Goal: Information Seeking & Learning: Learn about a topic

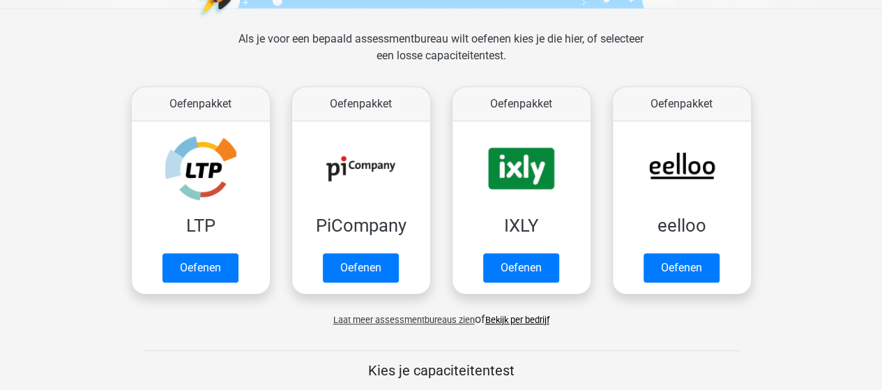
scroll to position [279, 0]
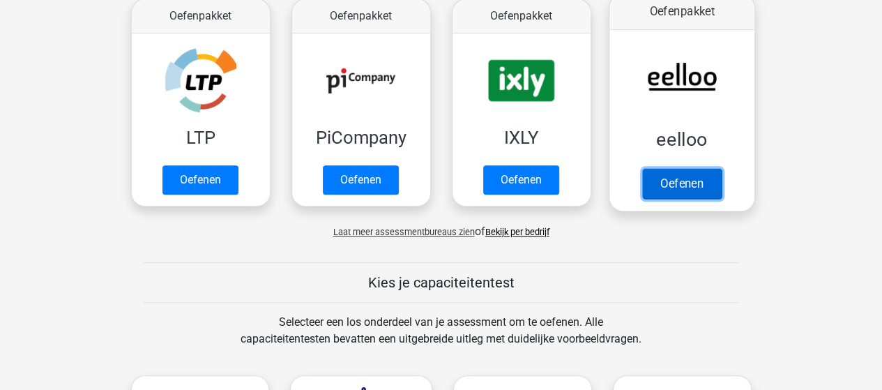
click at [667, 186] on link "Oefenen" at bounding box center [681, 183] width 79 height 31
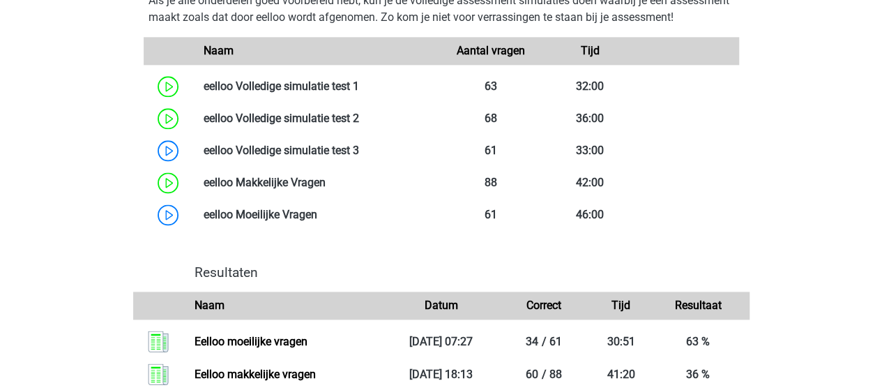
scroll to position [906, 0]
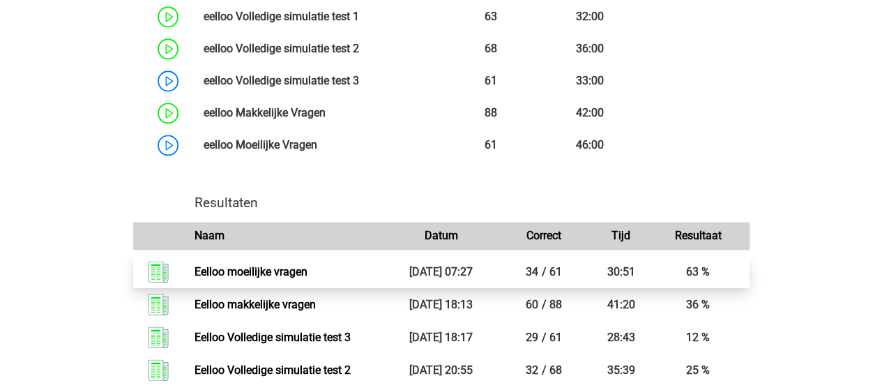
click at [268, 278] on link "Eelloo moeilijke vragen" at bounding box center [251, 271] width 113 height 13
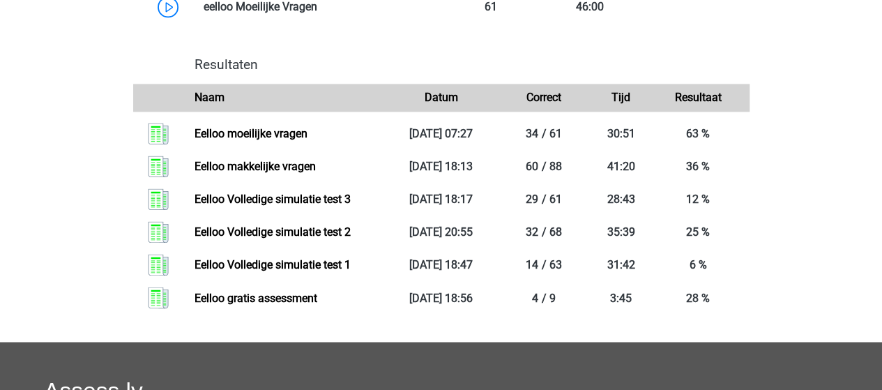
scroll to position [1046, 0]
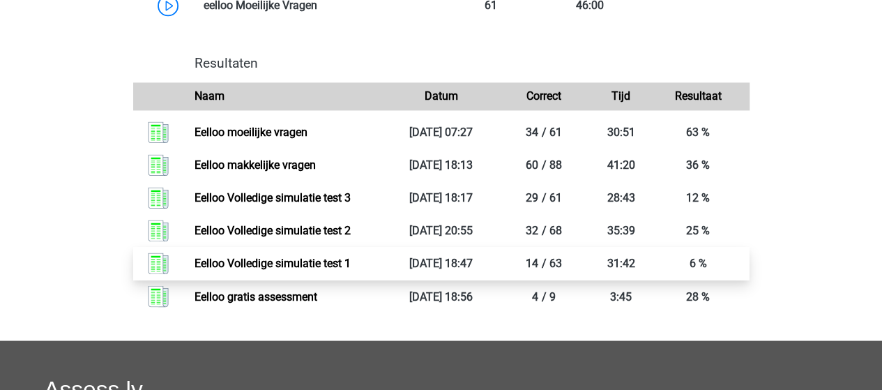
click at [255, 270] on link "Eelloo Volledige simulatie test 1" at bounding box center [273, 263] width 156 height 13
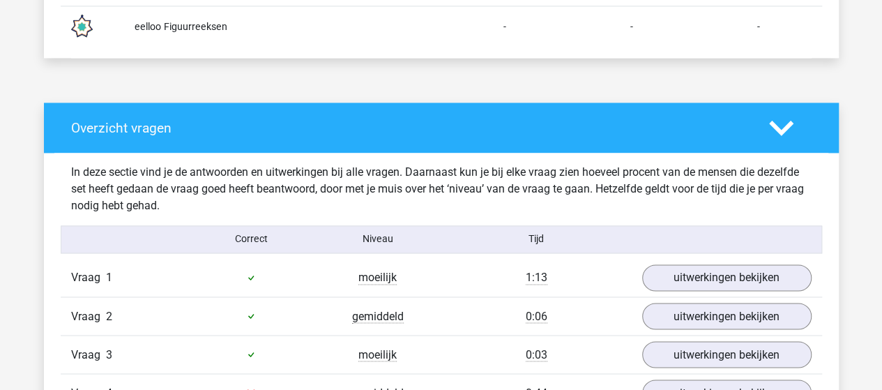
scroll to position [1046, 0]
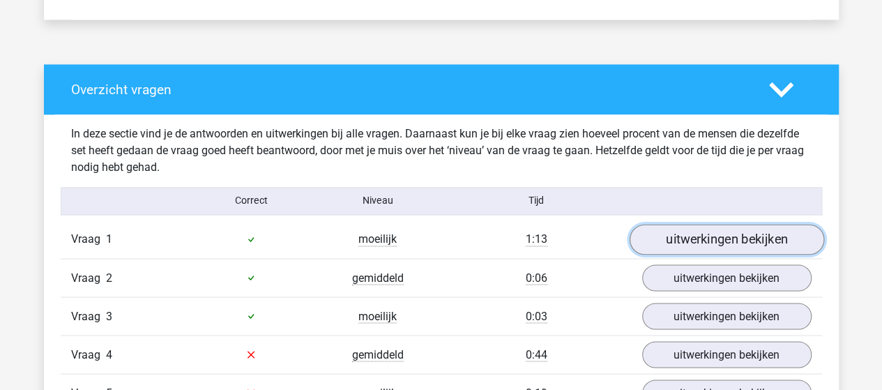
click at [663, 239] on link "uitwerkingen bekijken" at bounding box center [726, 239] width 195 height 31
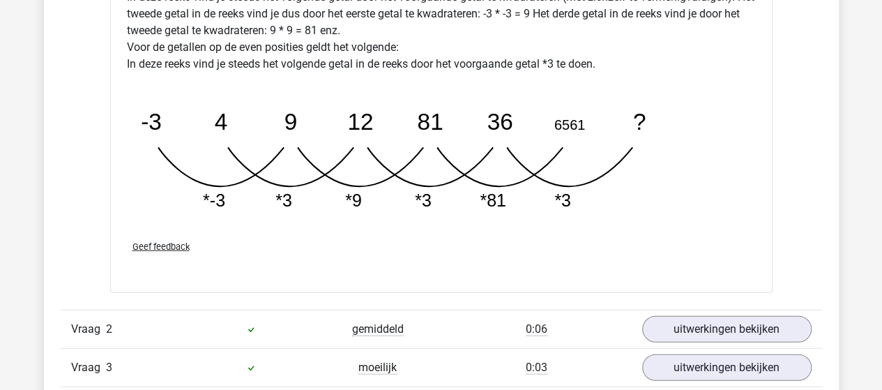
scroll to position [1813, 0]
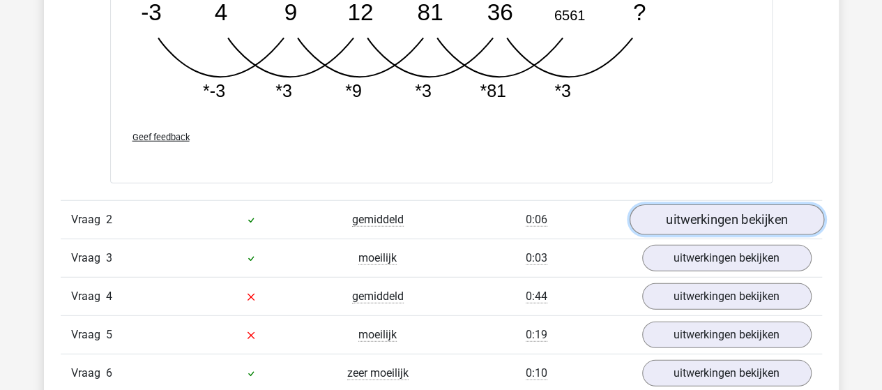
click at [748, 219] on link "uitwerkingen bekijken" at bounding box center [726, 220] width 195 height 31
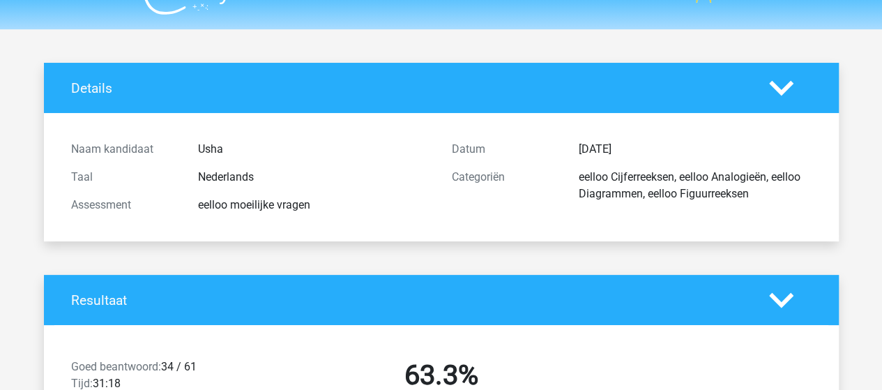
scroll to position [52, 0]
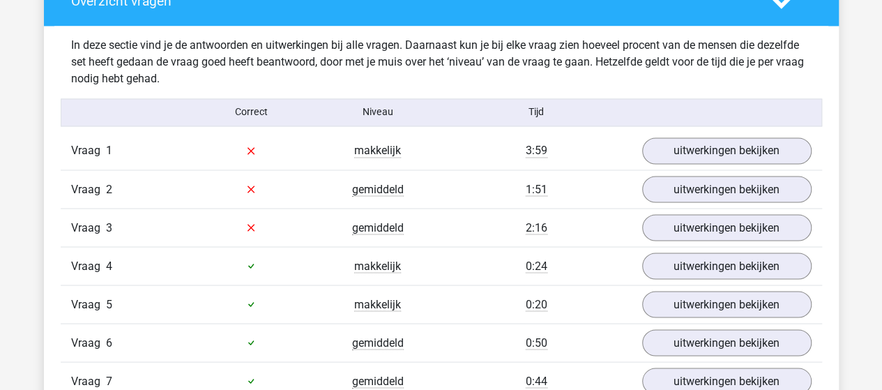
scroll to position [1185, 0]
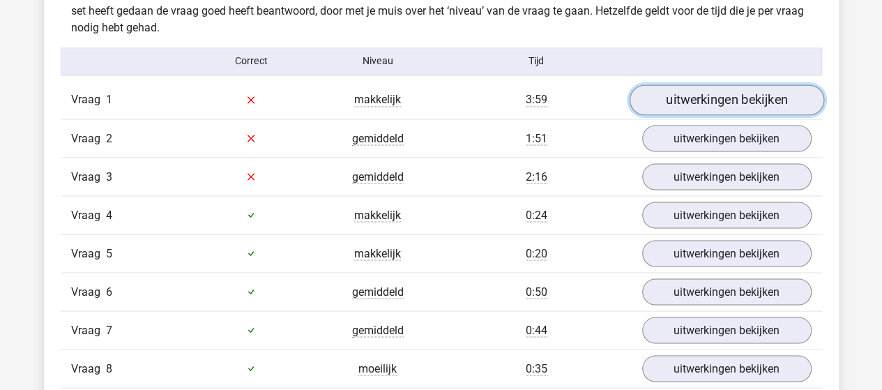
click at [674, 95] on link "uitwerkingen bekijken" at bounding box center [726, 99] width 195 height 31
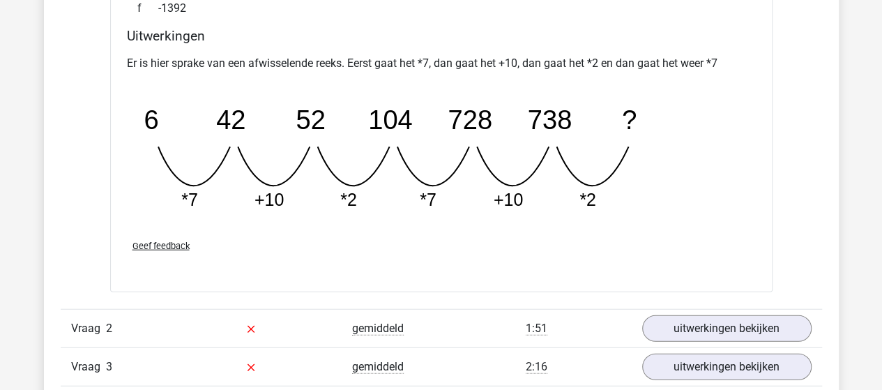
scroll to position [1674, 0]
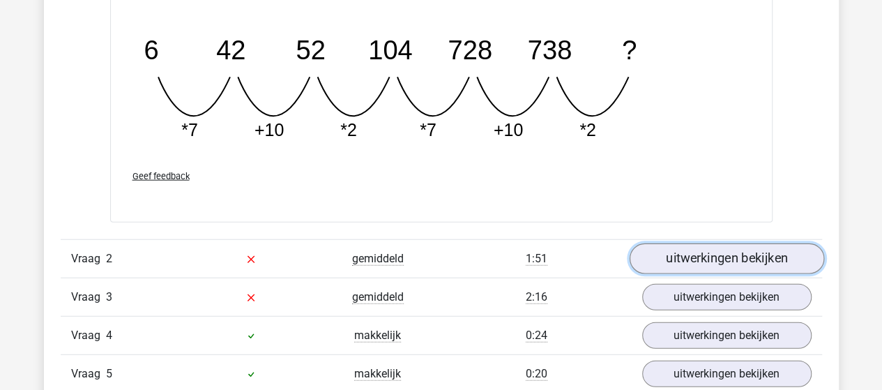
click at [705, 257] on link "uitwerkingen bekijken" at bounding box center [726, 259] width 195 height 31
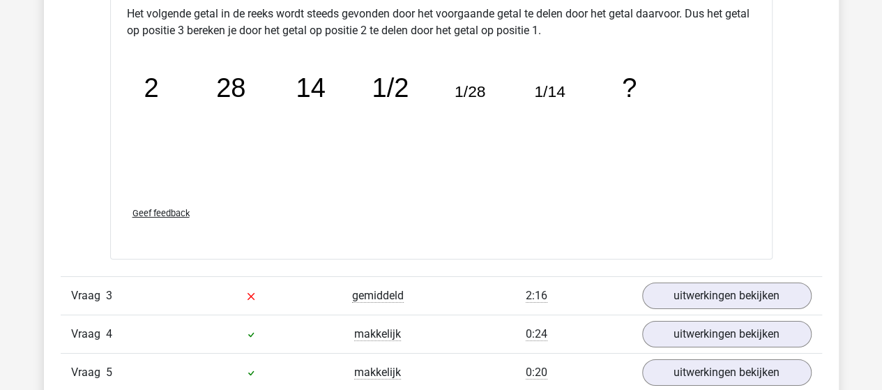
scroll to position [2510, 0]
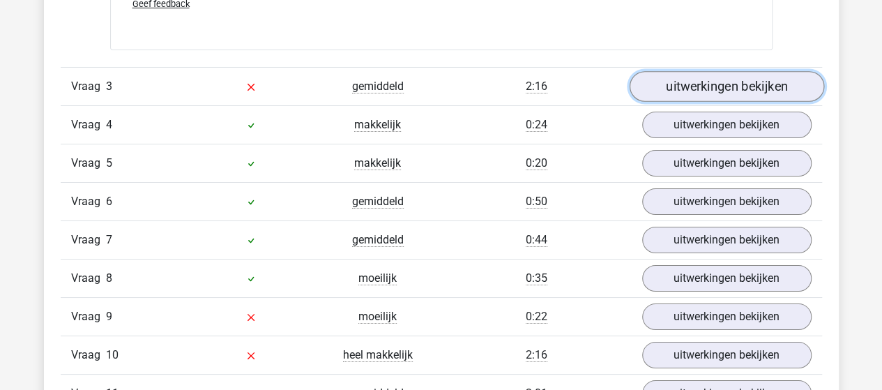
click at [717, 77] on link "uitwerkingen bekijken" at bounding box center [726, 86] width 195 height 31
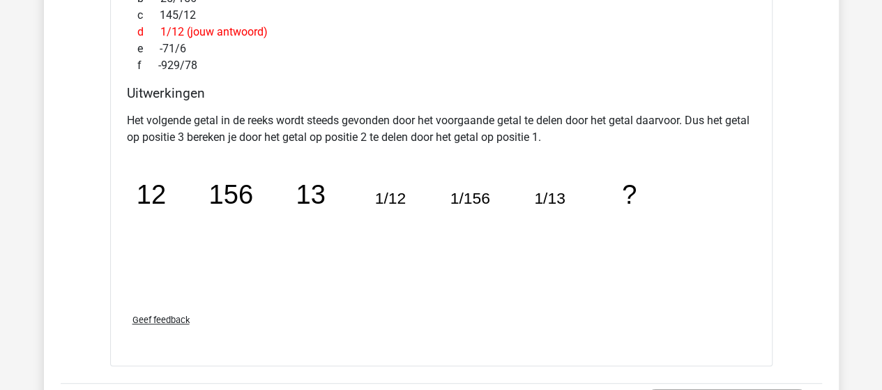
scroll to position [3068, 0]
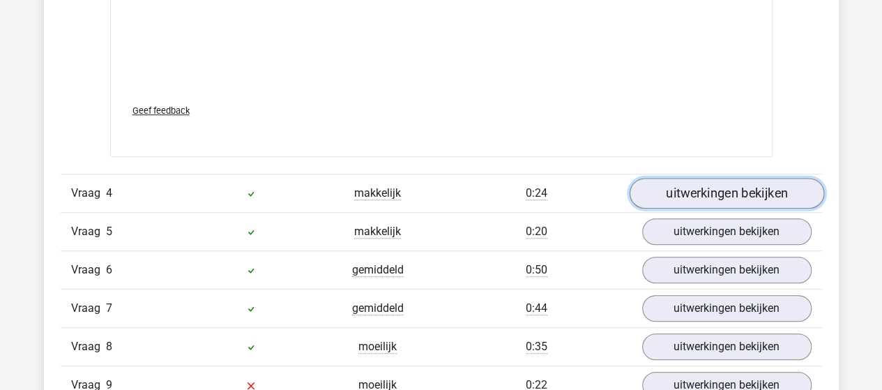
click at [731, 189] on link "uitwerkingen bekijken" at bounding box center [726, 193] width 195 height 31
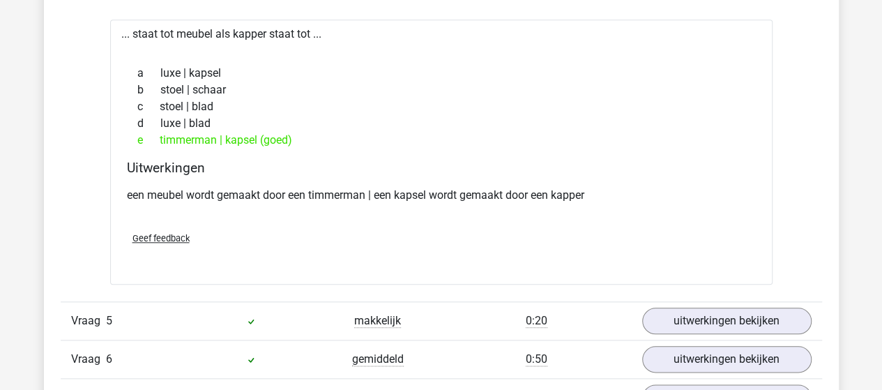
scroll to position [3417, 0]
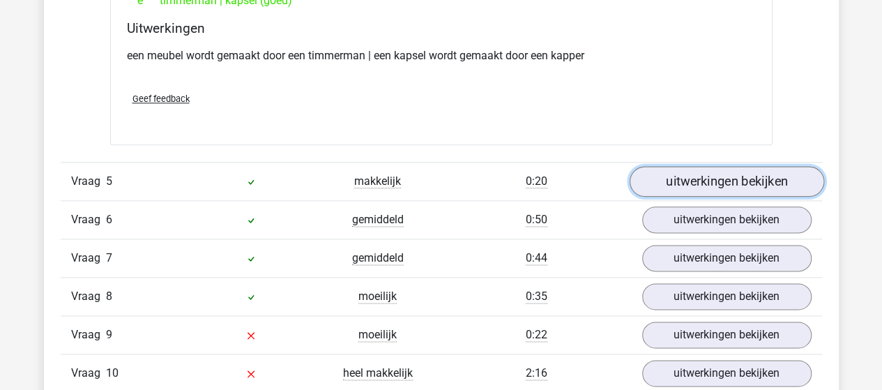
click at [671, 177] on link "uitwerkingen bekijken" at bounding box center [726, 181] width 195 height 31
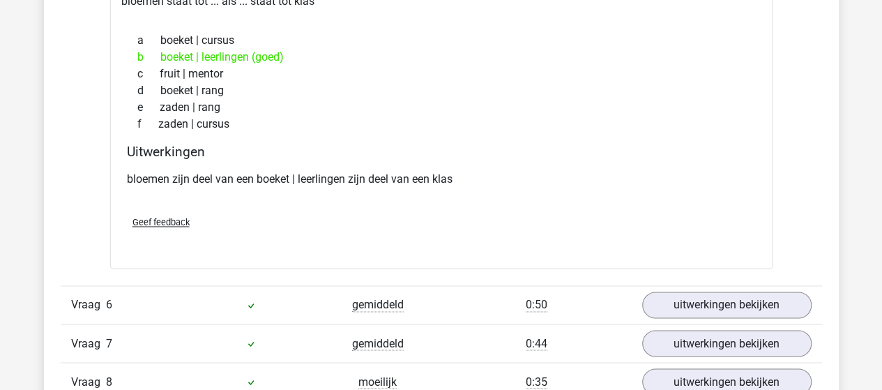
scroll to position [3626, 0]
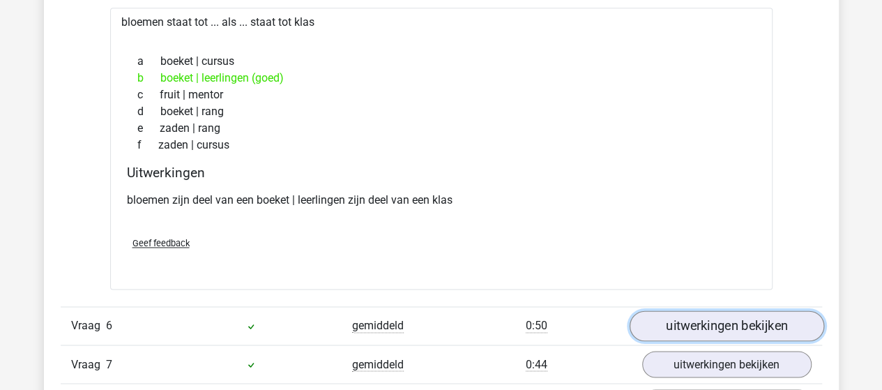
click at [656, 316] on link "uitwerkingen bekijken" at bounding box center [726, 325] width 195 height 31
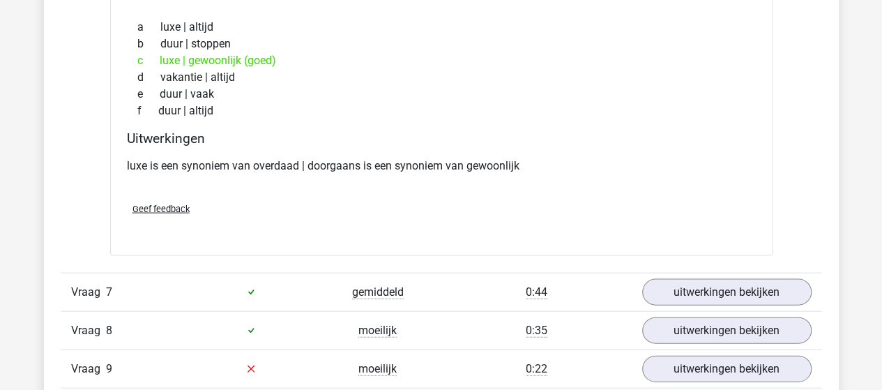
scroll to position [4044, 0]
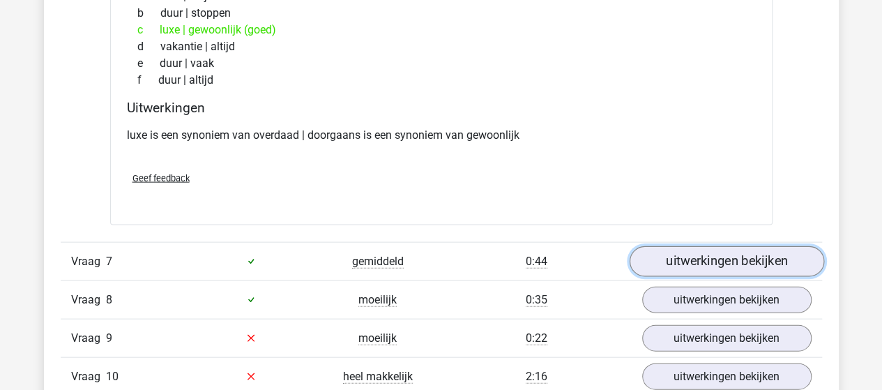
click at [704, 249] on link "uitwerkingen bekijken" at bounding box center [726, 261] width 195 height 31
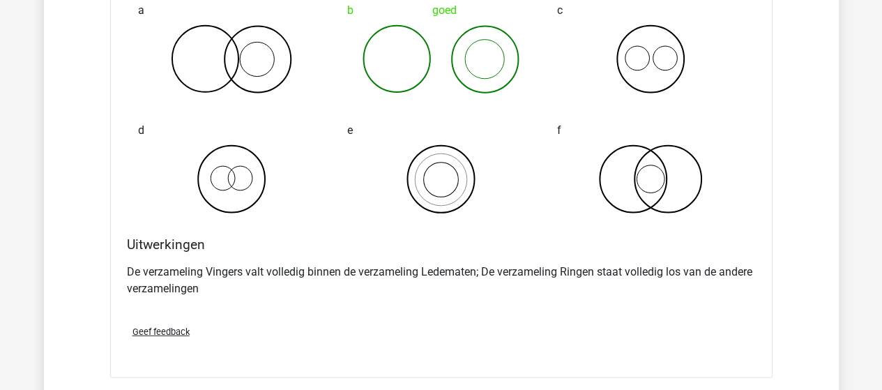
scroll to position [4532, 0]
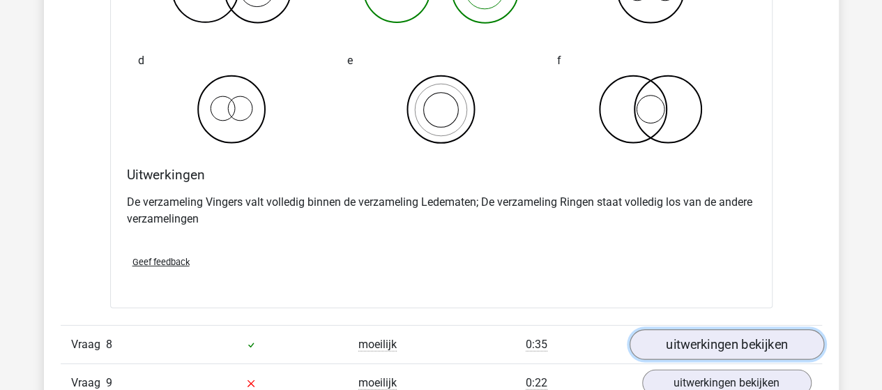
click at [672, 329] on link "uitwerkingen bekijken" at bounding box center [726, 344] width 195 height 31
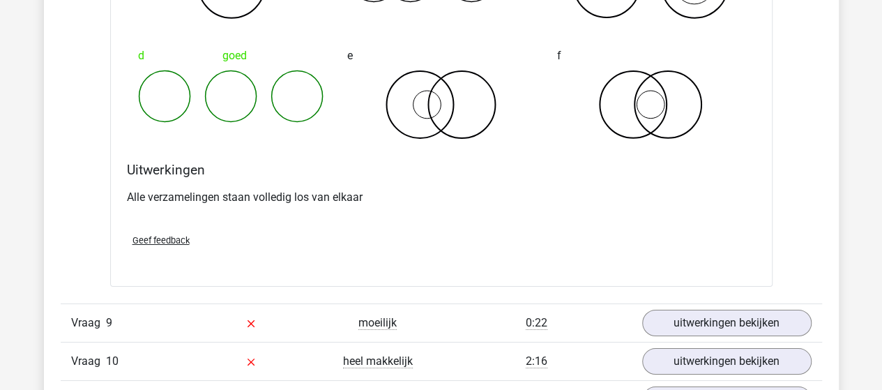
scroll to position [5160, 0]
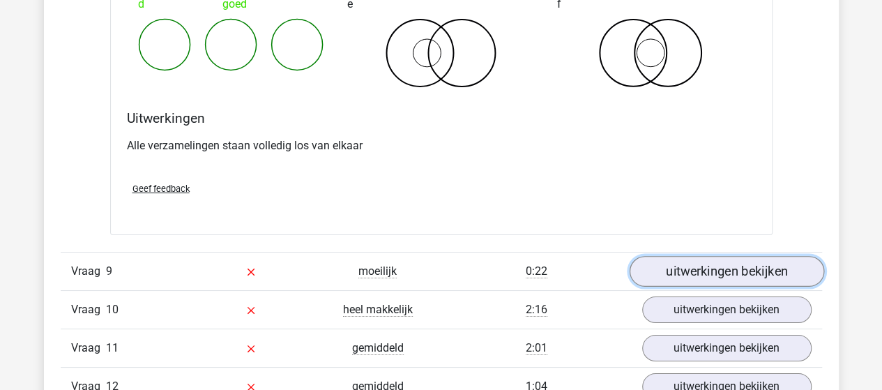
click at [683, 261] on link "uitwerkingen bekijken" at bounding box center [726, 271] width 195 height 31
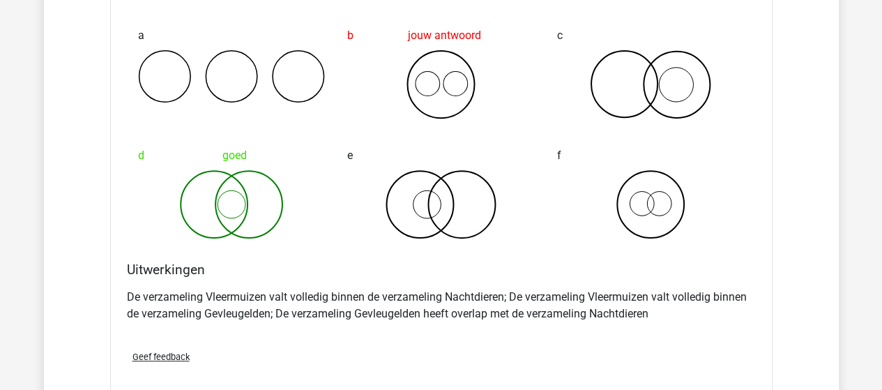
scroll to position [5648, 0]
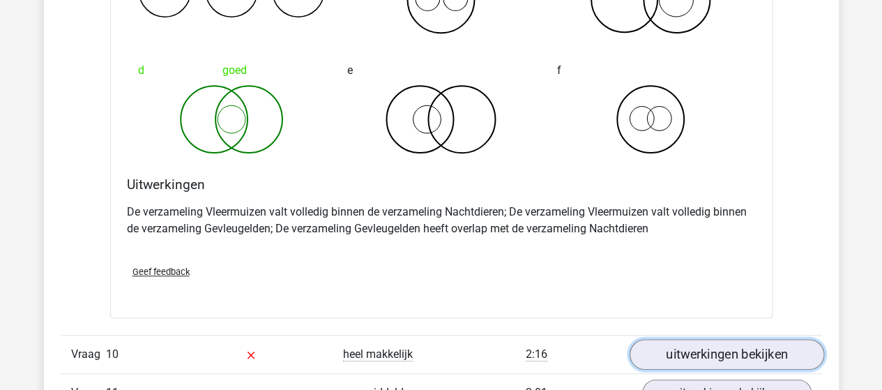
click at [666, 340] on link "uitwerkingen bekijken" at bounding box center [726, 354] width 195 height 31
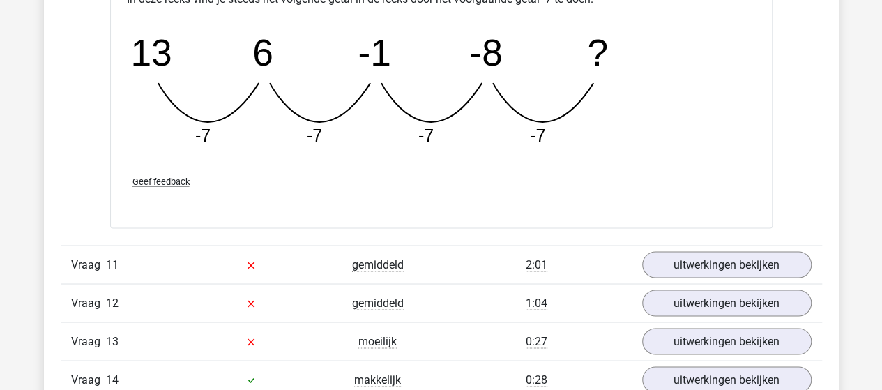
scroll to position [6415, 0]
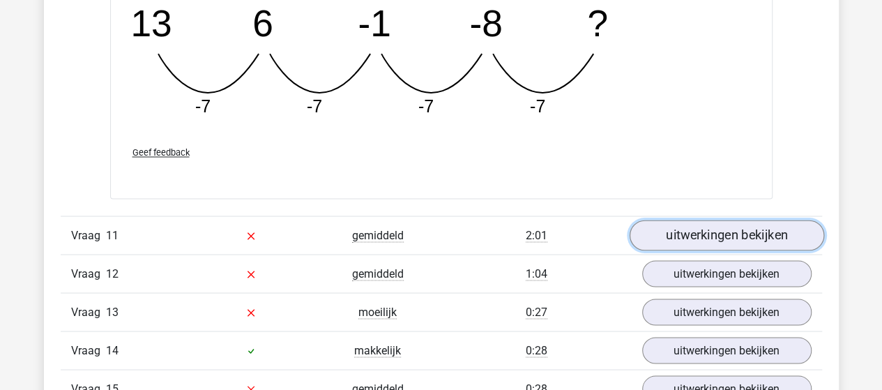
click at [663, 227] on link "uitwerkingen bekijken" at bounding box center [726, 235] width 195 height 31
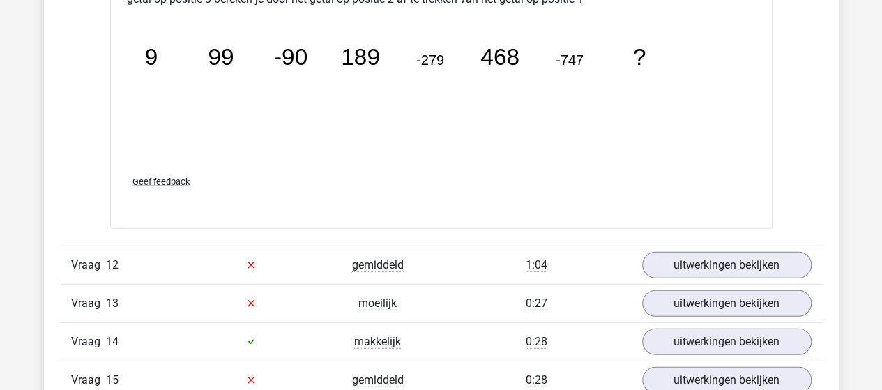
scroll to position [7112, 0]
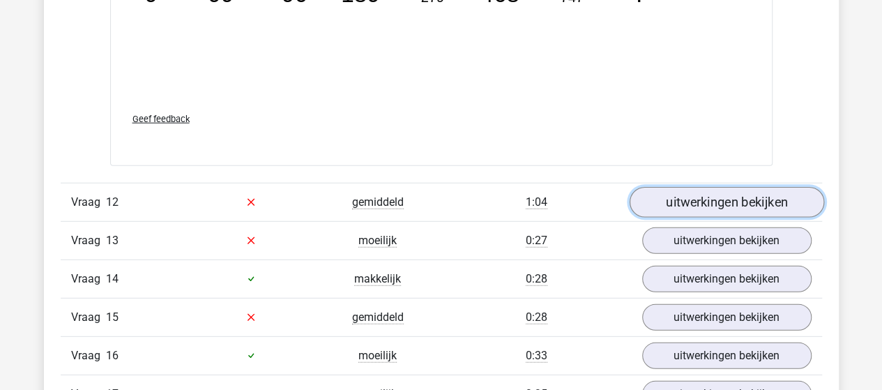
click at [667, 190] on link "uitwerkingen bekijken" at bounding box center [726, 202] width 195 height 31
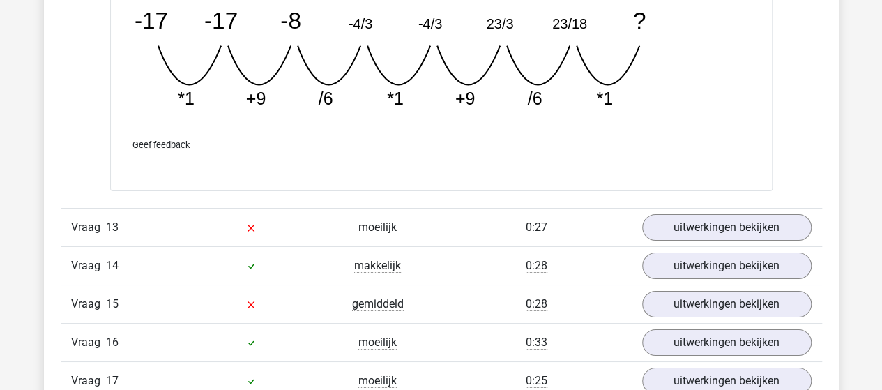
scroll to position [7740, 0]
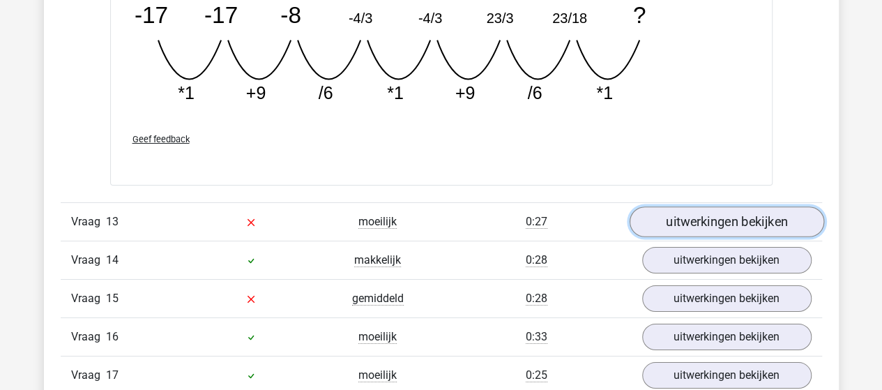
click at [669, 206] on link "uitwerkingen bekijken" at bounding box center [726, 221] width 195 height 31
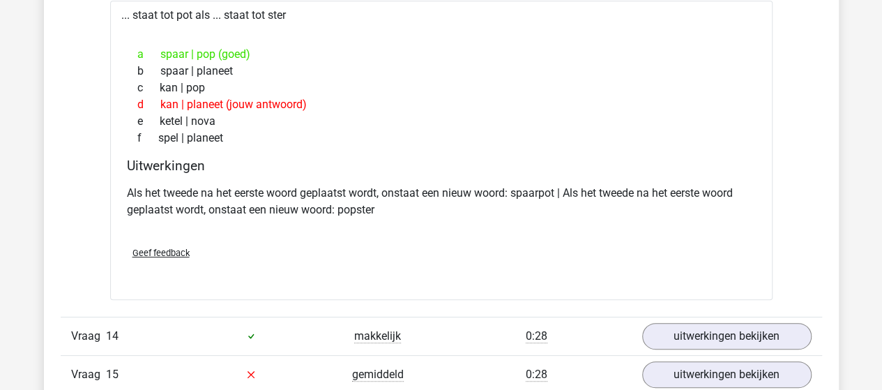
scroll to position [8019, 0]
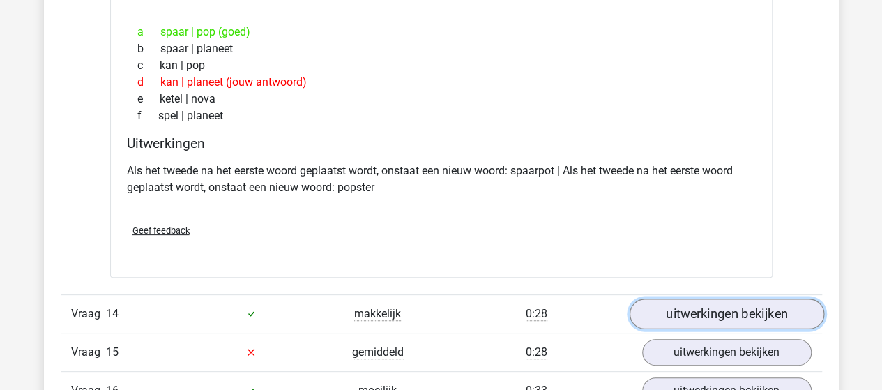
click at [664, 298] on link "uitwerkingen bekijken" at bounding box center [726, 313] width 195 height 31
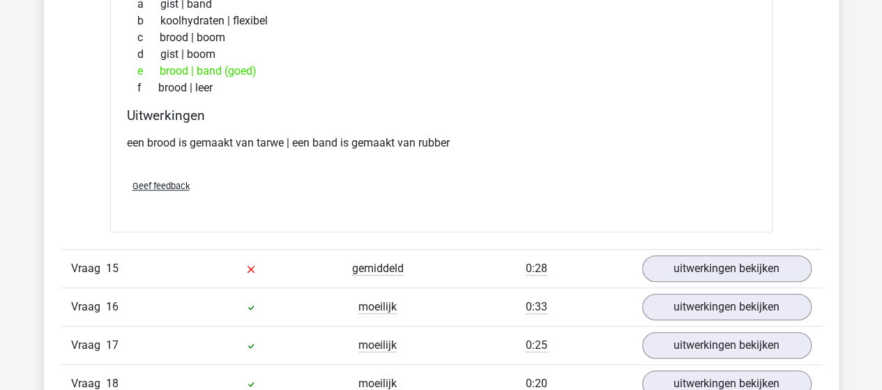
scroll to position [8437, 0]
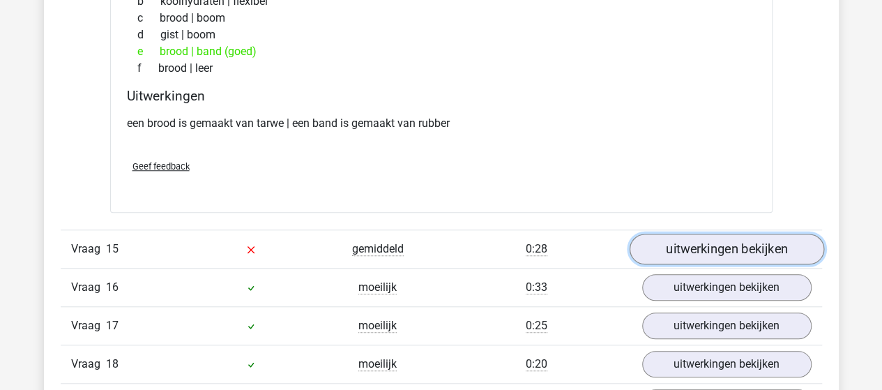
click at [695, 234] on link "uitwerkingen bekijken" at bounding box center [726, 249] width 195 height 31
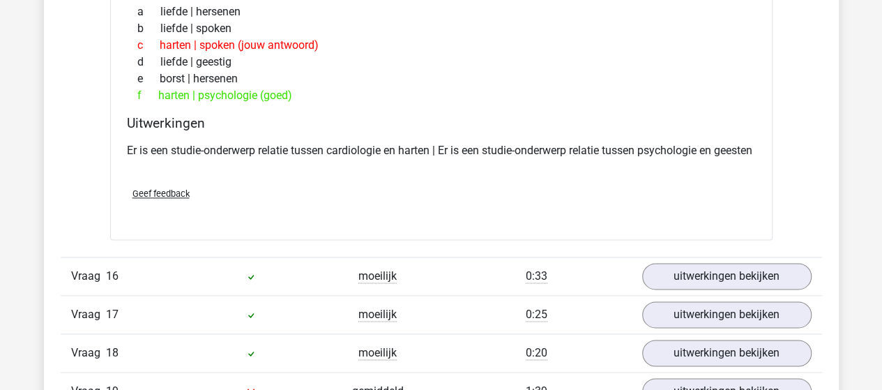
scroll to position [8786, 0]
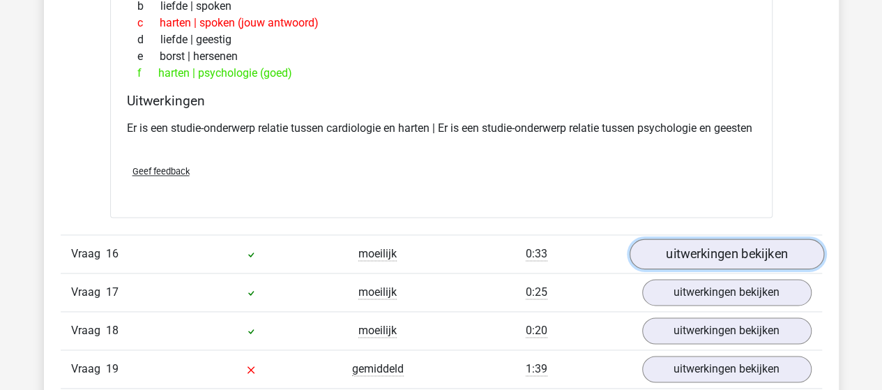
click at [714, 246] on link "uitwerkingen bekijken" at bounding box center [726, 253] width 195 height 31
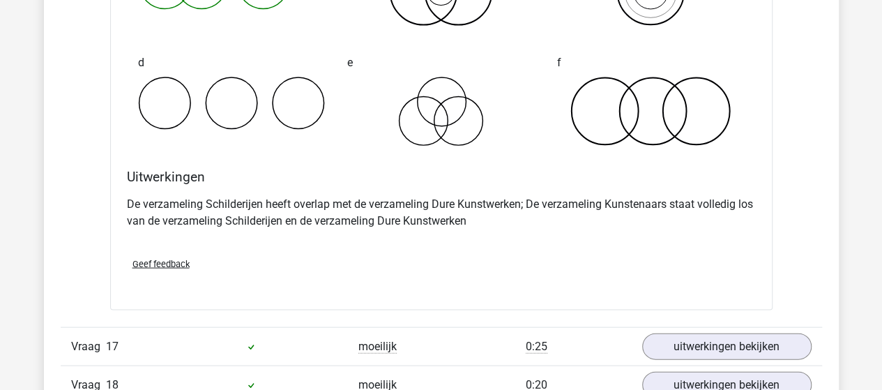
scroll to position [9344, 0]
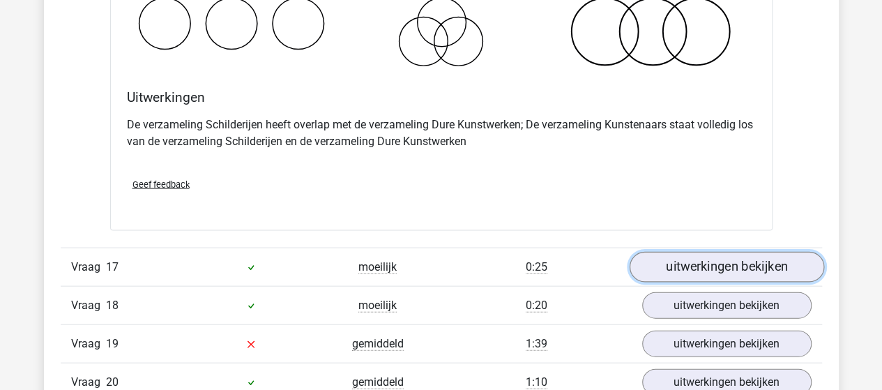
click at [699, 261] on link "uitwerkingen bekijken" at bounding box center [726, 267] width 195 height 31
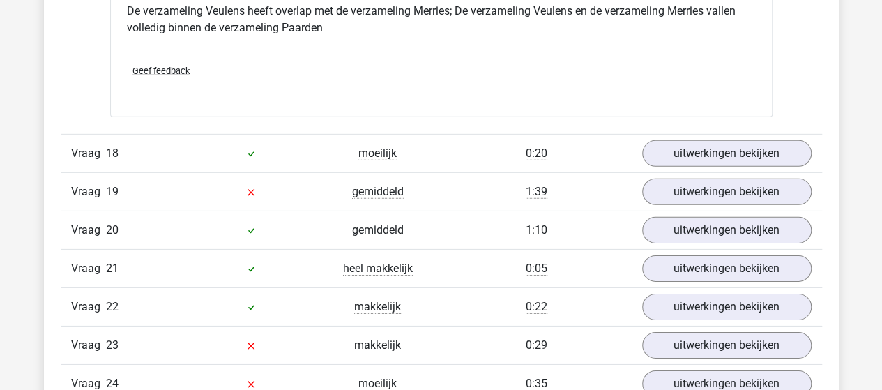
scroll to position [10041, 0]
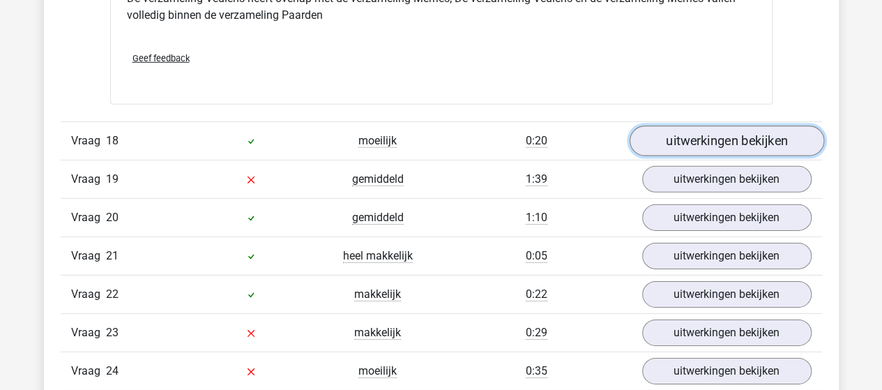
click at [717, 130] on link "uitwerkingen bekijken" at bounding box center [726, 141] width 195 height 31
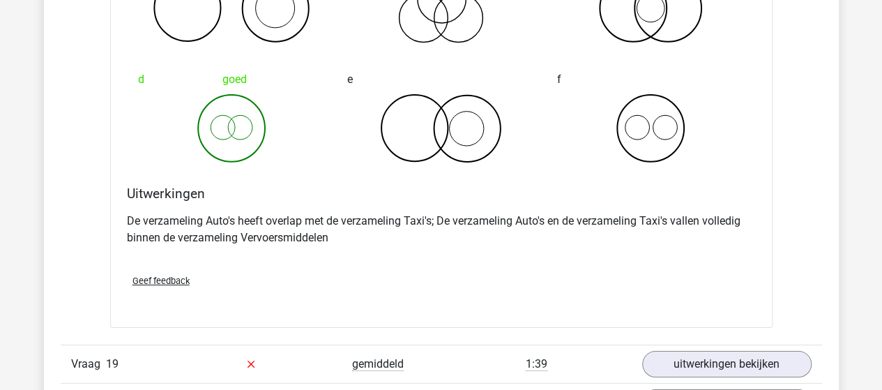
scroll to position [10459, 0]
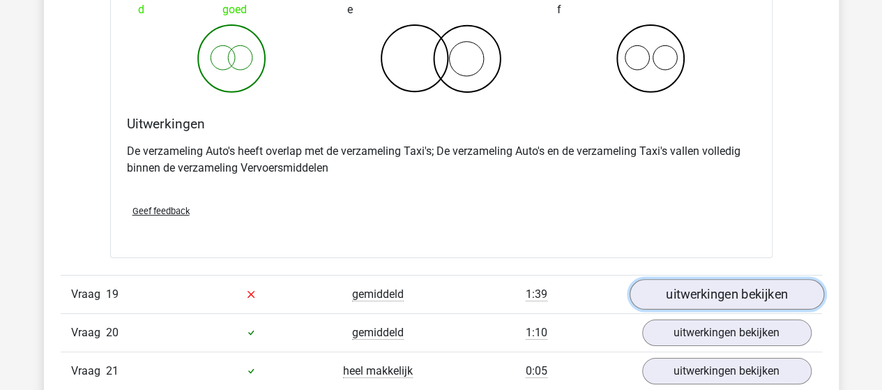
click at [671, 290] on link "uitwerkingen bekijken" at bounding box center [726, 294] width 195 height 31
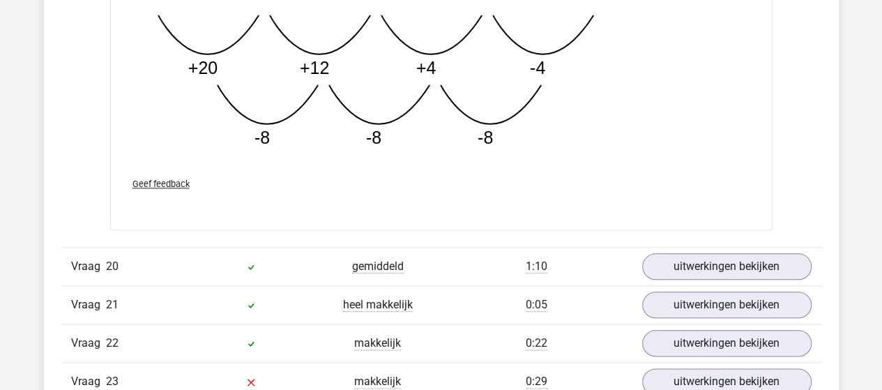
scroll to position [11296, 0]
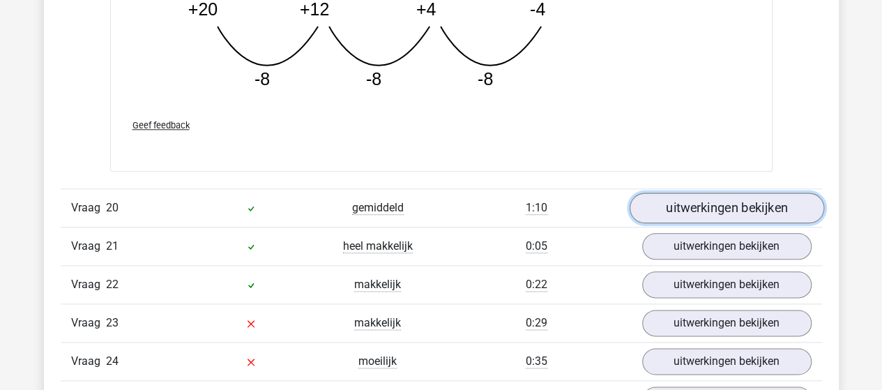
click at [695, 200] on link "uitwerkingen bekijken" at bounding box center [726, 208] width 195 height 31
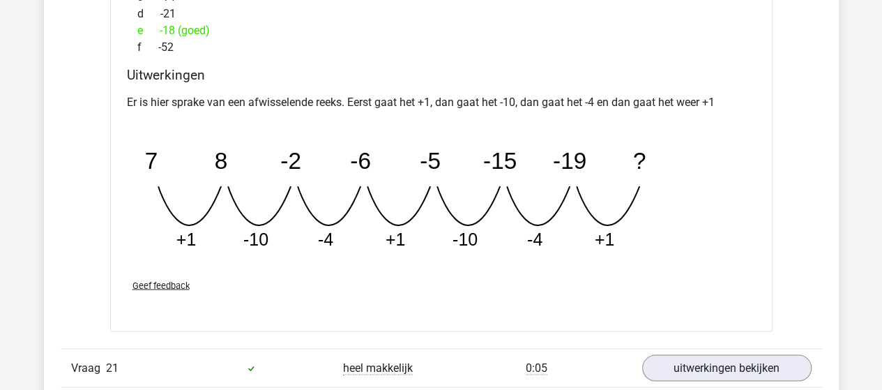
scroll to position [11924, 0]
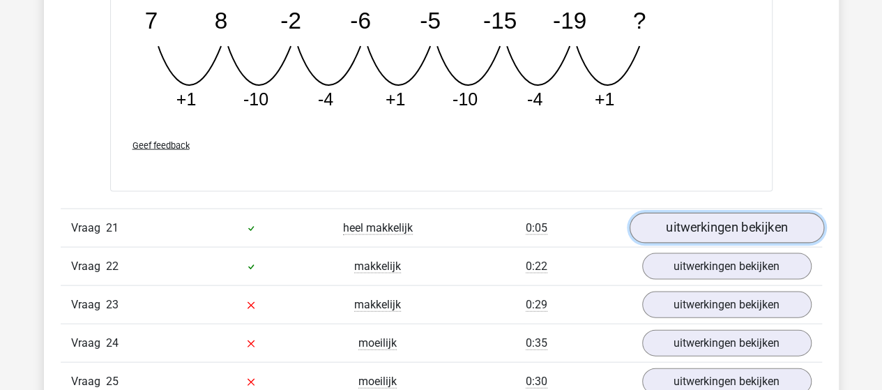
click at [667, 216] on link "uitwerkingen bekijken" at bounding box center [726, 228] width 195 height 31
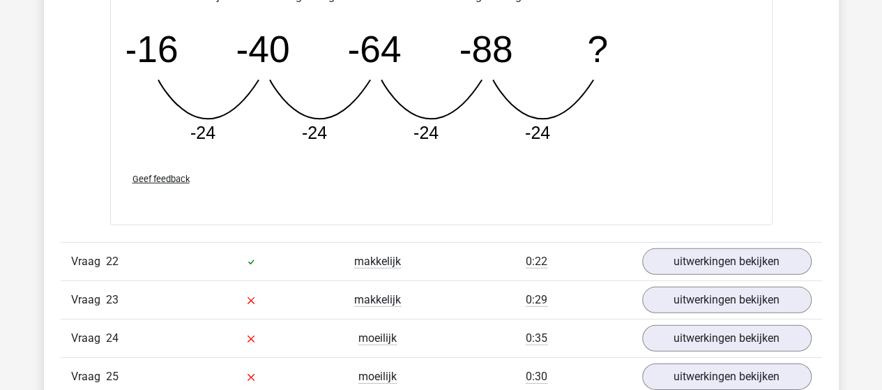
scroll to position [12551, 0]
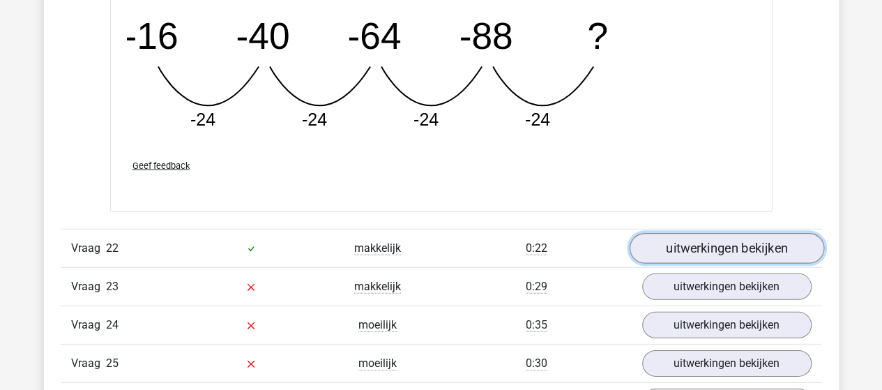
click at [711, 234] on link "uitwerkingen bekijken" at bounding box center [726, 248] width 195 height 31
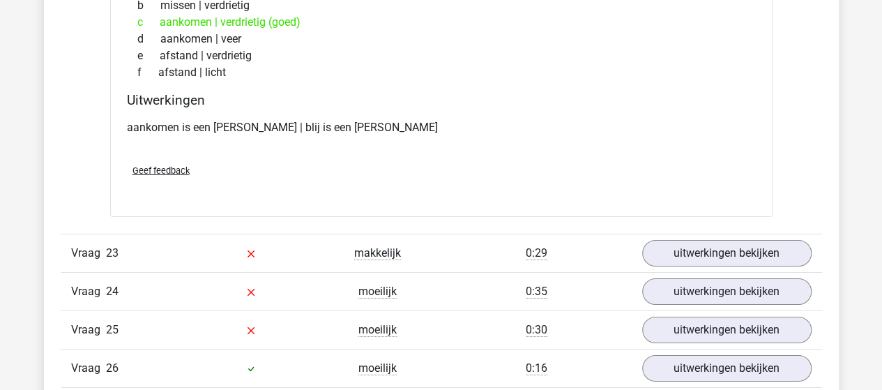
scroll to position [12970, 0]
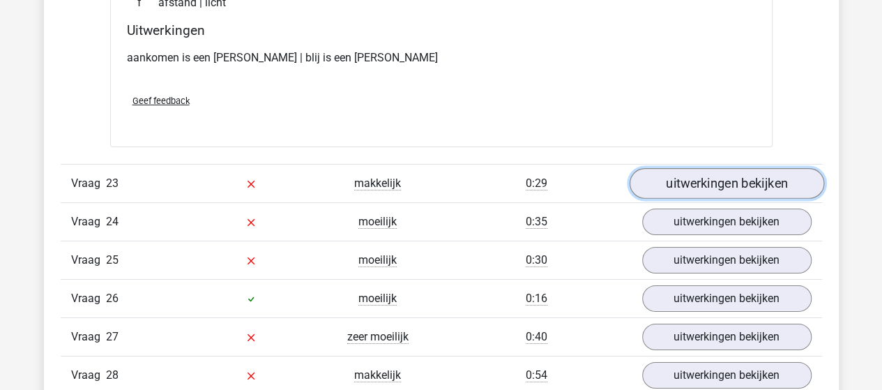
click at [716, 172] on link "uitwerkingen bekijken" at bounding box center [726, 183] width 195 height 31
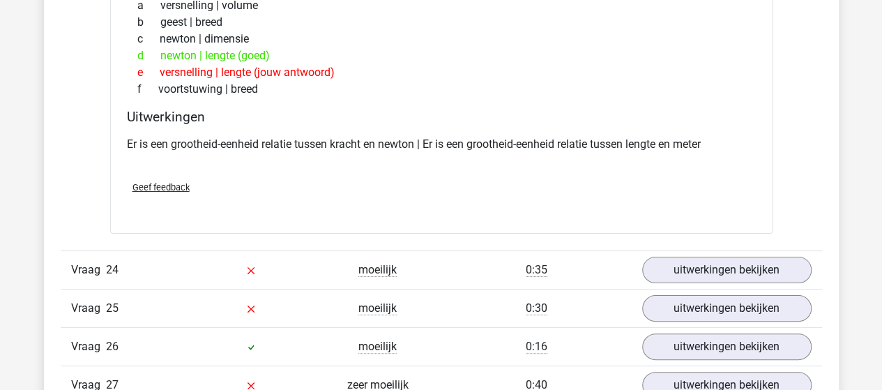
scroll to position [13318, 0]
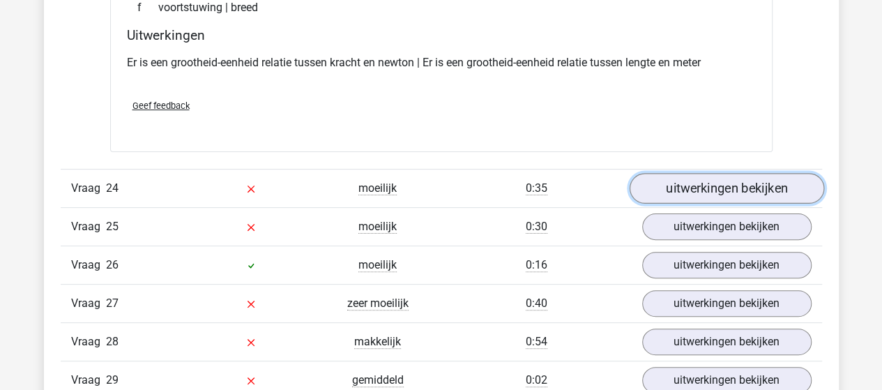
click at [697, 176] on link "uitwerkingen bekijken" at bounding box center [726, 188] width 195 height 31
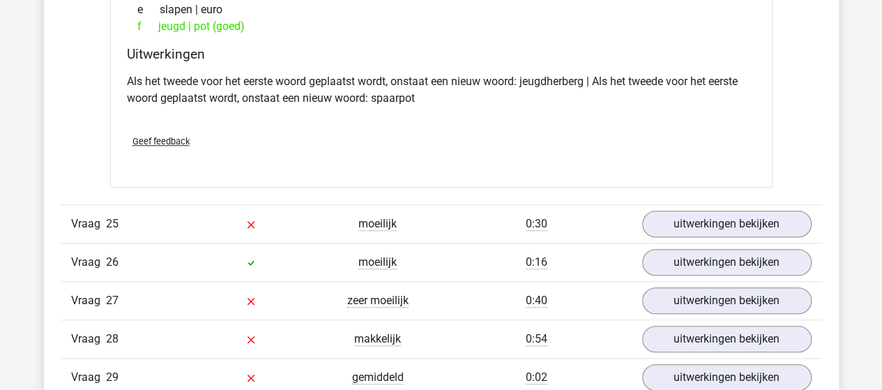
scroll to position [13667, 0]
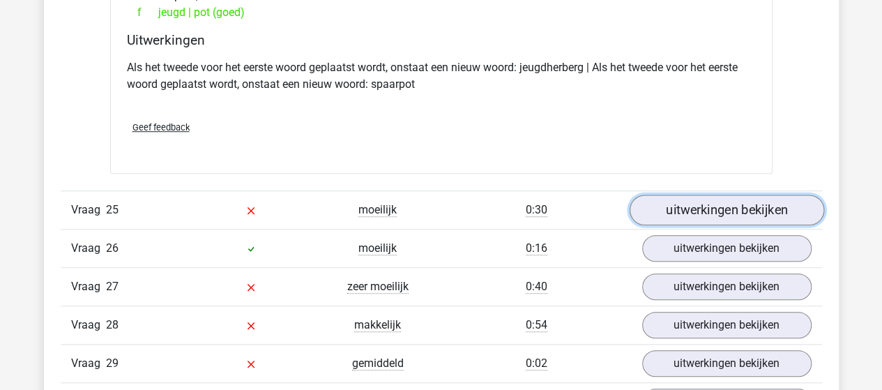
click at [778, 195] on link "uitwerkingen bekijken" at bounding box center [726, 210] width 195 height 31
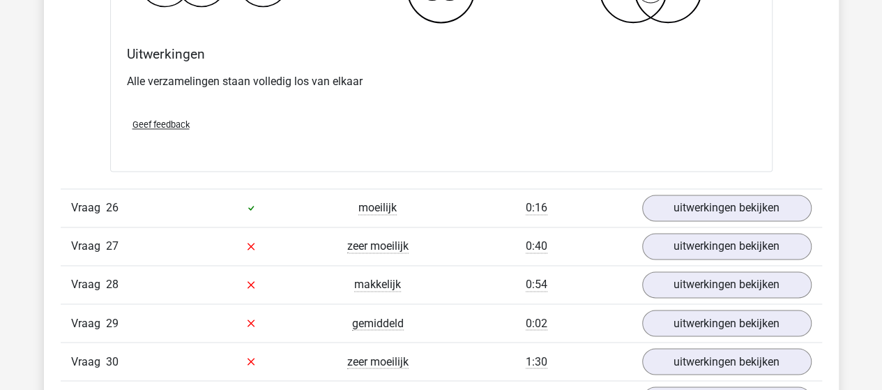
scroll to position [14225, 0]
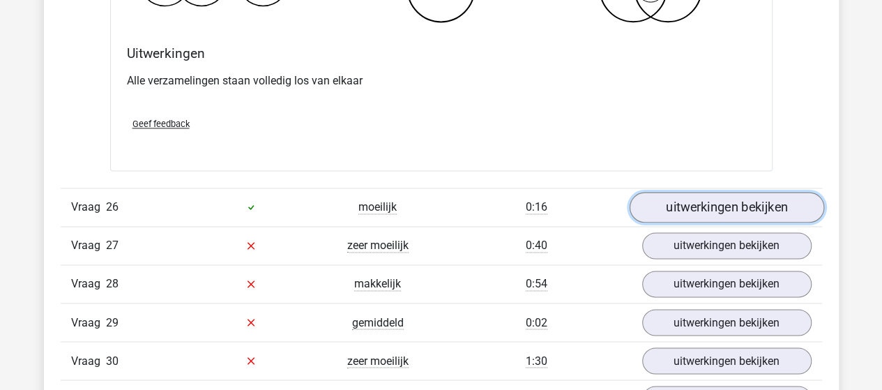
click at [667, 192] on link "uitwerkingen bekijken" at bounding box center [726, 207] width 195 height 31
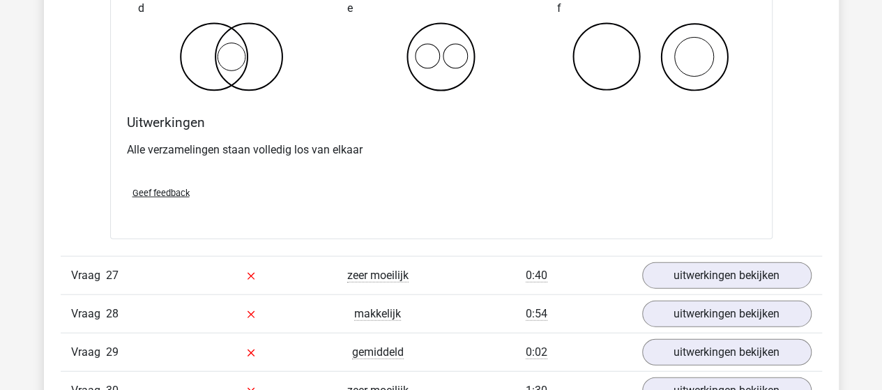
scroll to position [14713, 0]
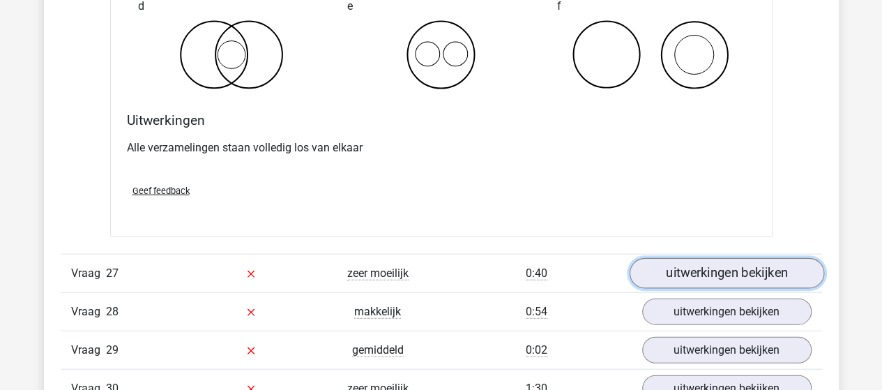
click at [676, 266] on link "uitwerkingen bekijken" at bounding box center [726, 273] width 195 height 31
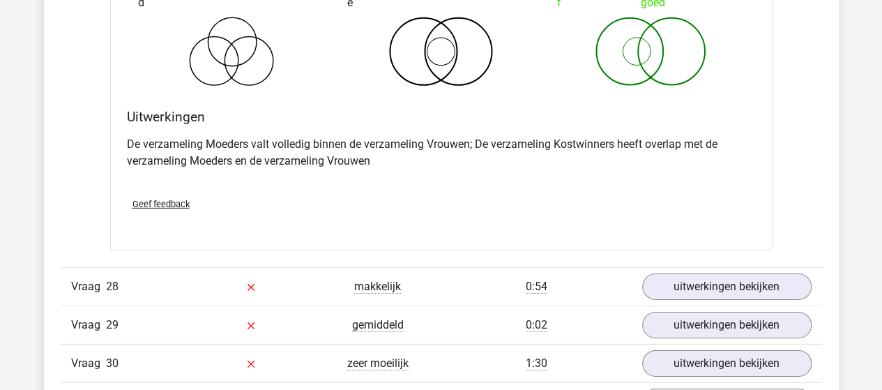
scroll to position [15341, 0]
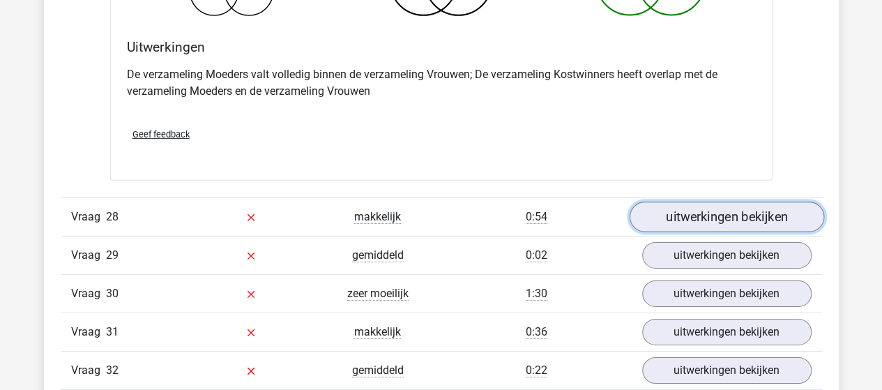
click at [662, 204] on link "uitwerkingen bekijken" at bounding box center [726, 217] width 195 height 31
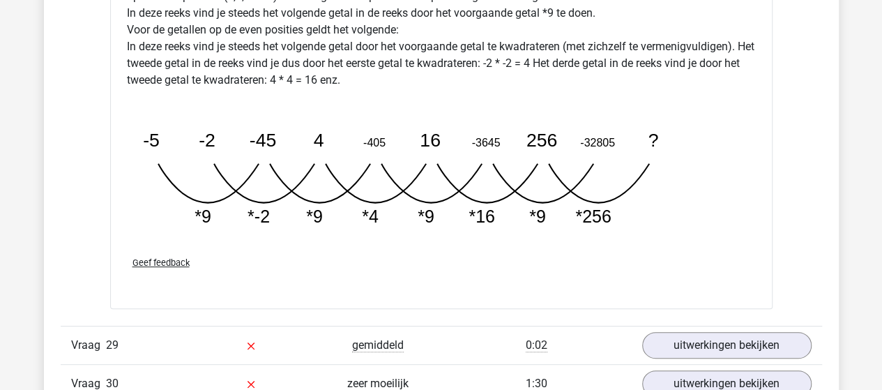
scroll to position [16038, 0]
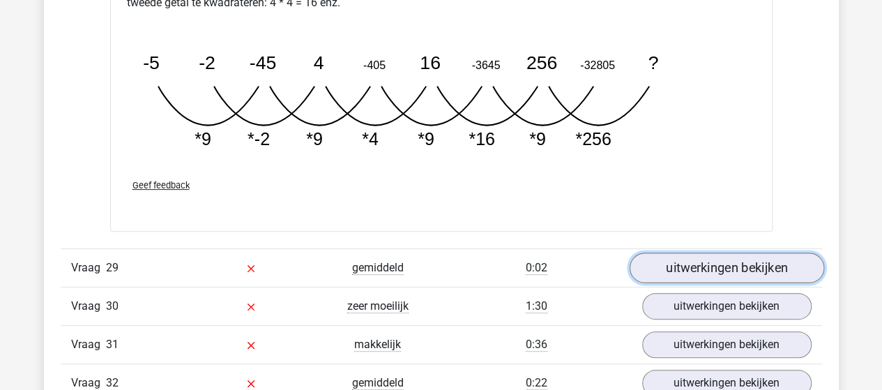
click at [692, 252] on link "uitwerkingen bekijken" at bounding box center [726, 267] width 195 height 31
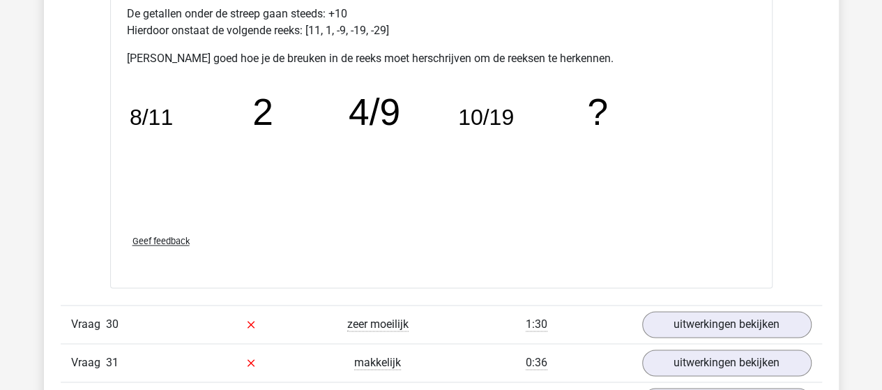
scroll to position [16805, 0]
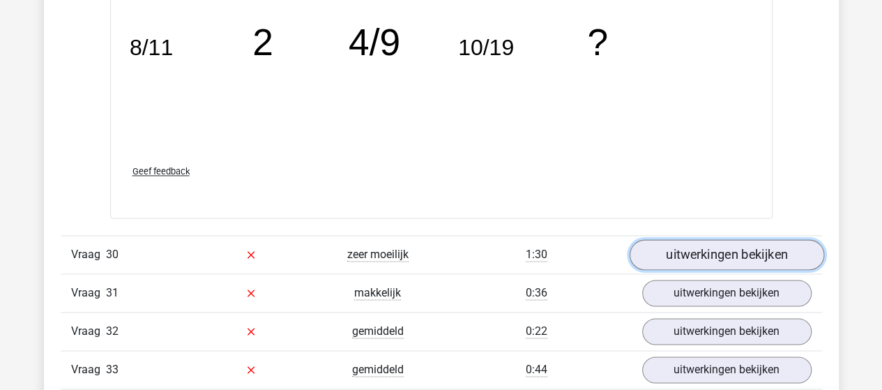
click at [681, 239] on link "uitwerkingen bekijken" at bounding box center [726, 254] width 195 height 31
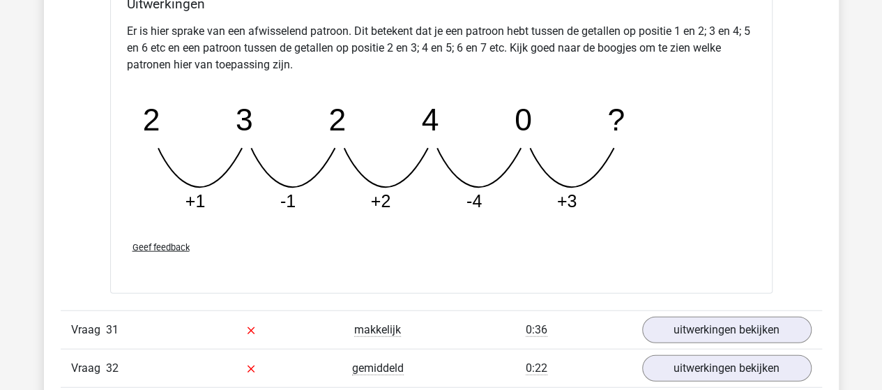
scroll to position [17502, 0]
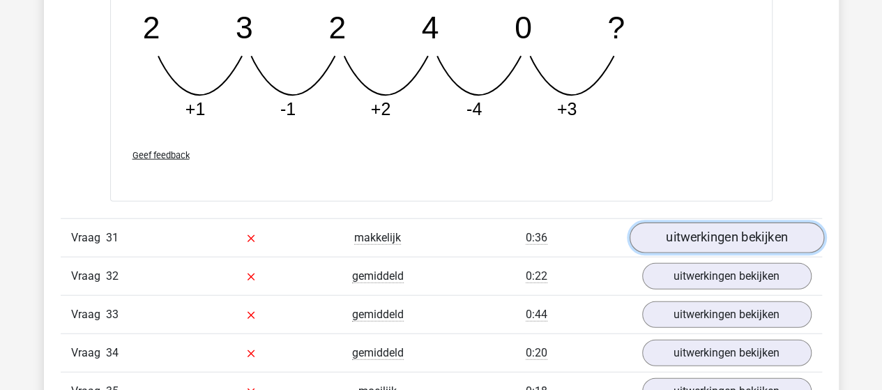
click at [665, 222] on link "uitwerkingen bekijken" at bounding box center [726, 237] width 195 height 31
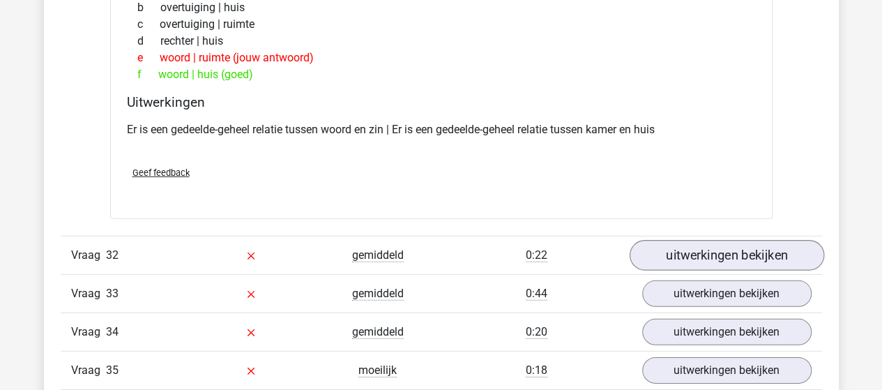
scroll to position [17851, 0]
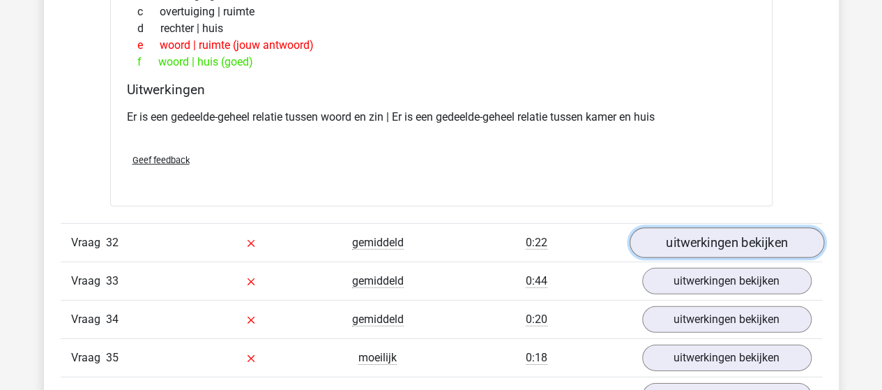
click at [724, 228] on link "uitwerkingen bekijken" at bounding box center [726, 243] width 195 height 31
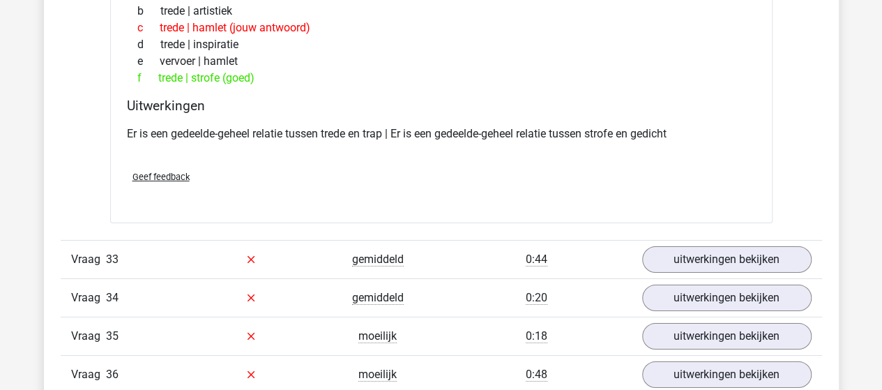
scroll to position [18199, 0]
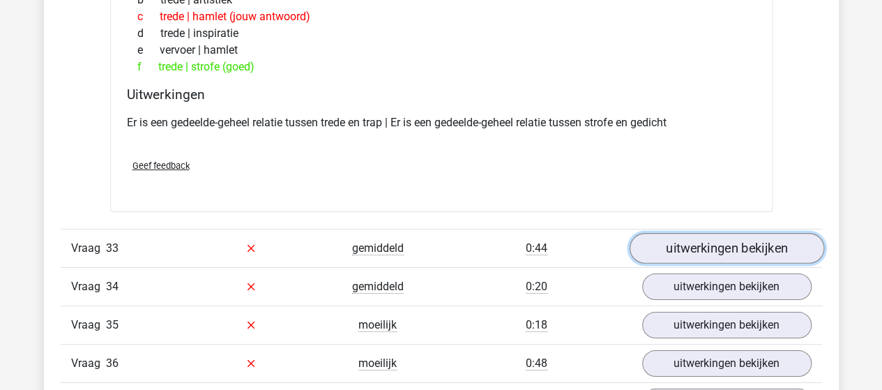
click at [669, 233] on link "uitwerkingen bekijken" at bounding box center [726, 248] width 195 height 31
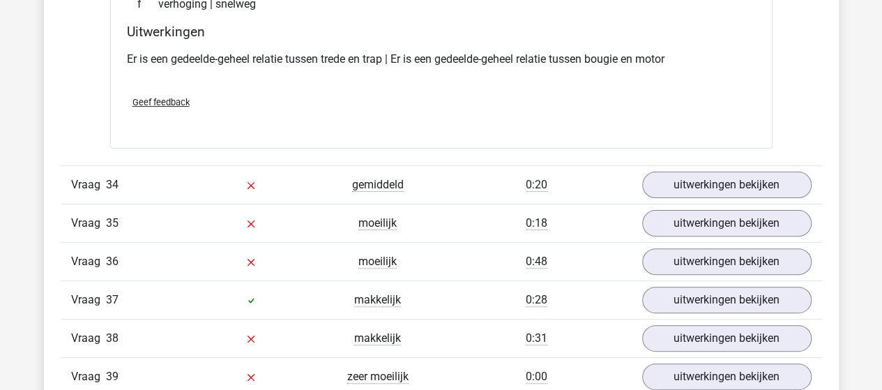
scroll to position [18618, 0]
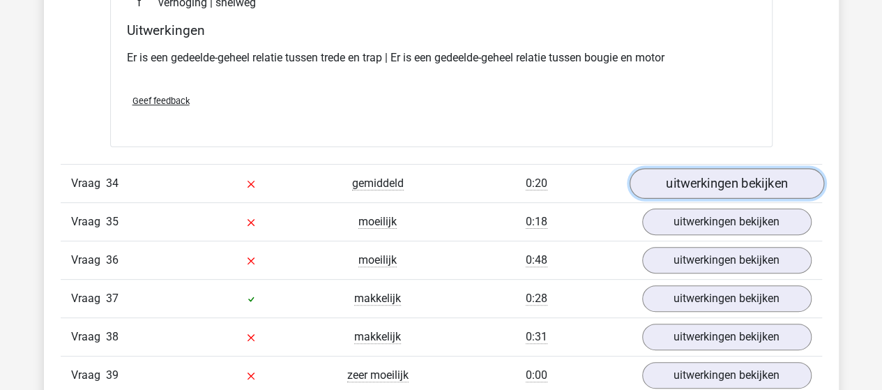
click at [654, 168] on link "uitwerkingen bekijken" at bounding box center [726, 183] width 195 height 31
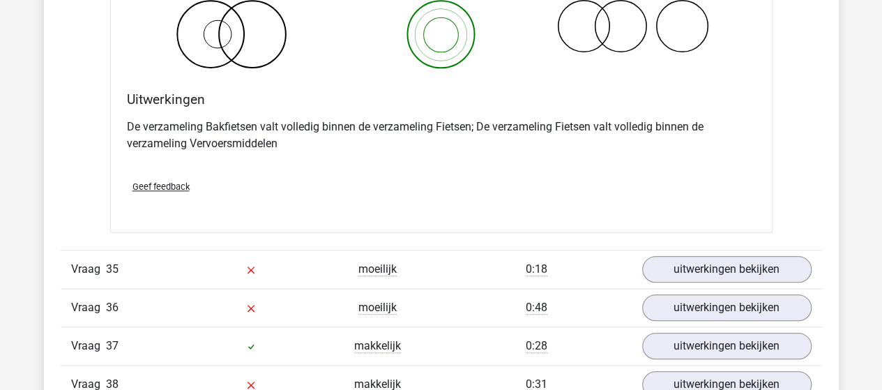
scroll to position [19106, 0]
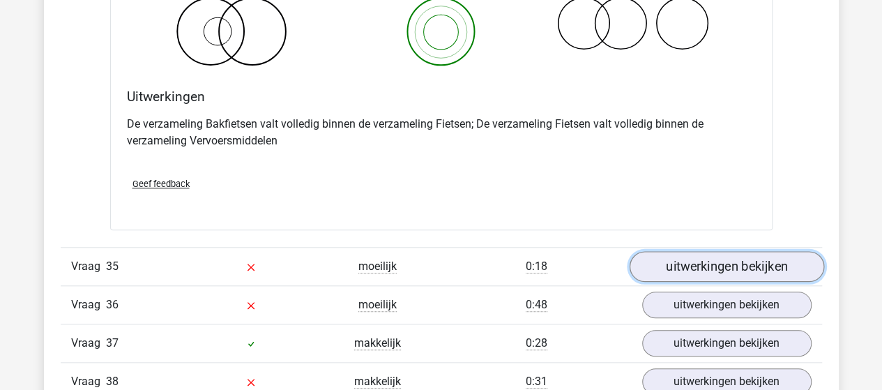
click at [697, 251] on link "uitwerkingen bekijken" at bounding box center [726, 266] width 195 height 31
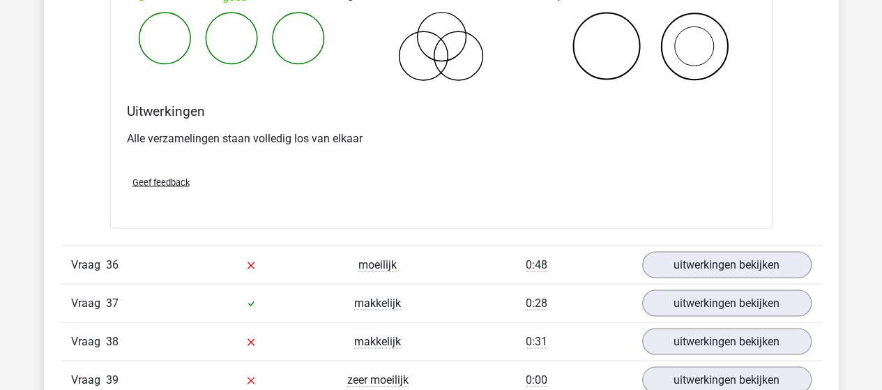
scroll to position [19664, 0]
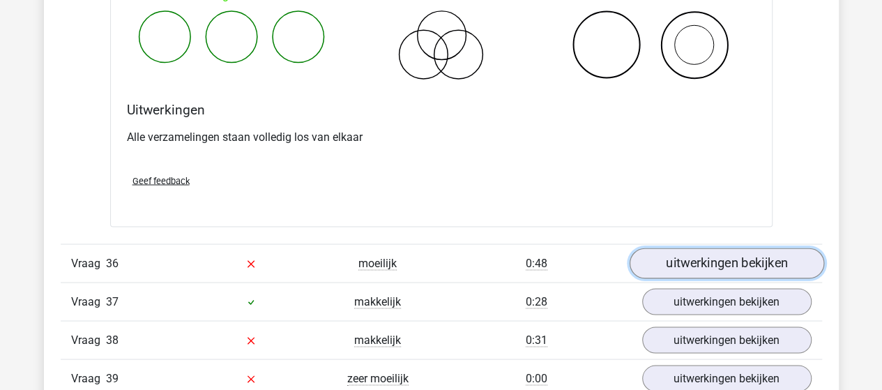
click at [710, 248] on link "uitwerkingen bekijken" at bounding box center [726, 263] width 195 height 31
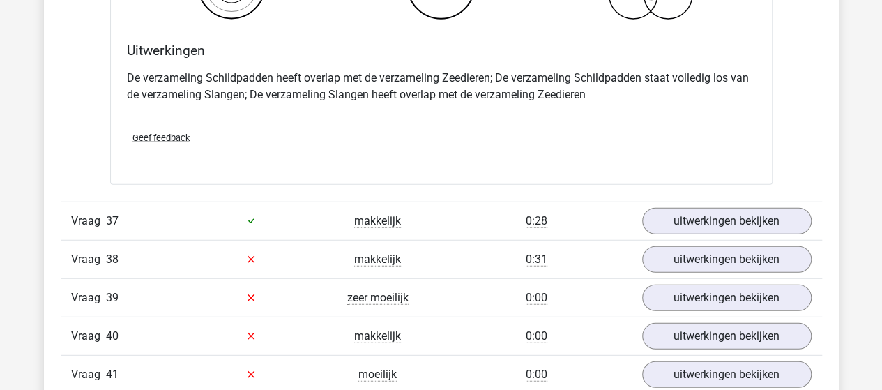
scroll to position [20291, 0]
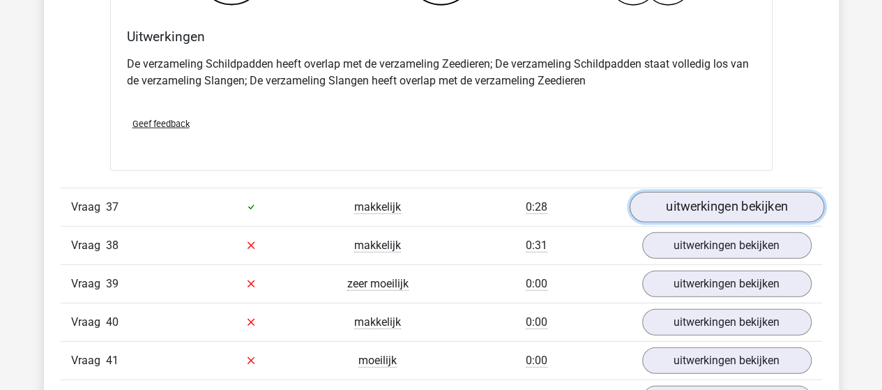
click at [685, 192] on link "uitwerkingen bekijken" at bounding box center [726, 207] width 195 height 31
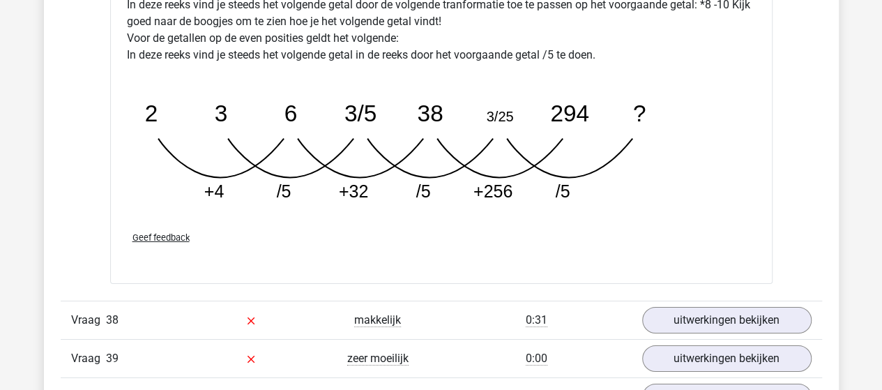
scroll to position [20989, 0]
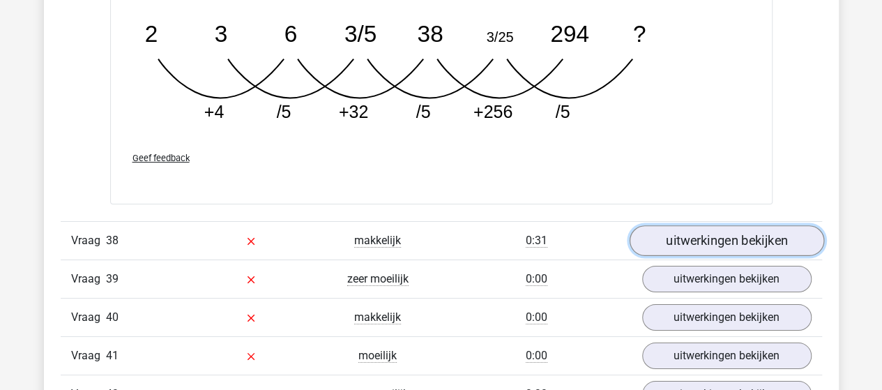
click at [720, 225] on link "uitwerkingen bekijken" at bounding box center [726, 240] width 195 height 31
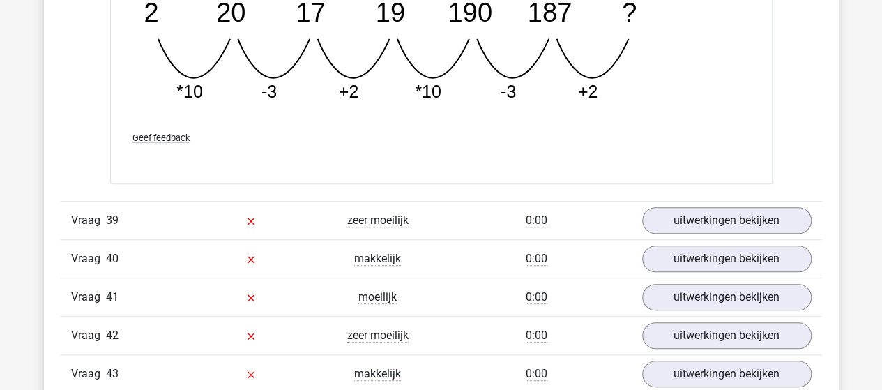
scroll to position [21686, 0]
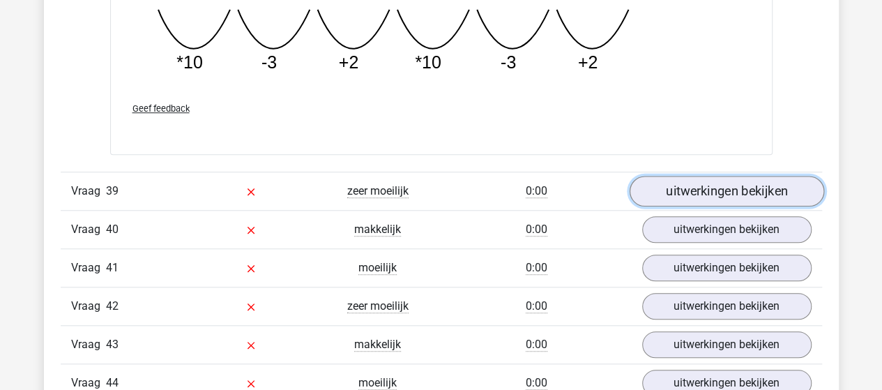
click at [730, 176] on link "uitwerkingen bekijken" at bounding box center [726, 191] width 195 height 31
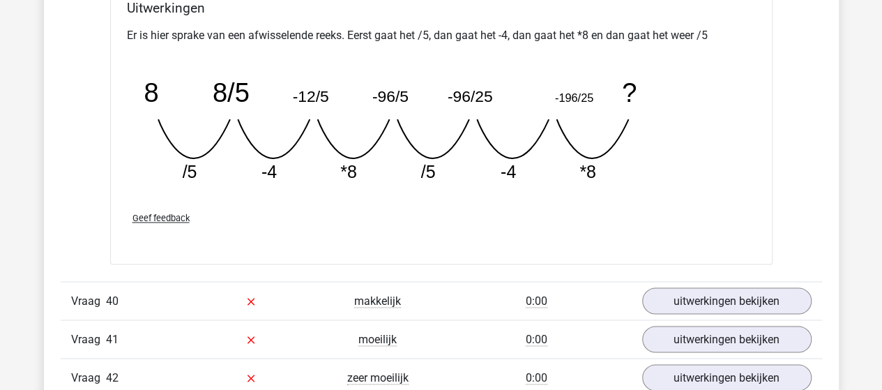
scroll to position [22244, 0]
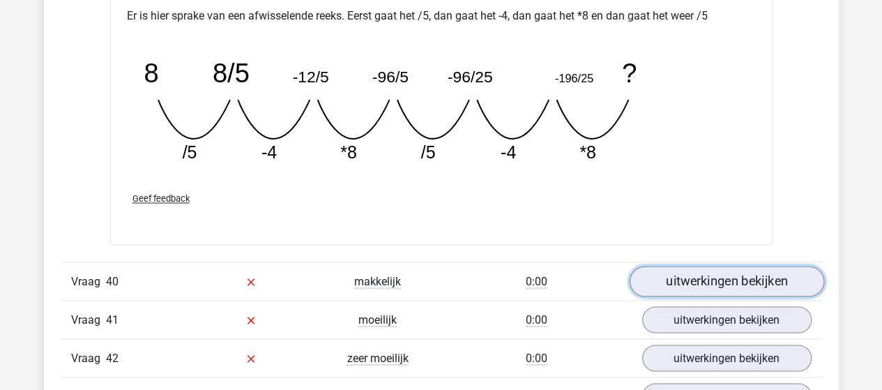
click at [679, 266] on link "uitwerkingen bekijken" at bounding box center [726, 281] width 195 height 31
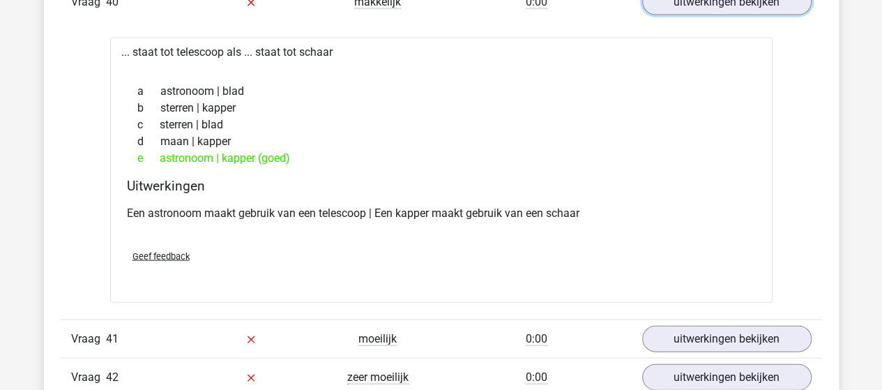
scroll to position [22592, 0]
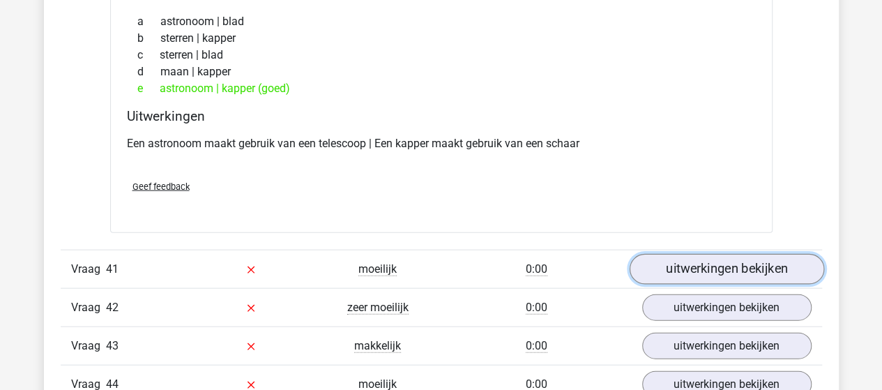
click at [720, 254] on link "uitwerkingen bekijken" at bounding box center [726, 269] width 195 height 31
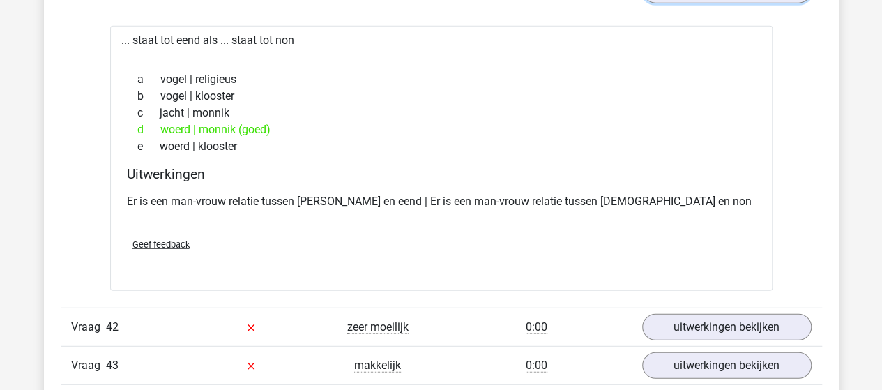
scroll to position [22941, 0]
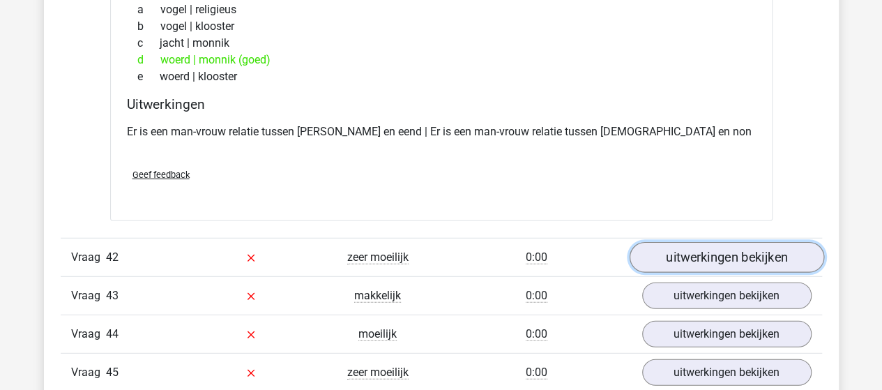
click at [718, 242] on link "uitwerkingen bekijken" at bounding box center [726, 257] width 195 height 31
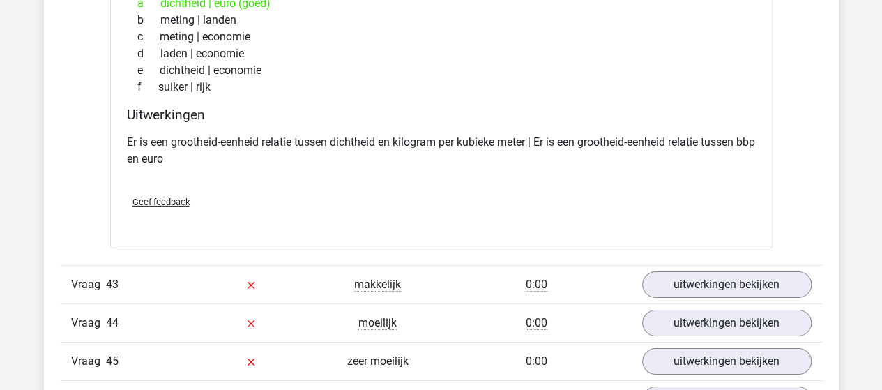
scroll to position [23290, 0]
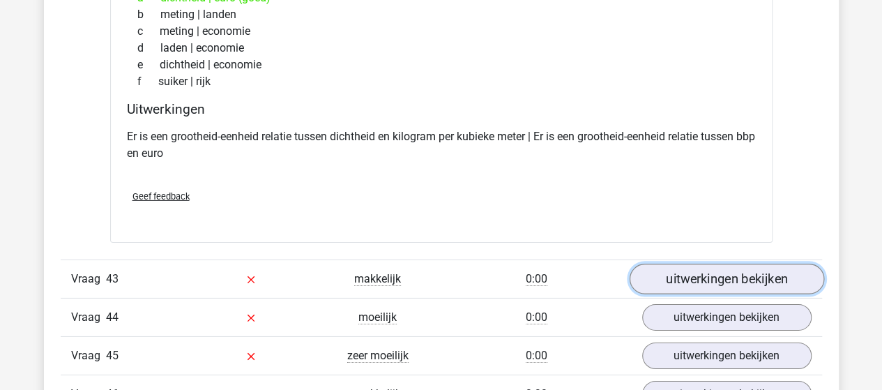
click at [742, 264] on link "uitwerkingen bekijken" at bounding box center [726, 279] width 195 height 31
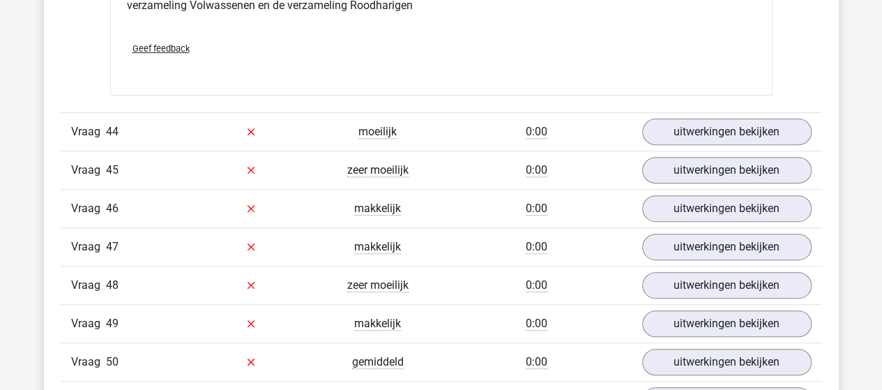
scroll to position [23987, 0]
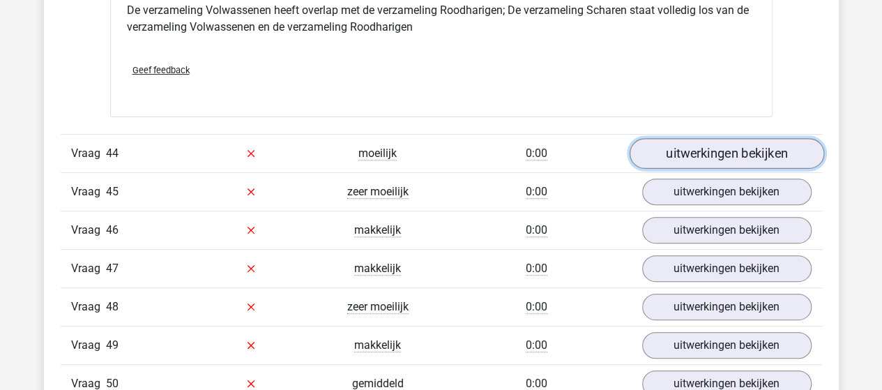
click at [714, 138] on link "uitwerkingen bekijken" at bounding box center [726, 153] width 195 height 31
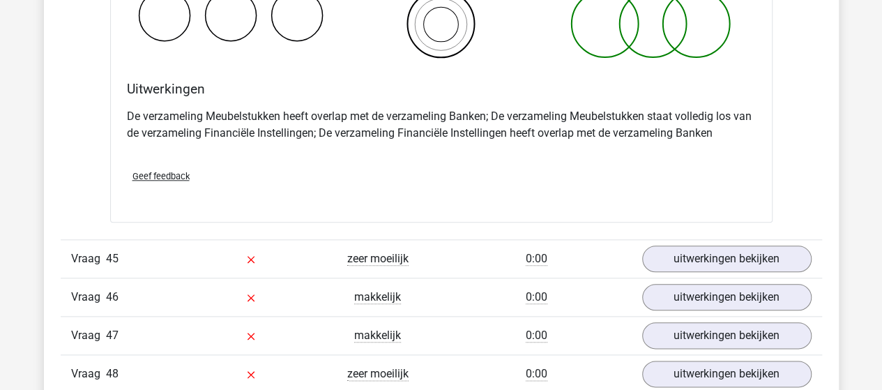
scroll to position [24475, 0]
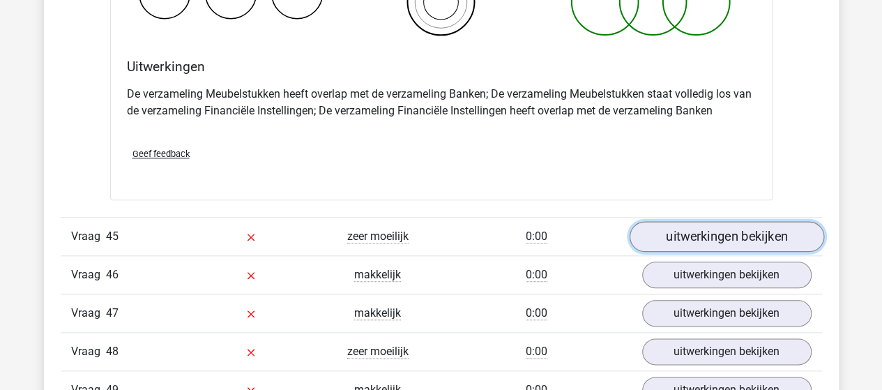
click at [708, 221] on link "uitwerkingen bekijken" at bounding box center [726, 236] width 195 height 31
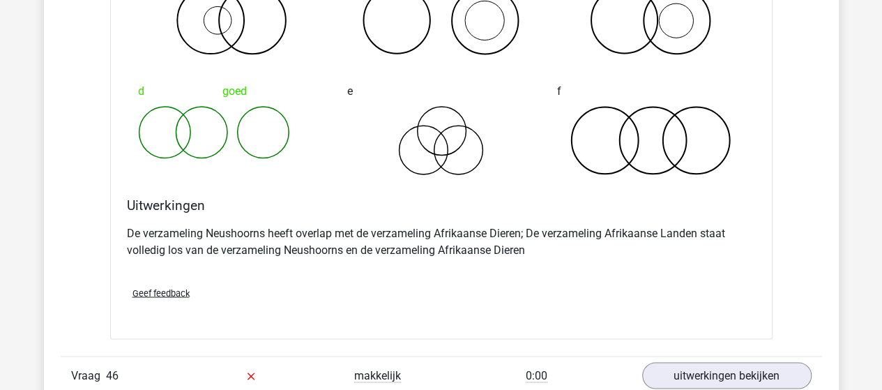
scroll to position [24963, 0]
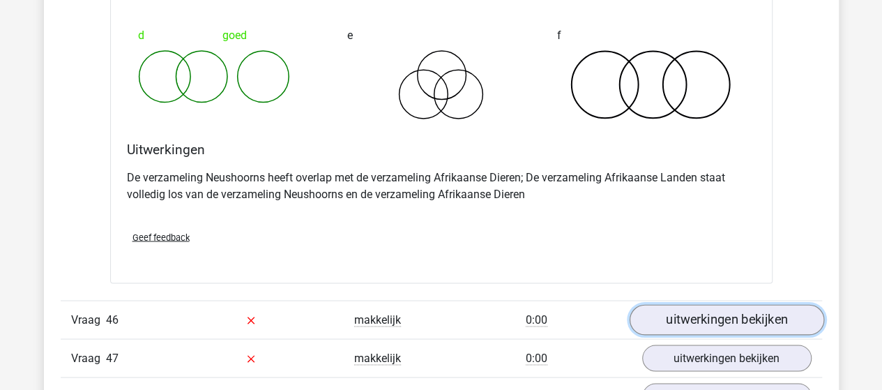
click at [689, 304] on link "uitwerkingen bekijken" at bounding box center [726, 319] width 195 height 31
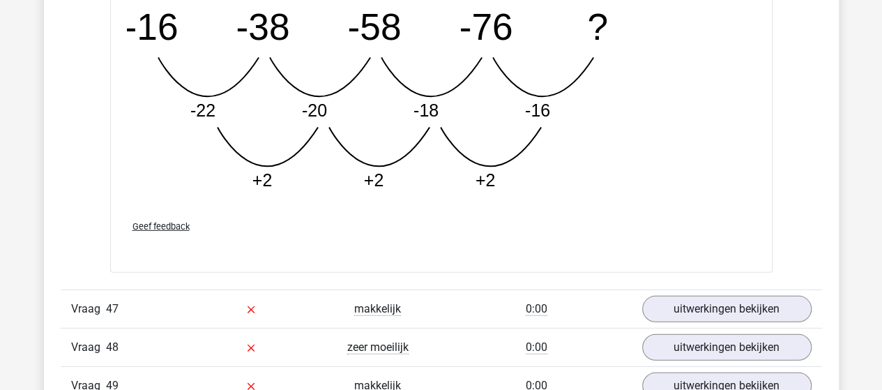
scroll to position [25800, 0]
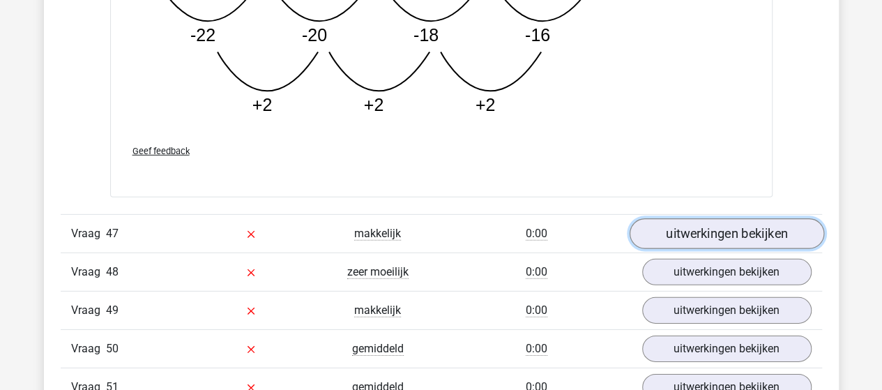
click at [691, 218] on link "uitwerkingen bekijken" at bounding box center [726, 233] width 195 height 31
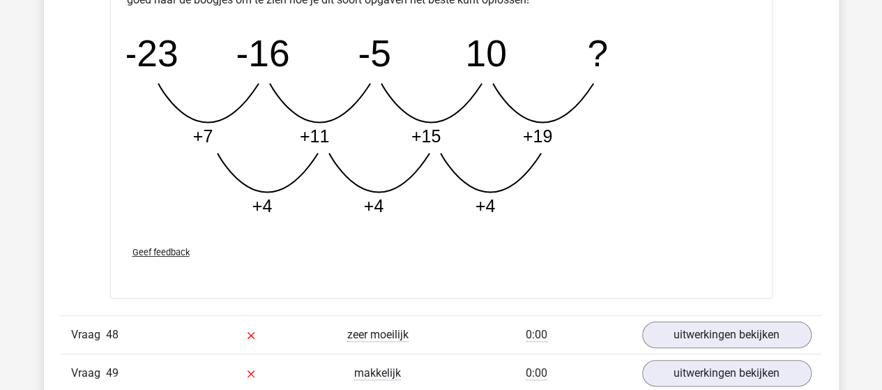
scroll to position [26428, 0]
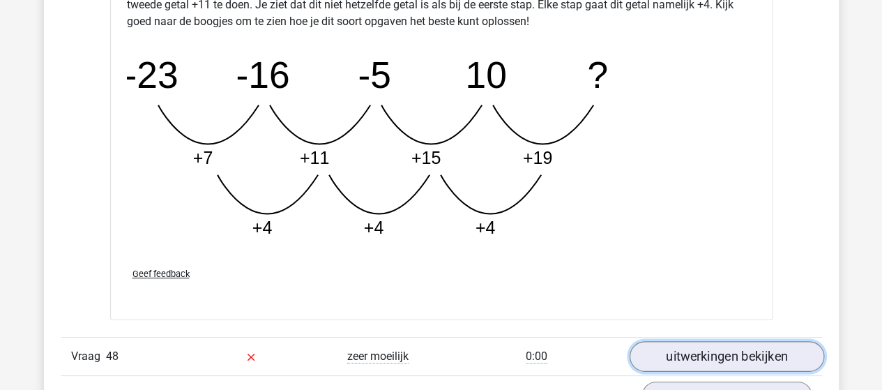
click at [675, 342] on link "uitwerkingen bekijken" at bounding box center [726, 357] width 195 height 31
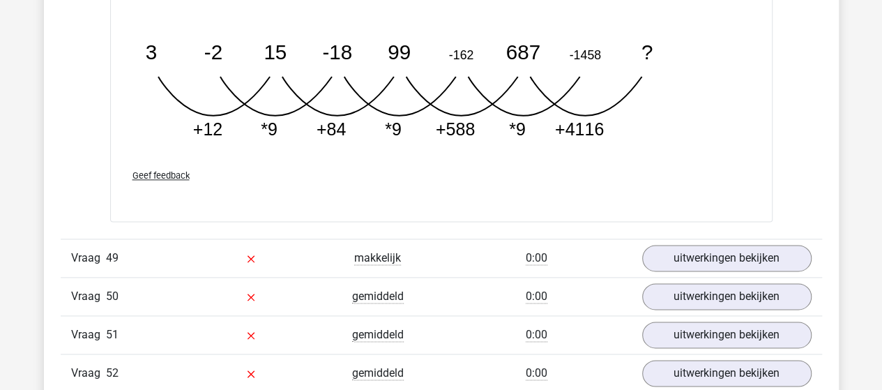
scroll to position [27264, 0]
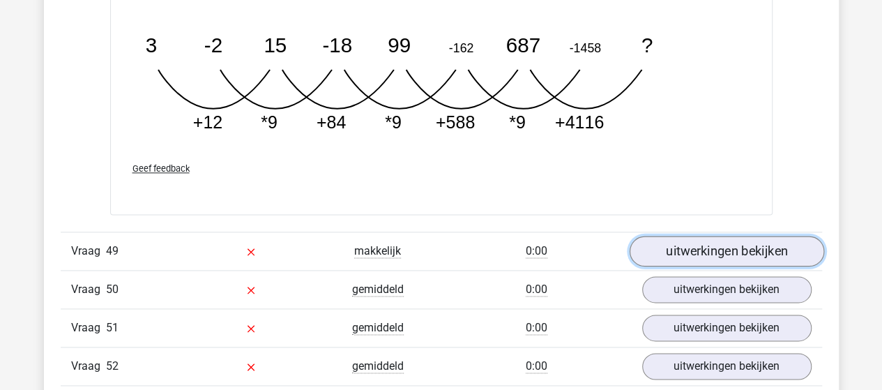
click at [665, 236] on link "uitwerkingen bekijken" at bounding box center [726, 251] width 195 height 31
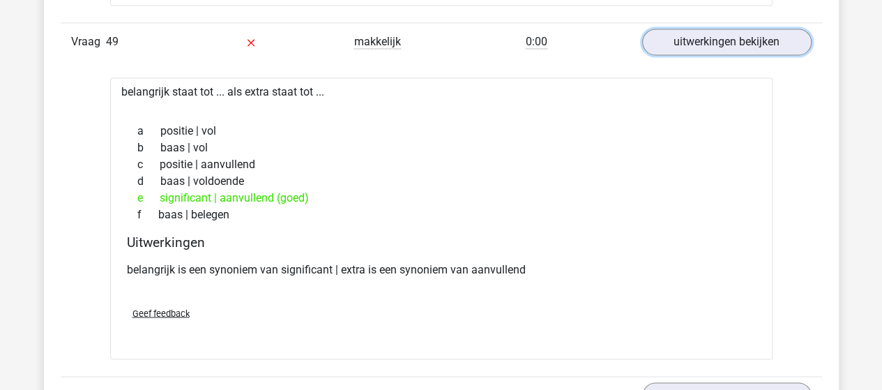
scroll to position [27543, 0]
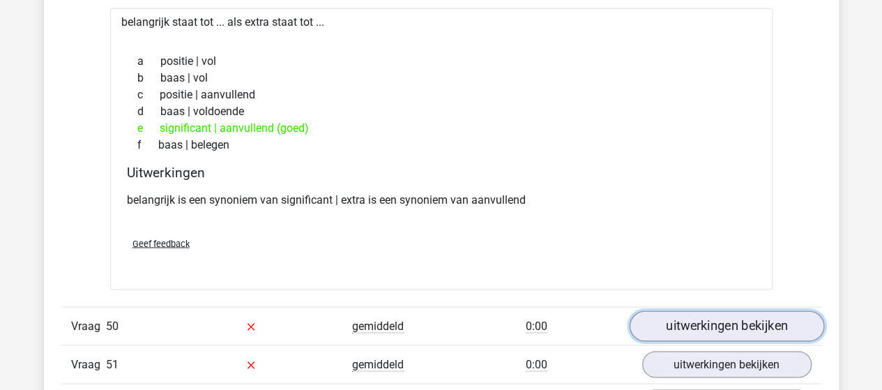
click at [674, 311] on link "uitwerkingen bekijken" at bounding box center [726, 326] width 195 height 31
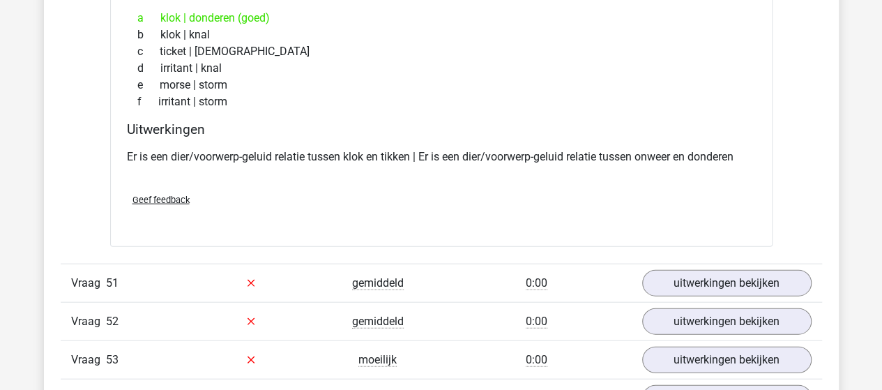
scroll to position [27962, 0]
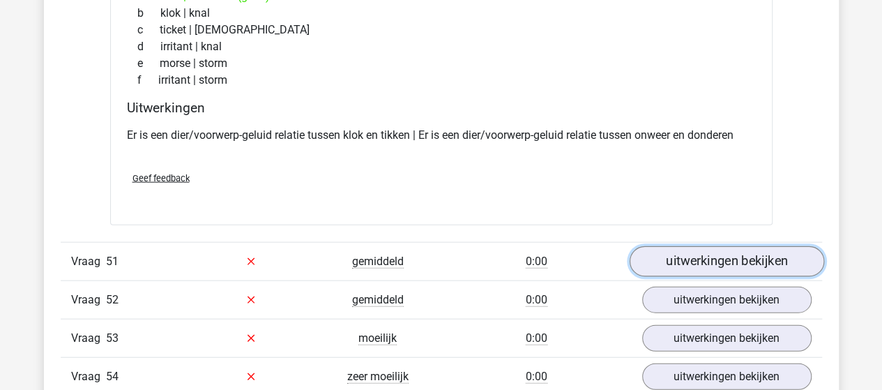
click at [675, 246] on link "uitwerkingen bekijken" at bounding box center [726, 261] width 195 height 31
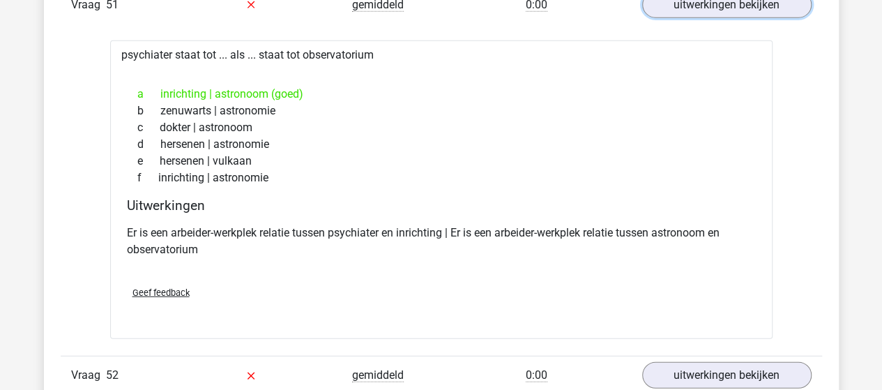
scroll to position [28241, 0]
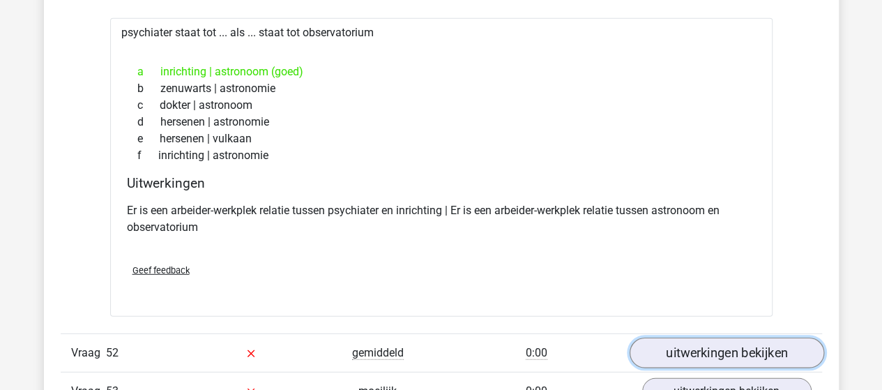
click at [674, 337] on link "uitwerkingen bekijken" at bounding box center [726, 352] width 195 height 31
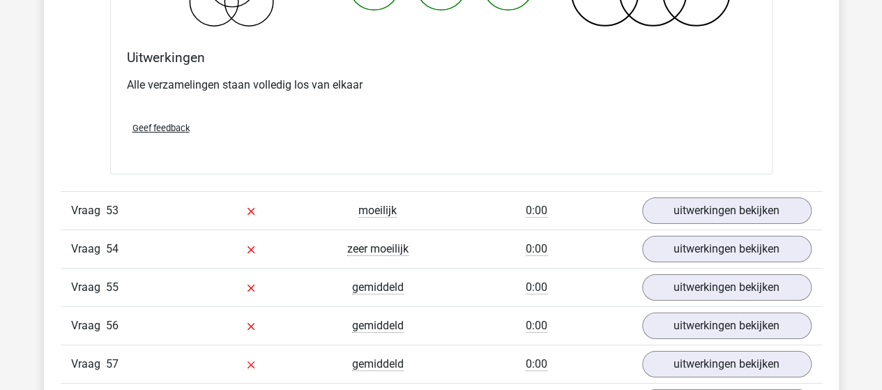
scroll to position [28938, 0]
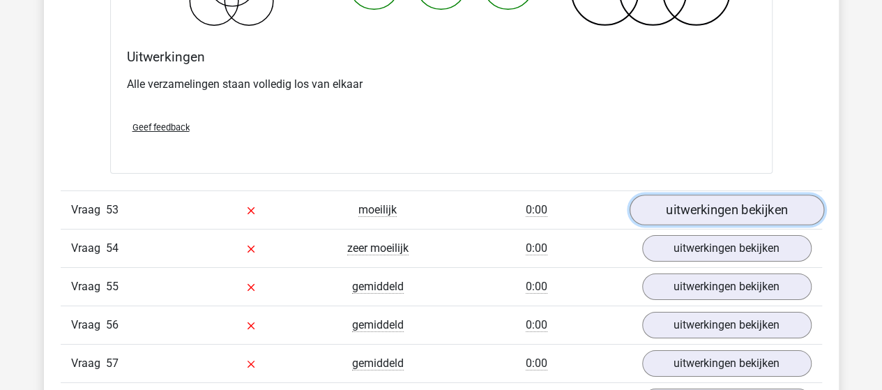
click at [714, 195] on link "uitwerkingen bekijken" at bounding box center [726, 210] width 195 height 31
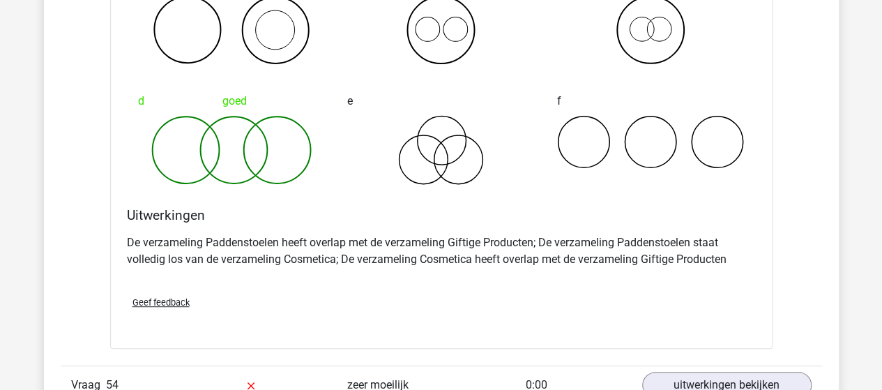
scroll to position [29356, 0]
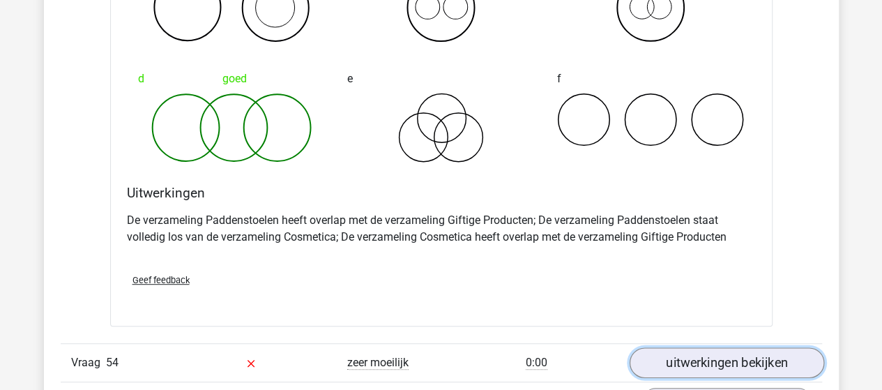
click at [685, 347] on link "uitwerkingen bekijken" at bounding box center [726, 362] width 195 height 31
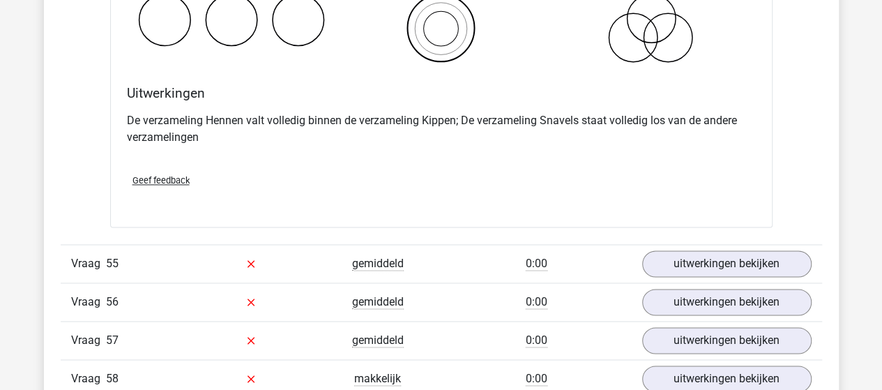
scroll to position [30053, 0]
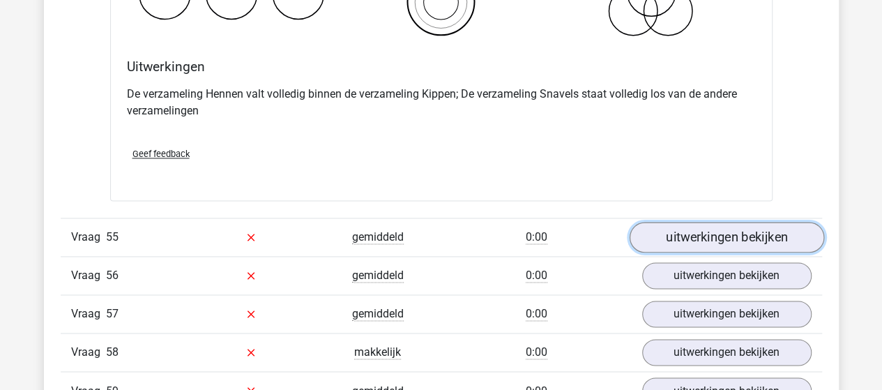
click at [669, 222] on link "uitwerkingen bekijken" at bounding box center [726, 237] width 195 height 31
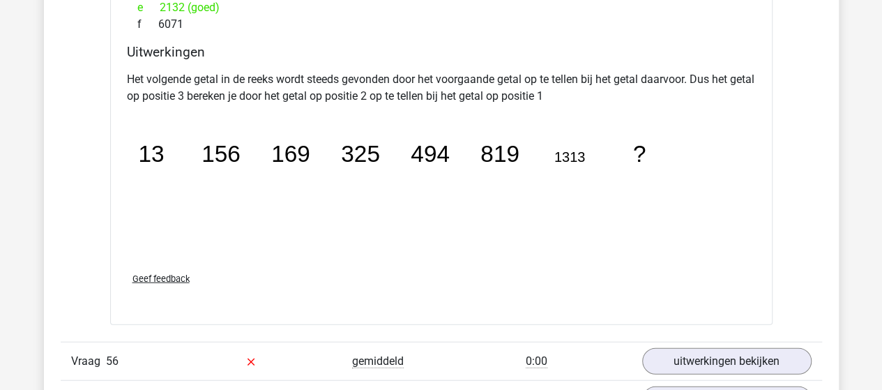
scroll to position [30681, 0]
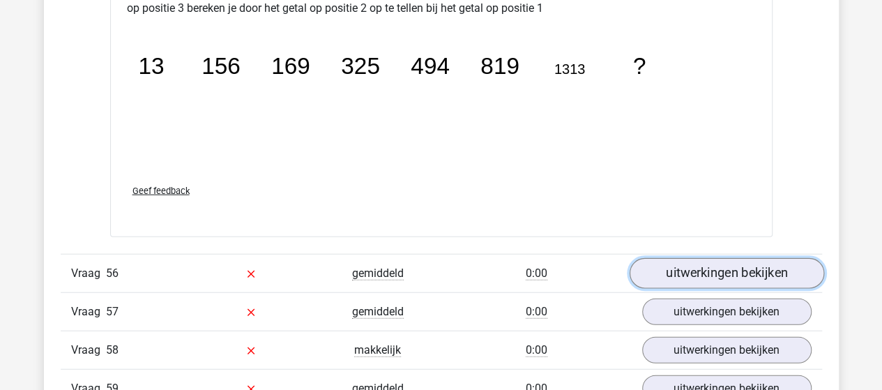
click at [671, 258] on link "uitwerkingen bekijken" at bounding box center [726, 273] width 195 height 31
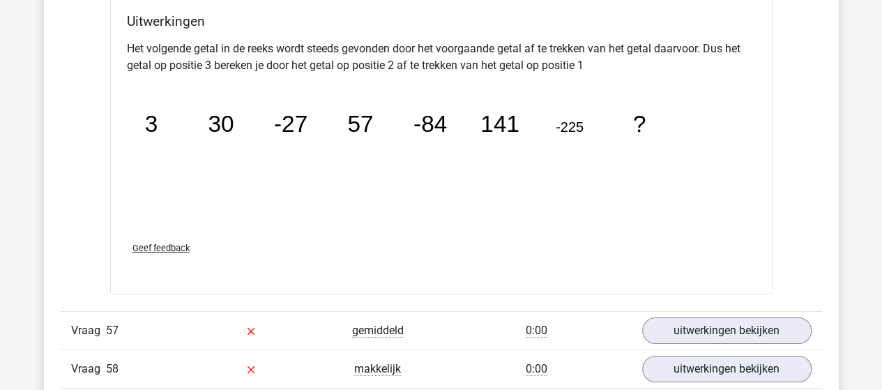
scroll to position [31309, 0]
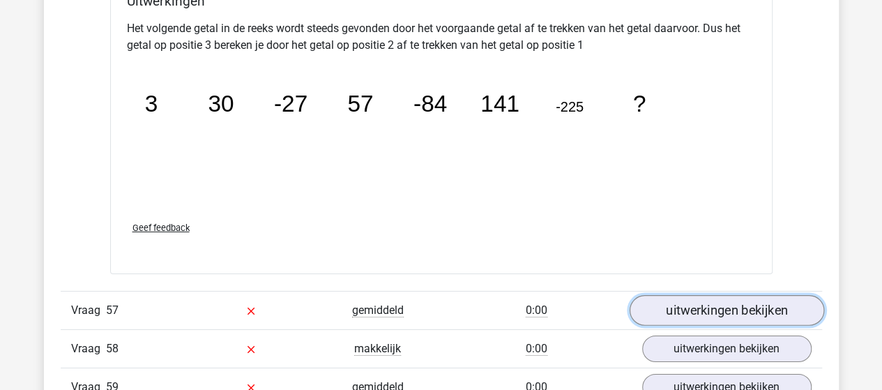
click at [683, 295] on link "uitwerkingen bekijken" at bounding box center [726, 310] width 195 height 31
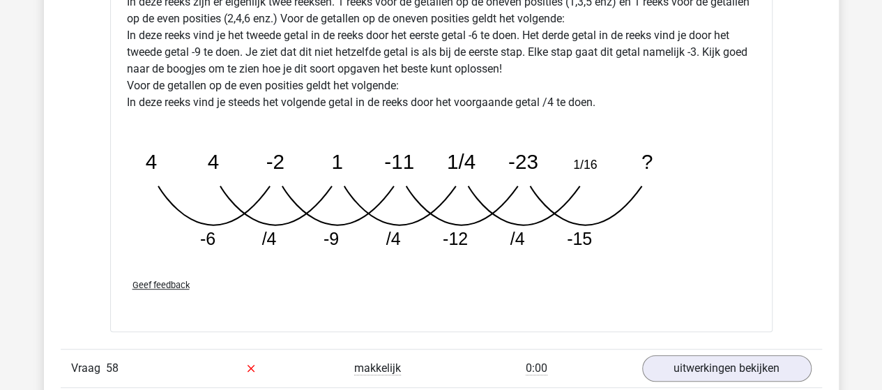
scroll to position [32076, 0]
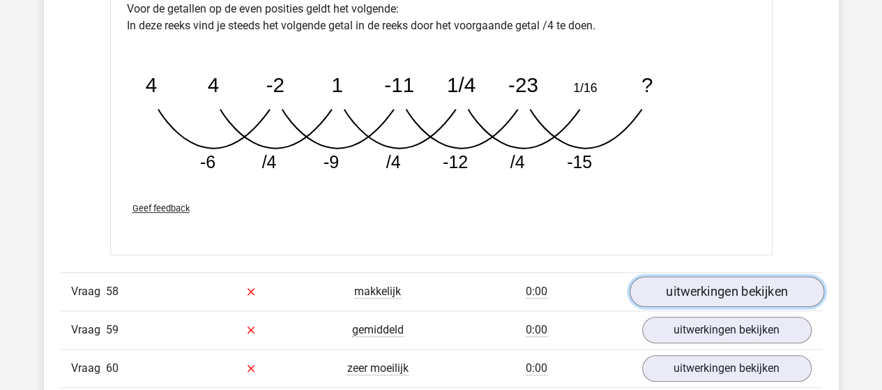
click at [718, 276] on link "uitwerkingen bekijken" at bounding box center [726, 291] width 195 height 31
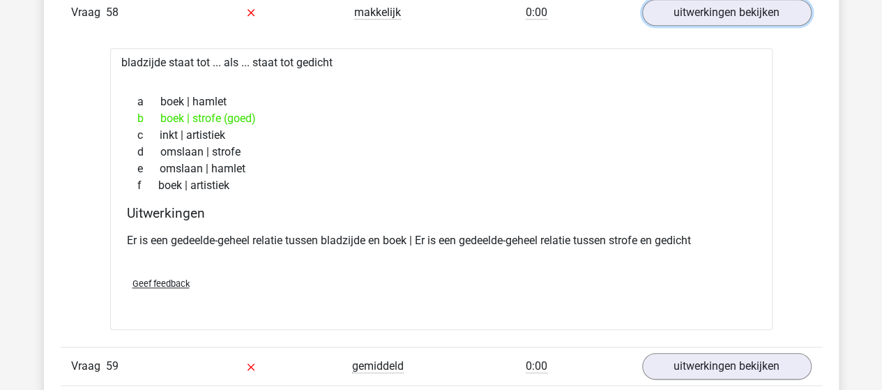
scroll to position [32424, 0]
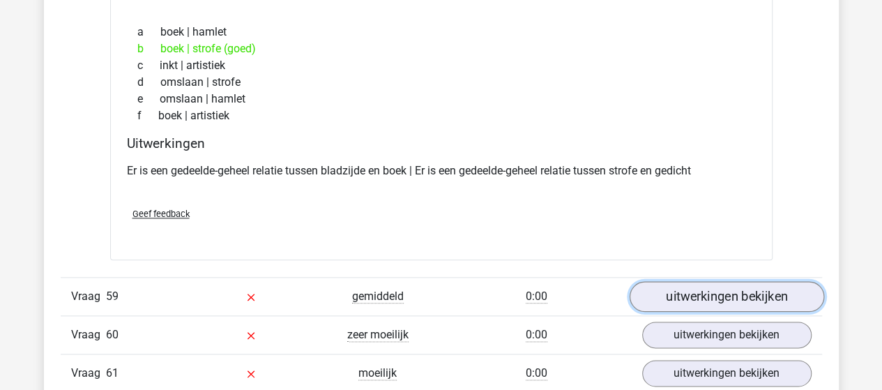
click at [690, 281] on link "uitwerkingen bekijken" at bounding box center [726, 296] width 195 height 31
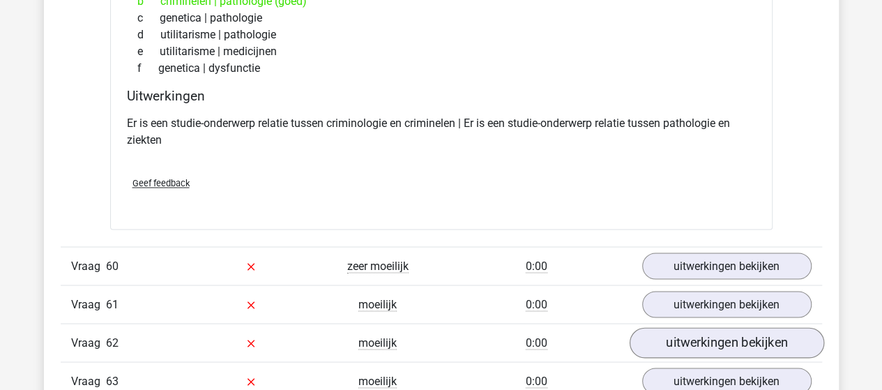
scroll to position [32843, 0]
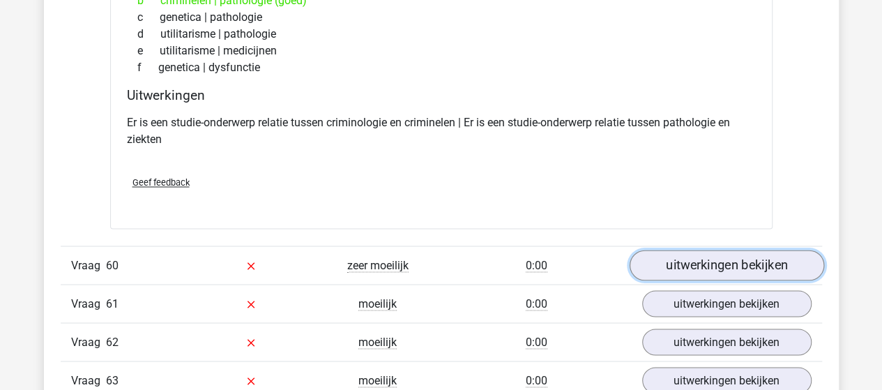
click at [701, 250] on link "uitwerkingen bekijken" at bounding box center [726, 265] width 195 height 31
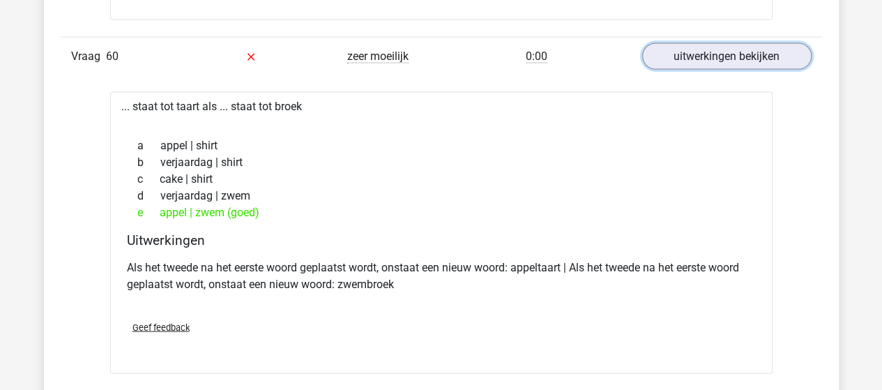
scroll to position [33122, 0]
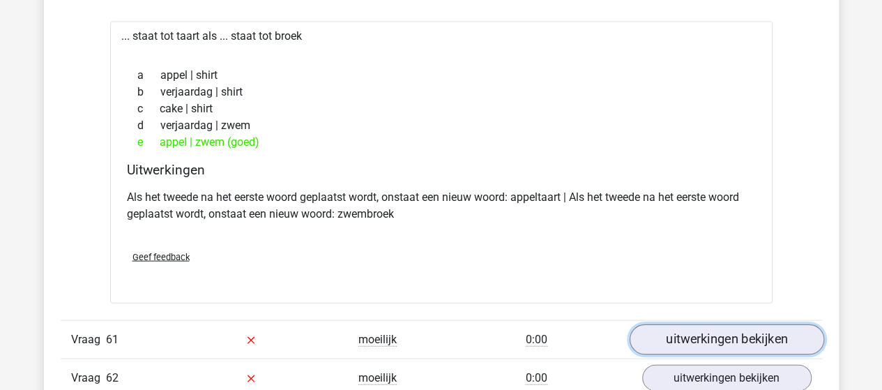
click at [692, 324] on link "uitwerkingen bekijken" at bounding box center [726, 339] width 195 height 31
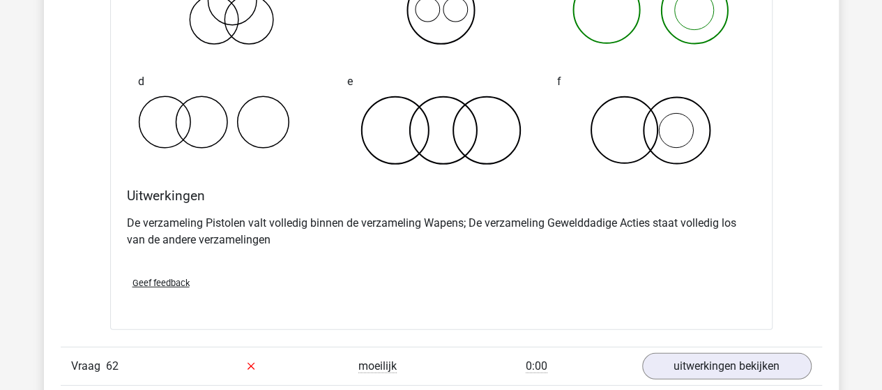
scroll to position [33679, 0]
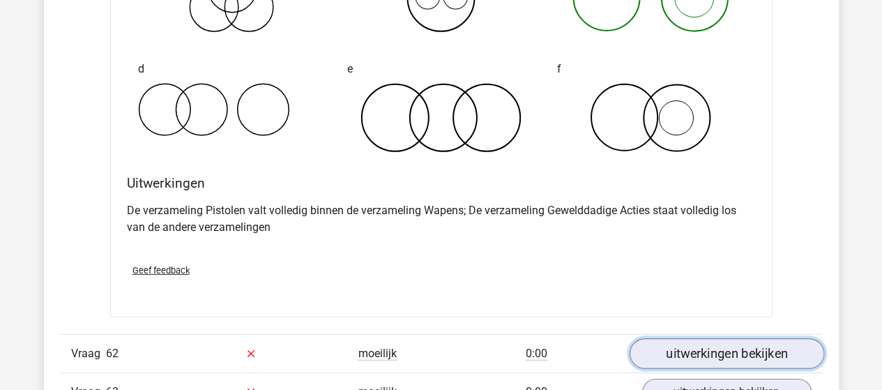
click at [661, 338] on link "uitwerkingen bekijken" at bounding box center [726, 353] width 195 height 31
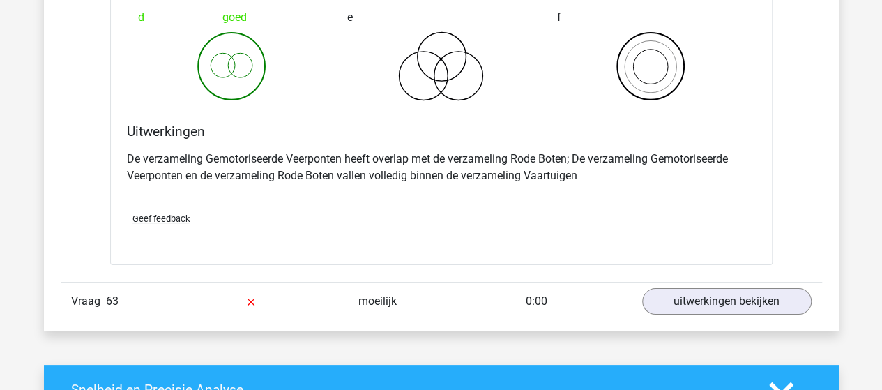
scroll to position [34307, 0]
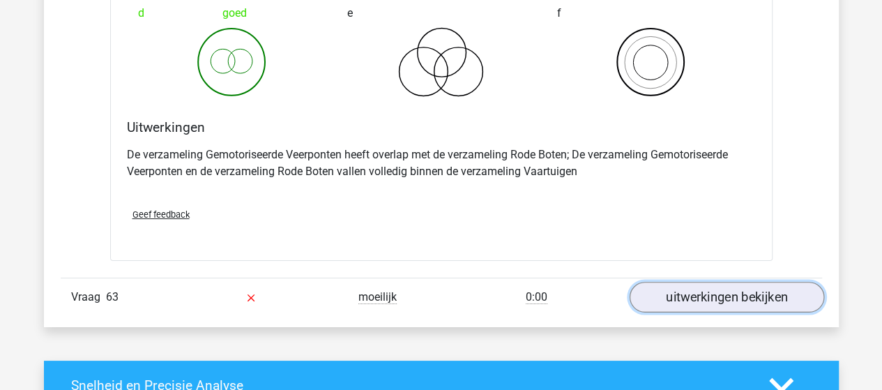
click at [655, 282] on link "uitwerkingen bekijken" at bounding box center [726, 297] width 195 height 31
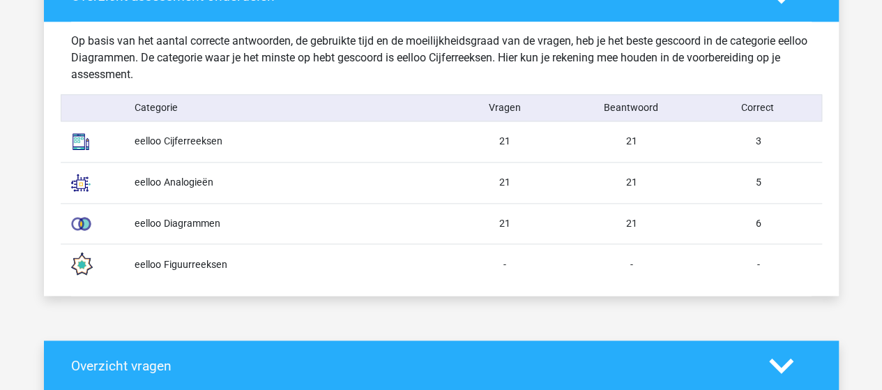
scroll to position [0, 0]
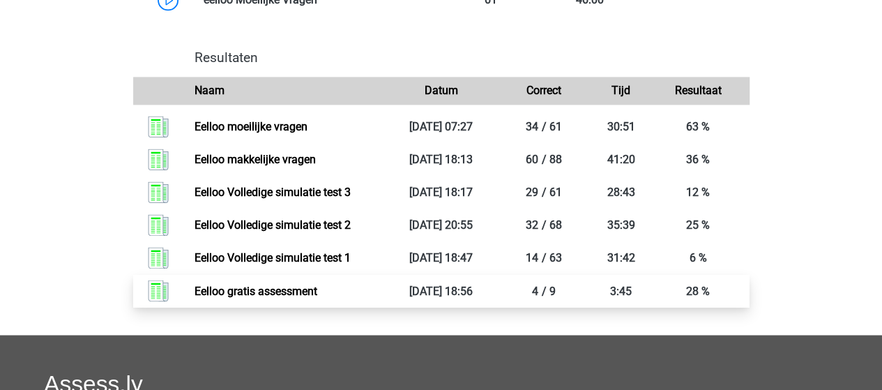
scroll to position [1046, 0]
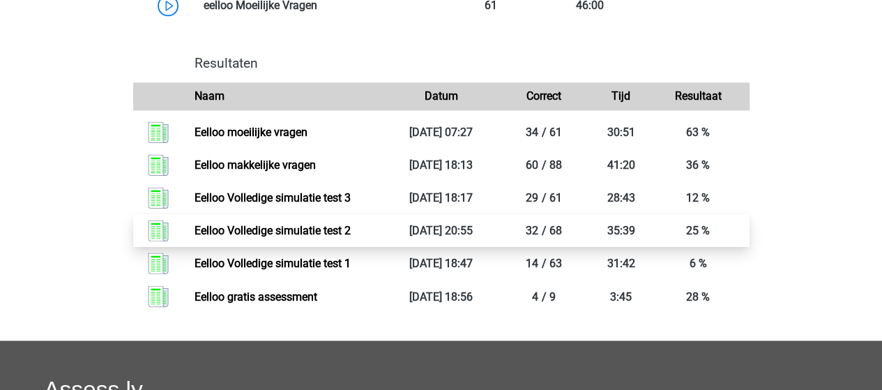
click at [278, 237] on link "Eelloo Volledige simulatie test 2" at bounding box center [273, 230] width 156 height 13
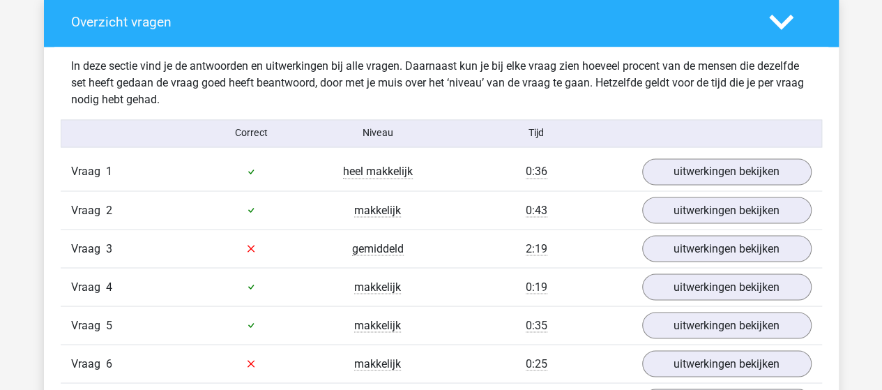
scroll to position [1116, 0]
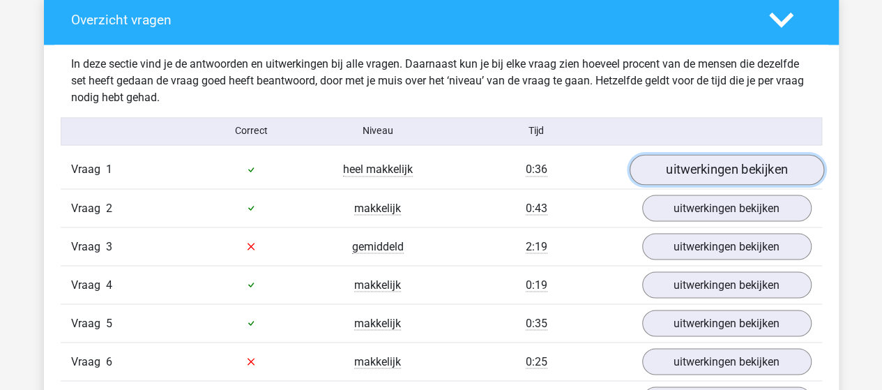
click at [722, 167] on link "uitwerkingen bekijken" at bounding box center [726, 169] width 195 height 31
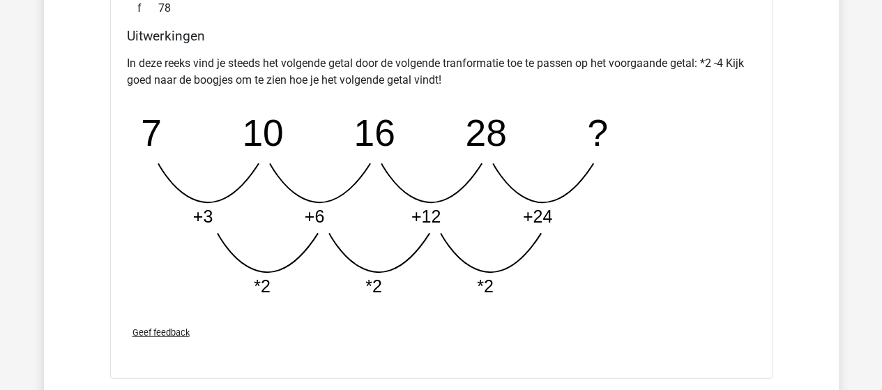
scroll to position [1743, 0]
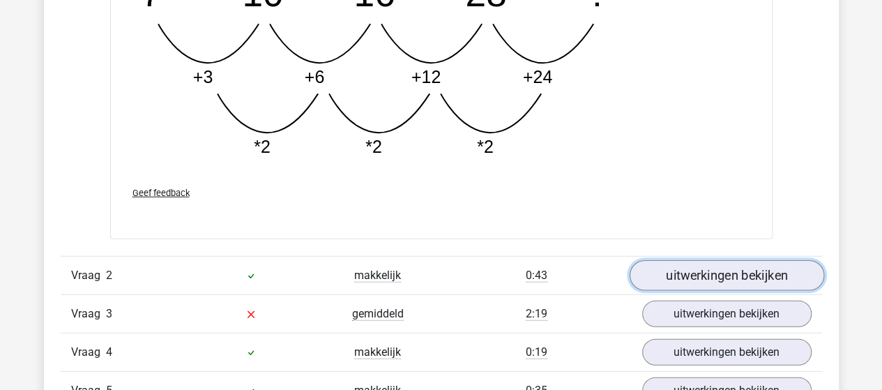
click at [752, 267] on link "uitwerkingen bekijken" at bounding box center [726, 276] width 195 height 31
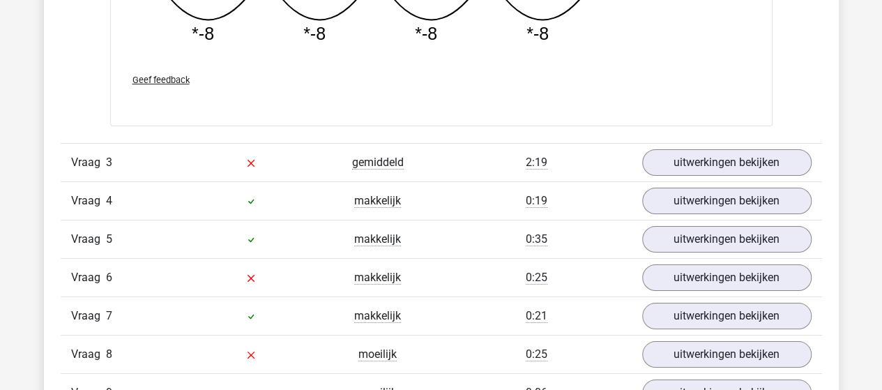
scroll to position [2510, 0]
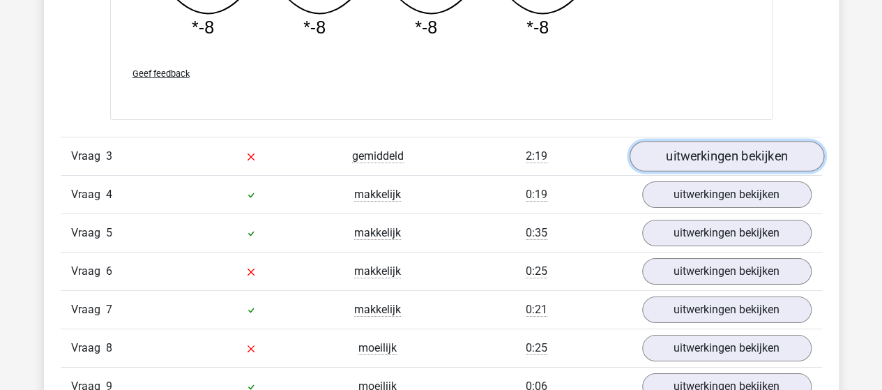
click at [663, 153] on link "uitwerkingen bekijken" at bounding box center [726, 156] width 195 height 31
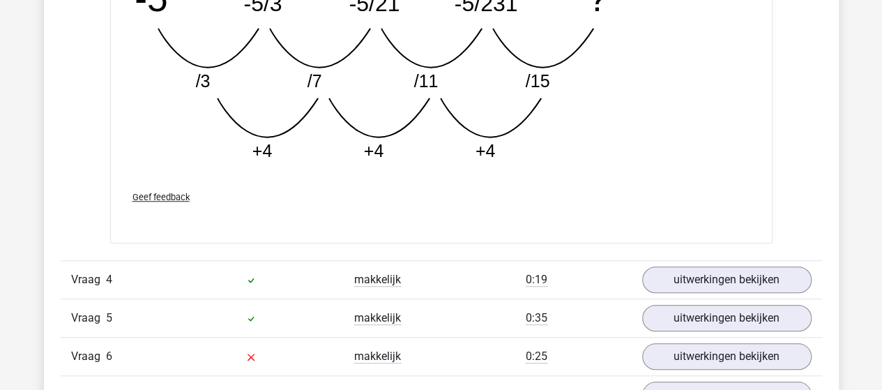
scroll to position [3277, 0]
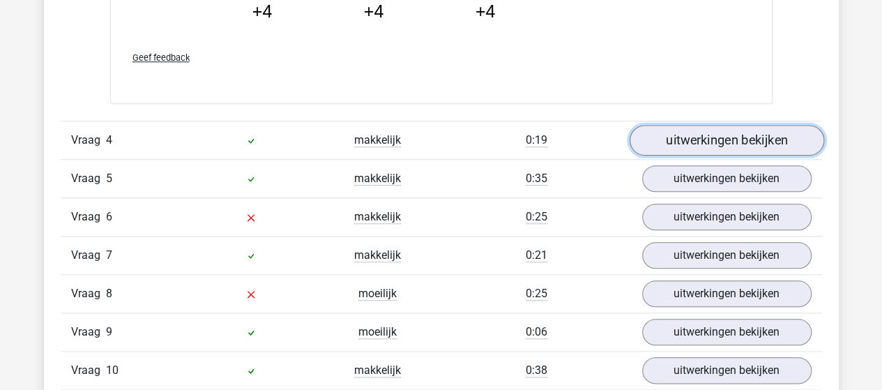
click at [685, 135] on link "uitwerkingen bekijken" at bounding box center [726, 140] width 195 height 31
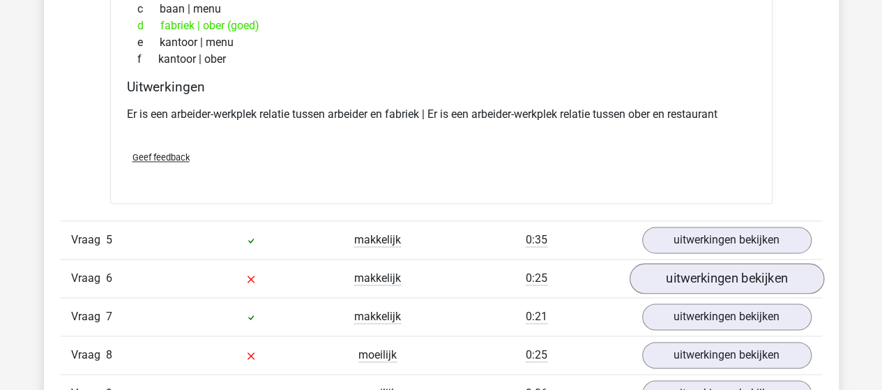
scroll to position [3556, 0]
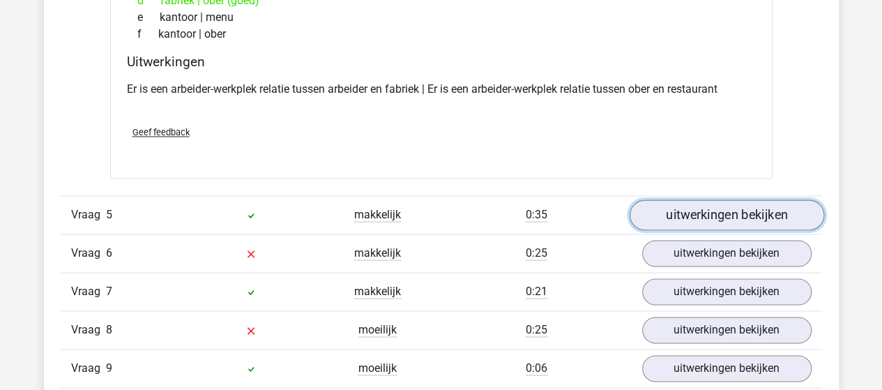
click at [706, 206] on link "uitwerkingen bekijken" at bounding box center [726, 214] width 195 height 31
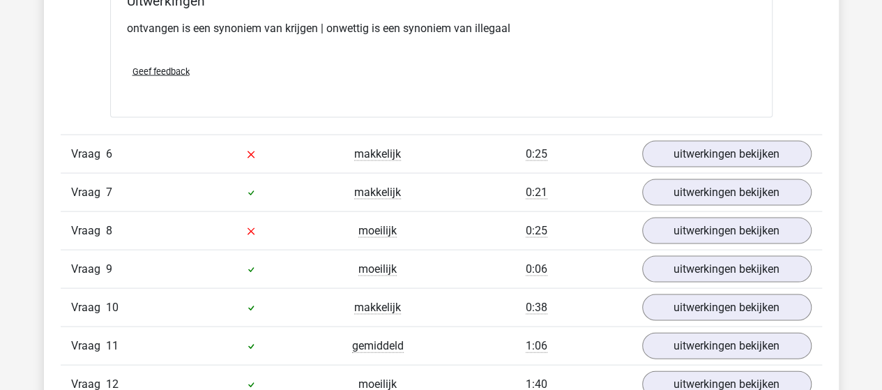
scroll to position [3975, 0]
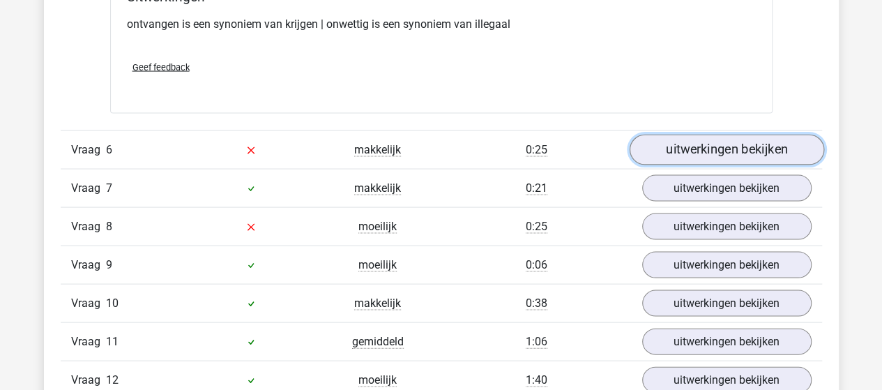
click at [662, 142] on link "uitwerkingen bekijken" at bounding box center [726, 150] width 195 height 31
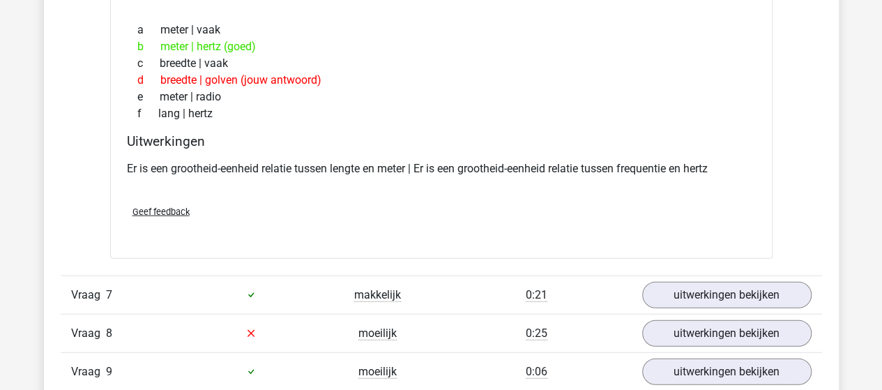
scroll to position [4254, 0]
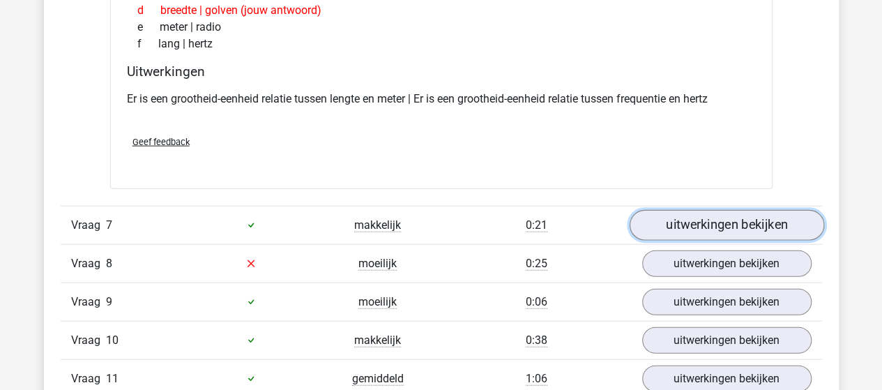
click at [707, 213] on link "uitwerkingen bekijken" at bounding box center [726, 225] width 195 height 31
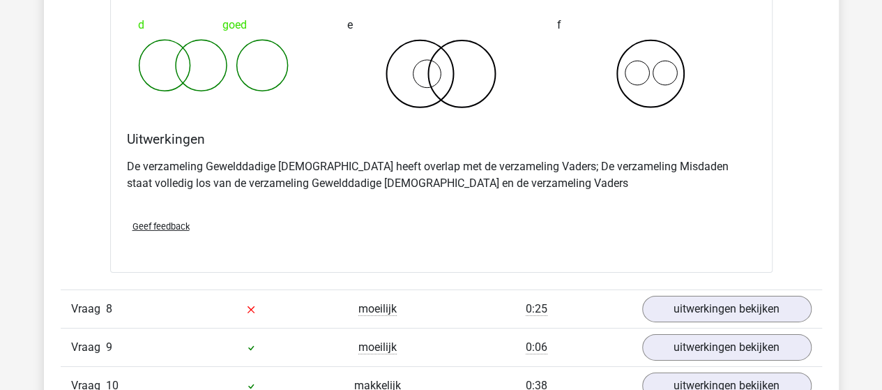
scroll to position [4742, 0]
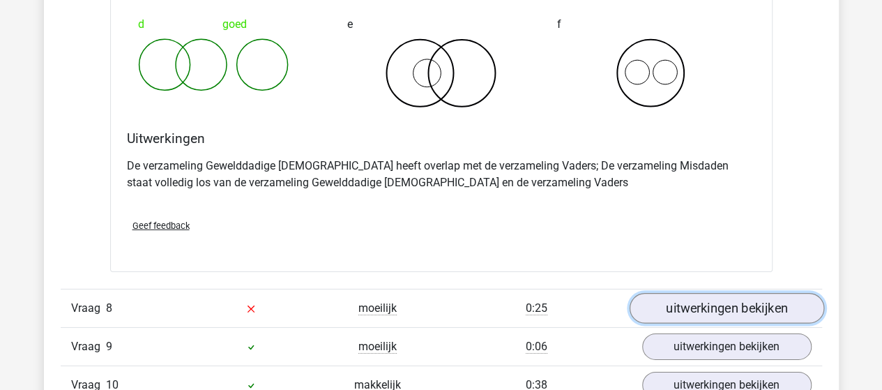
click at [727, 293] on link "uitwerkingen bekijken" at bounding box center [726, 308] width 195 height 31
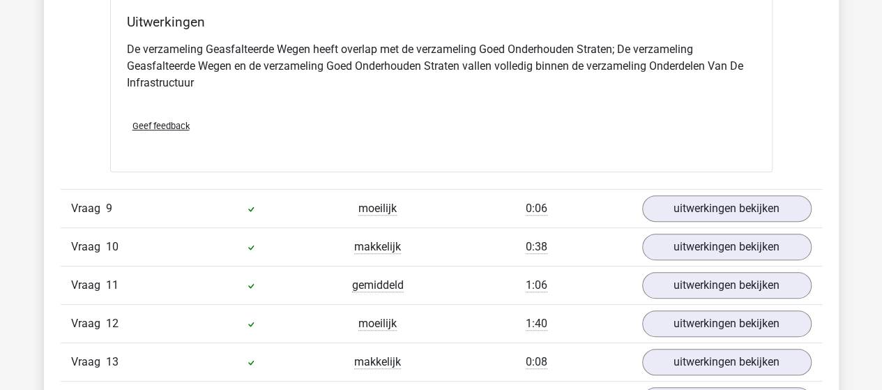
scroll to position [5509, 0]
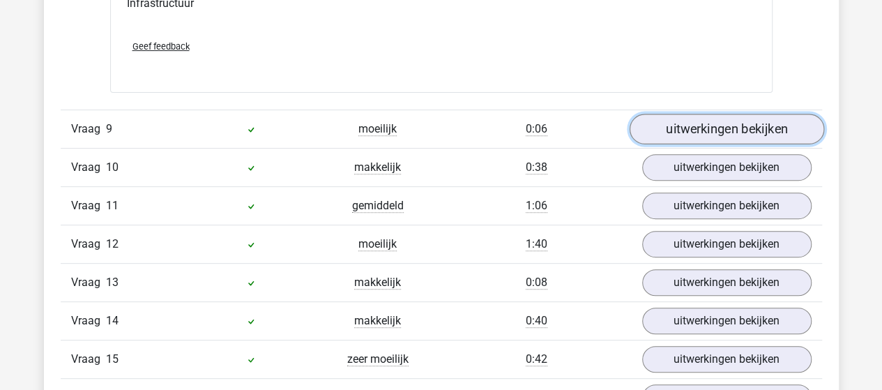
click at [759, 114] on link "uitwerkingen bekijken" at bounding box center [726, 129] width 195 height 31
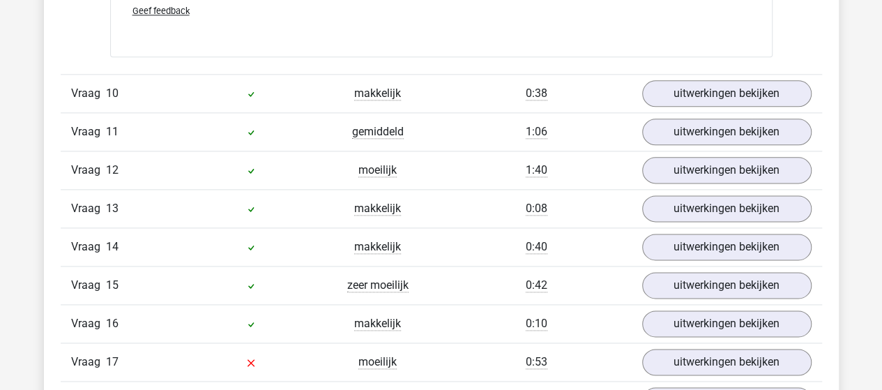
scroll to position [6136, 0]
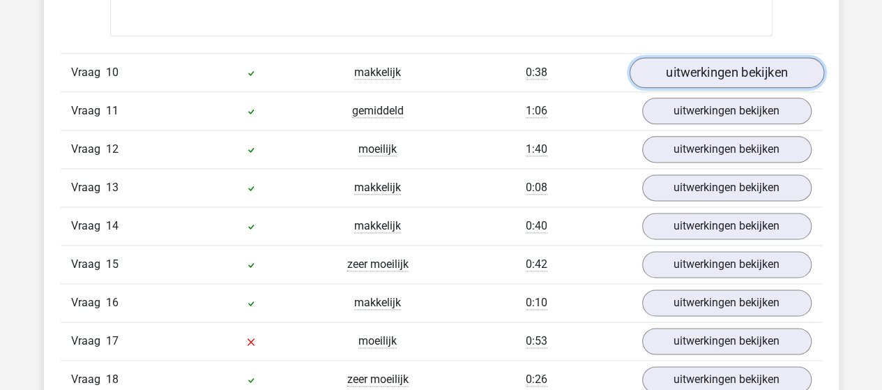
click at [671, 62] on link "uitwerkingen bekijken" at bounding box center [726, 72] width 195 height 31
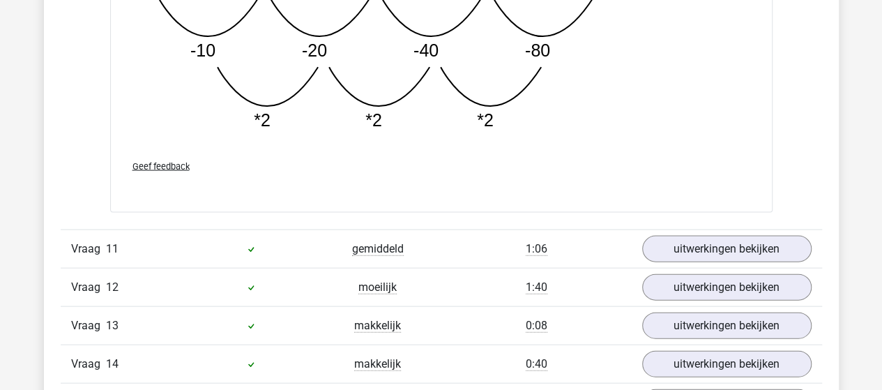
scroll to position [6764, 0]
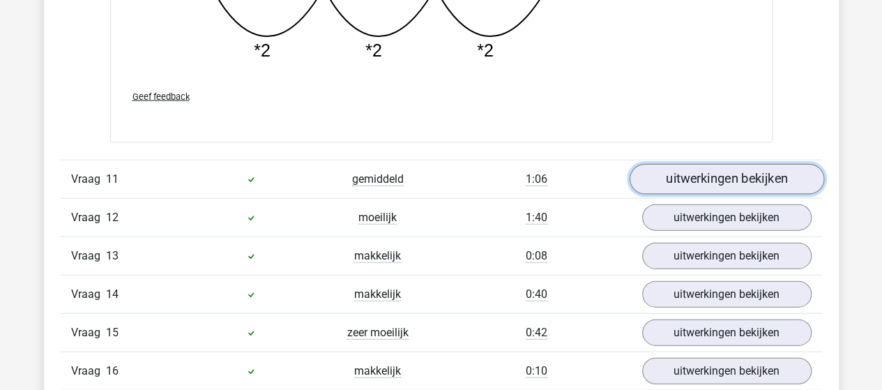
click at [720, 167] on link "uitwerkingen bekijken" at bounding box center [726, 179] width 195 height 31
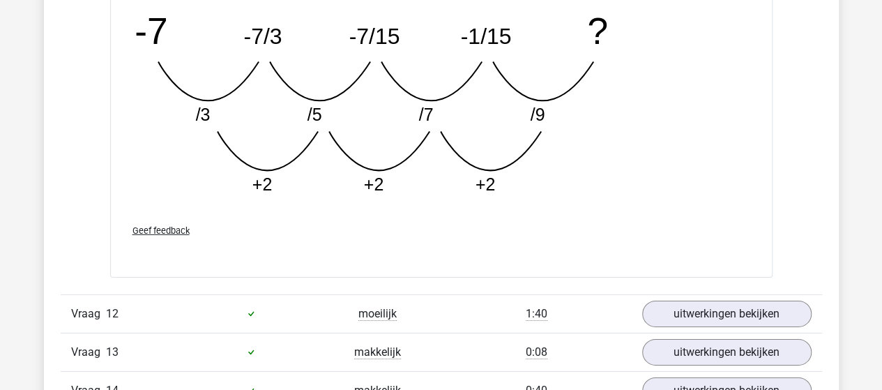
scroll to position [7461, 0]
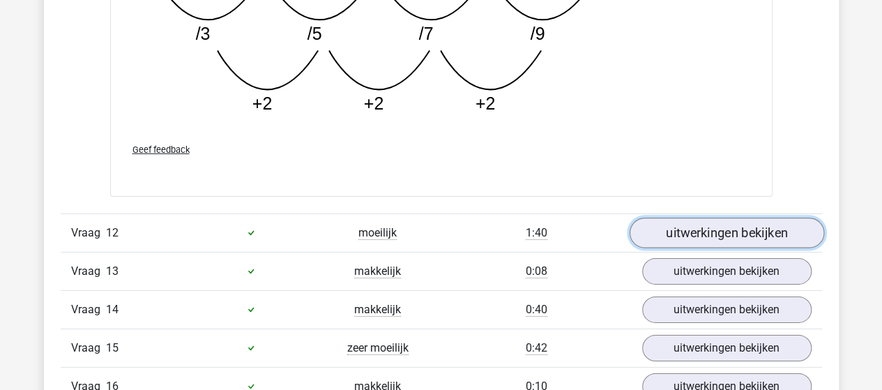
click at [686, 218] on link "uitwerkingen bekijken" at bounding box center [726, 233] width 195 height 31
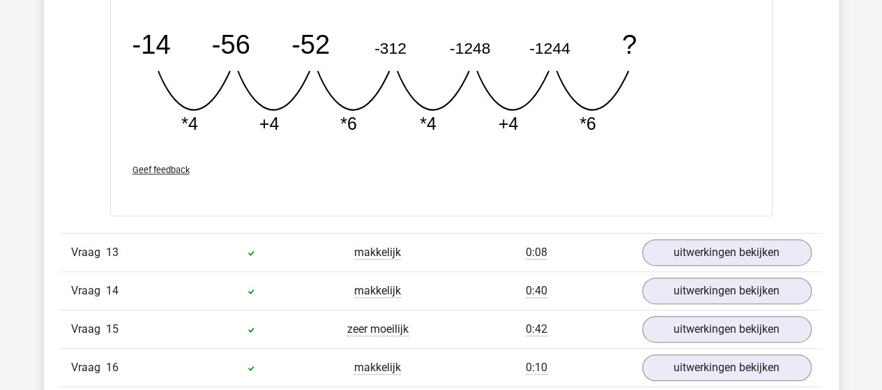
scroll to position [8158, 0]
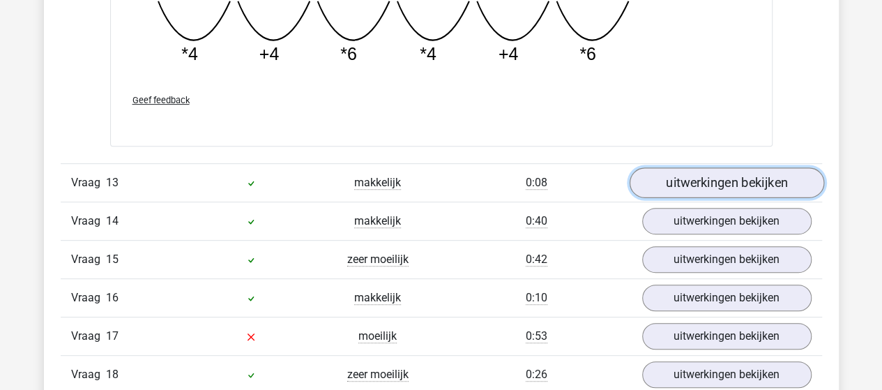
click at [689, 168] on link "uitwerkingen bekijken" at bounding box center [726, 182] width 195 height 31
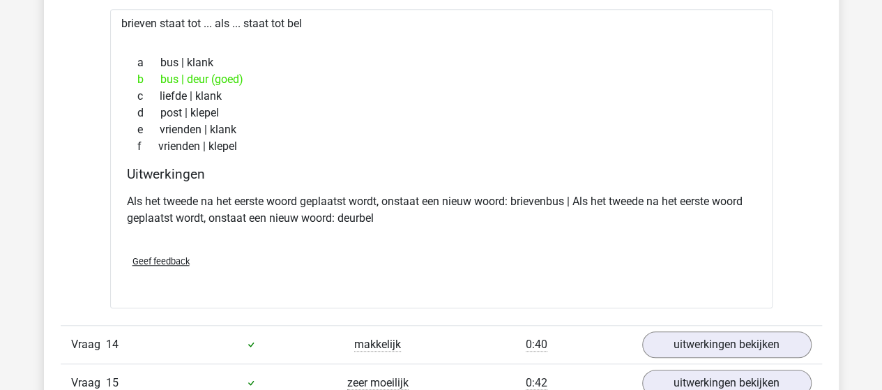
scroll to position [8437, 0]
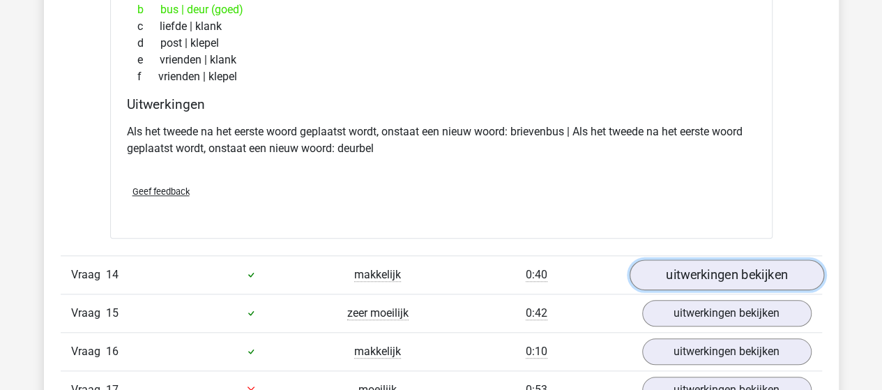
click at [726, 259] on link "uitwerkingen bekijken" at bounding box center [726, 274] width 195 height 31
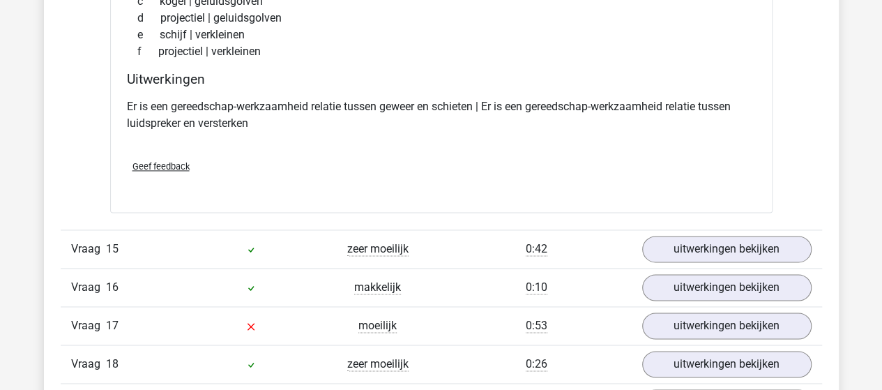
scroll to position [8856, 0]
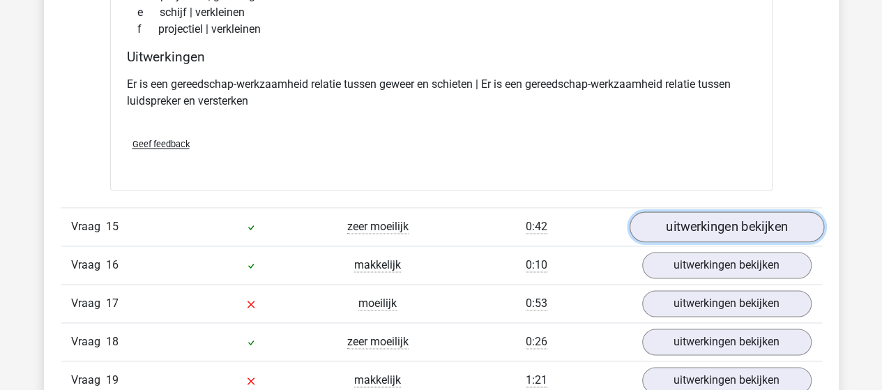
click at [731, 211] on link "uitwerkingen bekijken" at bounding box center [726, 226] width 195 height 31
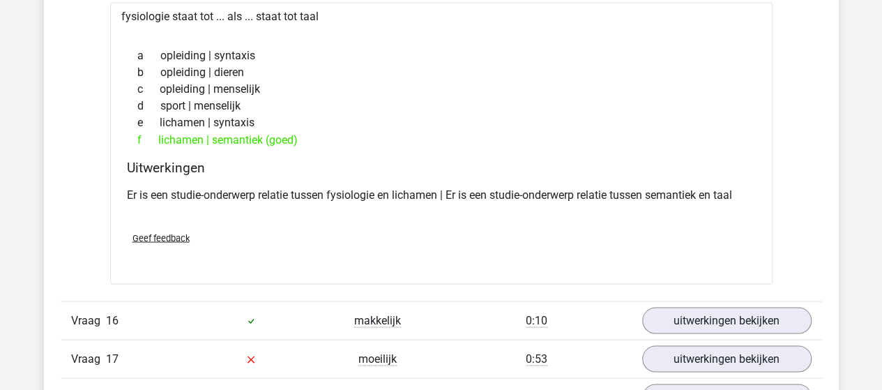
scroll to position [9135, 0]
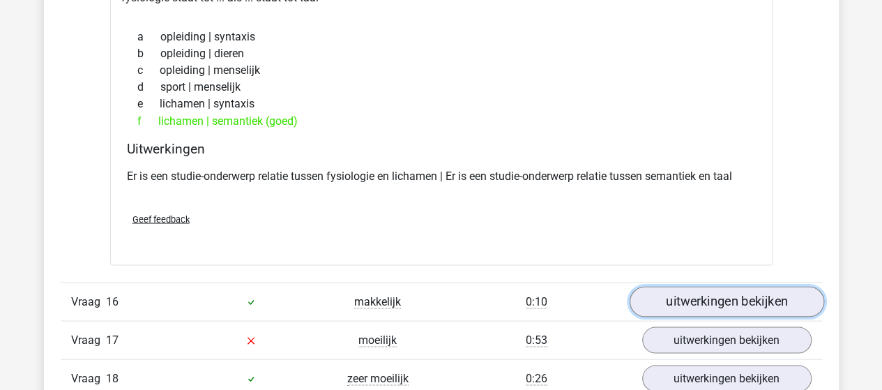
click at [671, 286] on link "uitwerkingen bekijken" at bounding box center [726, 301] width 195 height 31
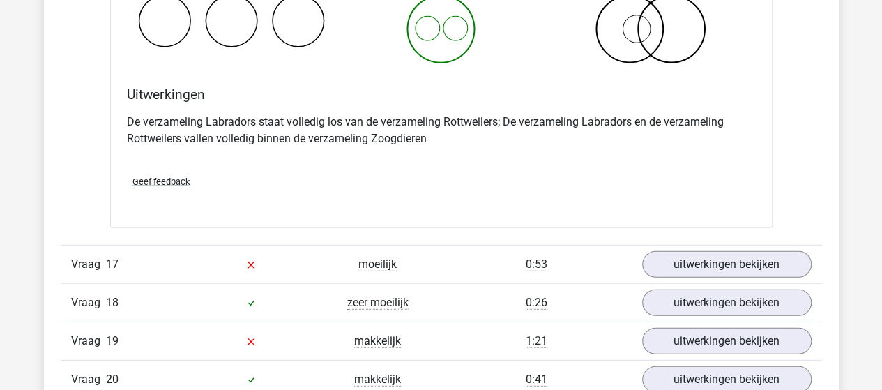
scroll to position [9762, 0]
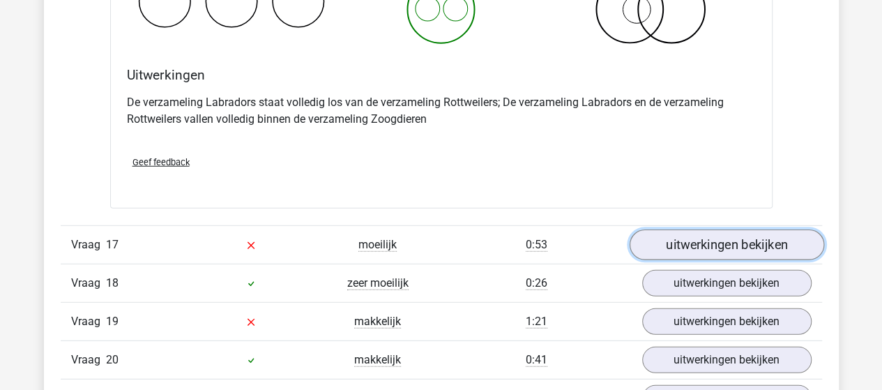
click at [676, 229] on link "uitwerkingen bekijken" at bounding box center [726, 244] width 195 height 31
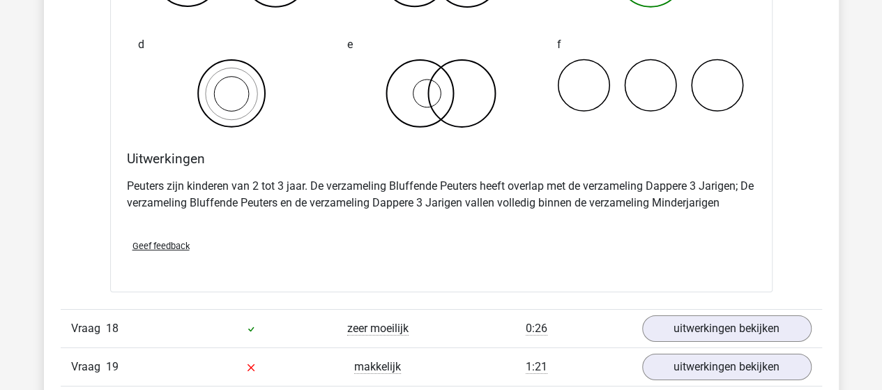
scroll to position [10250, 0]
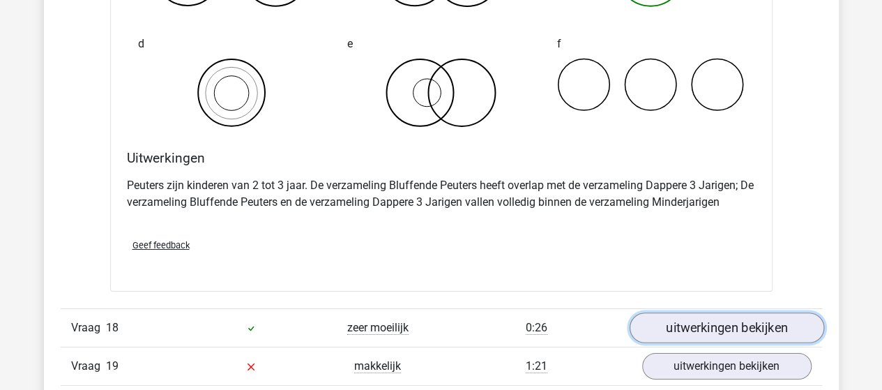
click at [662, 313] on link "uitwerkingen bekijken" at bounding box center [726, 328] width 195 height 31
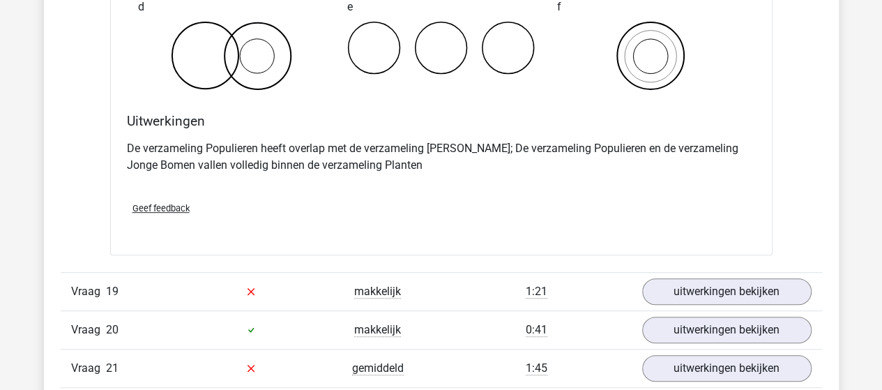
scroll to position [10878, 0]
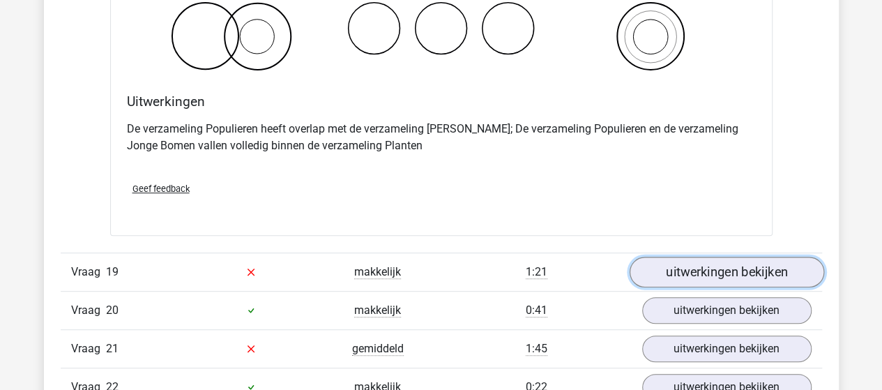
click at [697, 257] on link "uitwerkingen bekijken" at bounding box center [726, 272] width 195 height 31
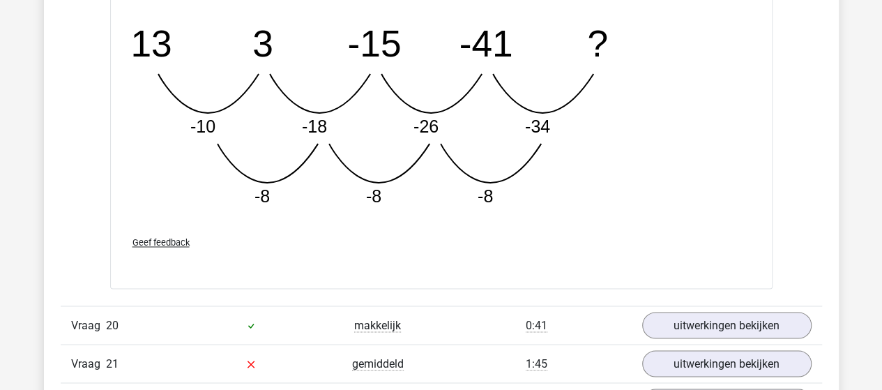
scroll to position [11645, 0]
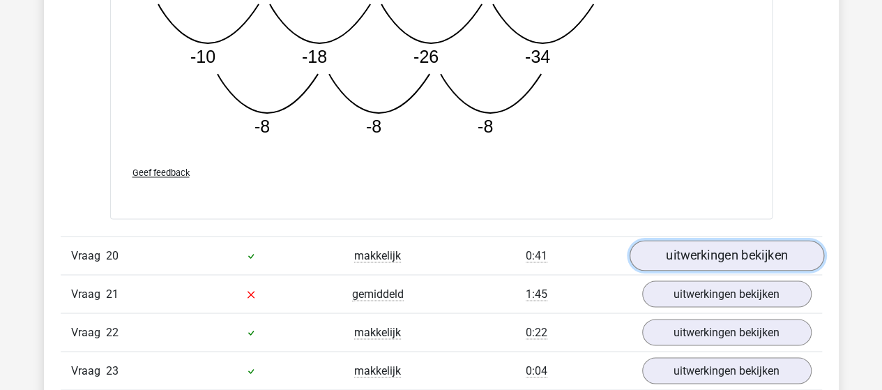
click at [671, 241] on link "uitwerkingen bekijken" at bounding box center [726, 256] width 195 height 31
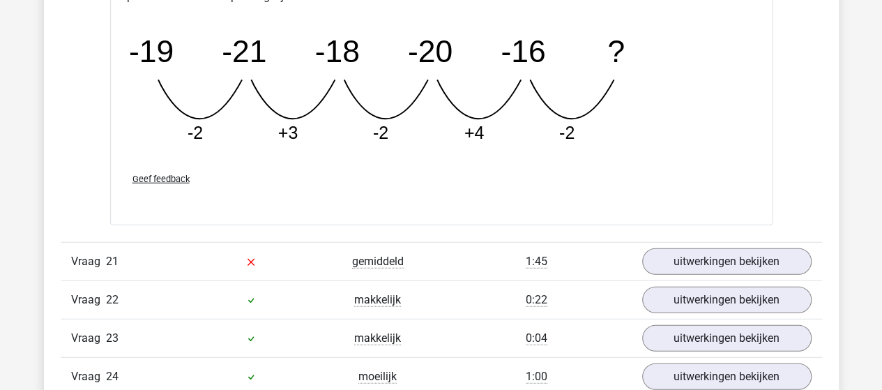
scroll to position [12342, 0]
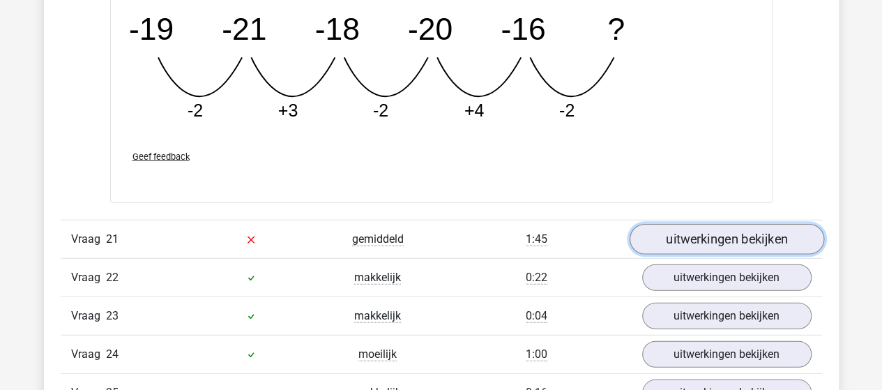
click at [667, 224] on link "uitwerkingen bekijken" at bounding box center [726, 239] width 195 height 31
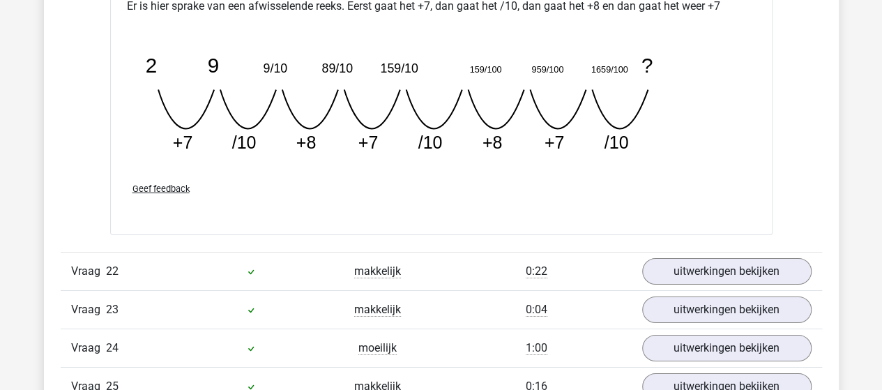
scroll to position [13039, 0]
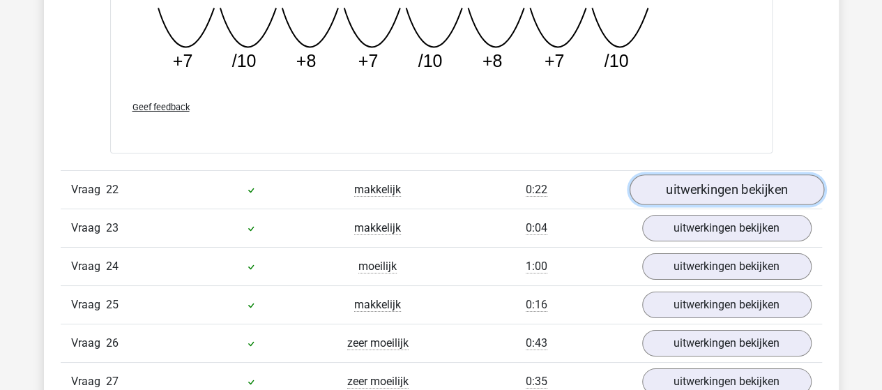
click at [705, 174] on link "uitwerkingen bekijken" at bounding box center [726, 189] width 195 height 31
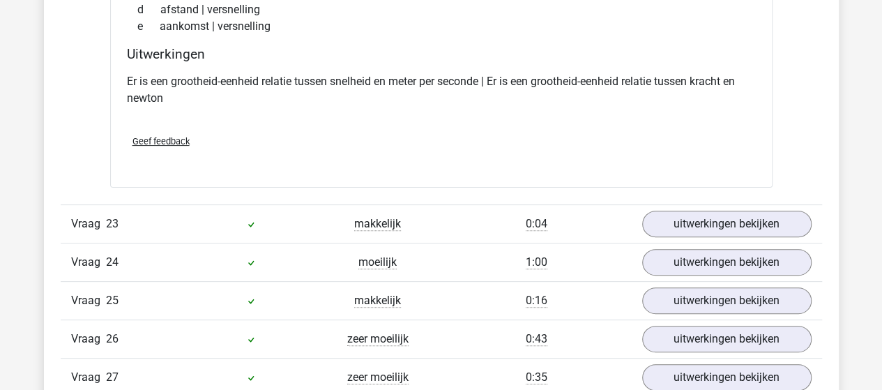
scroll to position [13388, 0]
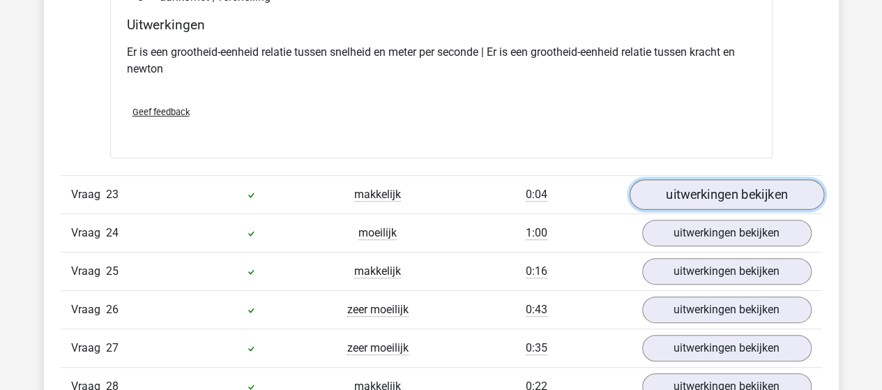
click at [678, 179] on link "uitwerkingen bekijken" at bounding box center [726, 194] width 195 height 31
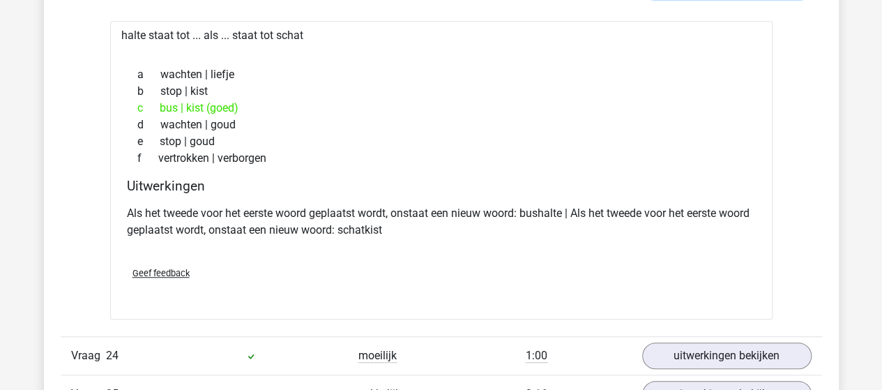
scroll to position [13667, 0]
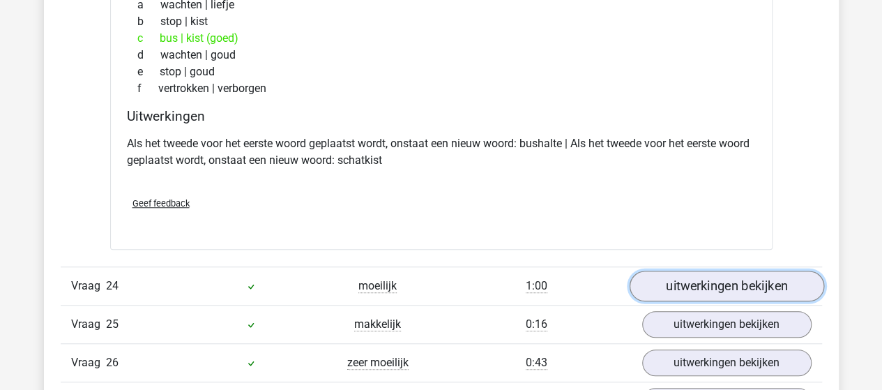
click at [690, 271] on link "uitwerkingen bekijken" at bounding box center [726, 286] width 195 height 31
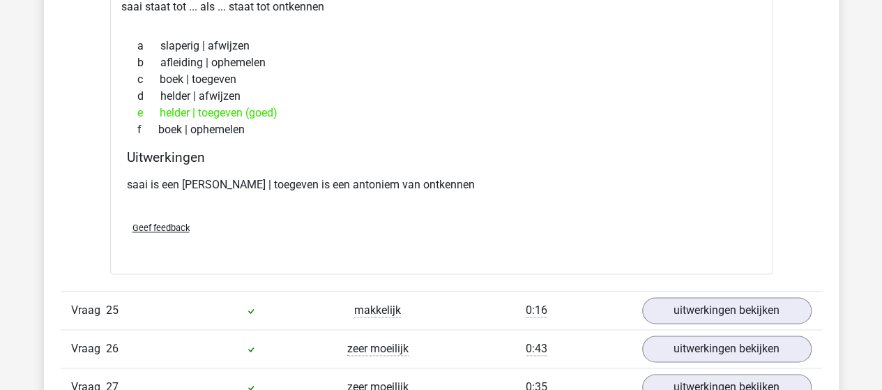
scroll to position [14016, 0]
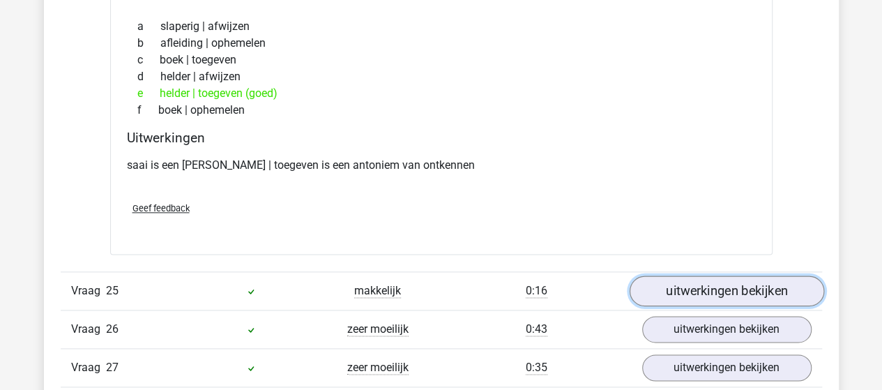
click at [670, 276] on link "uitwerkingen bekijken" at bounding box center [726, 291] width 195 height 31
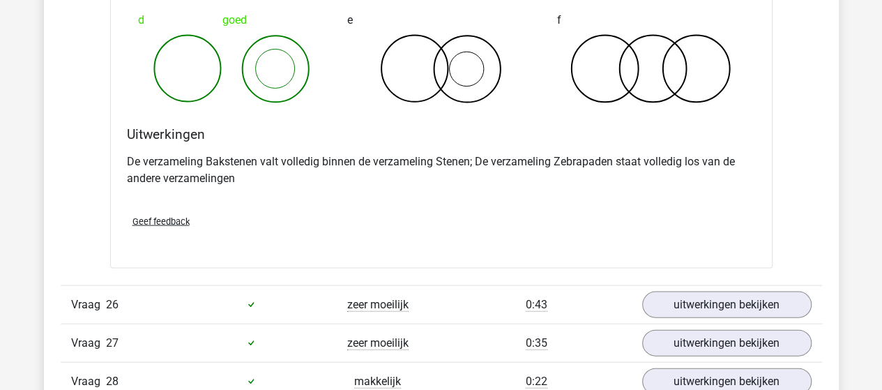
scroll to position [14643, 0]
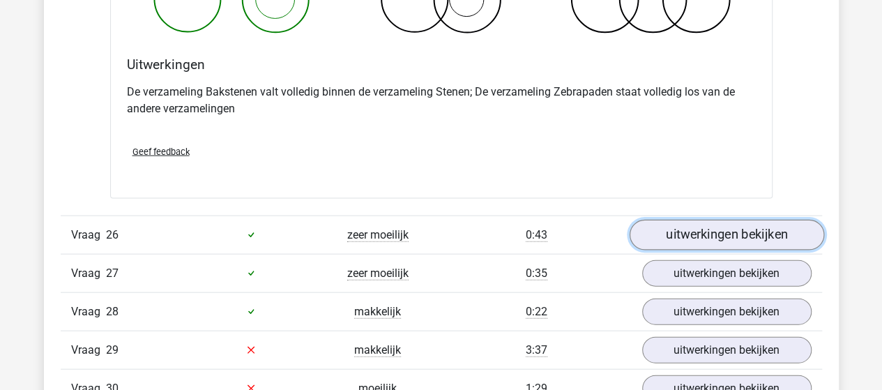
click at [757, 220] on link "uitwerkingen bekijken" at bounding box center [726, 235] width 195 height 31
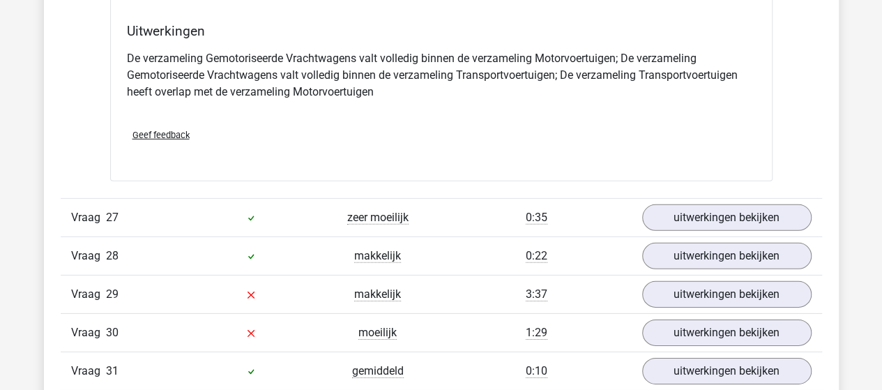
scroll to position [15271, 0]
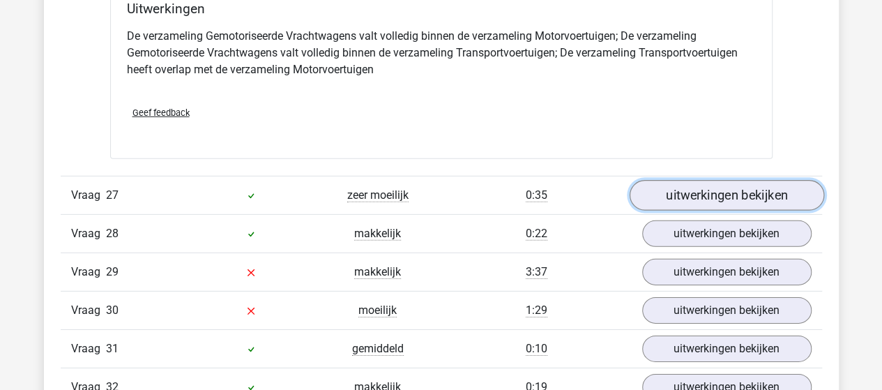
click at [727, 180] on link "uitwerkingen bekijken" at bounding box center [726, 195] width 195 height 31
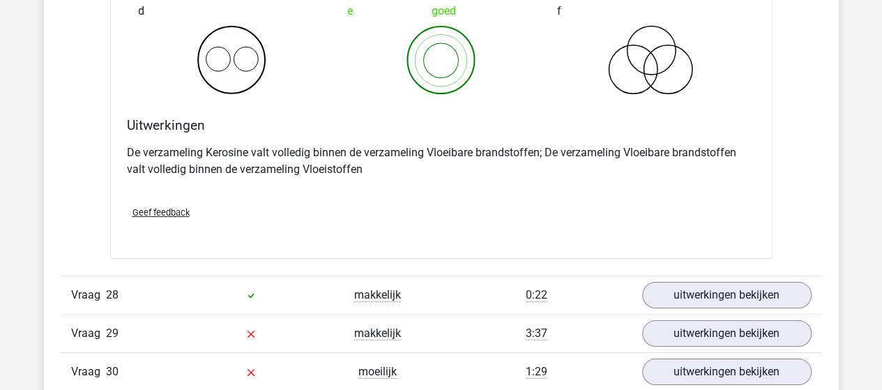
scroll to position [15829, 0]
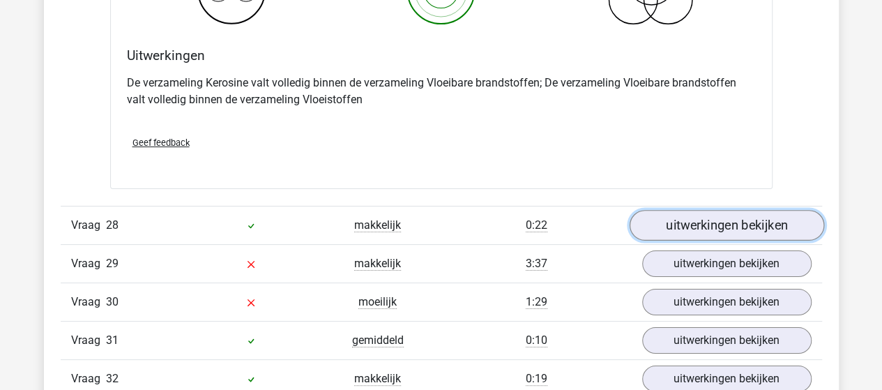
click at [674, 210] on link "uitwerkingen bekijken" at bounding box center [726, 225] width 195 height 31
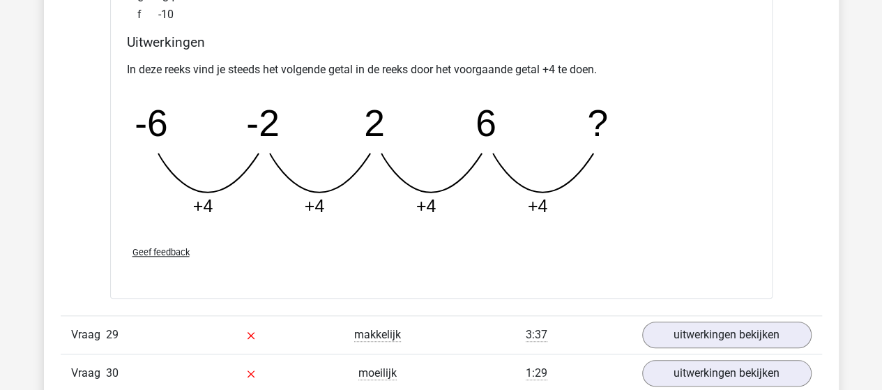
scroll to position [16386, 0]
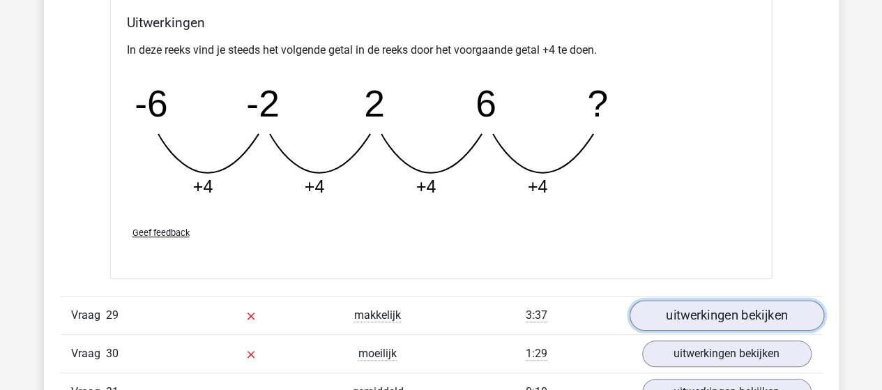
click at [718, 300] on link "uitwerkingen bekijken" at bounding box center [726, 315] width 195 height 31
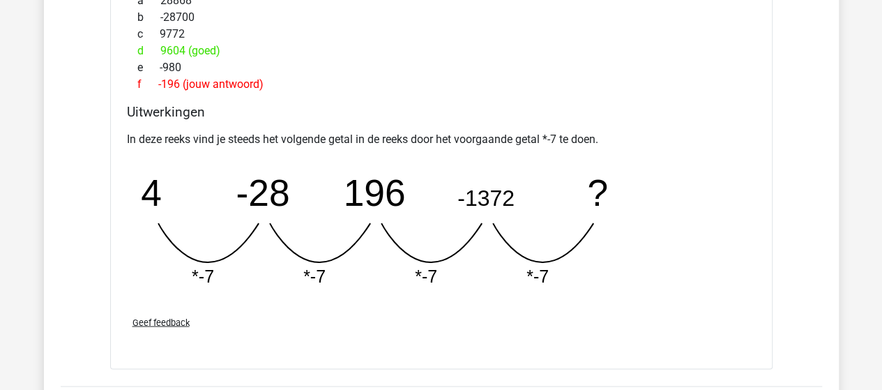
scroll to position [17084, 0]
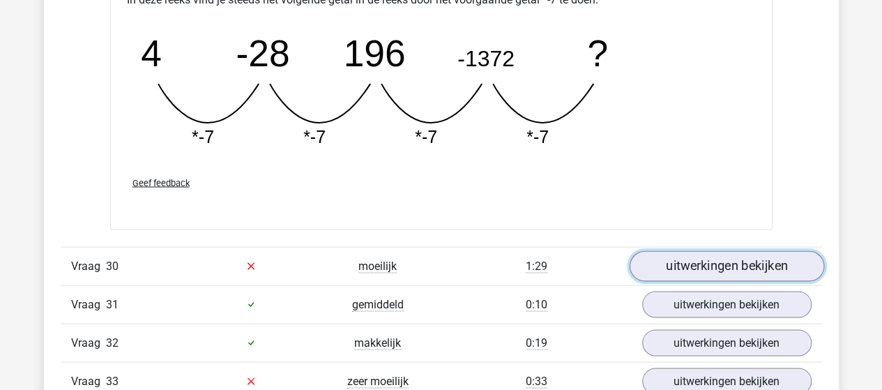
click at [667, 250] on link "uitwerkingen bekijken" at bounding box center [726, 265] width 195 height 31
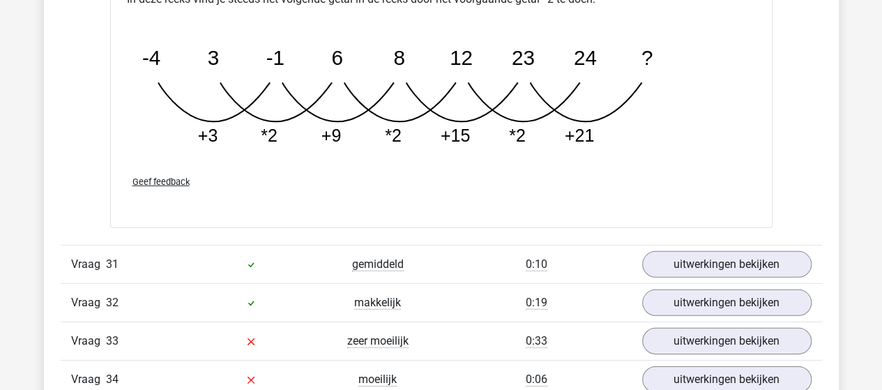
scroll to position [17851, 0]
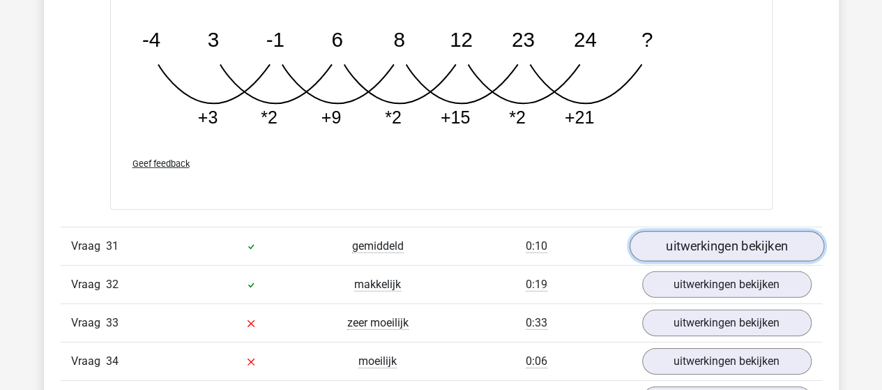
click at [691, 231] on link "uitwerkingen bekijken" at bounding box center [726, 246] width 195 height 31
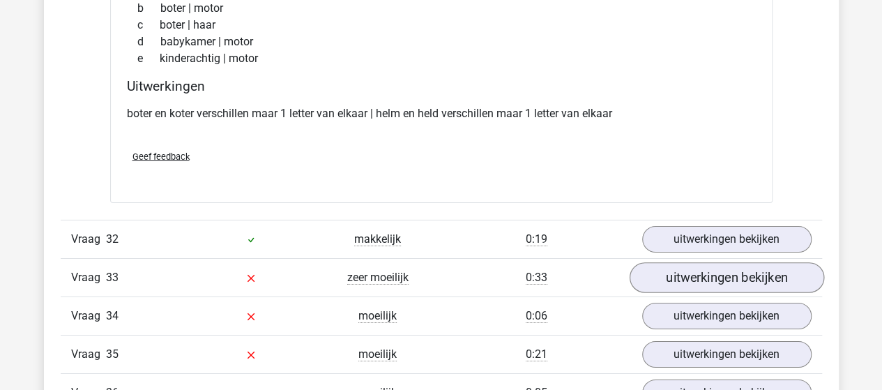
scroll to position [18199, 0]
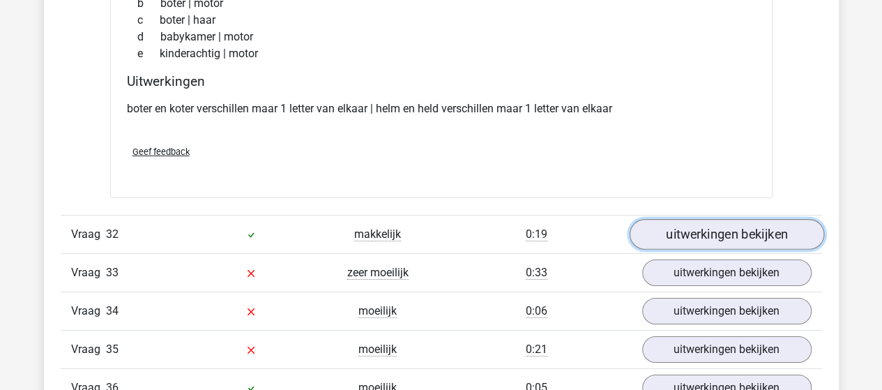
click at [696, 220] on link "uitwerkingen bekijken" at bounding box center [726, 235] width 195 height 31
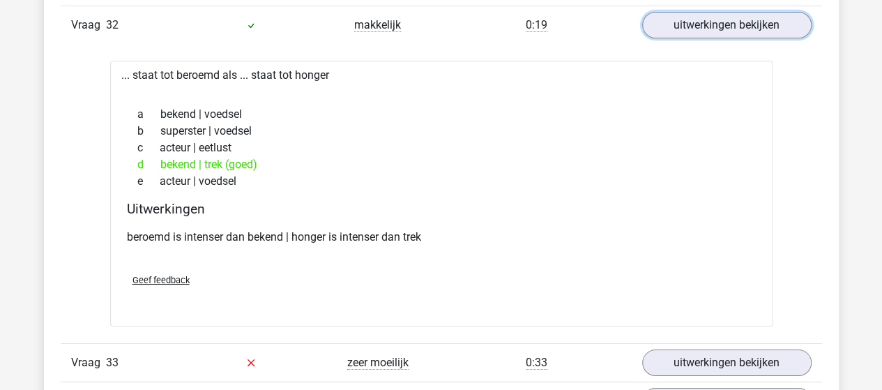
scroll to position [18478, 0]
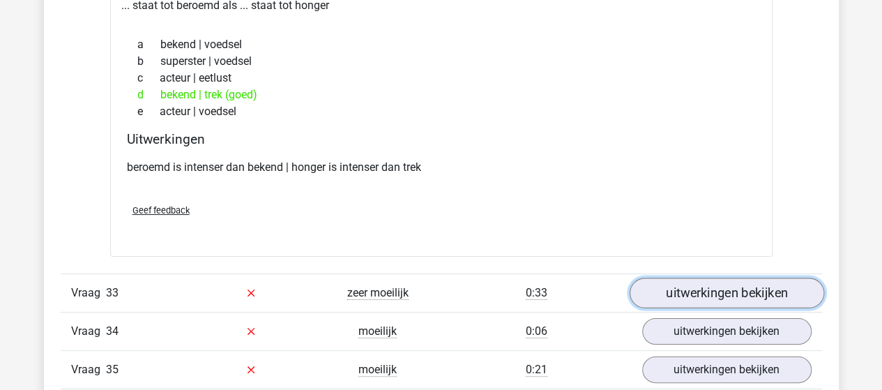
click at [678, 278] on link "uitwerkingen bekijken" at bounding box center [726, 293] width 195 height 31
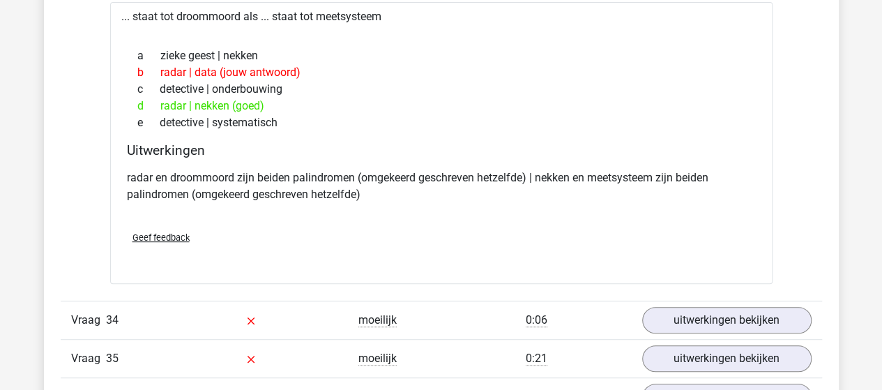
scroll to position [18827, 0]
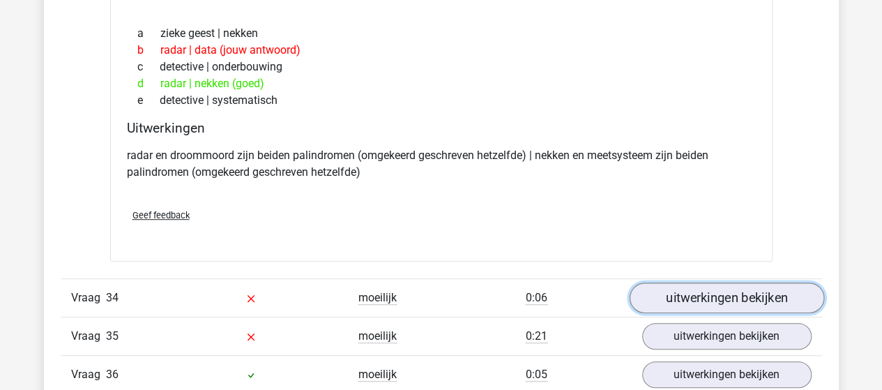
click at [670, 282] on link "uitwerkingen bekijken" at bounding box center [726, 297] width 195 height 31
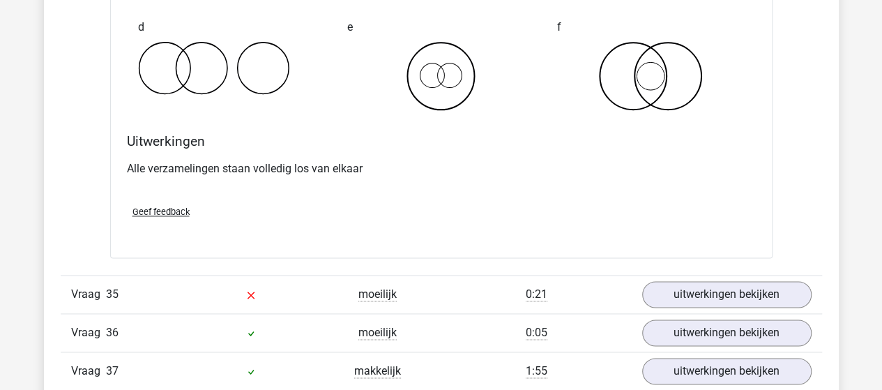
scroll to position [19455, 0]
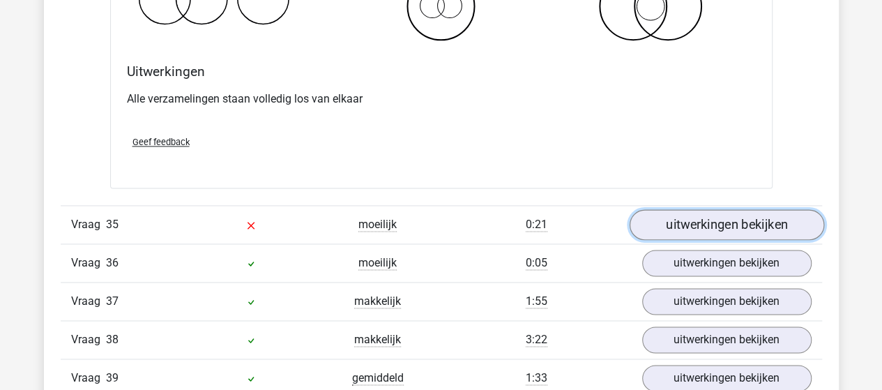
click at [701, 209] on link "uitwerkingen bekijken" at bounding box center [726, 224] width 195 height 31
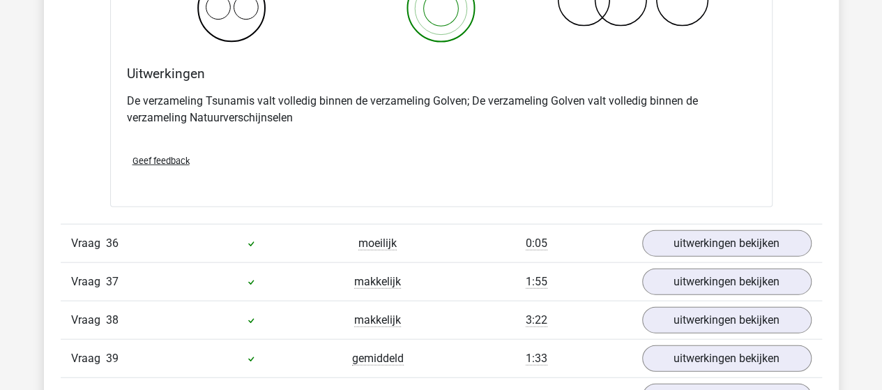
scroll to position [20082, 0]
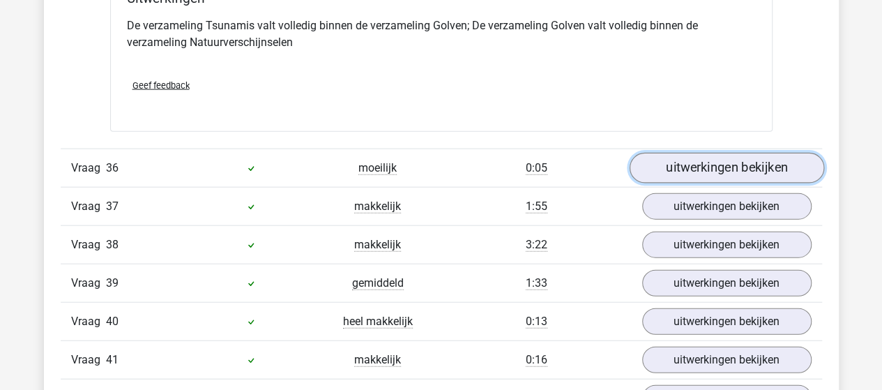
click at [674, 153] on link "uitwerkingen bekijken" at bounding box center [726, 168] width 195 height 31
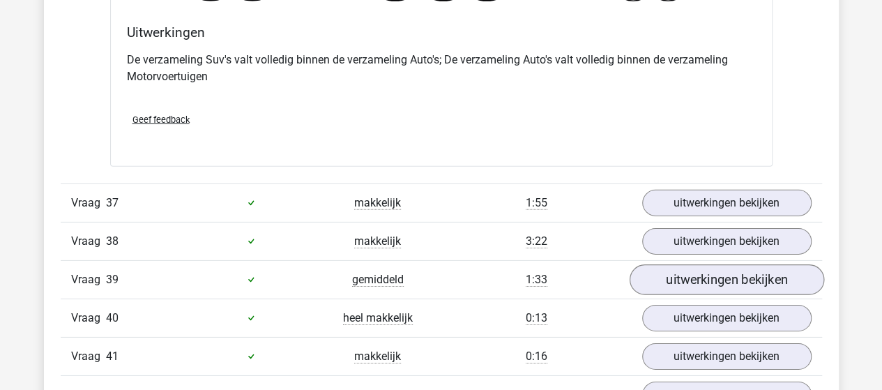
scroll to position [20640, 0]
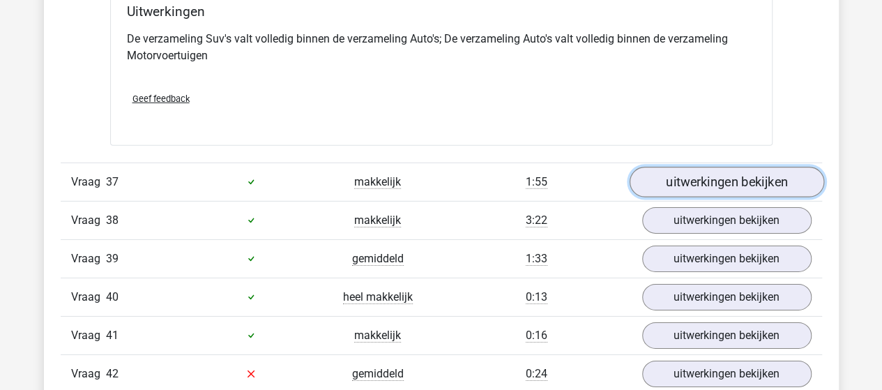
click at [693, 167] on link "uitwerkingen bekijken" at bounding box center [726, 182] width 195 height 31
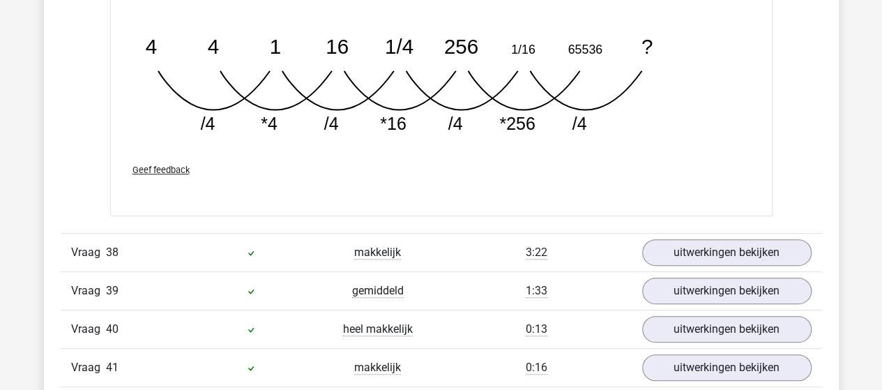
scroll to position [21337, 0]
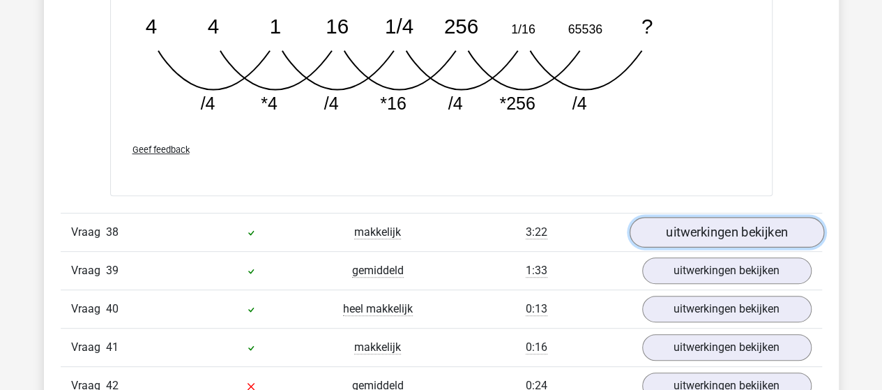
click at [692, 217] on link "uitwerkingen bekijken" at bounding box center [726, 232] width 195 height 31
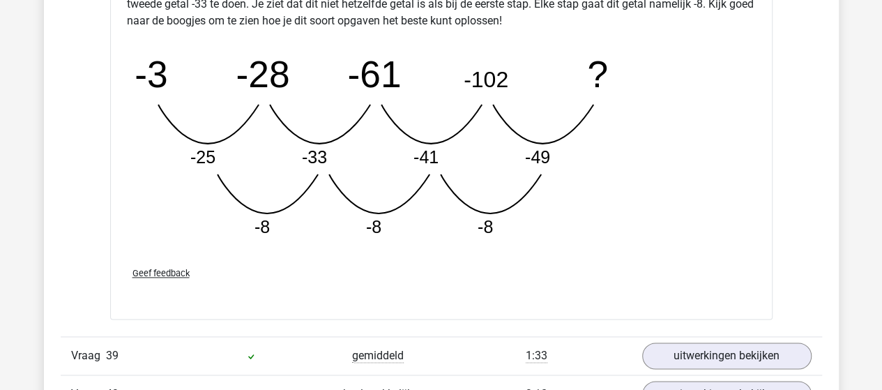
scroll to position [22104, 0]
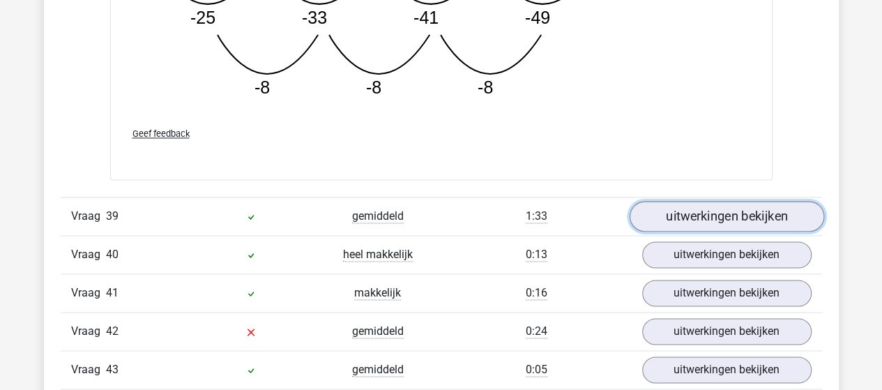
click at [681, 201] on link "uitwerkingen bekijken" at bounding box center [726, 216] width 195 height 31
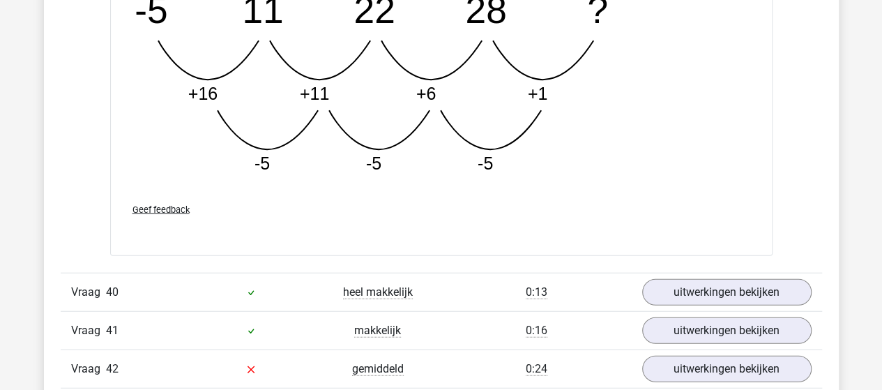
scroll to position [22802, 0]
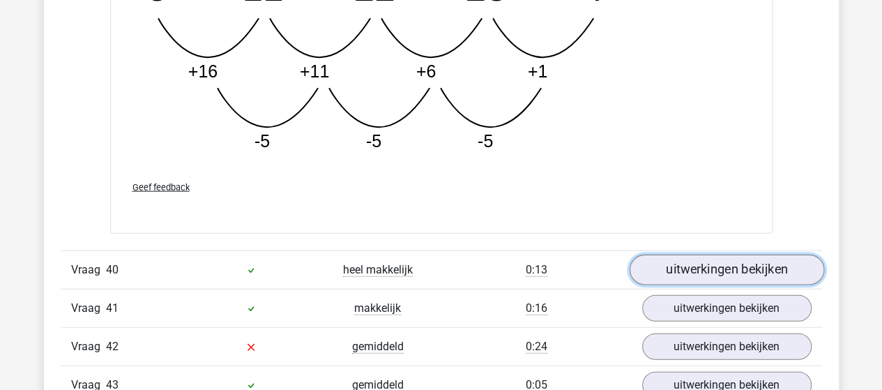
click at [676, 255] on link "uitwerkingen bekijken" at bounding box center [726, 270] width 195 height 31
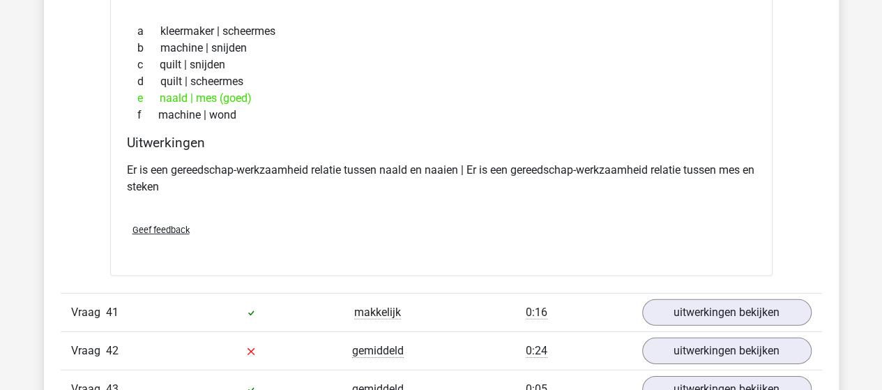
scroll to position [23150, 0]
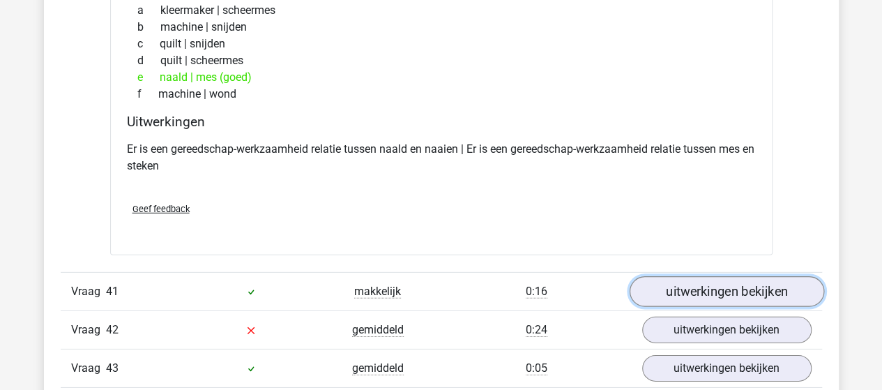
click at [662, 276] on link "uitwerkingen bekijken" at bounding box center [726, 291] width 195 height 31
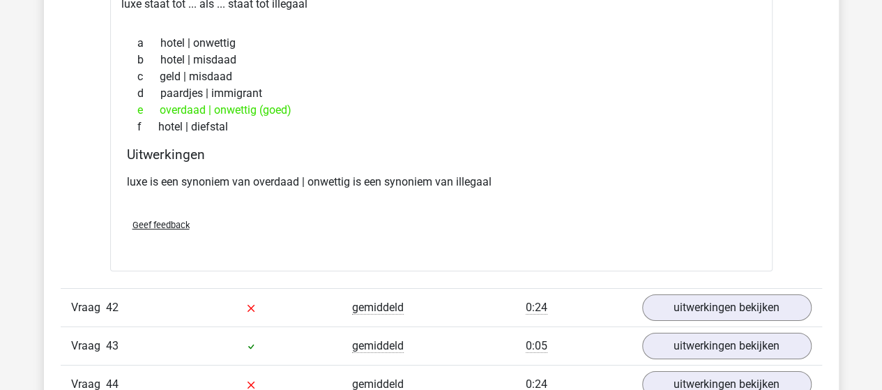
scroll to position [23569, 0]
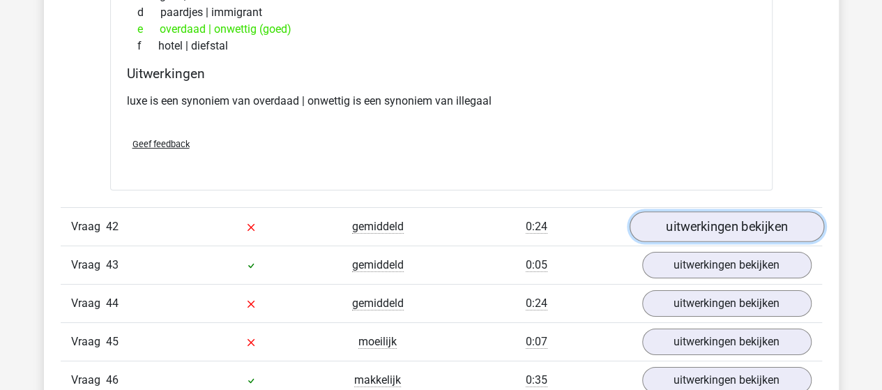
click at [675, 211] on link "uitwerkingen bekijken" at bounding box center [726, 226] width 195 height 31
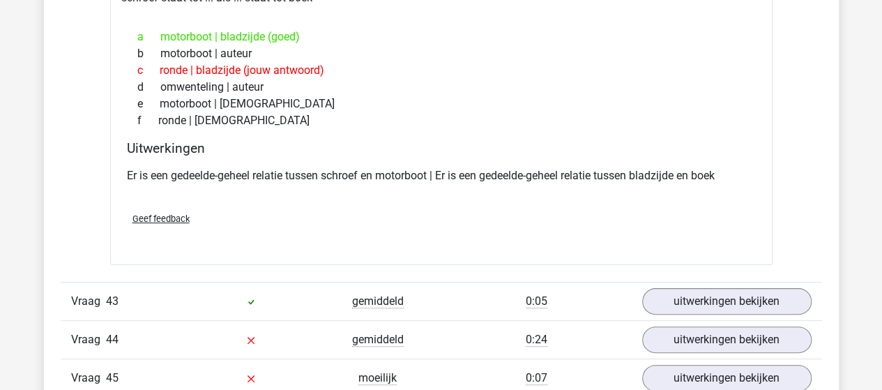
scroll to position [23917, 0]
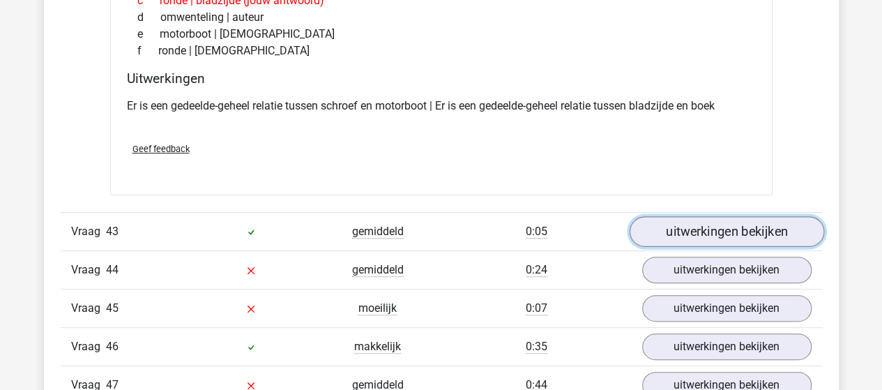
click at [681, 217] on link "uitwerkingen bekijken" at bounding box center [726, 232] width 195 height 31
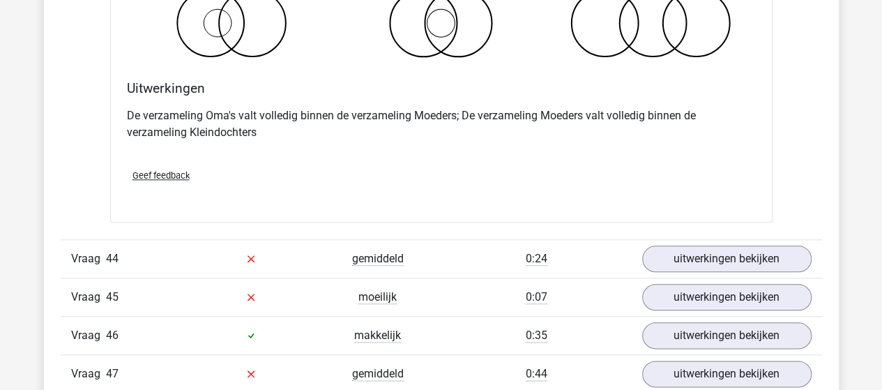
scroll to position [24475, 0]
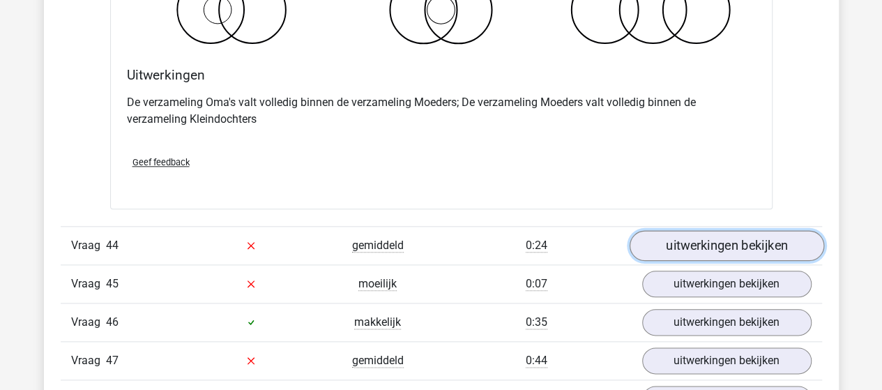
click at [667, 230] on link "uitwerkingen bekijken" at bounding box center [726, 245] width 195 height 31
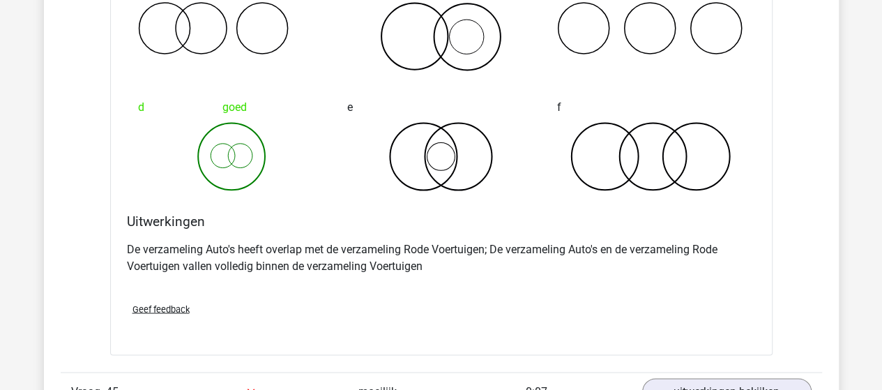
scroll to position [24963, 0]
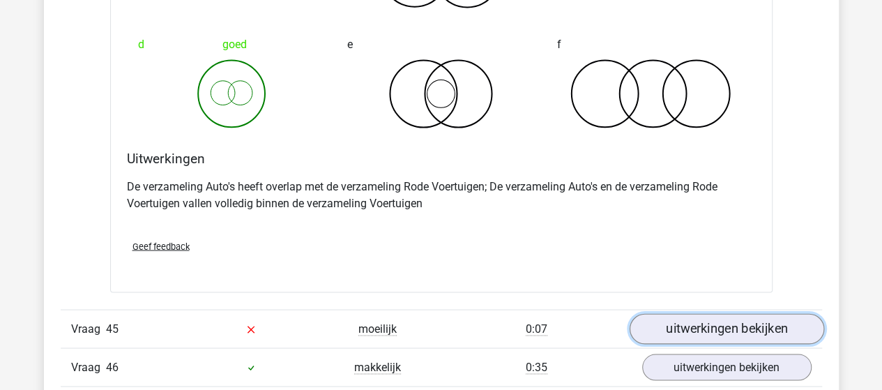
click at [703, 313] on link "uitwerkingen bekijken" at bounding box center [726, 328] width 195 height 31
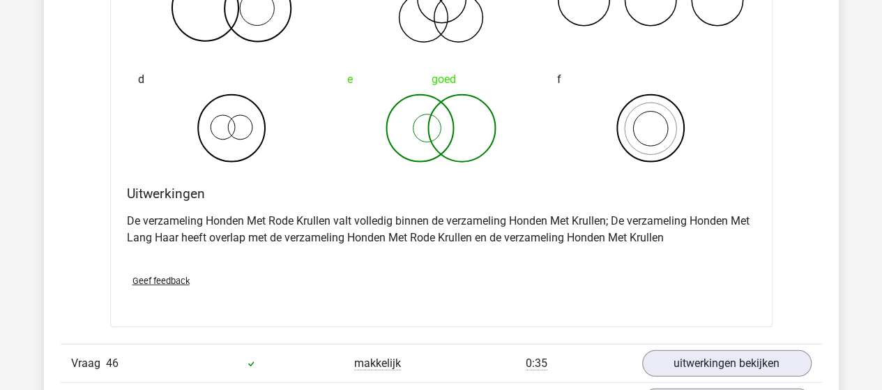
scroll to position [25591, 0]
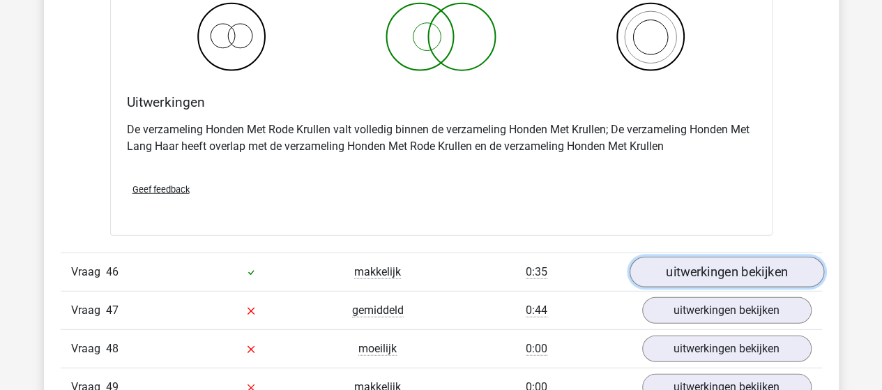
click at [673, 257] on link "uitwerkingen bekijken" at bounding box center [726, 272] width 195 height 31
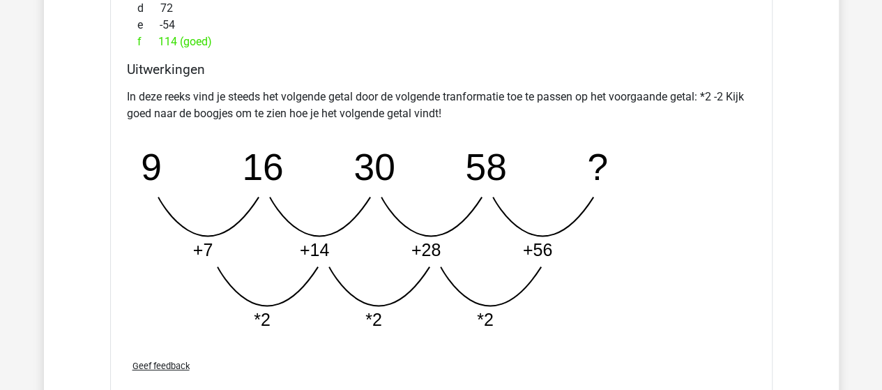
scroll to position [26288, 0]
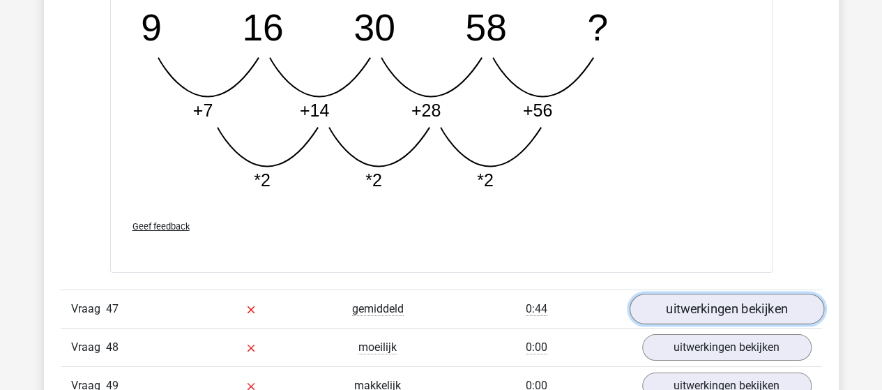
click at [704, 294] on link "uitwerkingen bekijken" at bounding box center [726, 309] width 195 height 31
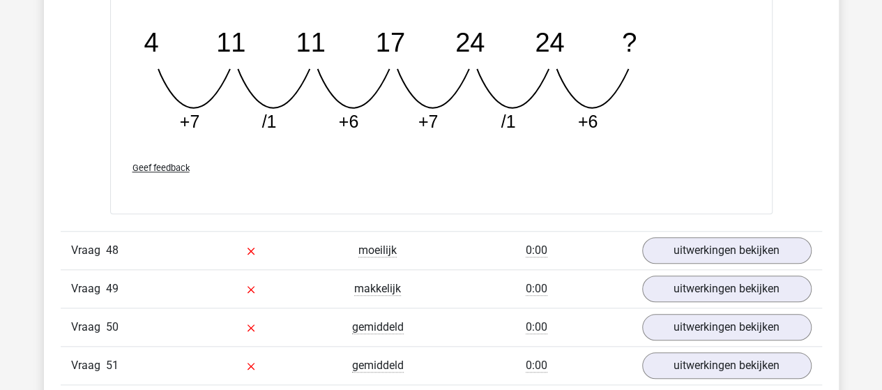
scroll to position [27055, 0]
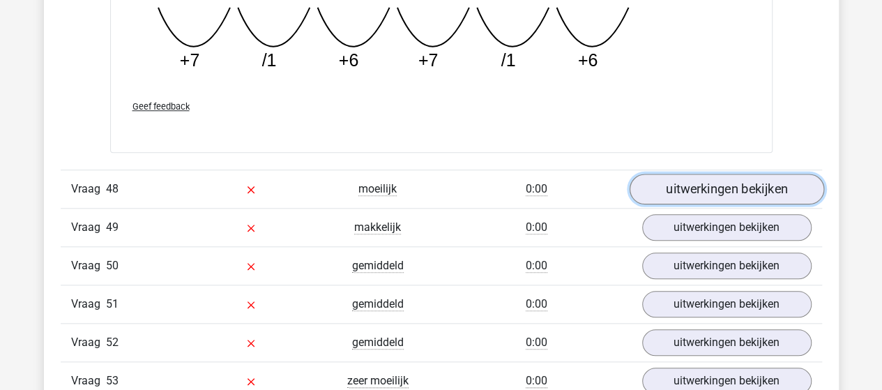
click at [701, 174] on link "uitwerkingen bekijken" at bounding box center [726, 189] width 195 height 31
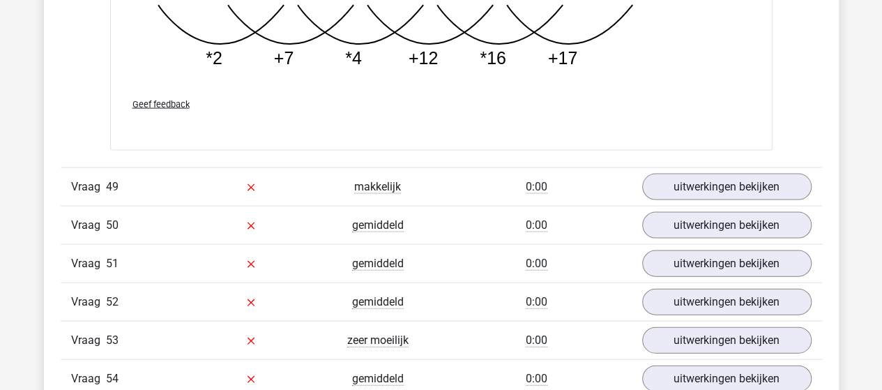
scroll to position [27822, 0]
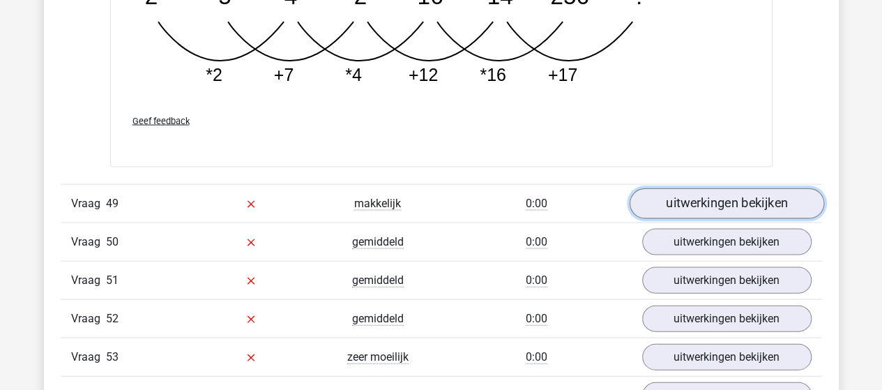
click at [685, 188] on link "uitwerkingen bekijken" at bounding box center [726, 203] width 195 height 31
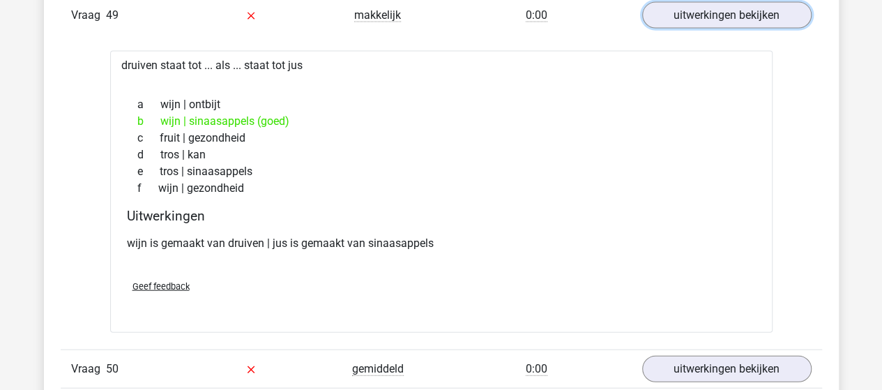
scroll to position [28101, 0]
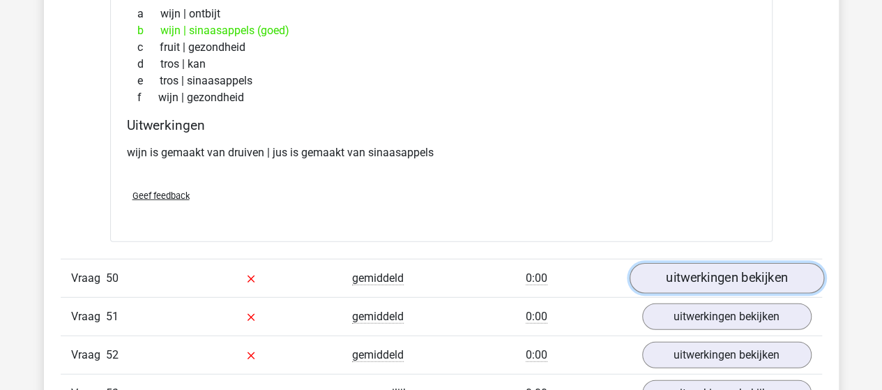
click at [724, 264] on link "uitwerkingen bekijken" at bounding box center [726, 279] width 195 height 31
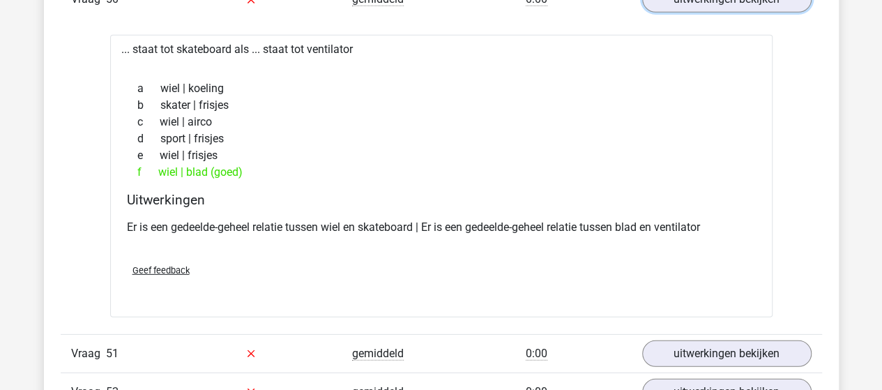
scroll to position [28450, 0]
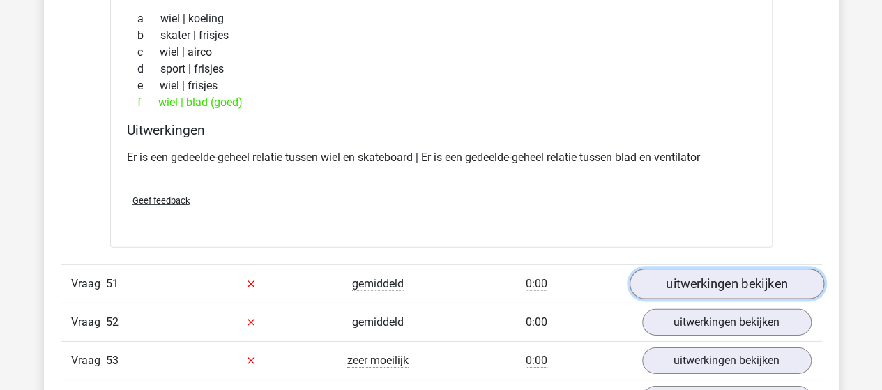
click at [674, 268] on link "uitwerkingen bekijken" at bounding box center [726, 283] width 195 height 31
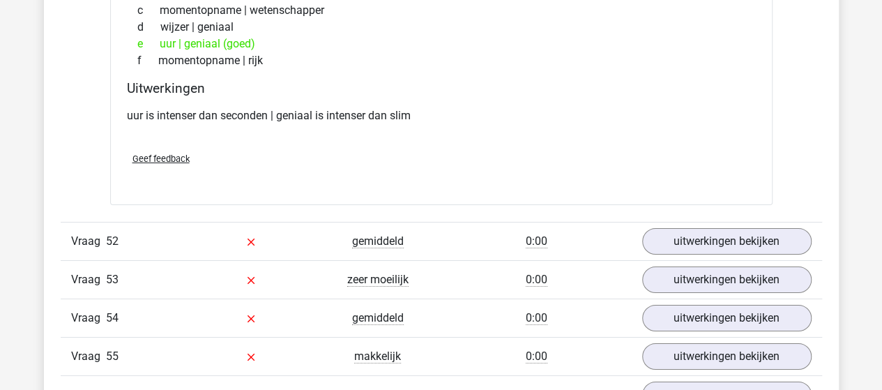
scroll to position [28868, 0]
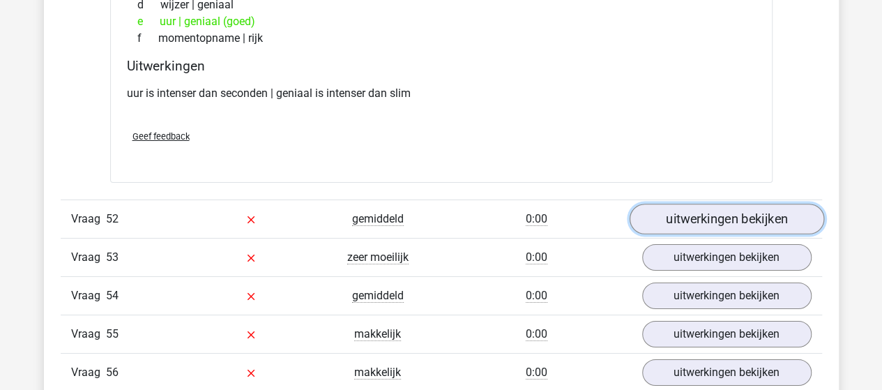
click at [788, 204] on link "uitwerkingen bekijken" at bounding box center [726, 219] width 195 height 31
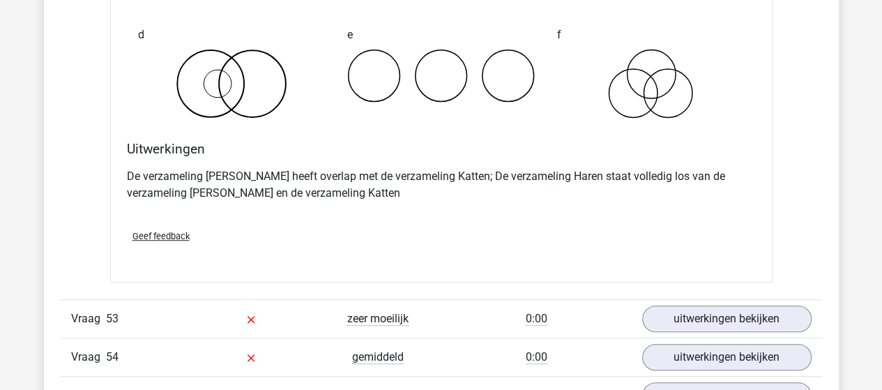
scroll to position [29356, 0]
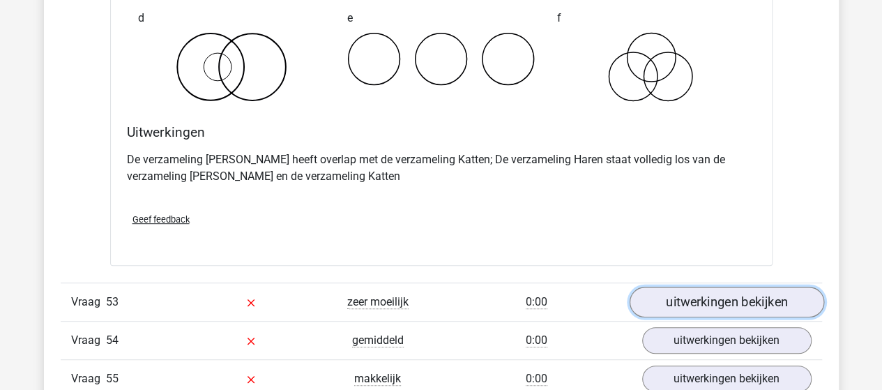
click at [682, 287] on link "uitwerkingen bekijken" at bounding box center [726, 302] width 195 height 31
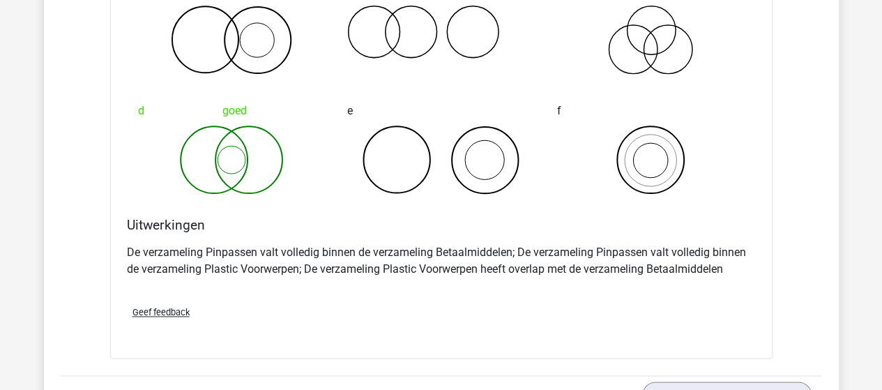
scroll to position [29914, 0]
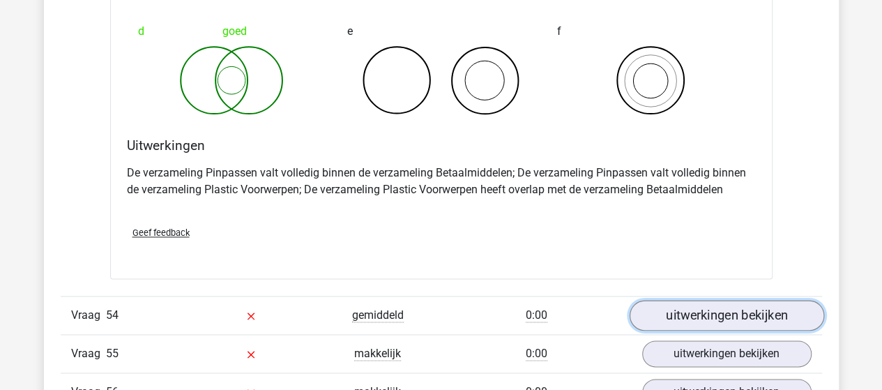
click at [656, 300] on link "uitwerkingen bekijken" at bounding box center [726, 315] width 195 height 31
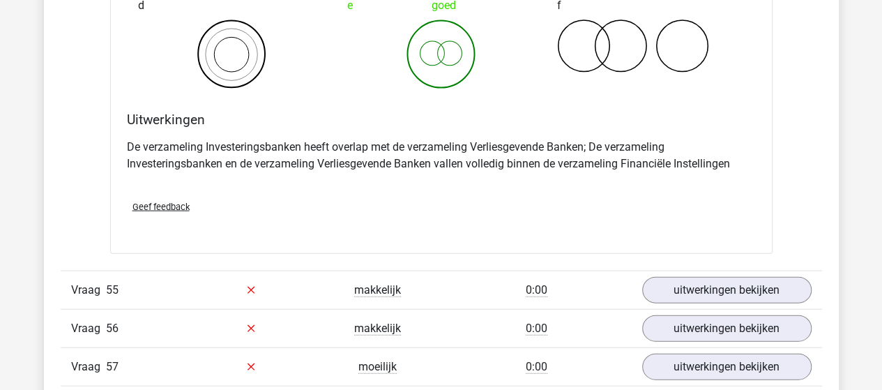
scroll to position [30542, 0]
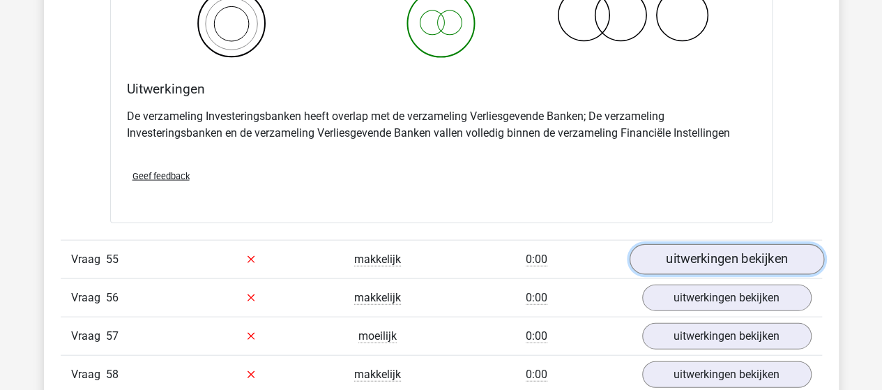
click at [708, 244] on link "uitwerkingen bekijken" at bounding box center [726, 259] width 195 height 31
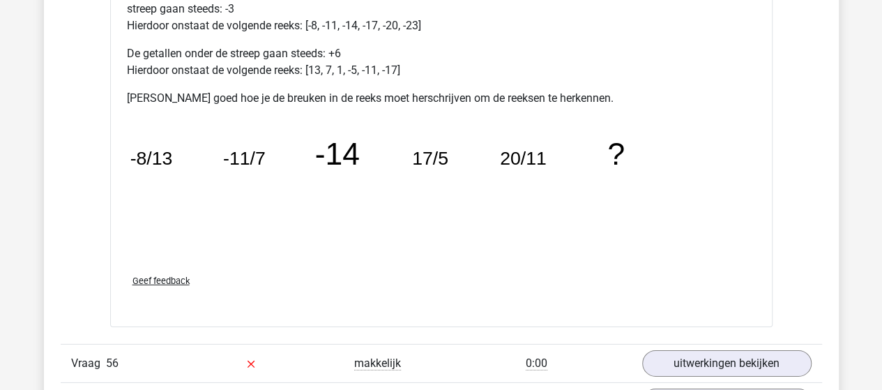
scroll to position [31239, 0]
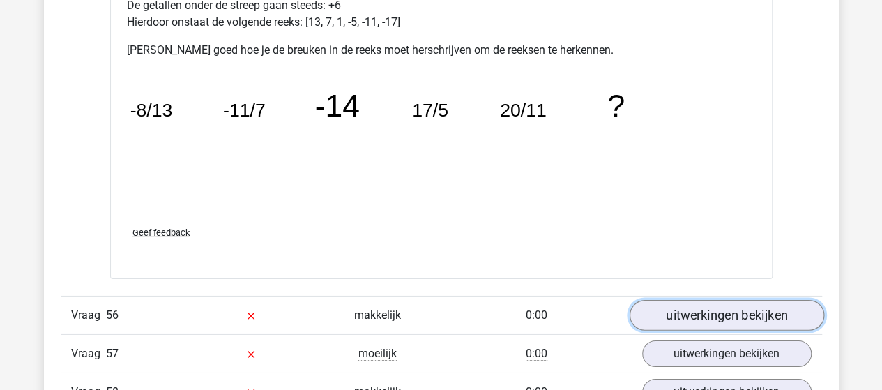
click at [662, 300] on link "uitwerkingen bekijken" at bounding box center [726, 315] width 195 height 31
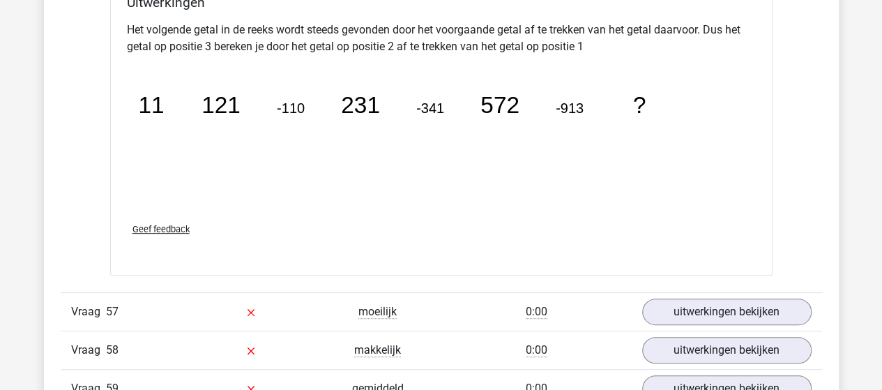
scroll to position [31936, 0]
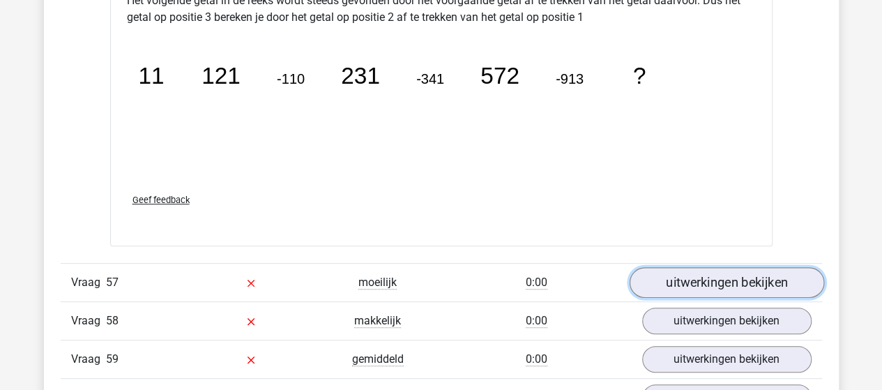
click at [664, 267] on link "uitwerkingen bekijken" at bounding box center [726, 282] width 195 height 31
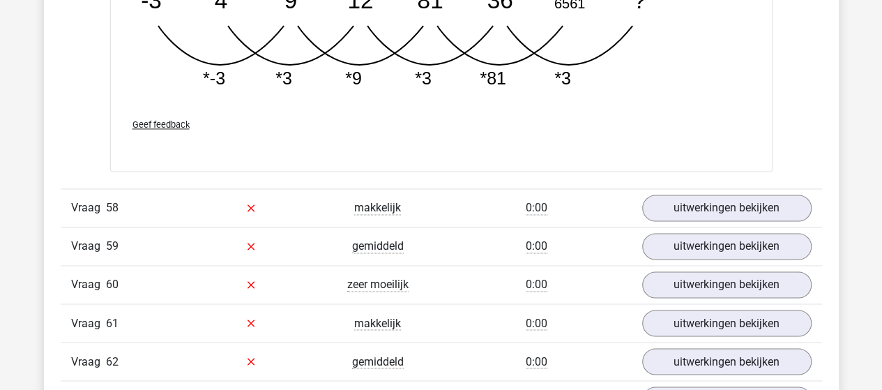
scroll to position [32773, 0]
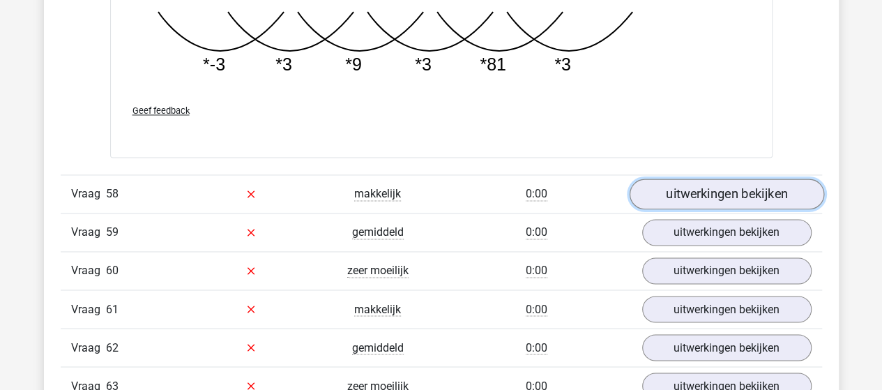
click at [692, 179] on link "uitwerkingen bekijken" at bounding box center [726, 194] width 195 height 31
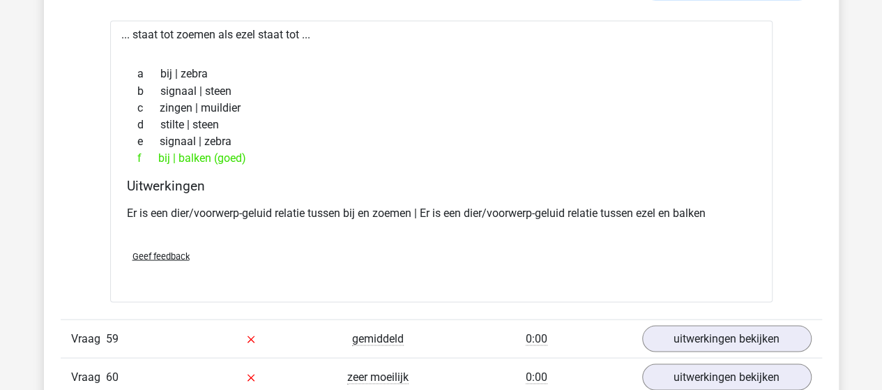
scroll to position [33052, 0]
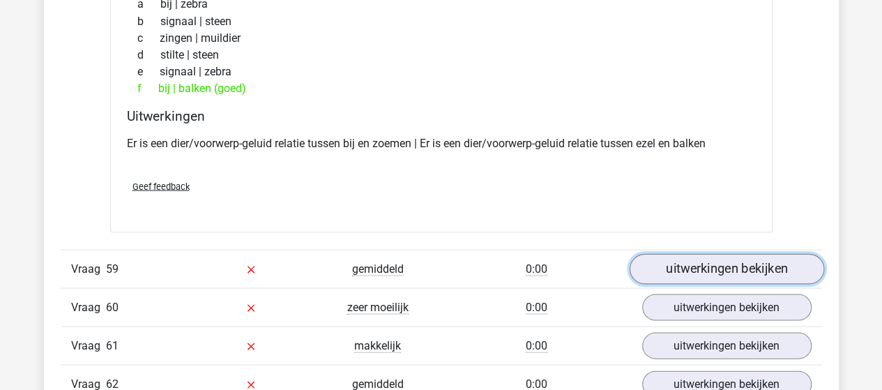
click at [699, 253] on link "uitwerkingen bekijken" at bounding box center [726, 268] width 195 height 31
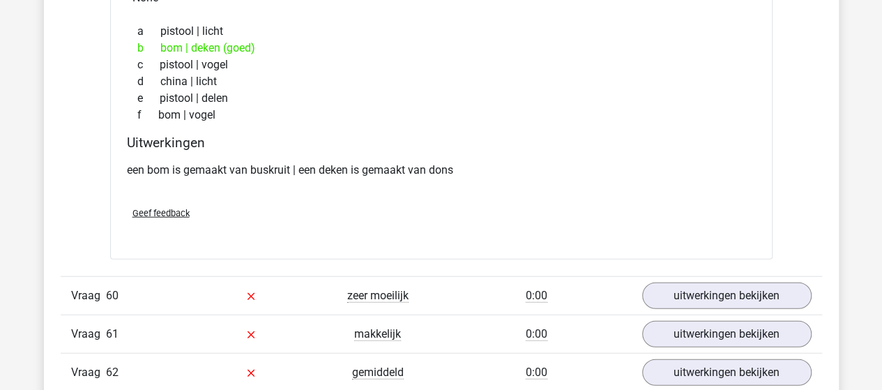
scroll to position [33401, 0]
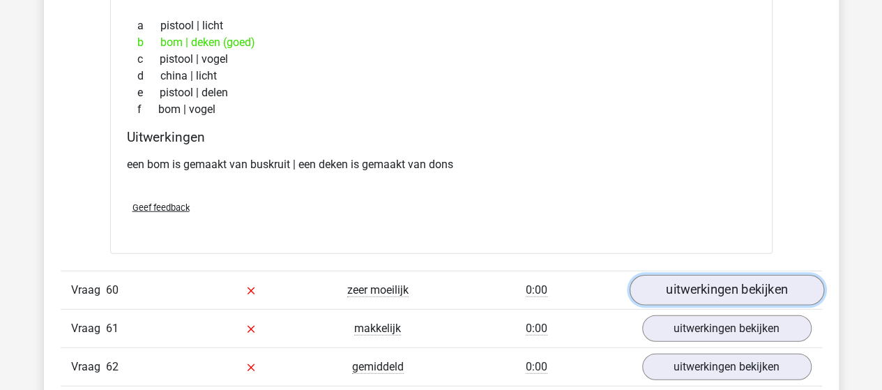
click at [674, 275] on link "uitwerkingen bekijken" at bounding box center [726, 290] width 195 height 31
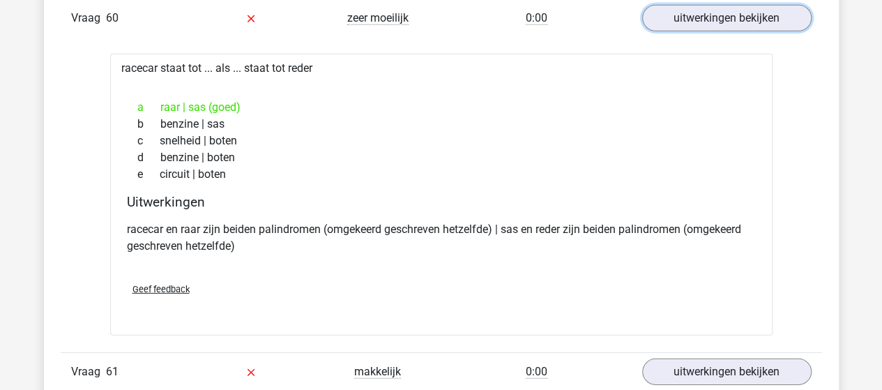
scroll to position [33749, 0]
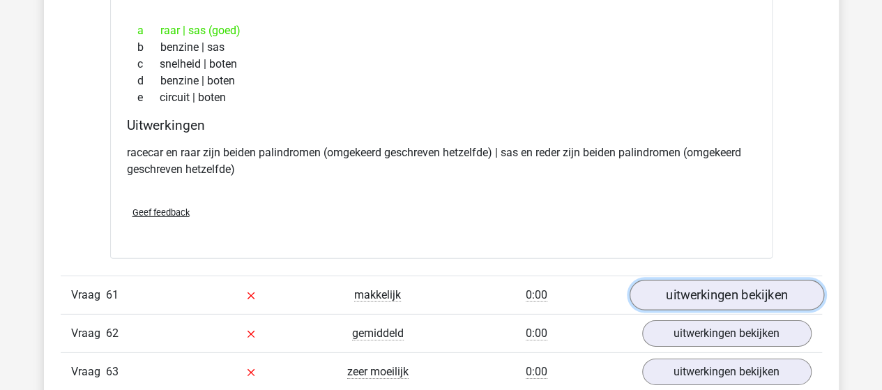
click at [675, 280] on link "uitwerkingen bekijken" at bounding box center [726, 295] width 195 height 31
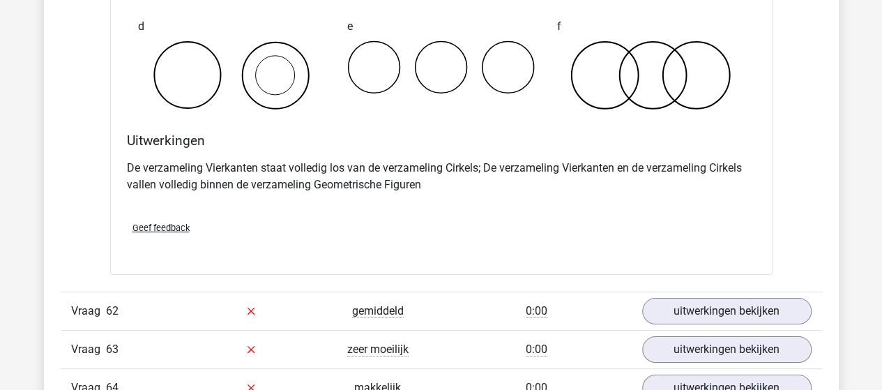
scroll to position [34307, 0]
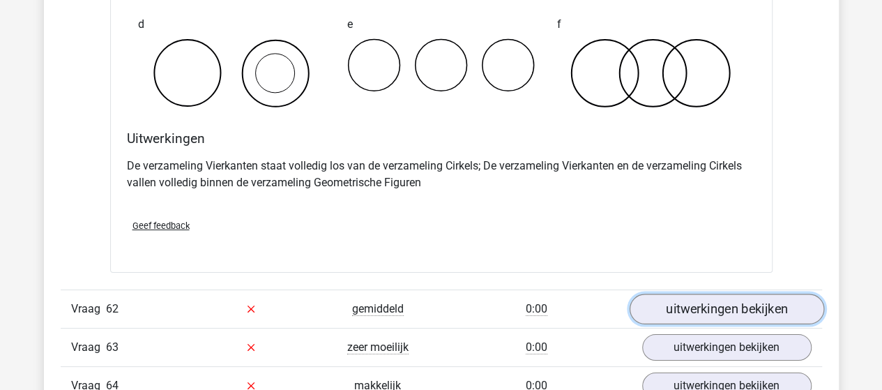
click at [691, 294] on link "uitwerkingen bekijken" at bounding box center [726, 309] width 195 height 31
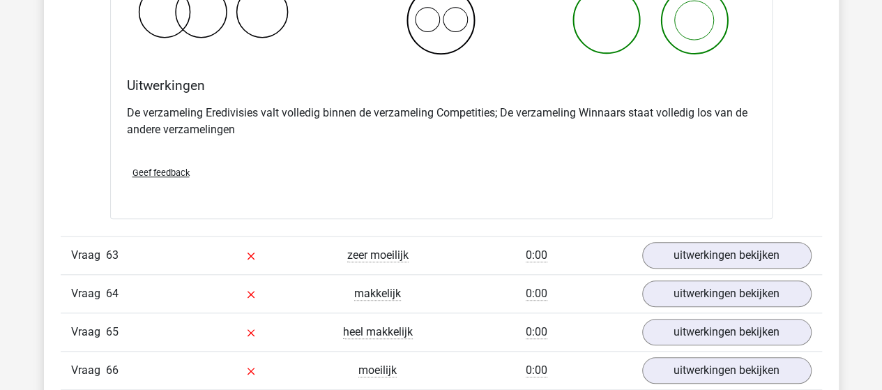
scroll to position [34935, 0]
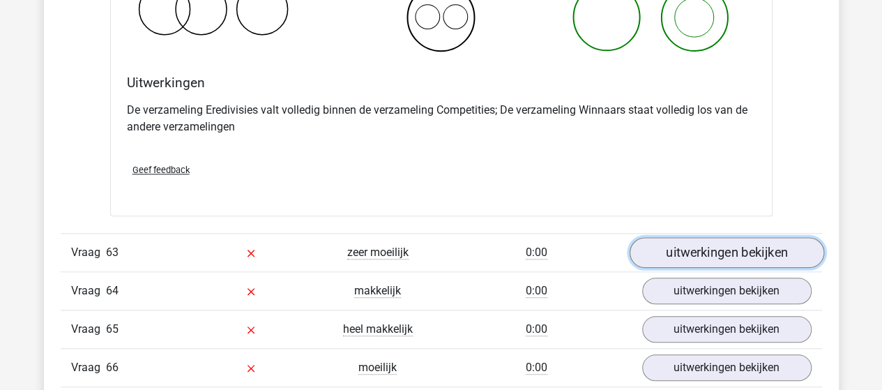
click at [720, 237] on link "uitwerkingen bekijken" at bounding box center [726, 252] width 195 height 31
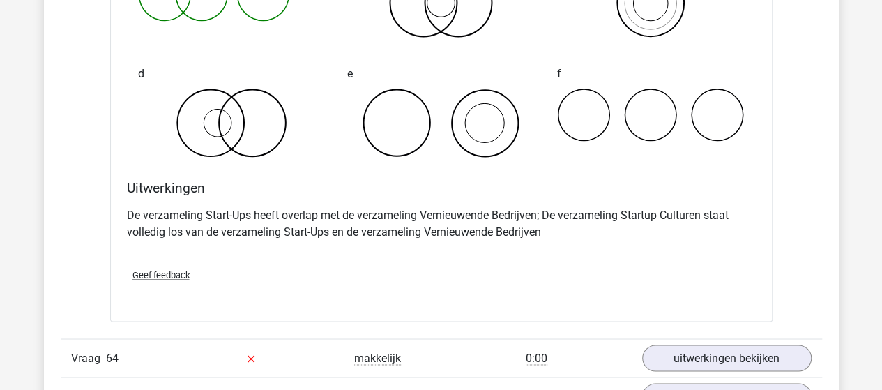
scroll to position [35423, 0]
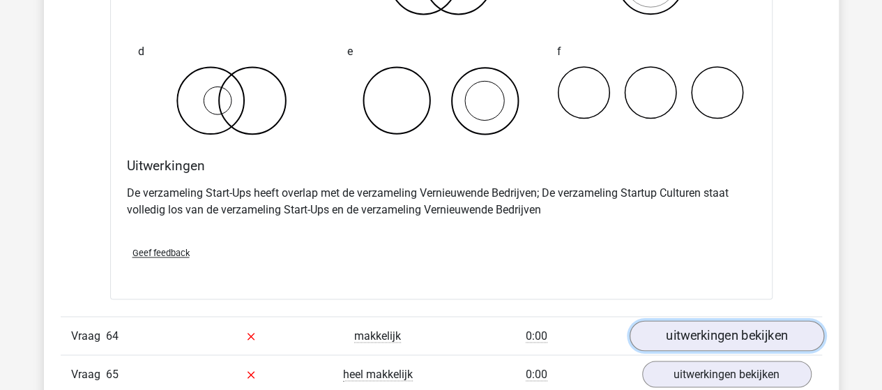
click at [724, 320] on link "uitwerkingen bekijken" at bounding box center [726, 335] width 195 height 31
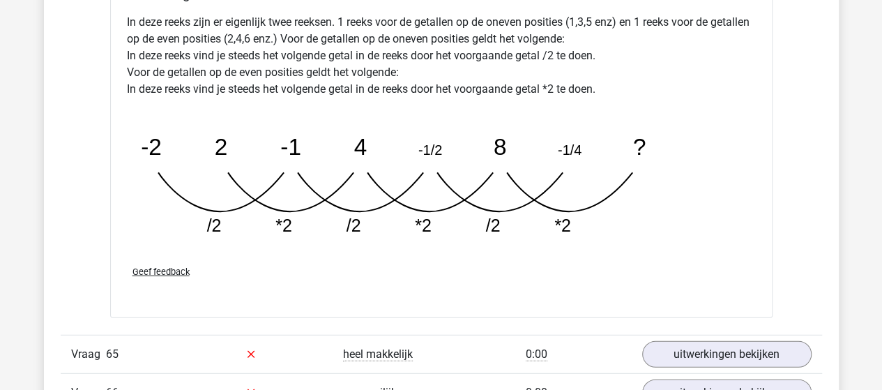
scroll to position [36120, 0]
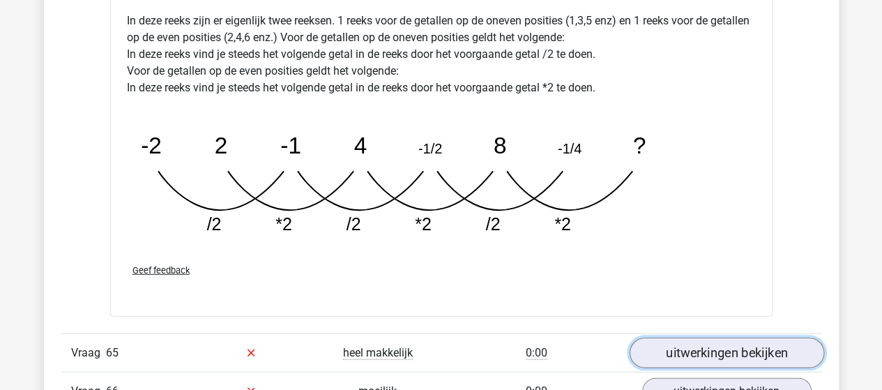
click at [676, 337] on link "uitwerkingen bekijken" at bounding box center [726, 352] width 195 height 31
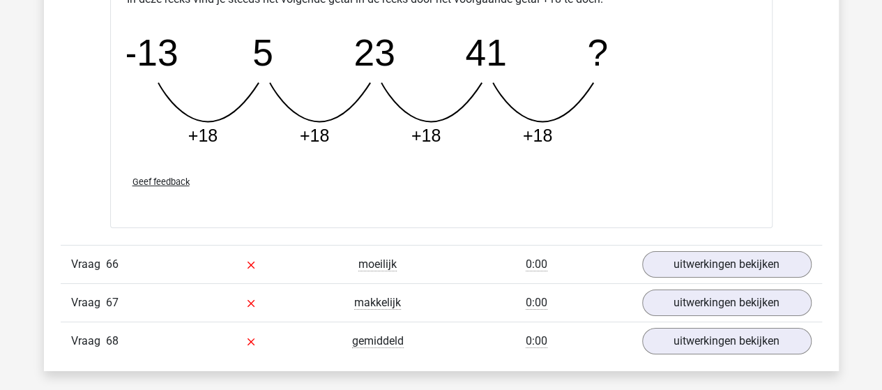
scroll to position [36887, 0]
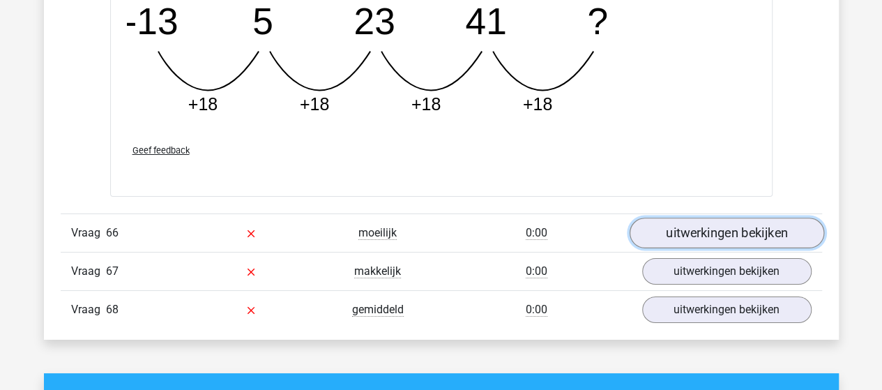
click at [671, 218] on link "uitwerkingen bekijken" at bounding box center [726, 233] width 195 height 31
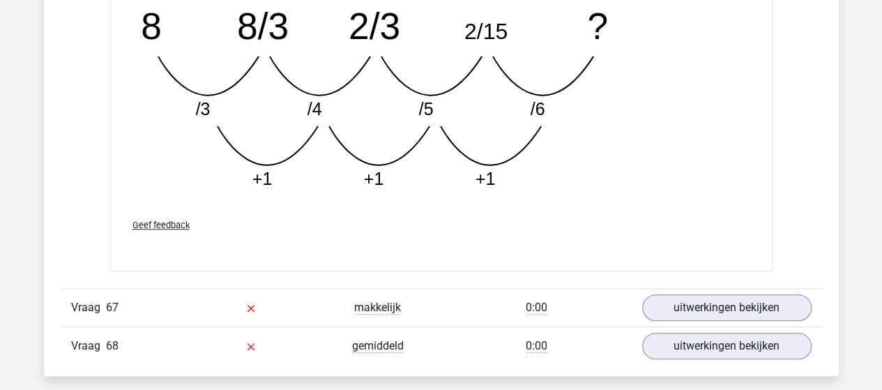
scroll to position [37584, 0]
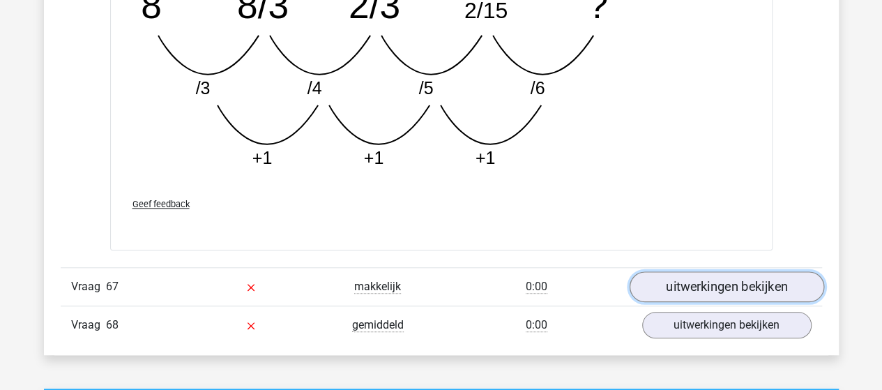
click at [689, 271] on link "uitwerkingen bekijken" at bounding box center [726, 286] width 195 height 31
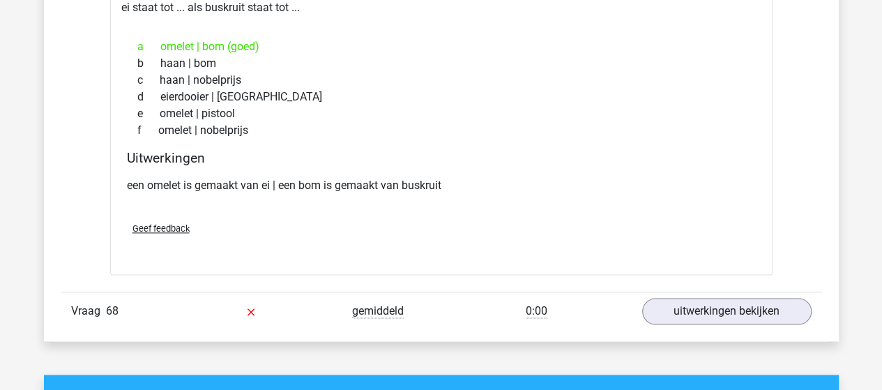
scroll to position [37933, 0]
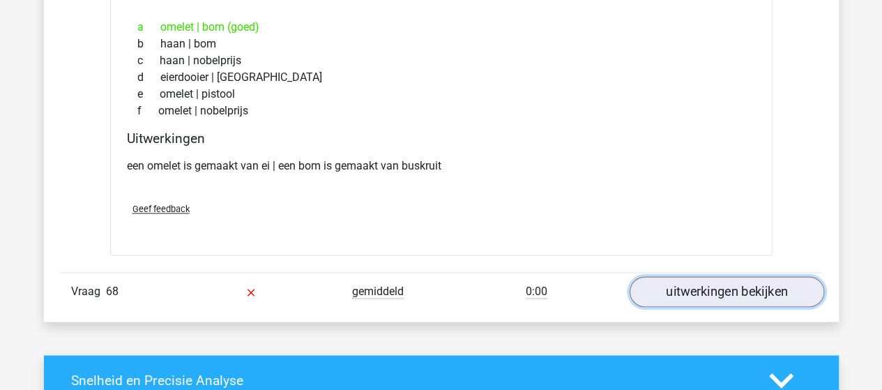
click at [777, 277] on link "uitwerkingen bekijken" at bounding box center [726, 292] width 195 height 31
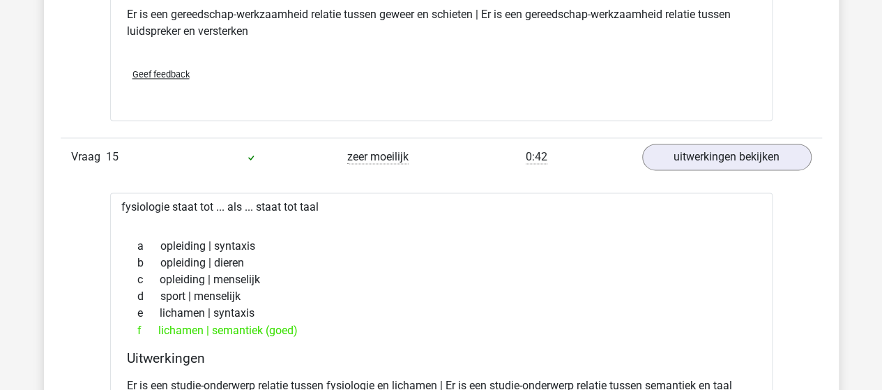
scroll to position [0, 0]
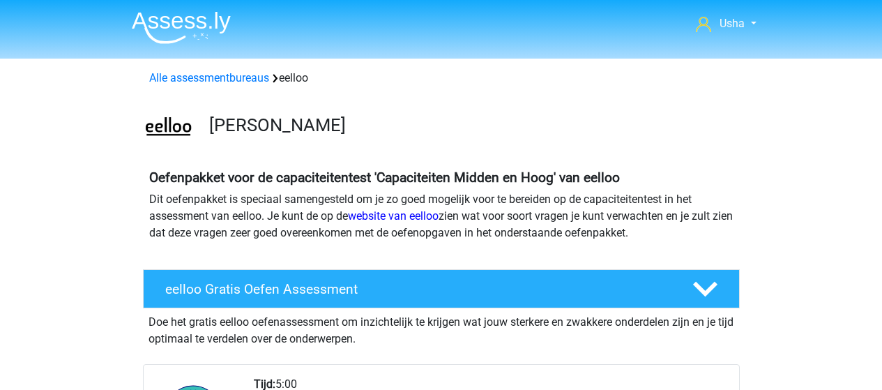
scroll to position [1046, 0]
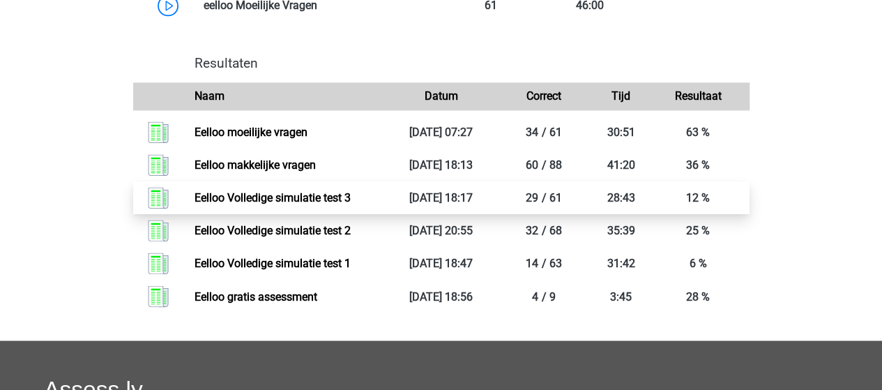
click at [243, 204] on link "Eelloo Volledige simulatie test 3" at bounding box center [273, 197] width 156 height 13
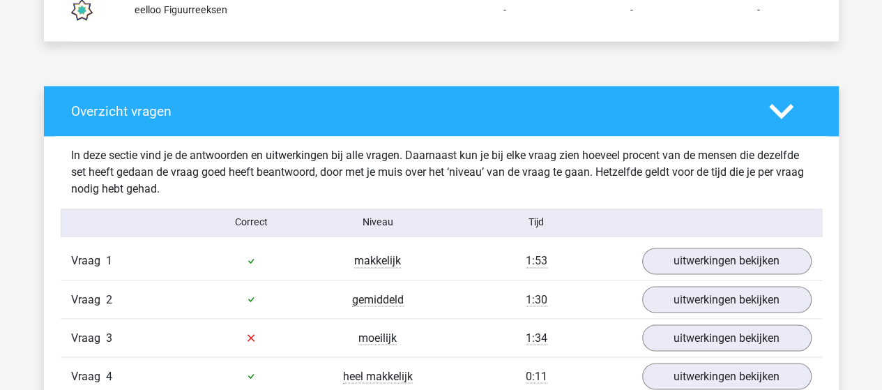
scroll to position [1046, 0]
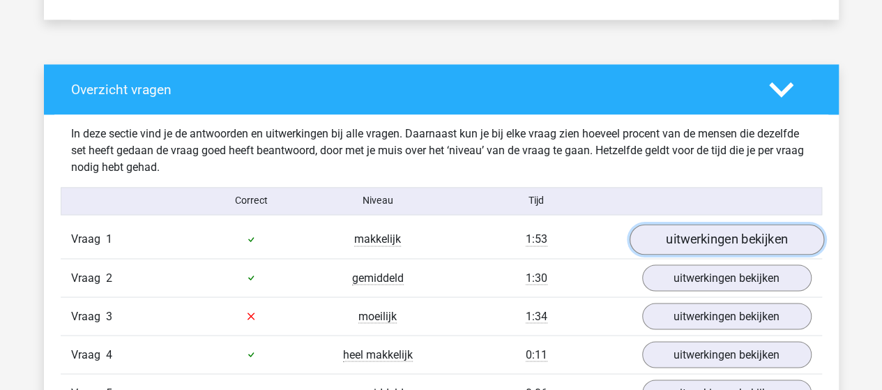
click at [710, 235] on link "uitwerkingen bekijken" at bounding box center [726, 239] width 195 height 31
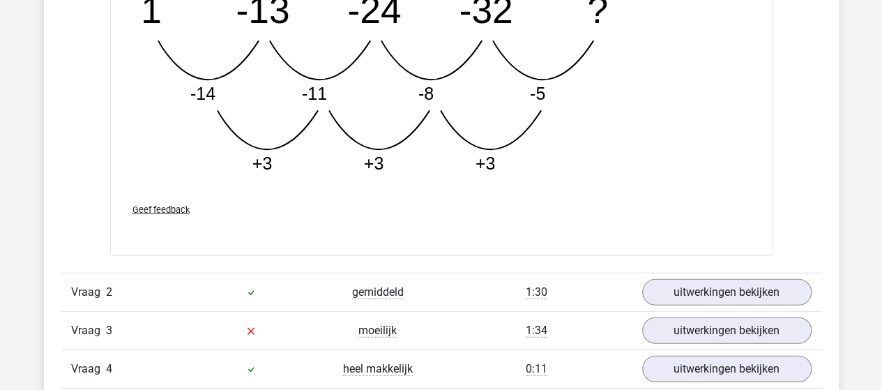
scroll to position [1813, 0]
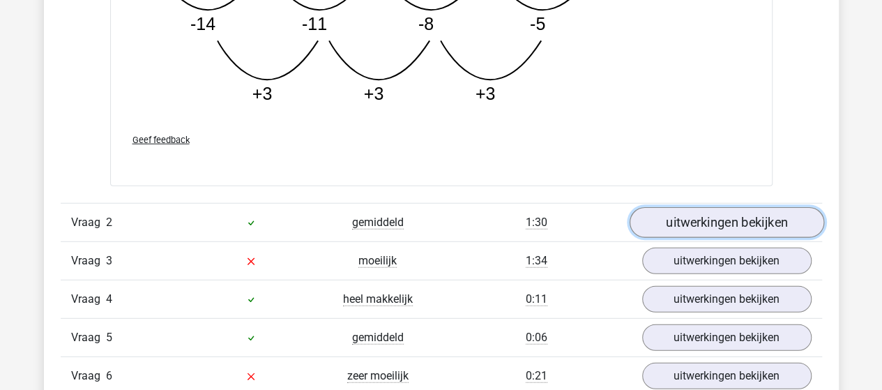
click at [678, 222] on link "uitwerkingen bekijken" at bounding box center [726, 223] width 195 height 31
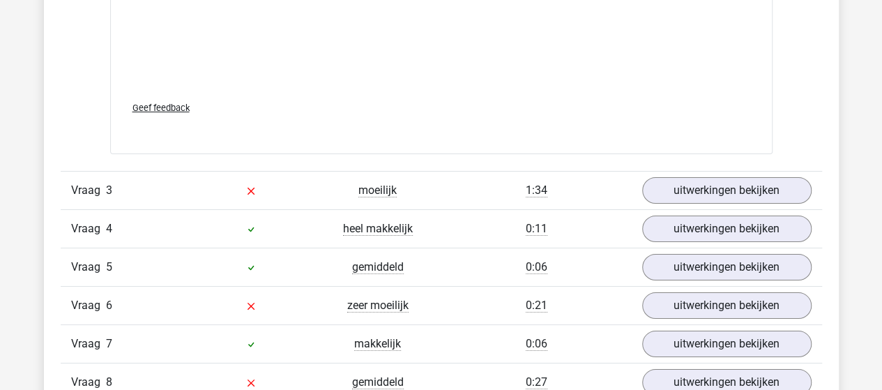
scroll to position [2510, 0]
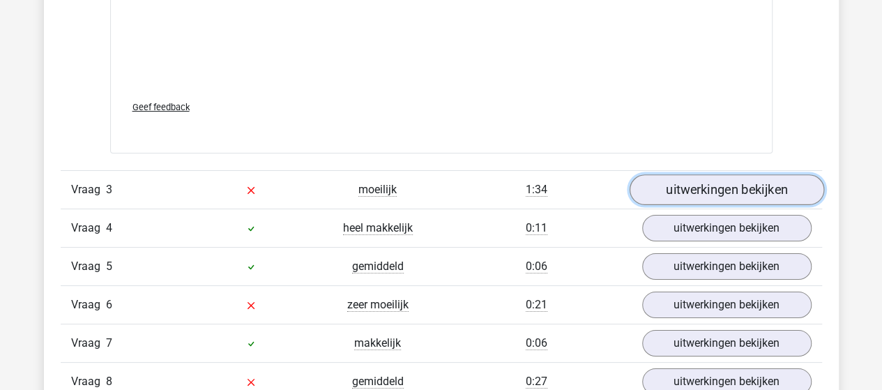
click at [699, 188] on link "uitwerkingen bekijken" at bounding box center [726, 189] width 195 height 31
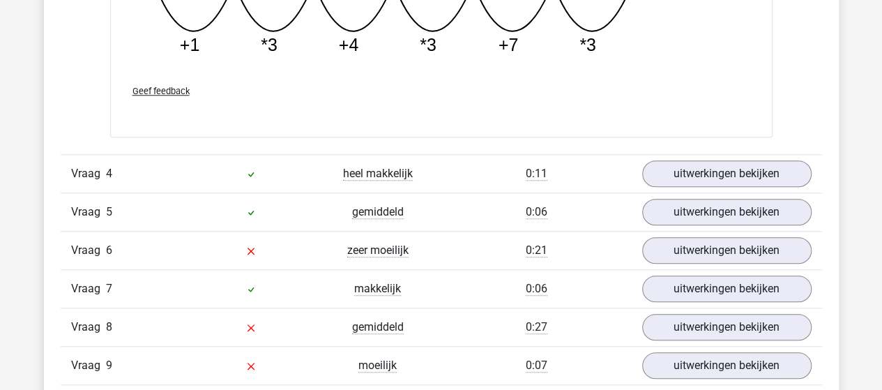
scroll to position [3277, 0]
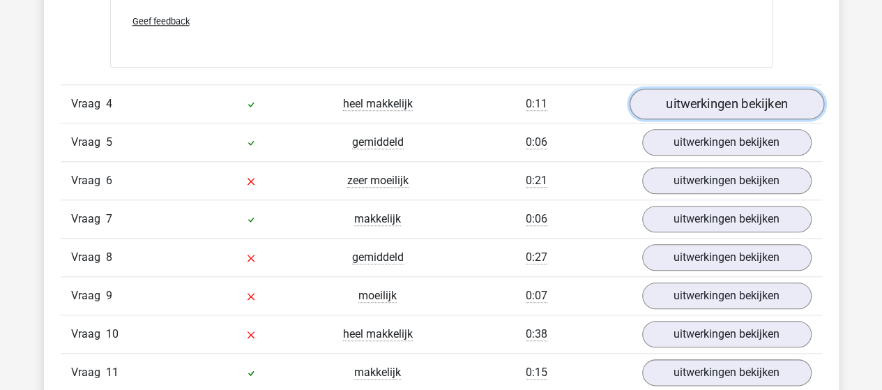
click at [653, 93] on link "uitwerkingen bekijken" at bounding box center [726, 104] width 195 height 31
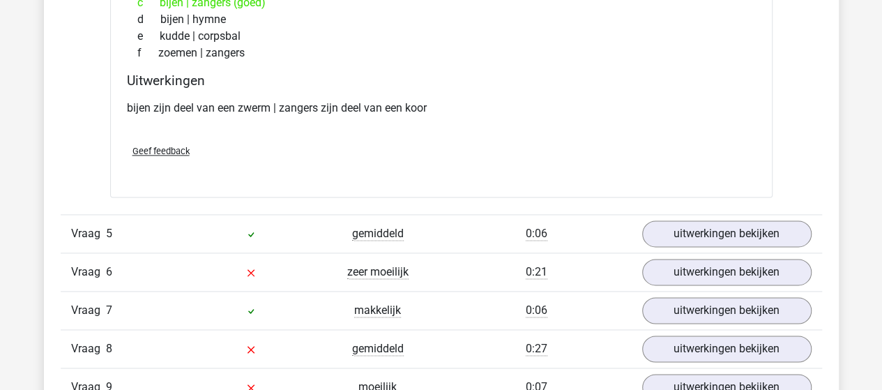
scroll to position [3556, 0]
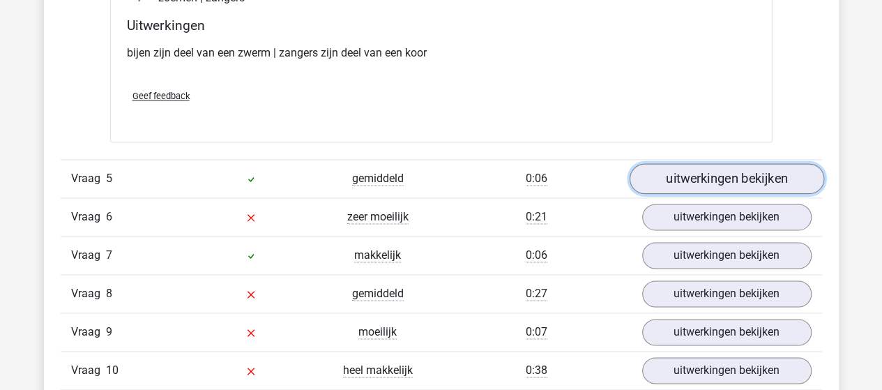
click at [676, 169] on link "uitwerkingen bekijken" at bounding box center [726, 178] width 195 height 31
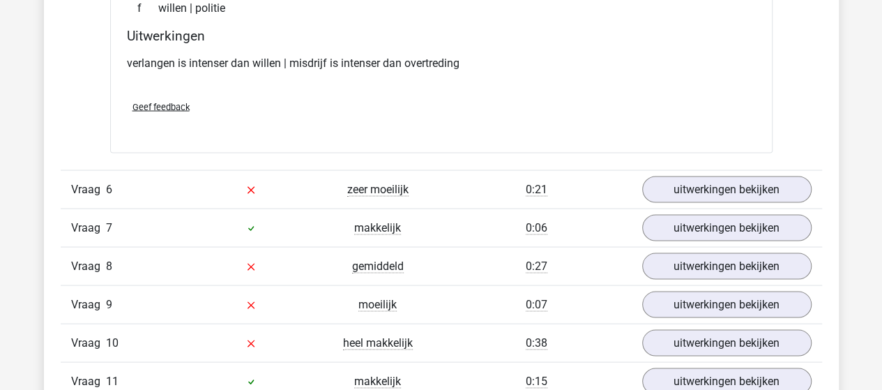
scroll to position [3905, 0]
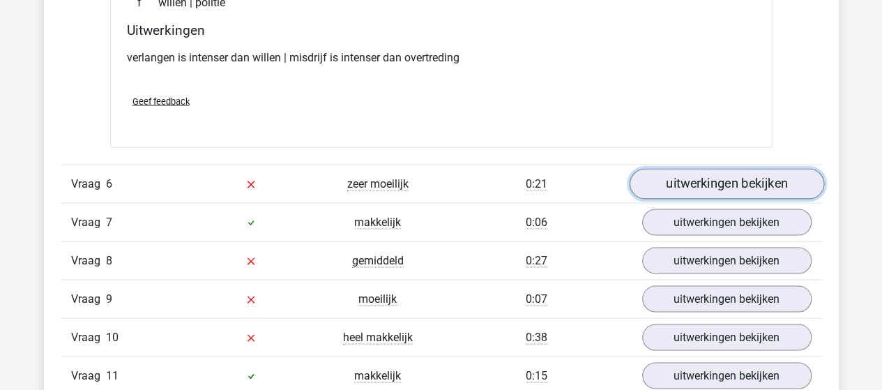
click at [670, 173] on link "uitwerkingen bekijken" at bounding box center [726, 183] width 195 height 31
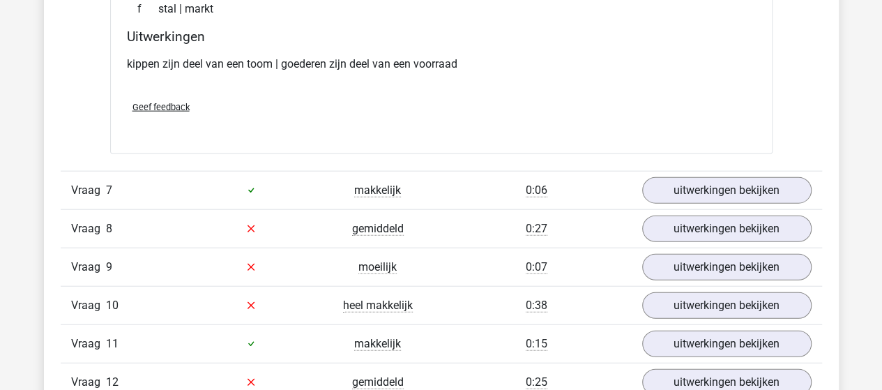
scroll to position [4254, 0]
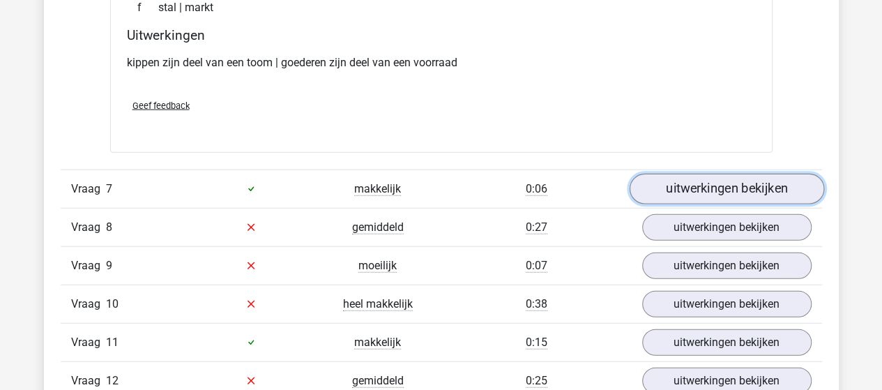
click at [704, 177] on link "uitwerkingen bekijken" at bounding box center [726, 189] width 195 height 31
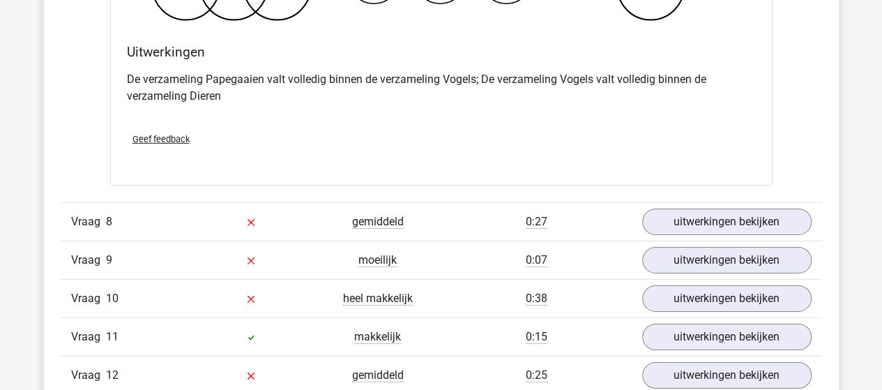
scroll to position [4811, 0]
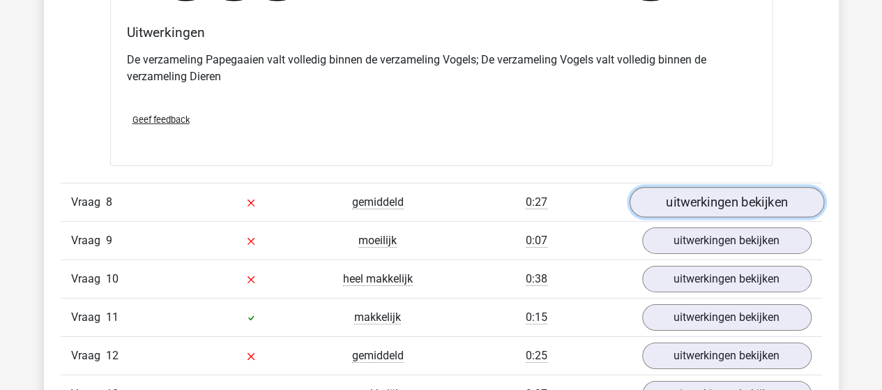
click at [710, 187] on link "uitwerkingen bekijken" at bounding box center [726, 202] width 195 height 31
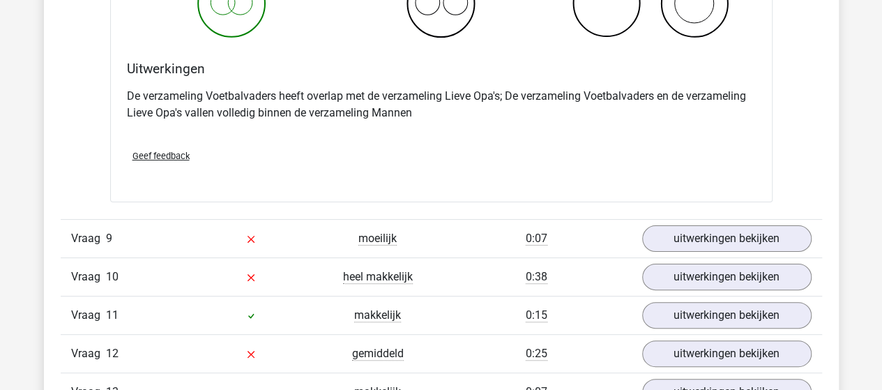
scroll to position [5369, 0]
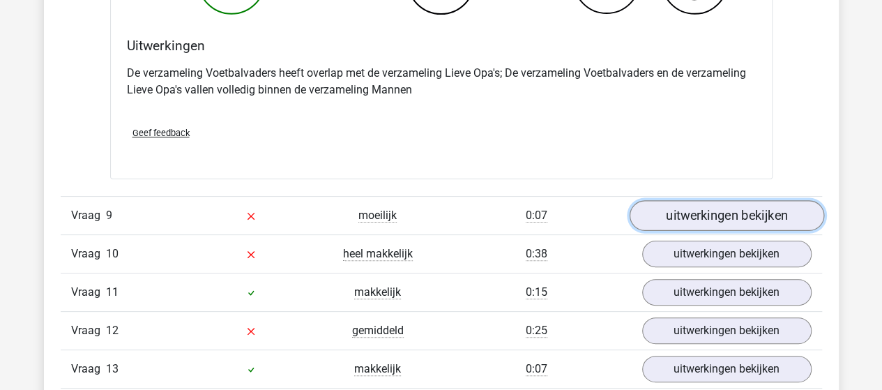
click at [674, 209] on link "uitwerkingen bekijken" at bounding box center [726, 215] width 195 height 31
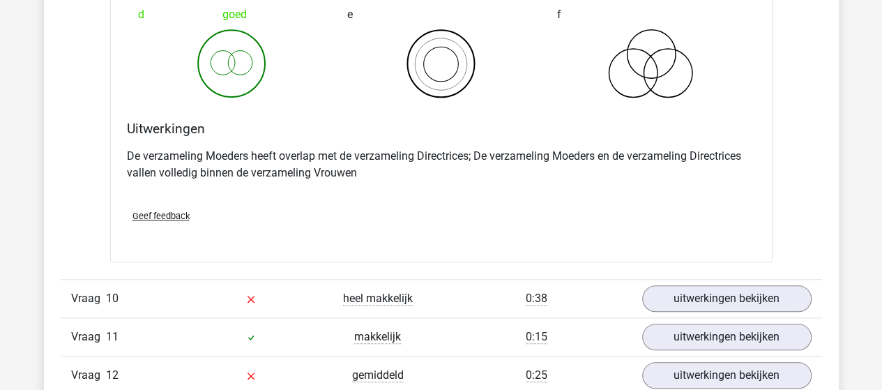
scroll to position [5927, 0]
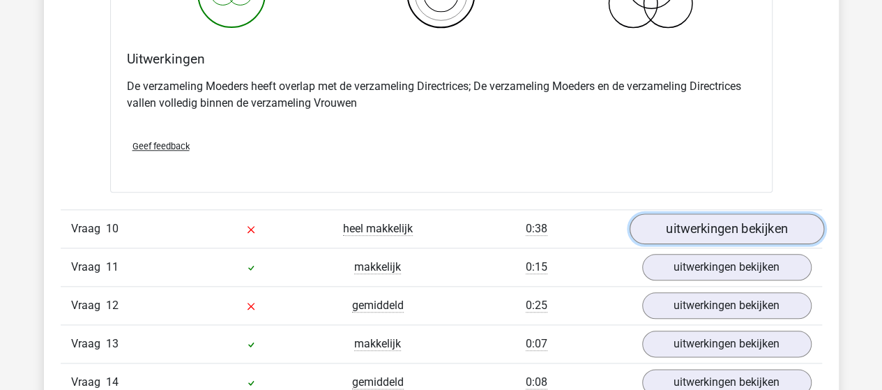
click at [660, 217] on link "uitwerkingen bekijken" at bounding box center [726, 228] width 195 height 31
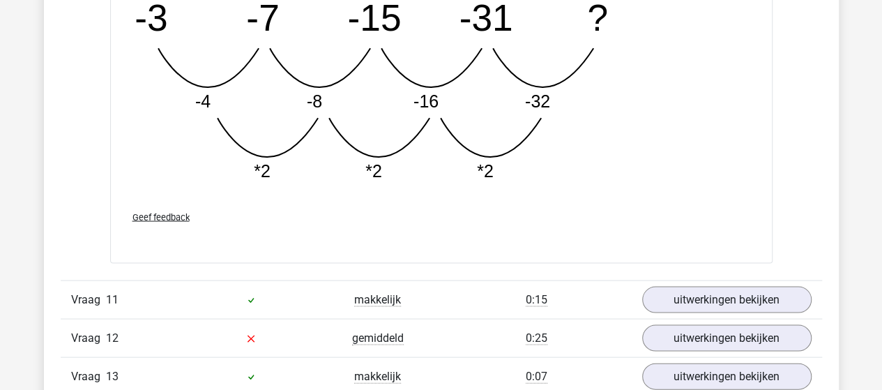
scroll to position [6624, 0]
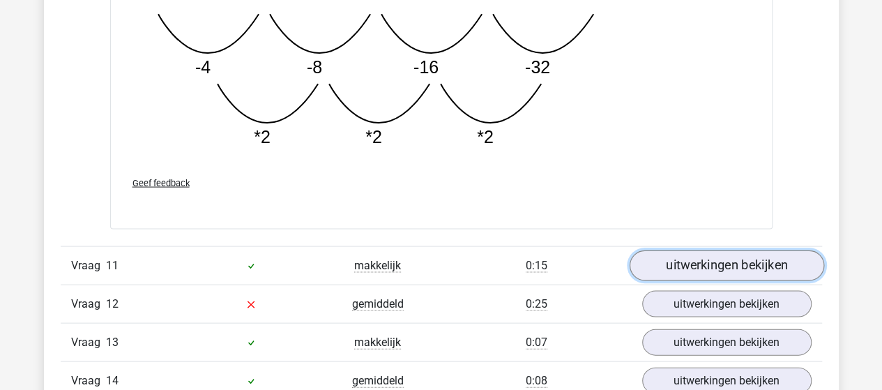
click at [683, 250] on link "uitwerkingen bekijken" at bounding box center [726, 265] width 195 height 31
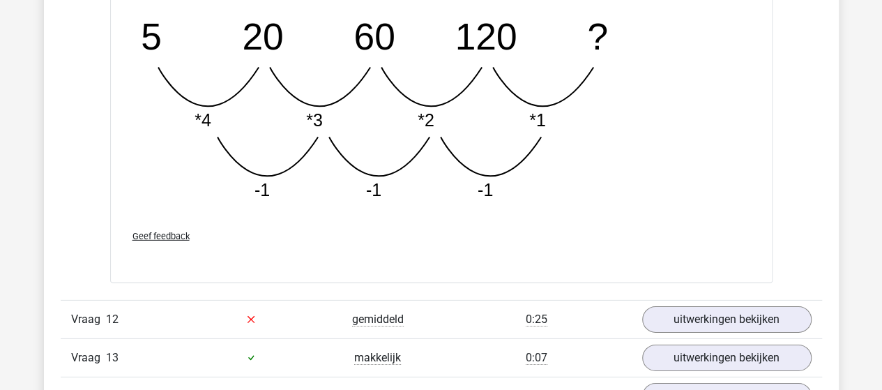
scroll to position [7391, 0]
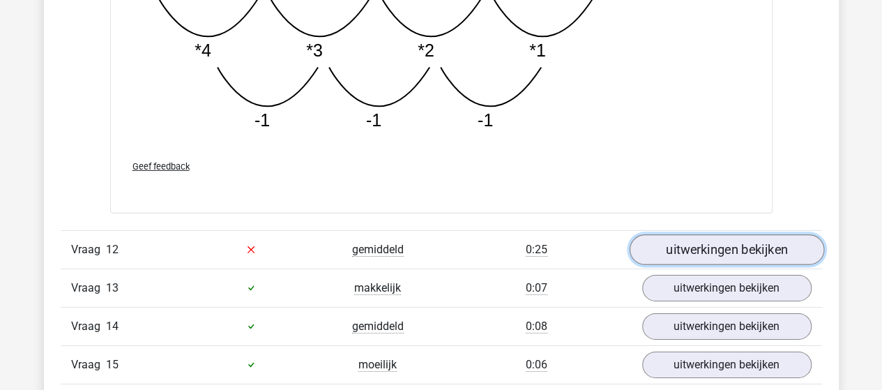
click at [663, 234] on link "uitwerkingen bekijken" at bounding box center [726, 249] width 195 height 31
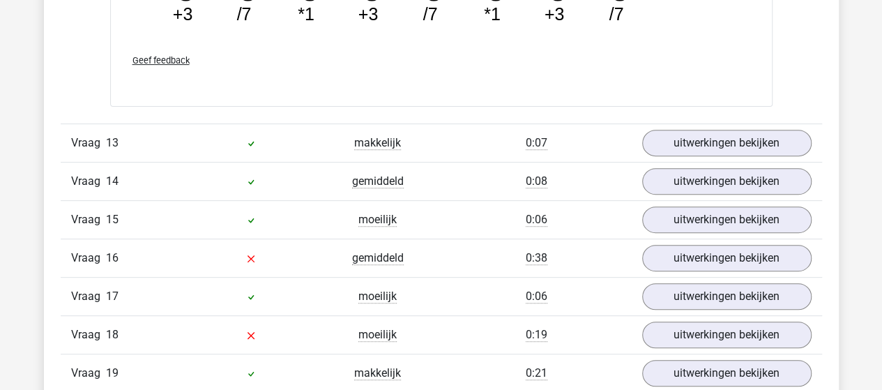
scroll to position [8158, 0]
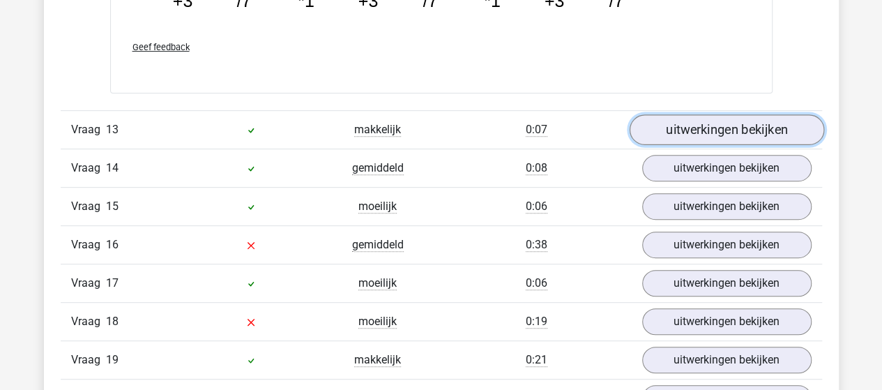
click at [701, 114] on link "uitwerkingen bekijken" at bounding box center [726, 129] width 195 height 31
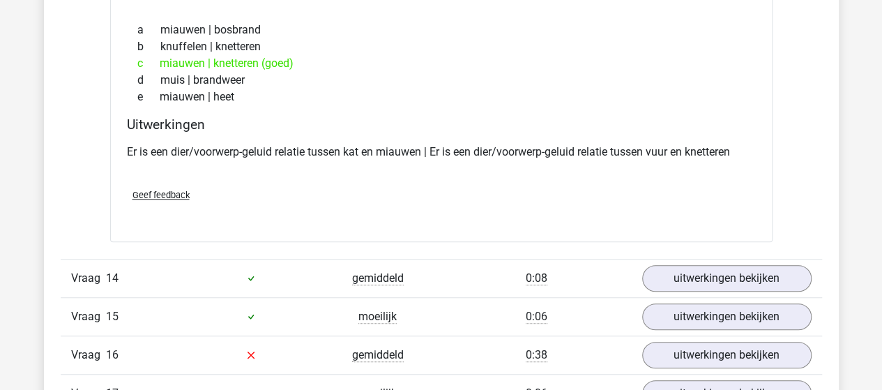
scroll to position [8368, 0]
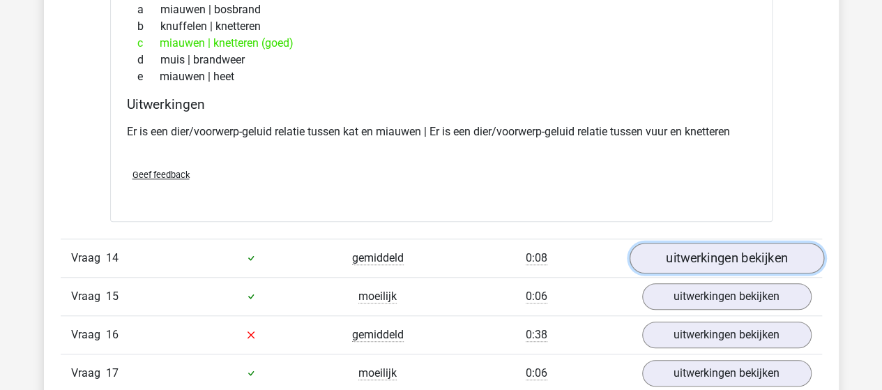
click at [675, 246] on link "uitwerkingen bekijken" at bounding box center [726, 258] width 195 height 31
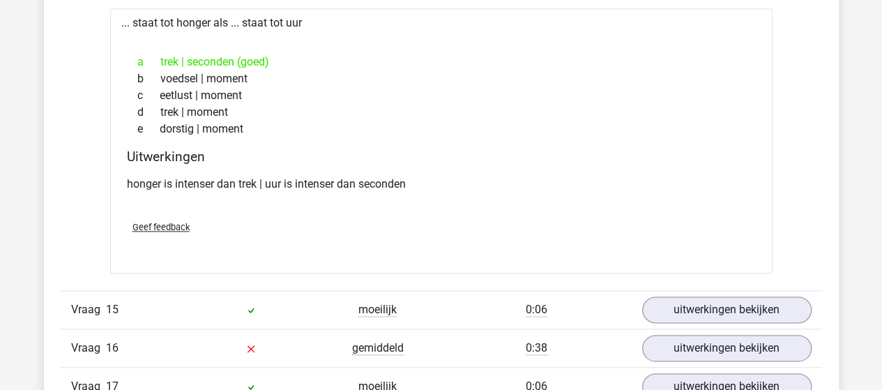
scroll to position [8716, 0]
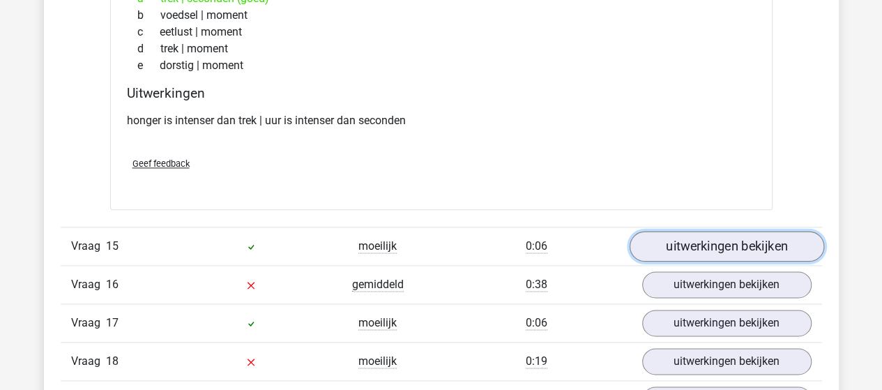
click at [715, 231] on link "uitwerkingen bekijken" at bounding box center [726, 246] width 195 height 31
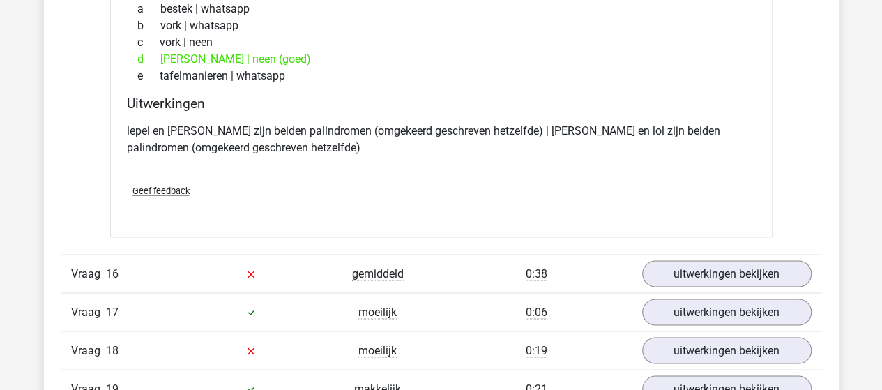
scroll to position [9065, 0]
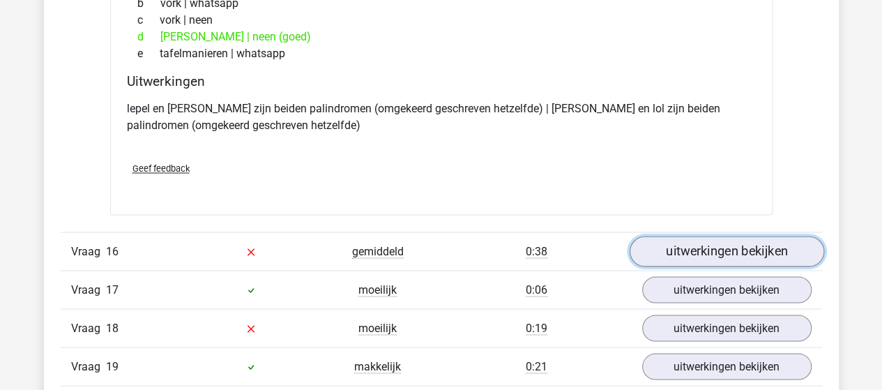
click at [673, 236] on link "uitwerkingen bekijken" at bounding box center [726, 251] width 195 height 31
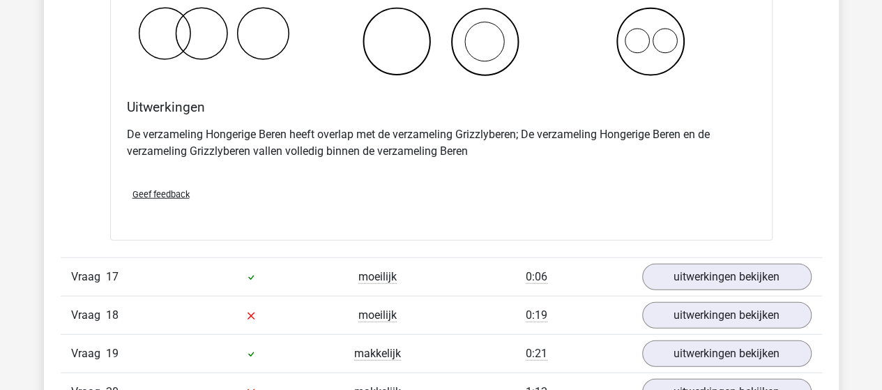
scroll to position [9623, 0]
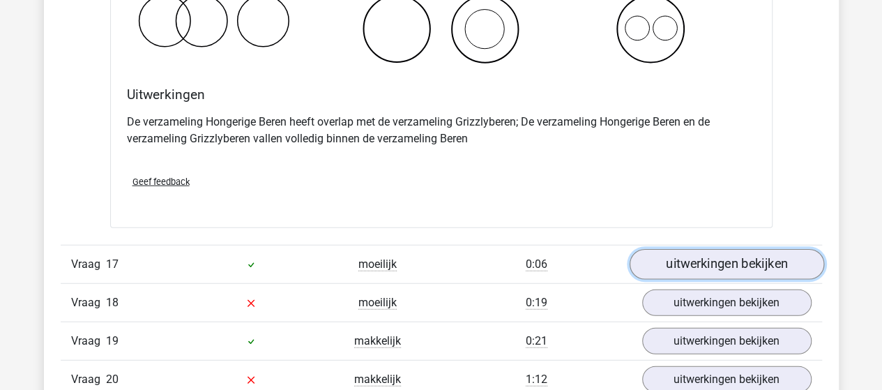
click at [711, 249] on link "uitwerkingen bekijken" at bounding box center [726, 264] width 195 height 31
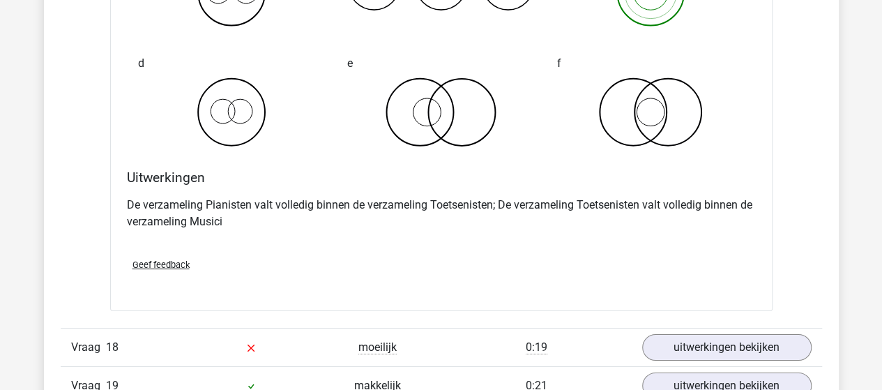
scroll to position [10181, 0]
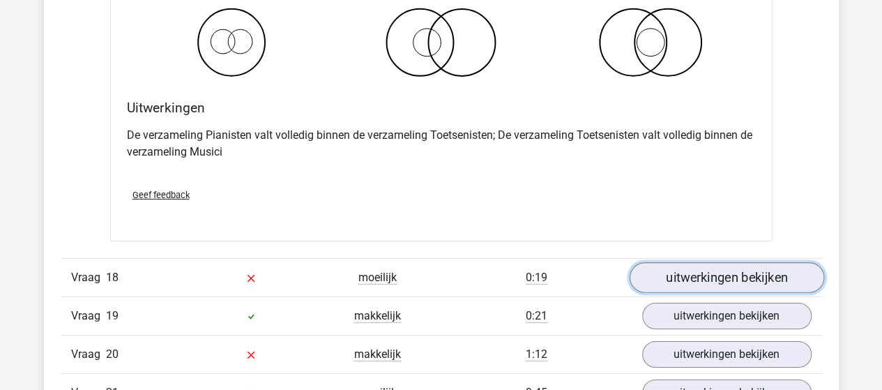
click at [695, 263] on link "uitwerkingen bekijken" at bounding box center [726, 278] width 195 height 31
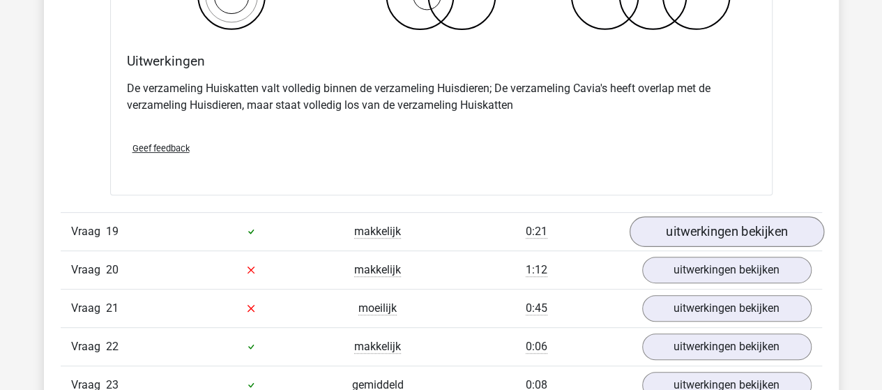
scroll to position [10808, 0]
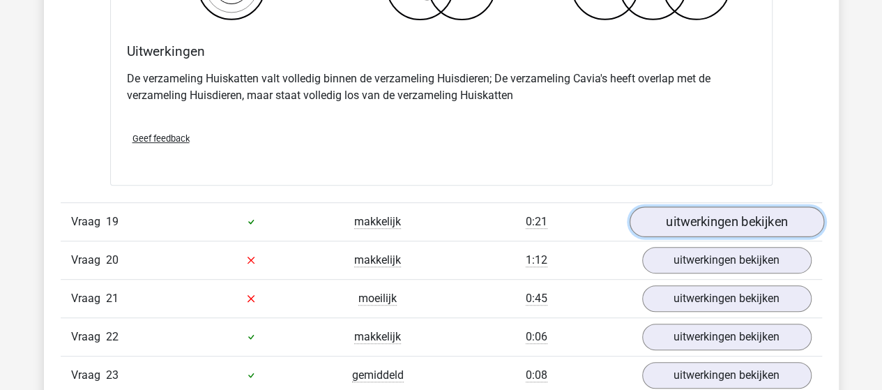
click at [668, 207] on link "uitwerkingen bekijken" at bounding box center [726, 221] width 195 height 31
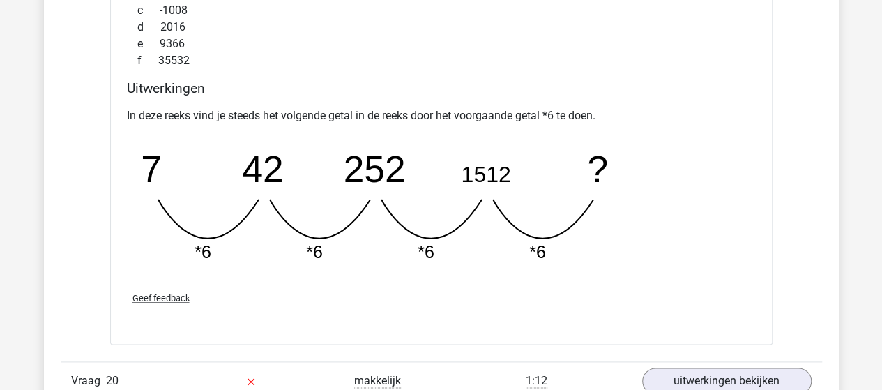
scroll to position [11366, 0]
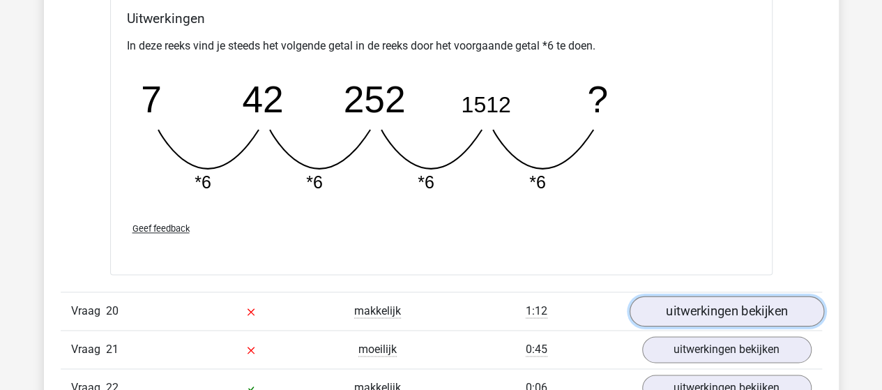
click at [668, 296] on link "uitwerkingen bekijken" at bounding box center [726, 311] width 195 height 31
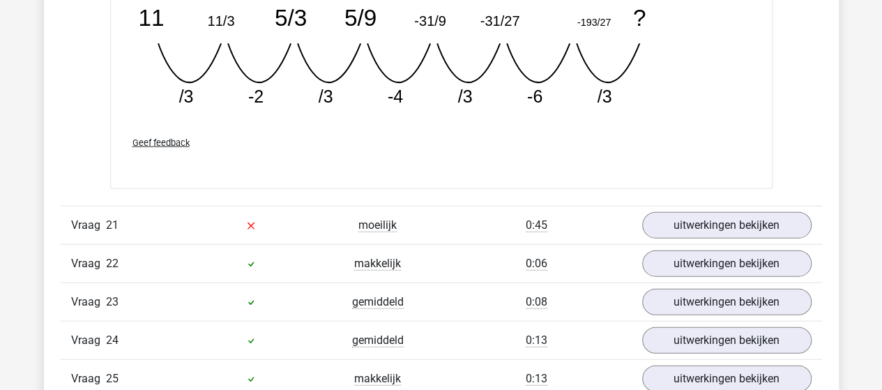
scroll to position [12203, 0]
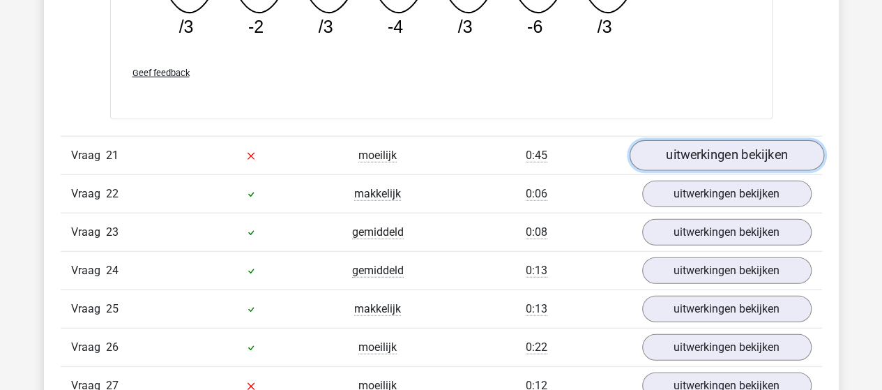
click at [713, 140] on link "uitwerkingen bekijken" at bounding box center [726, 155] width 195 height 31
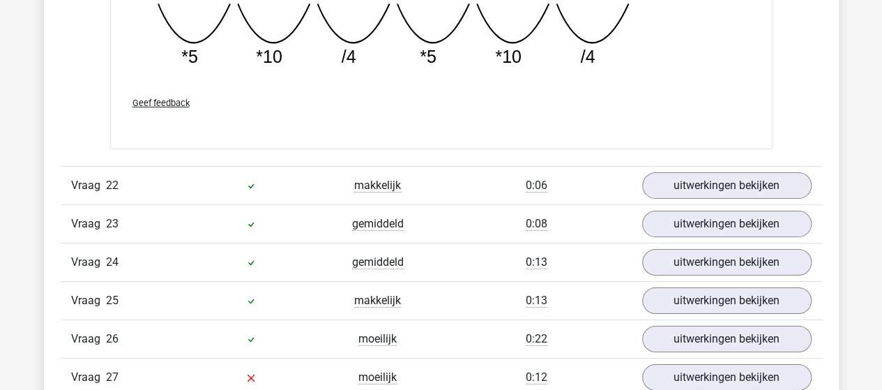
scroll to position [12830, 0]
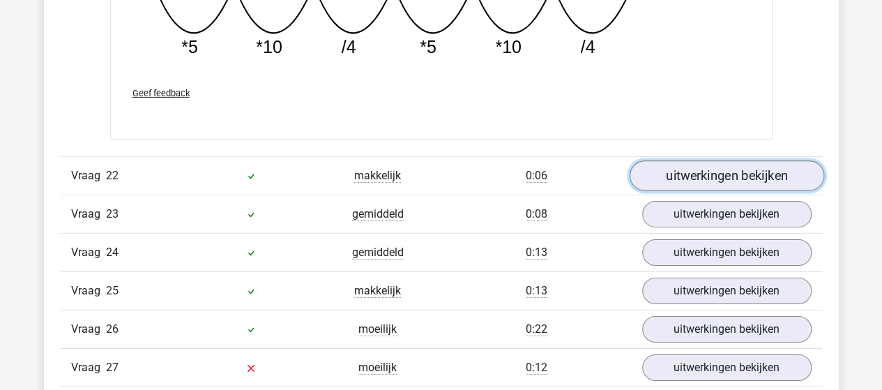
click at [676, 160] on link "uitwerkingen bekijken" at bounding box center [726, 175] width 195 height 31
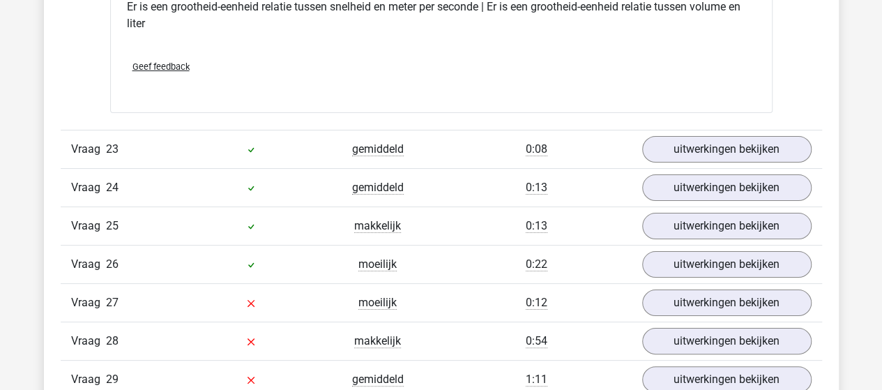
scroll to position [13249, 0]
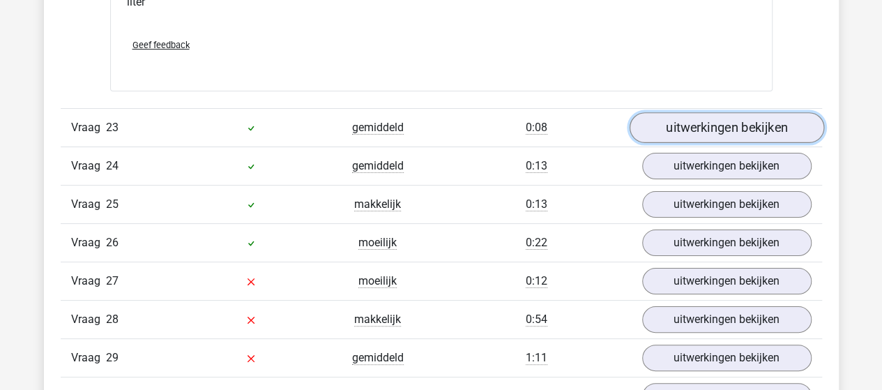
click at [713, 112] on link "uitwerkingen bekijken" at bounding box center [726, 127] width 195 height 31
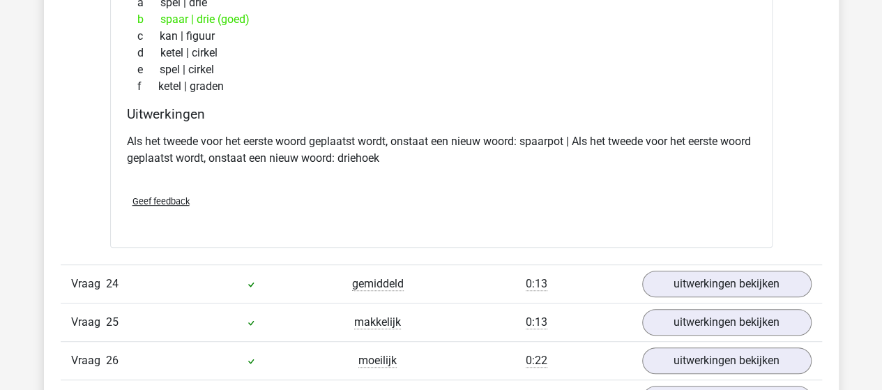
scroll to position [13597, 0]
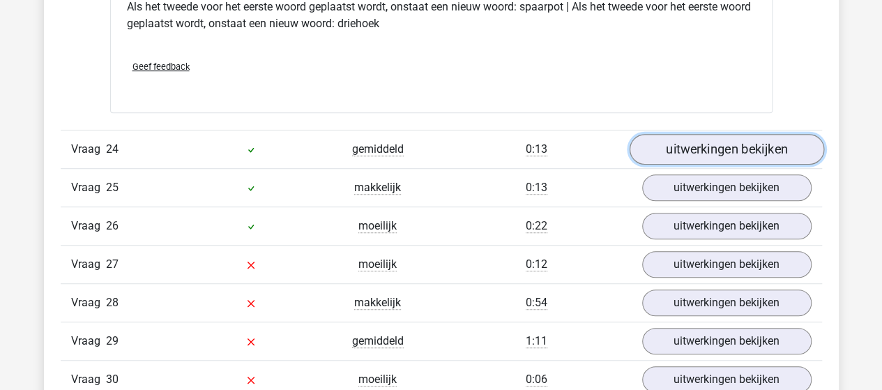
click at [671, 134] on link "uitwerkingen bekijken" at bounding box center [726, 149] width 195 height 31
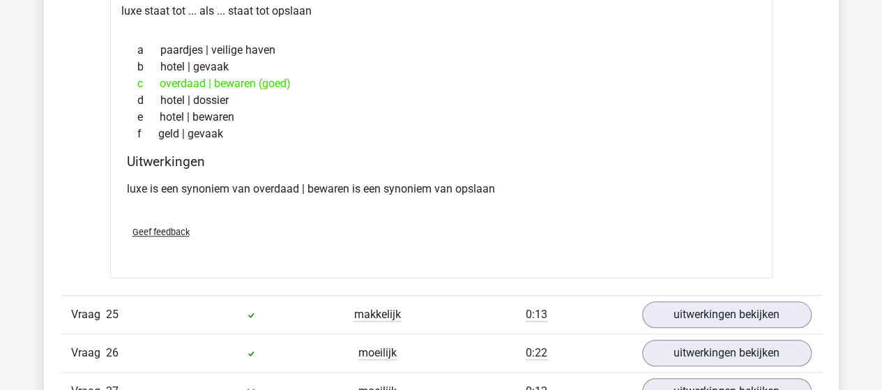
scroll to position [13806, 0]
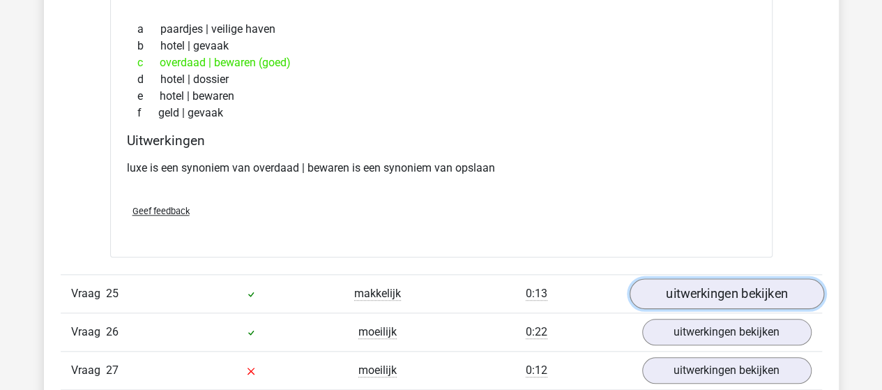
click at [727, 279] on link "uitwerkingen bekijken" at bounding box center [726, 294] width 195 height 31
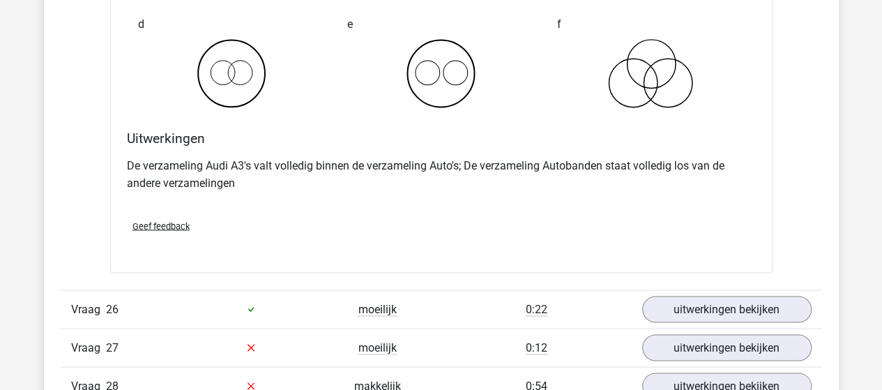
scroll to position [14364, 0]
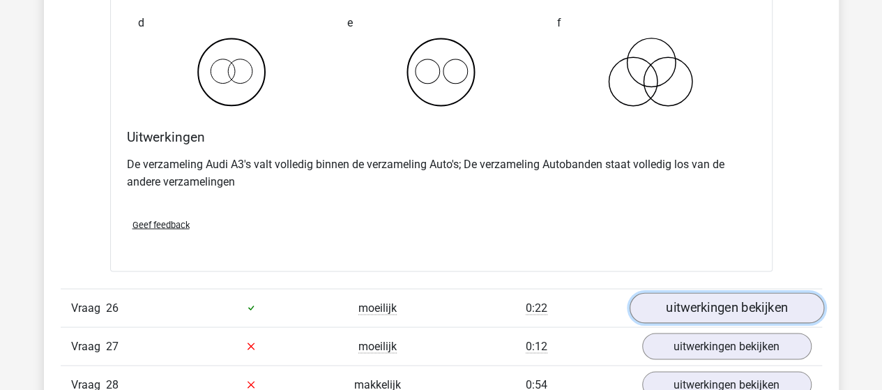
click at [720, 292] on link "uitwerkingen bekijken" at bounding box center [726, 307] width 195 height 31
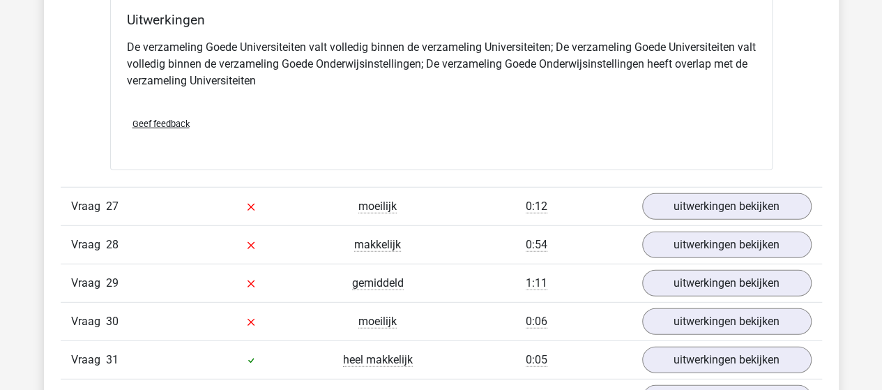
scroll to position [15062, 0]
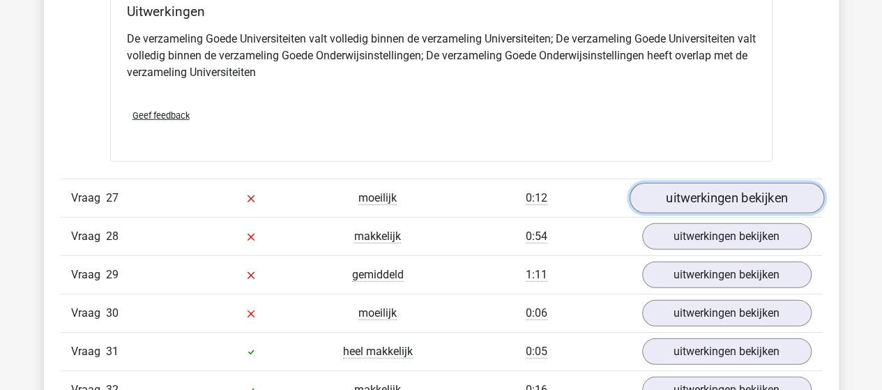
click at [690, 183] on link "uitwerkingen bekijken" at bounding box center [726, 198] width 195 height 31
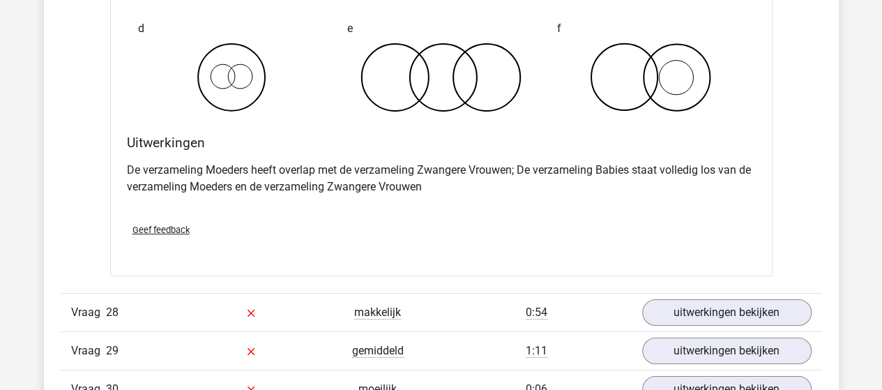
scroll to position [15550, 0]
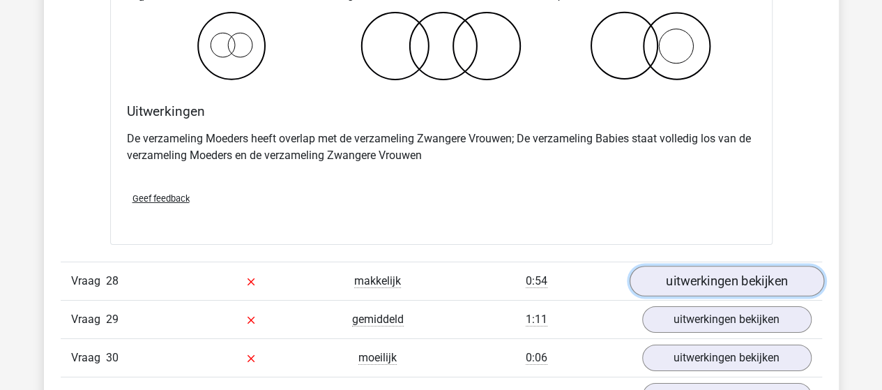
click at [664, 266] on link "uitwerkingen bekijken" at bounding box center [726, 281] width 195 height 31
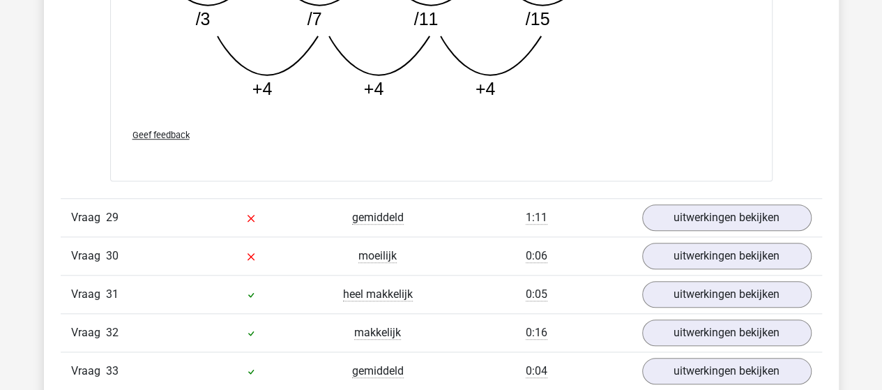
scroll to position [16386, 0]
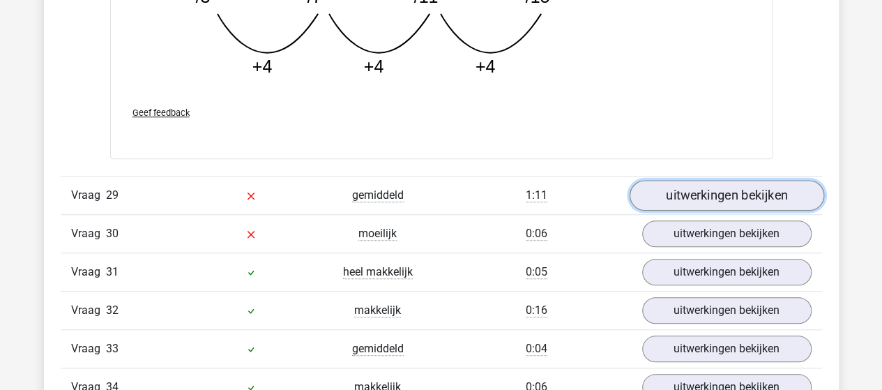
click at [671, 180] on link "uitwerkingen bekijken" at bounding box center [726, 195] width 195 height 31
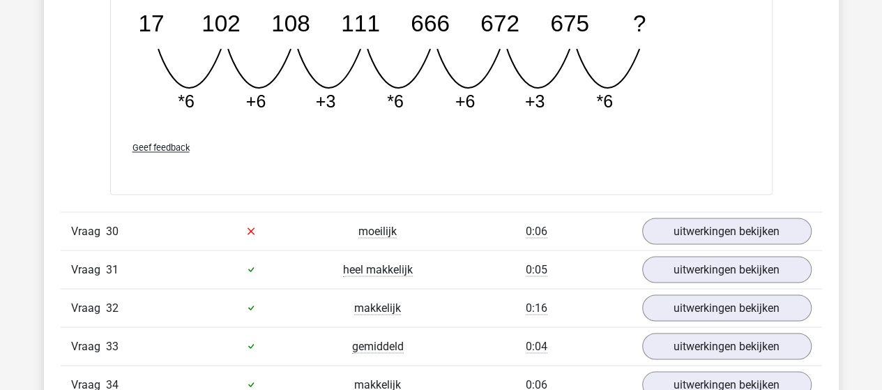
scroll to position [17084, 0]
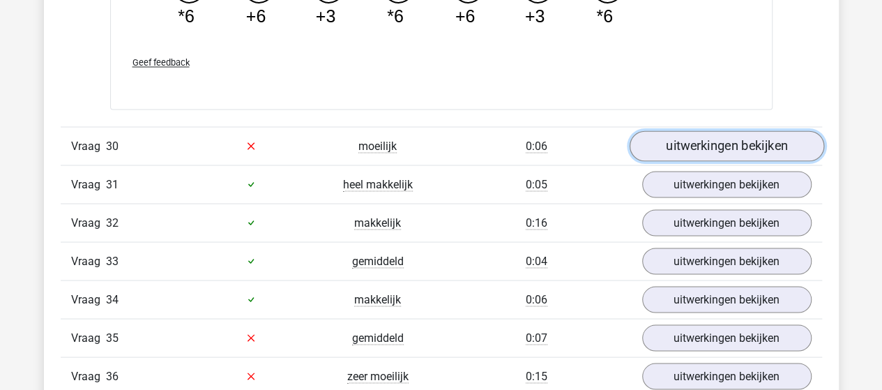
click at [685, 130] on link "uitwerkingen bekijken" at bounding box center [726, 145] width 195 height 31
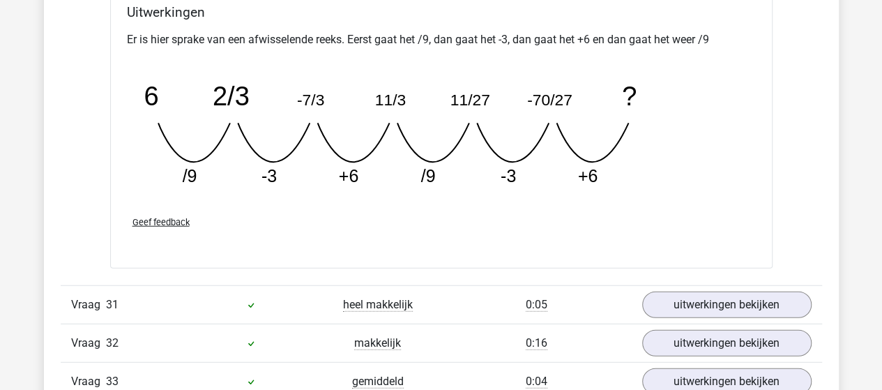
scroll to position [17642, 0]
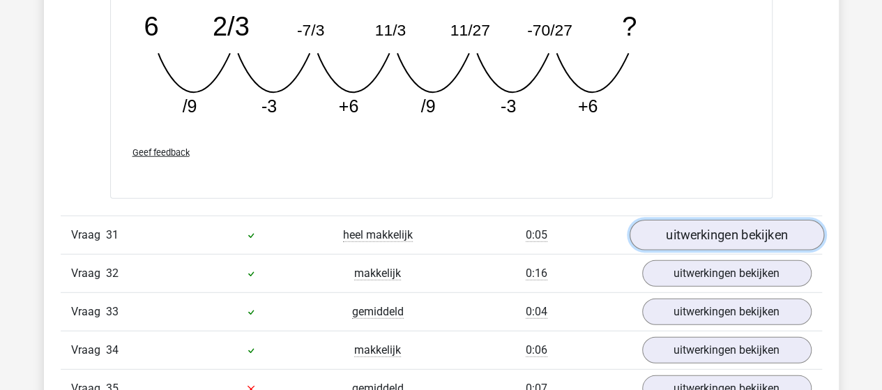
click at [695, 220] on link "uitwerkingen bekijken" at bounding box center [726, 235] width 195 height 31
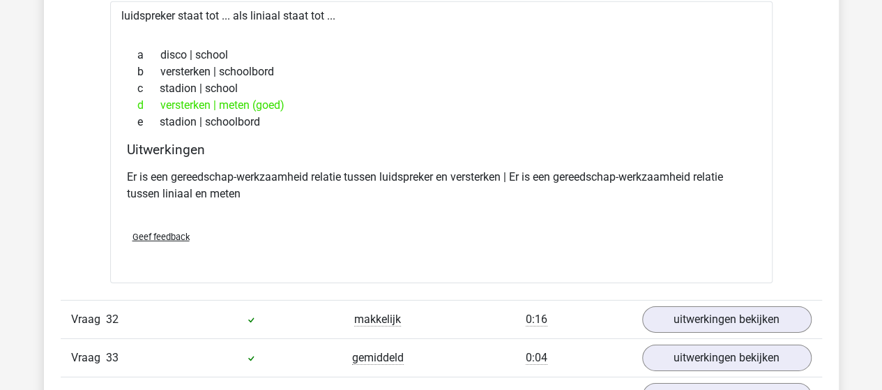
scroll to position [17921, 0]
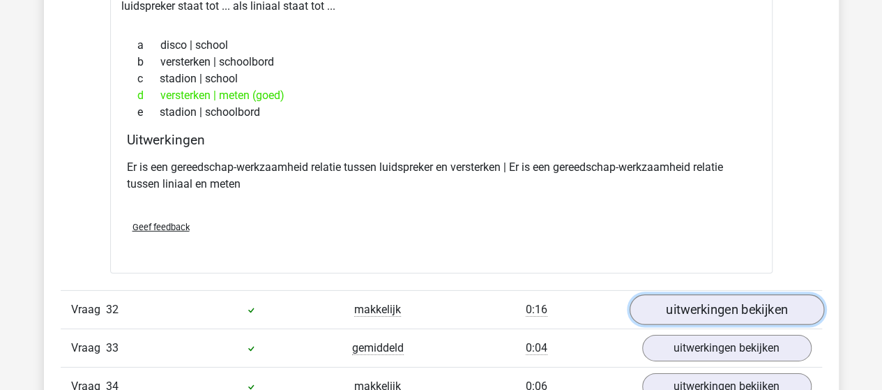
click at [706, 295] on link "uitwerkingen bekijken" at bounding box center [726, 310] width 195 height 31
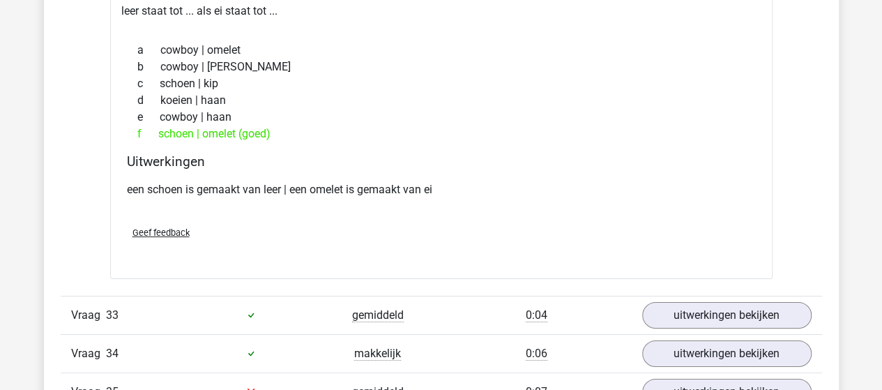
scroll to position [18339, 0]
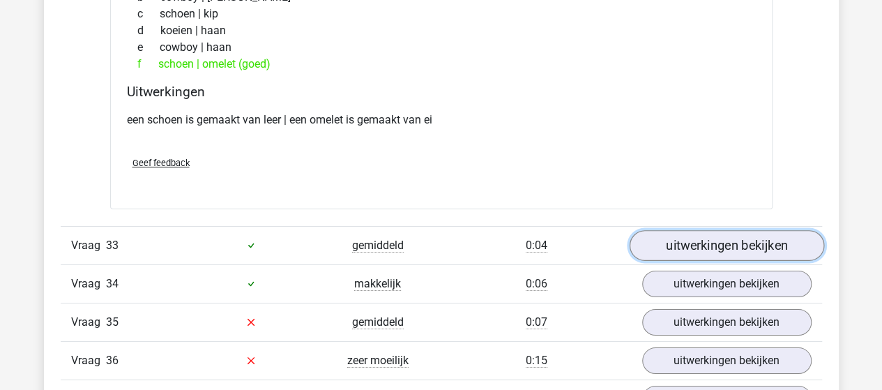
click at [733, 230] on link "uitwerkingen bekijken" at bounding box center [726, 245] width 195 height 31
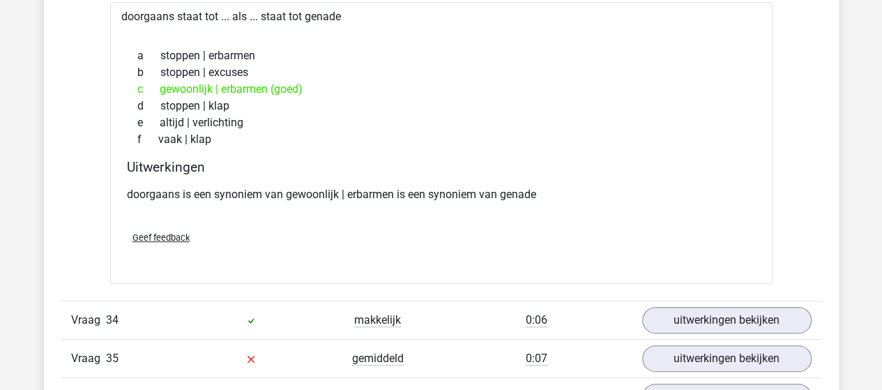
scroll to position [18688, 0]
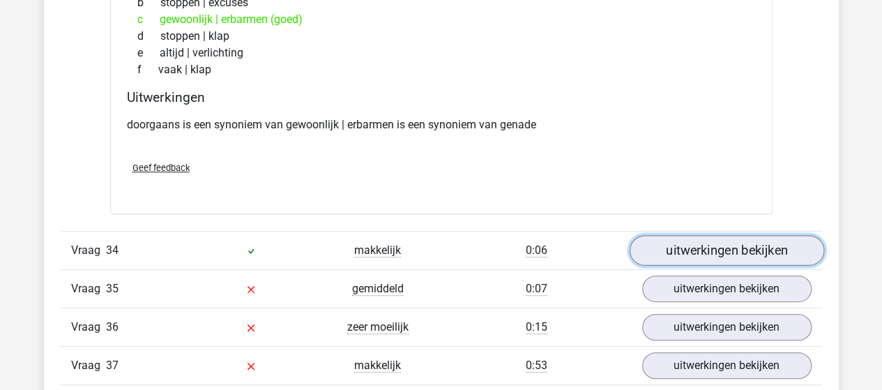
click at [767, 235] on link "uitwerkingen bekijken" at bounding box center [726, 250] width 195 height 31
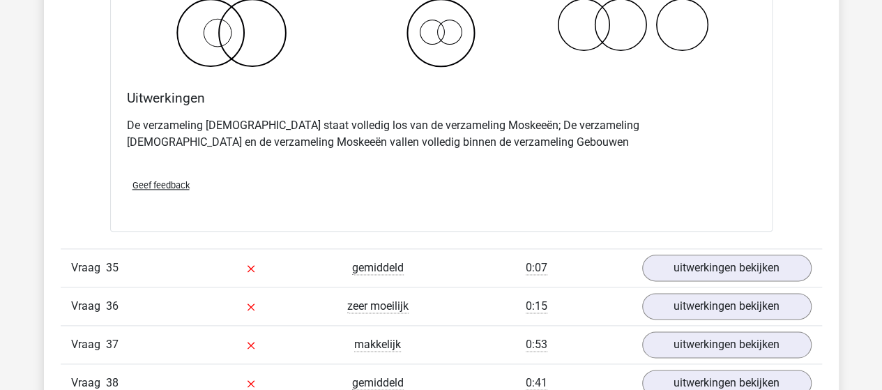
scroll to position [19245, 0]
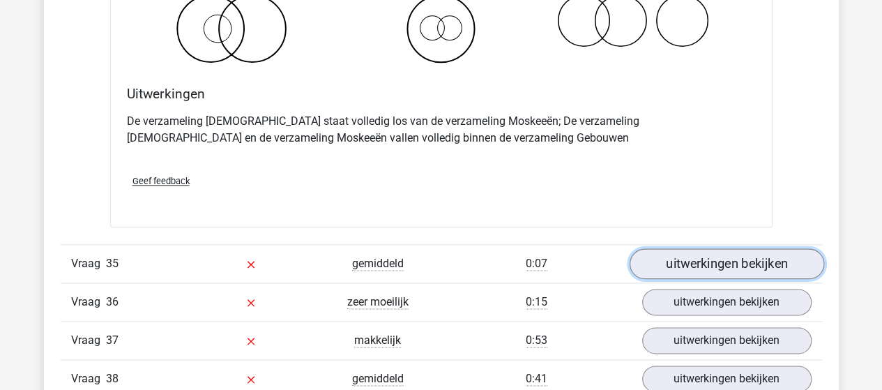
click at [729, 248] on link "uitwerkingen bekijken" at bounding box center [726, 263] width 195 height 31
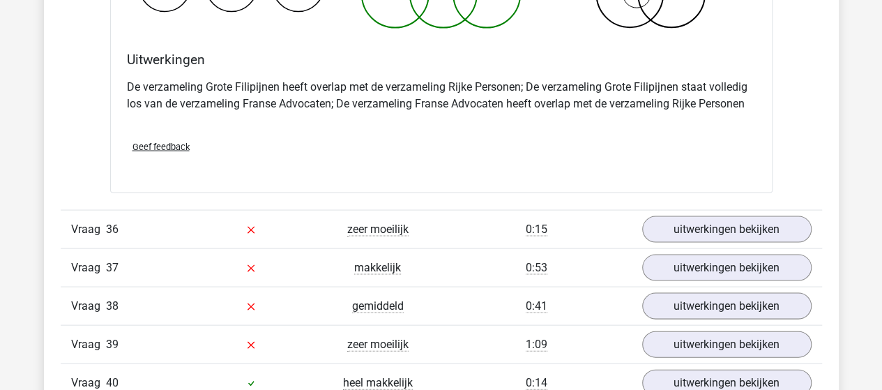
scroll to position [19873, 0]
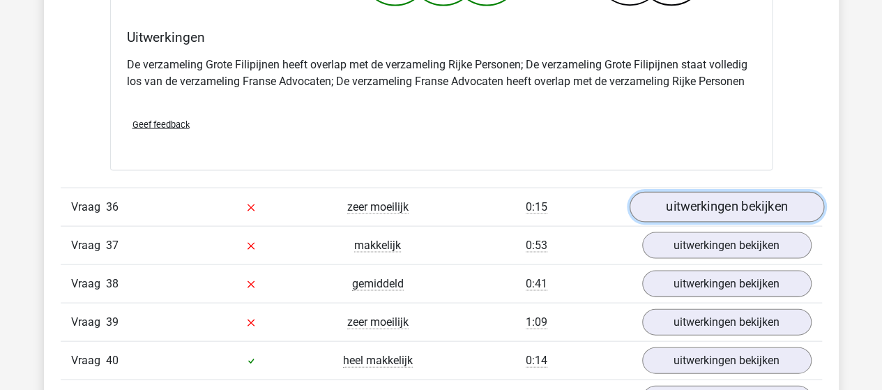
click at [701, 192] on link "uitwerkingen bekijken" at bounding box center [726, 207] width 195 height 31
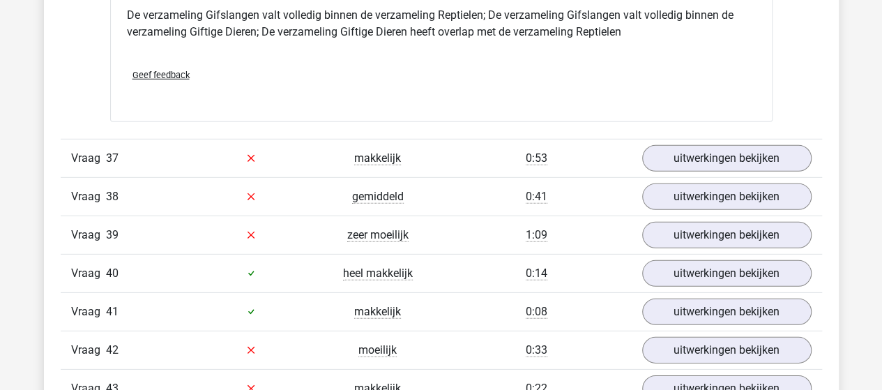
scroll to position [20501, 0]
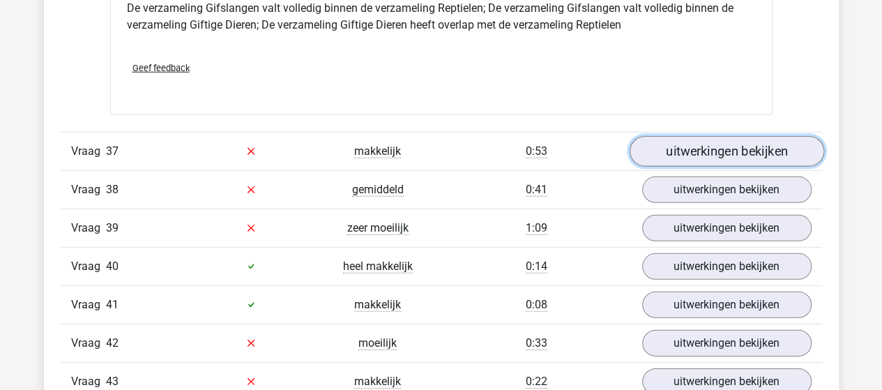
click at [693, 136] on link "uitwerkingen bekijken" at bounding box center [726, 151] width 195 height 31
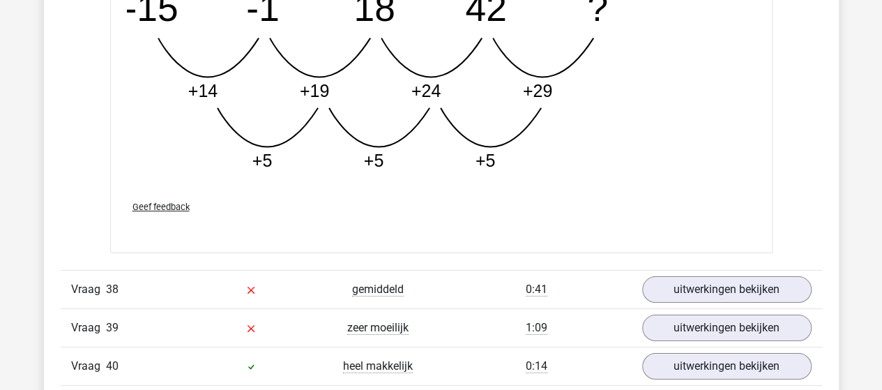
scroll to position [21128, 0]
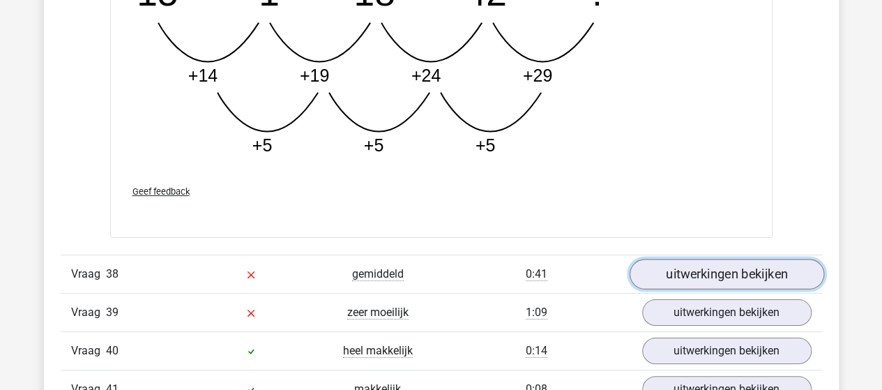
click at [675, 259] on link "uitwerkingen bekijken" at bounding box center [726, 274] width 195 height 31
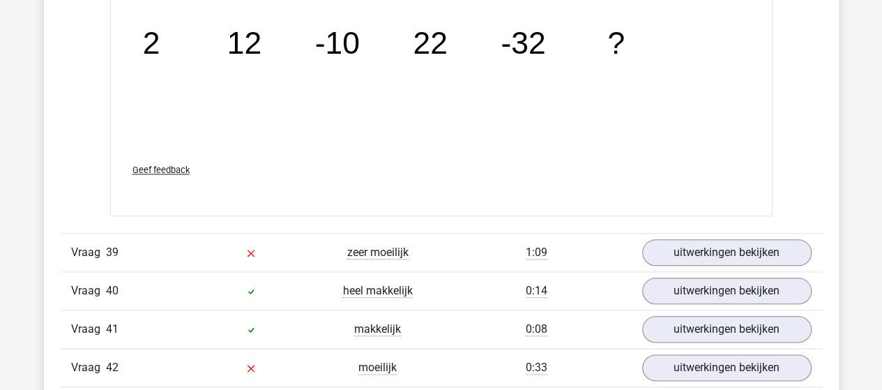
scroll to position [21825, 0]
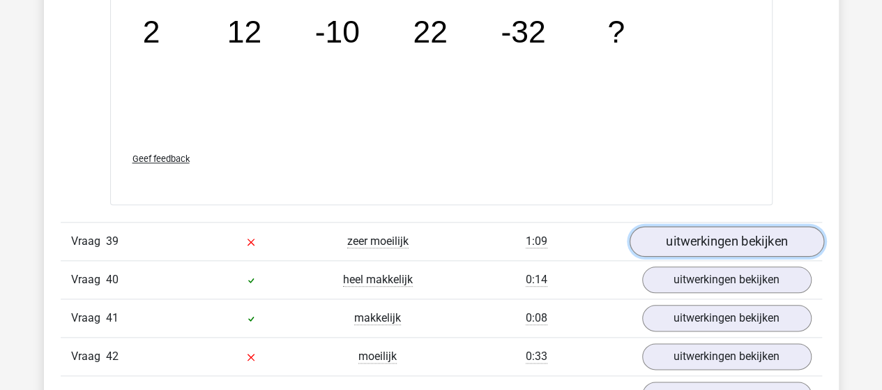
click at [721, 226] on link "uitwerkingen bekijken" at bounding box center [726, 241] width 195 height 31
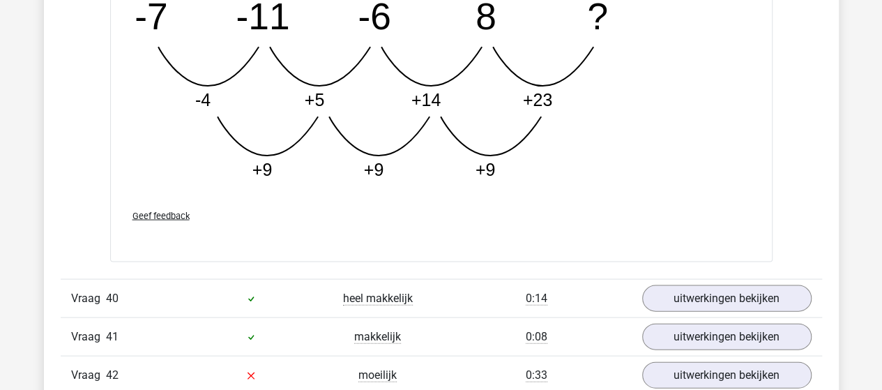
scroll to position [22523, 0]
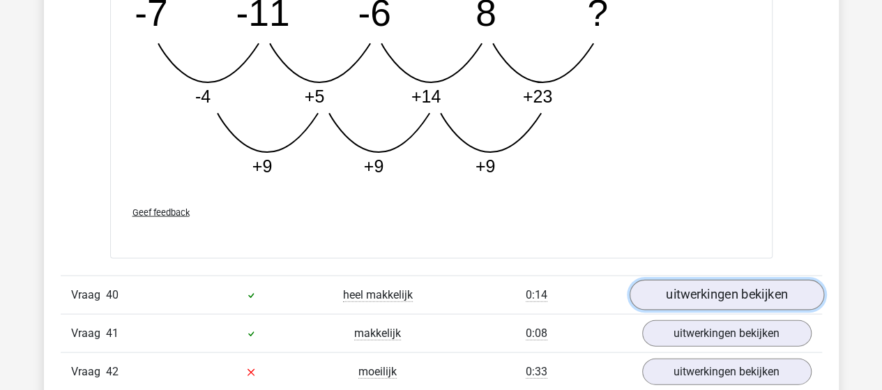
click at [713, 280] on link "uitwerkingen bekijken" at bounding box center [726, 295] width 195 height 31
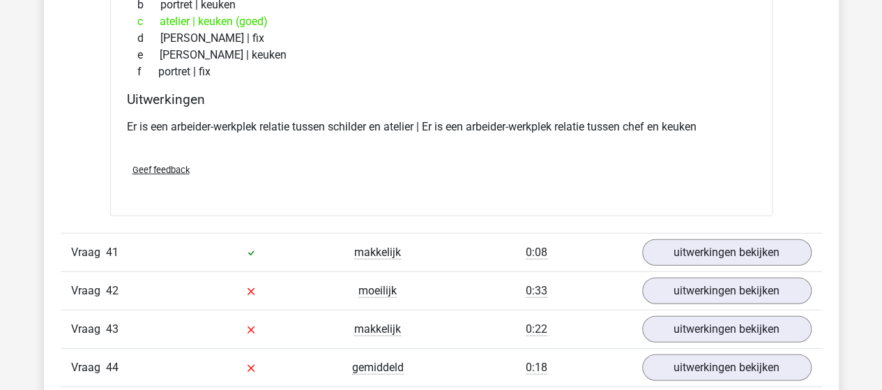
scroll to position [22941, 0]
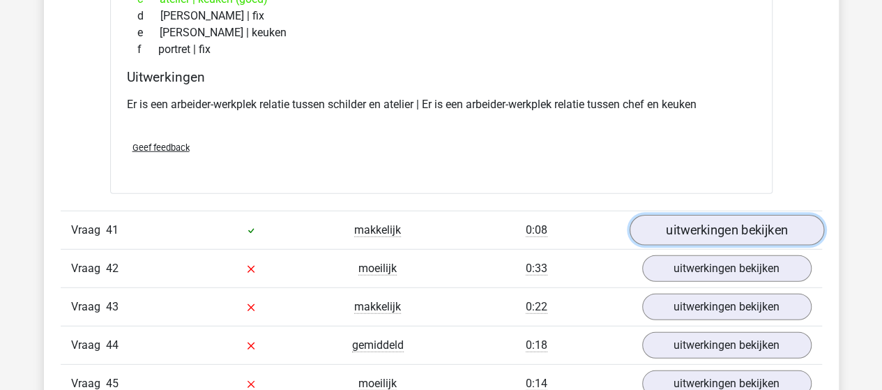
click at [761, 215] on link "uitwerkingen bekijken" at bounding box center [726, 230] width 195 height 31
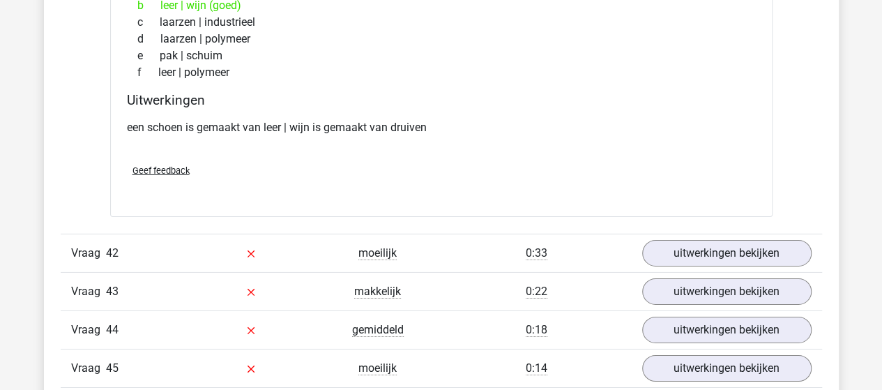
scroll to position [23290, 0]
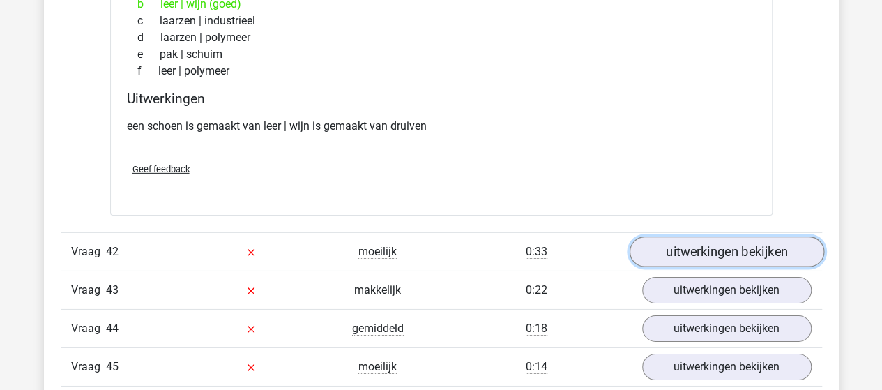
click at [724, 236] on link "uitwerkingen bekijken" at bounding box center [726, 251] width 195 height 31
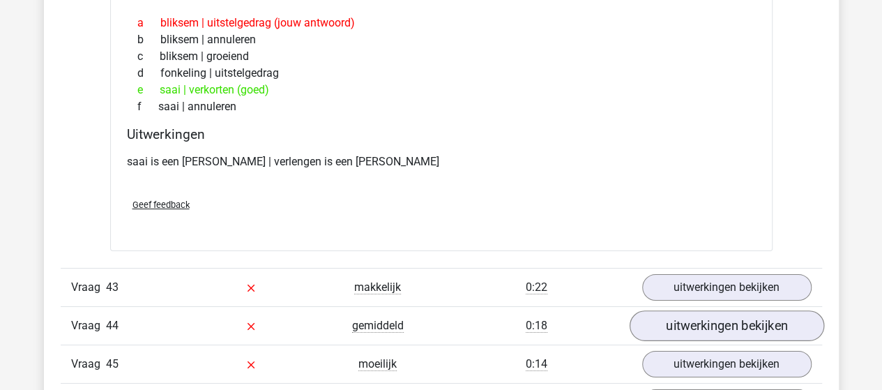
scroll to position [23638, 0]
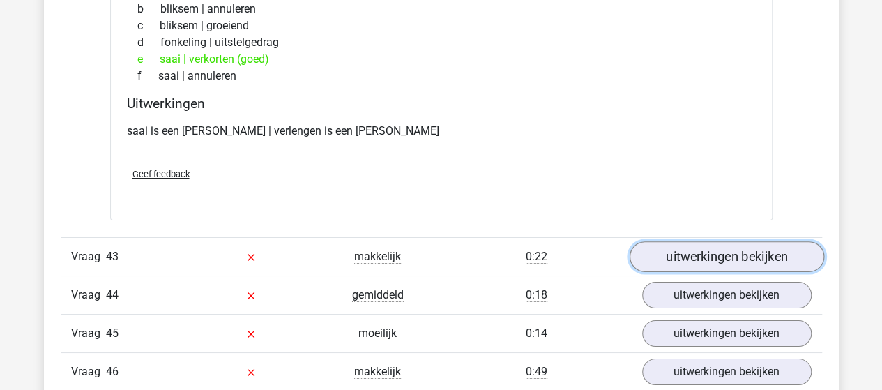
click at [716, 242] on link "uitwerkingen bekijken" at bounding box center [726, 257] width 195 height 31
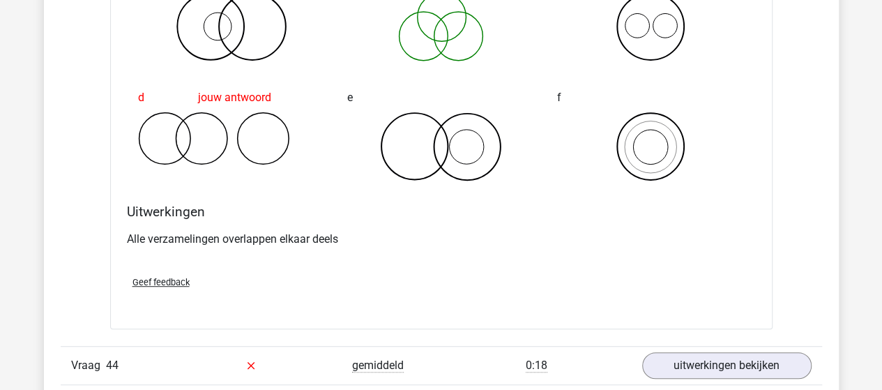
scroll to position [24126, 0]
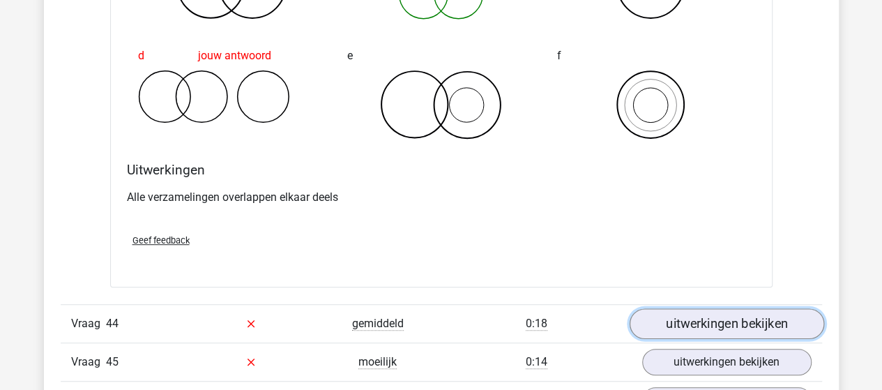
click at [704, 308] on link "uitwerkingen bekijken" at bounding box center [726, 323] width 195 height 31
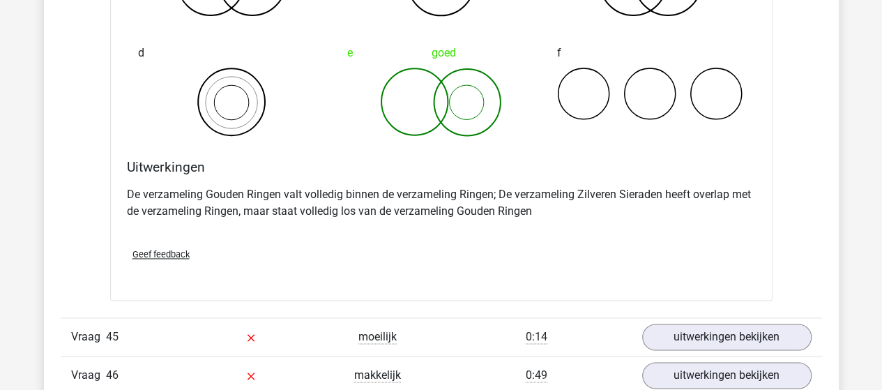
scroll to position [24754, 0]
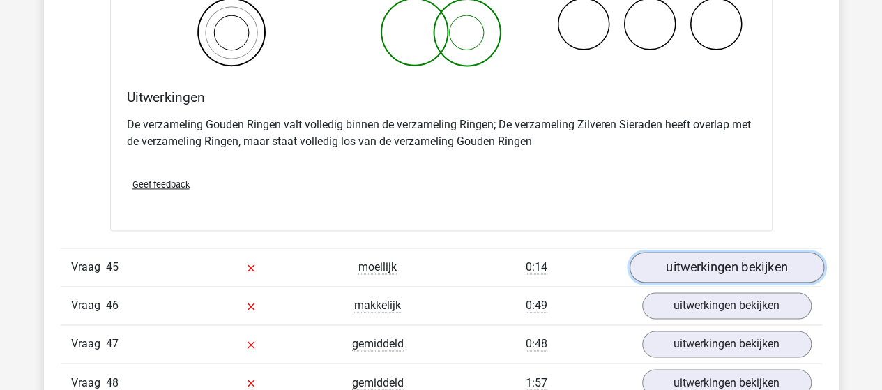
click at [704, 252] on link "uitwerkingen bekijken" at bounding box center [726, 267] width 195 height 31
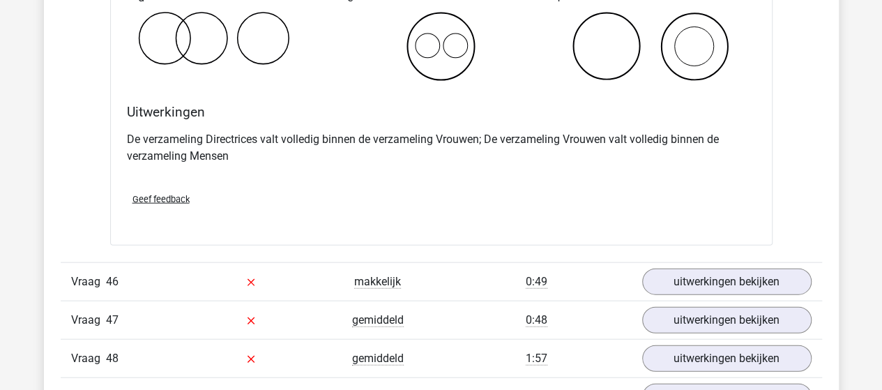
scroll to position [25312, 0]
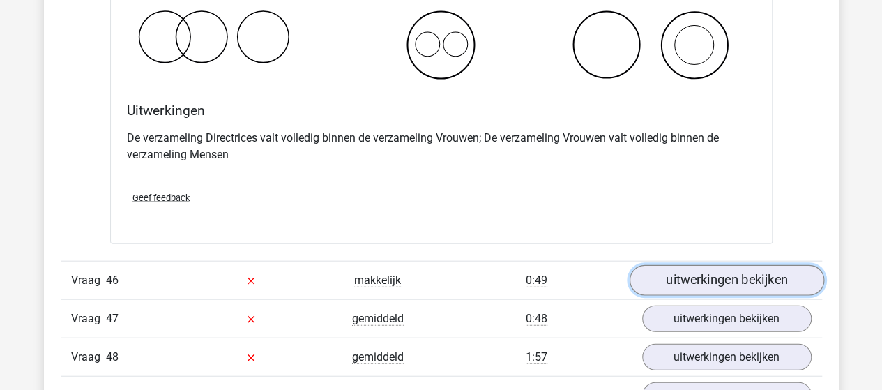
click at [669, 265] on link "uitwerkingen bekijken" at bounding box center [726, 280] width 195 height 31
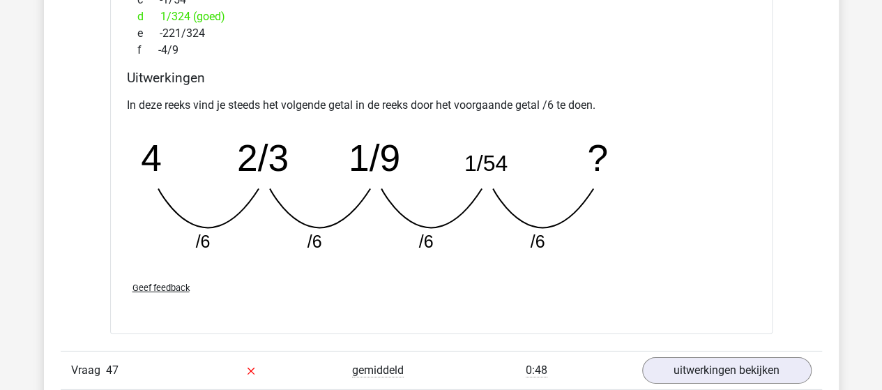
scroll to position [25939, 0]
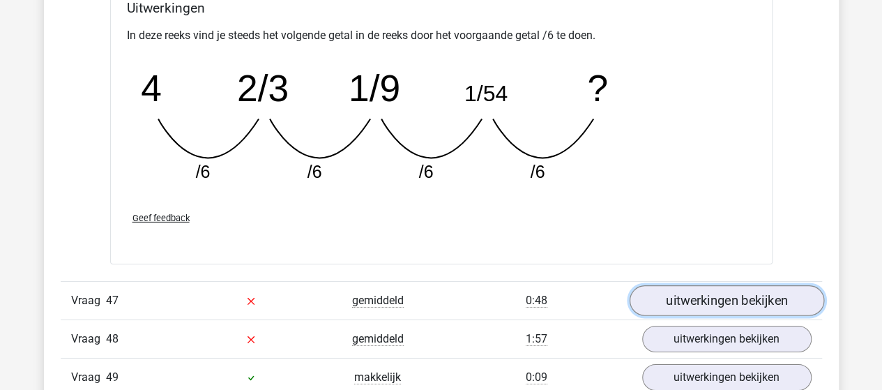
click at [692, 285] on link "uitwerkingen bekijken" at bounding box center [726, 300] width 195 height 31
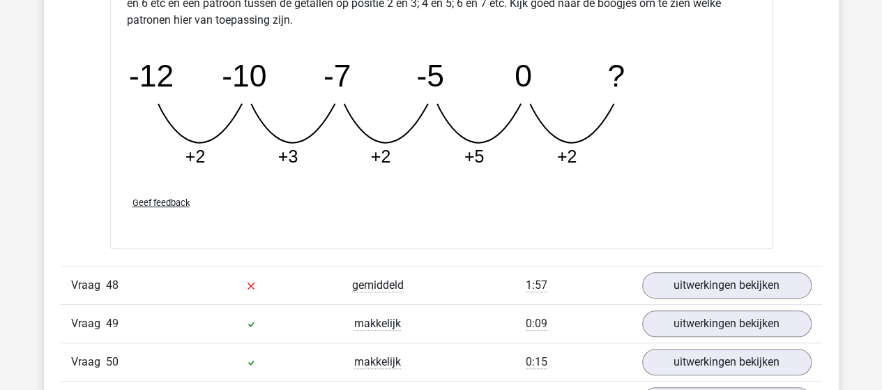
scroll to position [26637, 0]
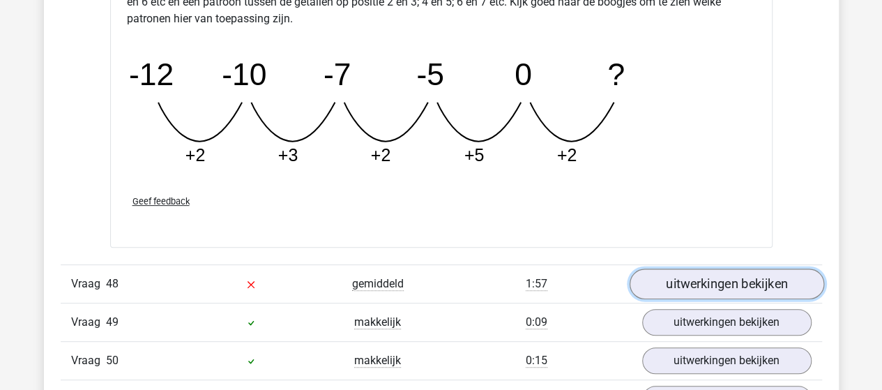
click at [711, 269] on link "uitwerkingen bekijken" at bounding box center [726, 284] width 195 height 31
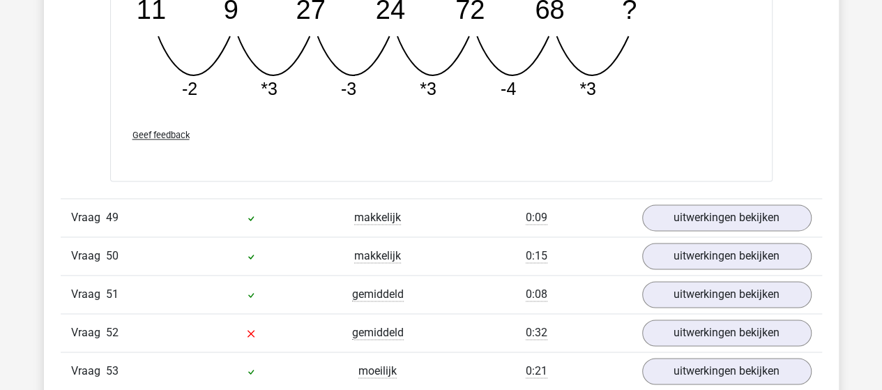
scroll to position [27404, 0]
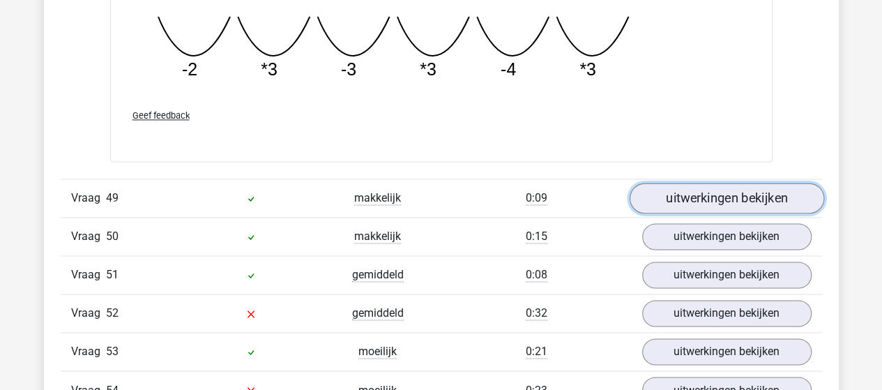
click at [681, 183] on link "uitwerkingen bekijken" at bounding box center [726, 198] width 195 height 31
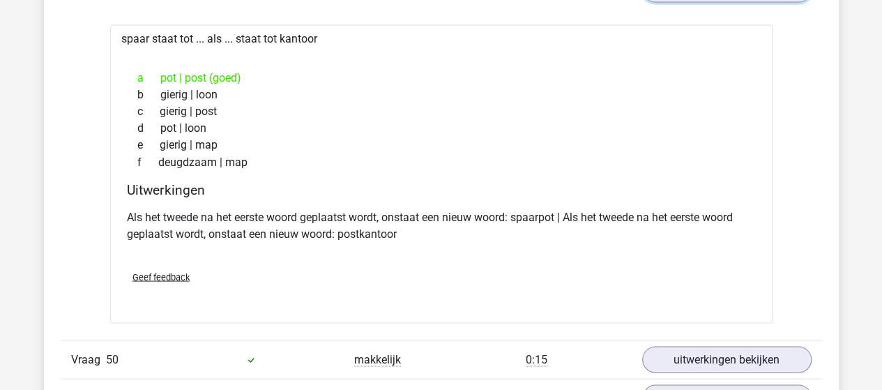
scroll to position [27683, 0]
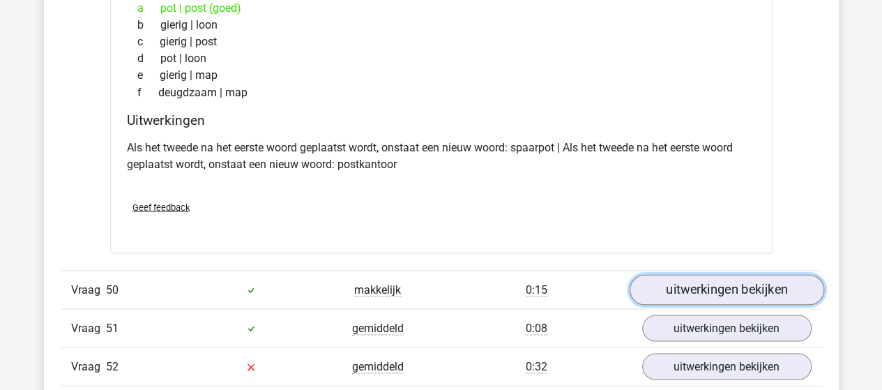
click at [662, 275] on link "uitwerkingen bekijken" at bounding box center [726, 290] width 195 height 31
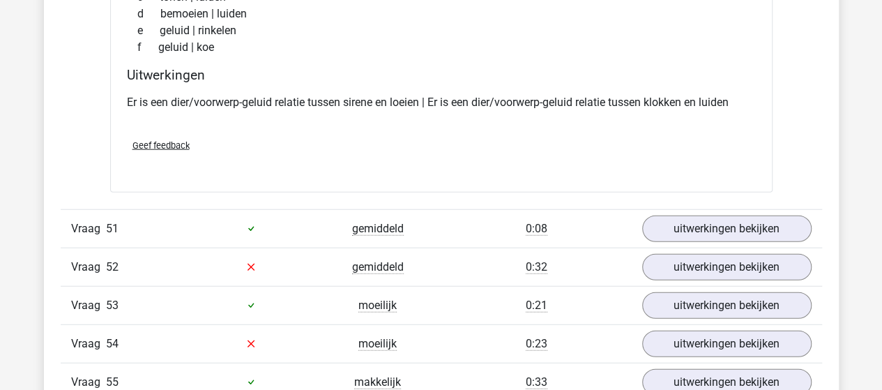
scroll to position [28101, 0]
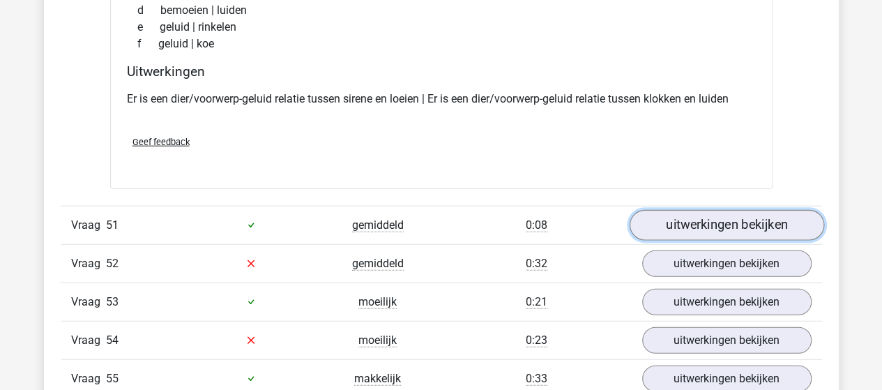
click at [674, 210] on link "uitwerkingen bekijken" at bounding box center [726, 225] width 195 height 31
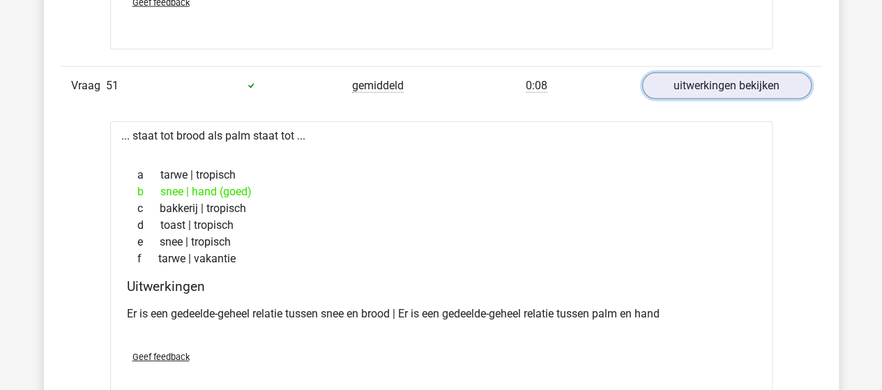
scroll to position [28380, 0]
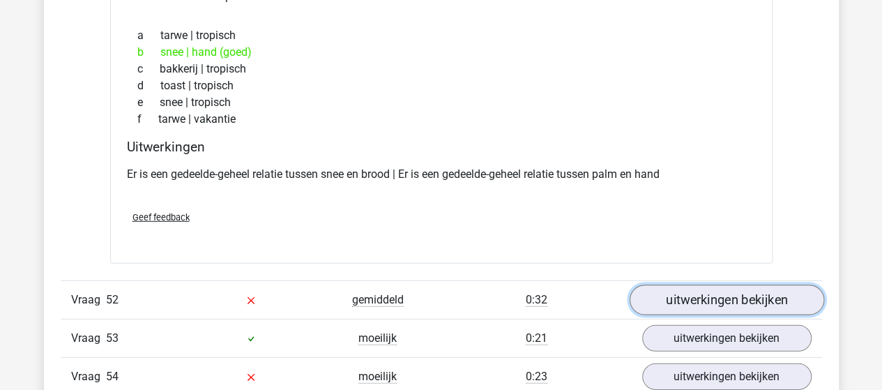
click at [683, 284] on link "uitwerkingen bekijken" at bounding box center [726, 299] width 195 height 31
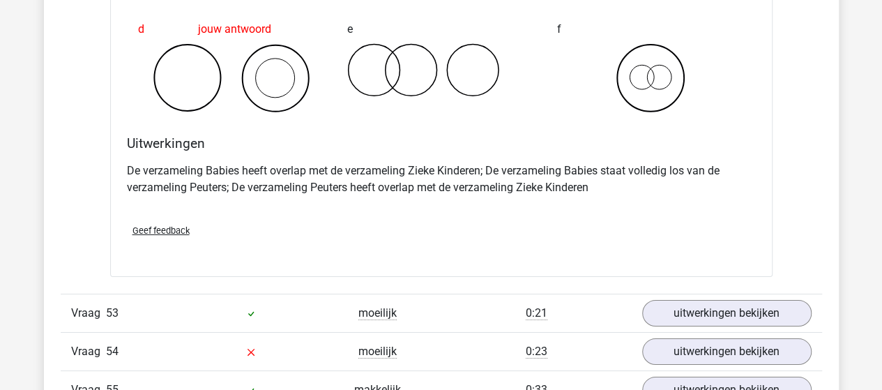
scroll to position [29008, 0]
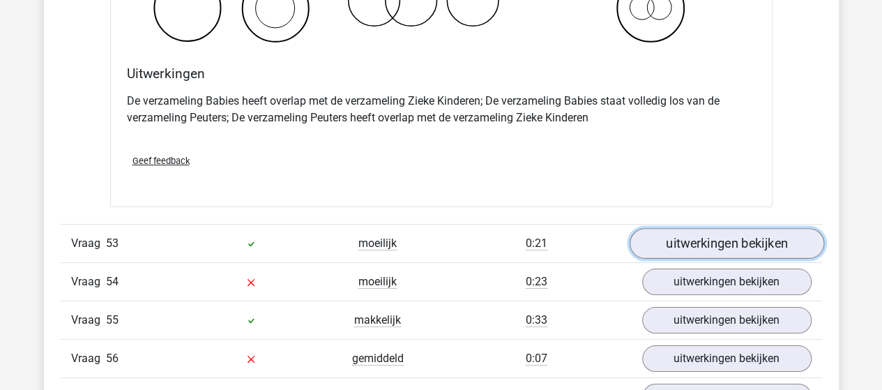
click at [713, 228] on link "uitwerkingen bekijken" at bounding box center [726, 243] width 195 height 31
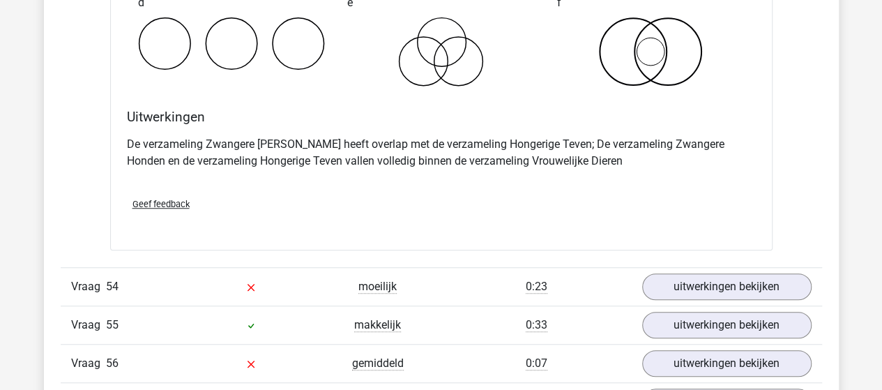
scroll to position [29565, 0]
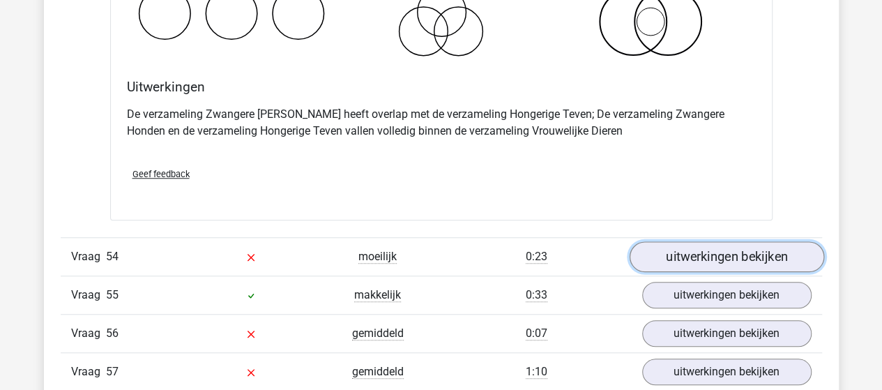
click at [685, 241] on link "uitwerkingen bekijken" at bounding box center [726, 256] width 195 height 31
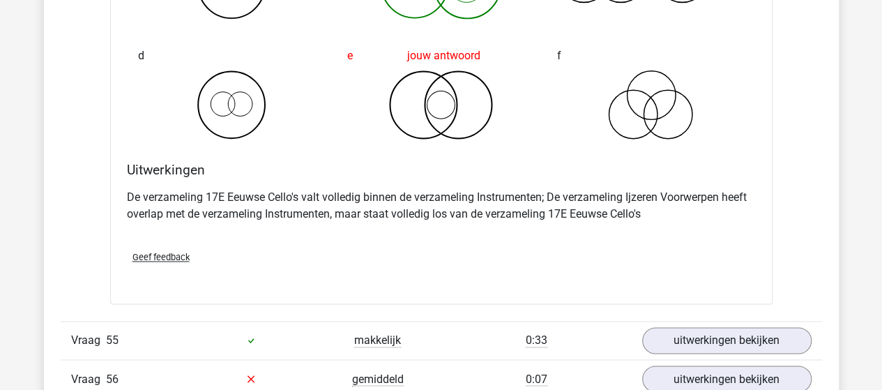
scroll to position [30123, 0]
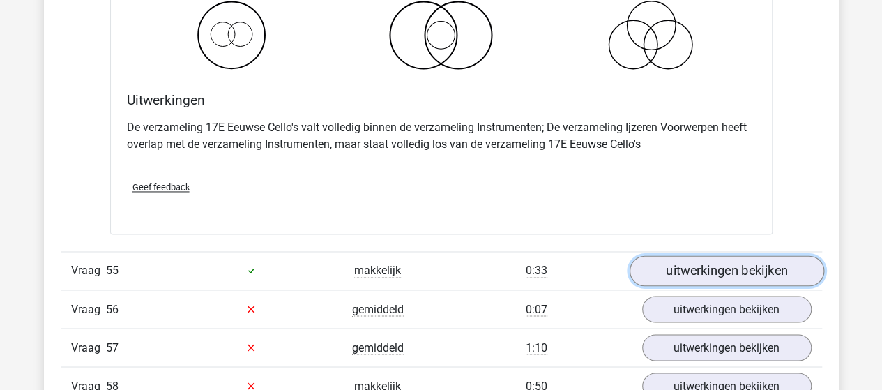
click at [646, 255] on link "uitwerkingen bekijken" at bounding box center [726, 270] width 195 height 31
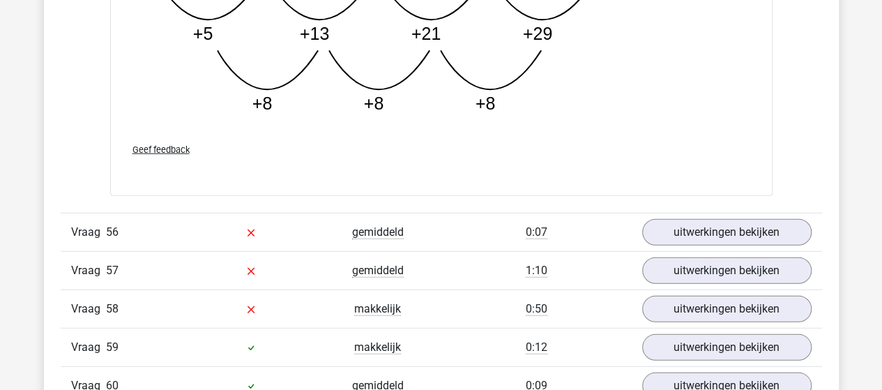
scroll to position [30960, 0]
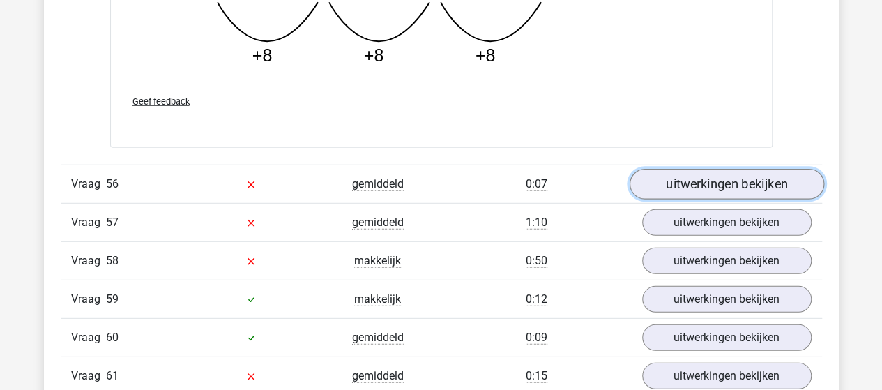
click at [715, 169] on link "uitwerkingen bekijken" at bounding box center [726, 184] width 195 height 31
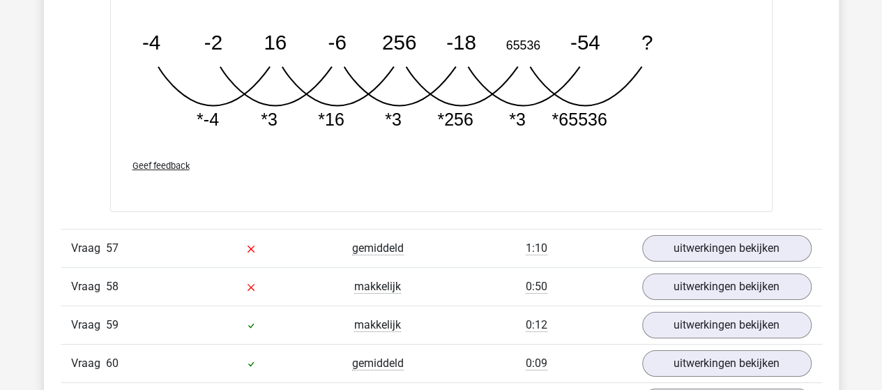
scroll to position [31657, 0]
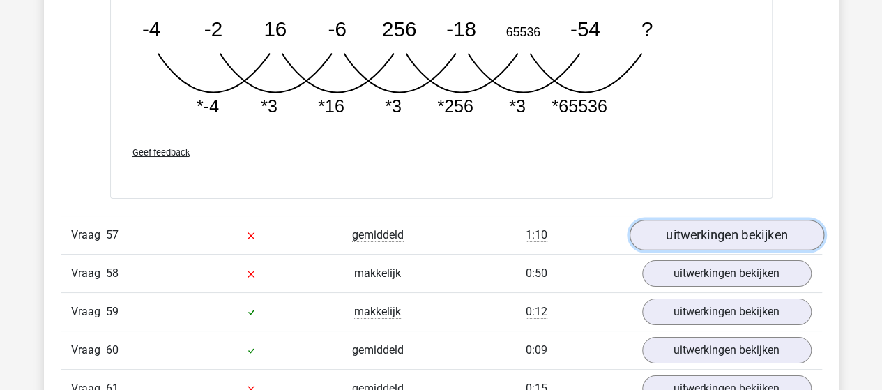
click at [660, 220] on link "uitwerkingen bekijken" at bounding box center [726, 235] width 195 height 31
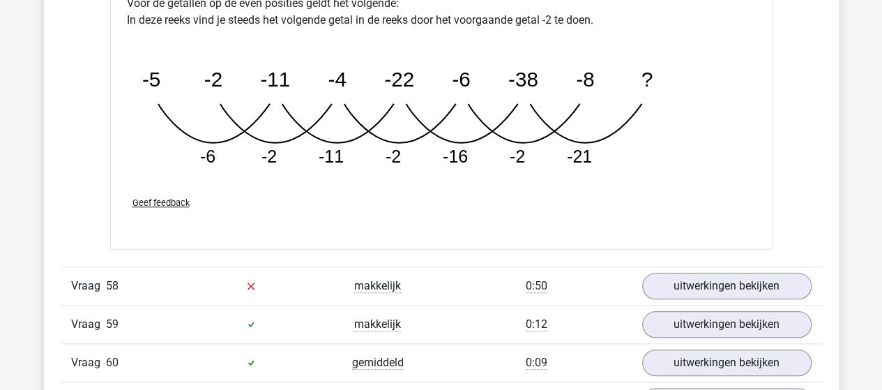
scroll to position [32424, 0]
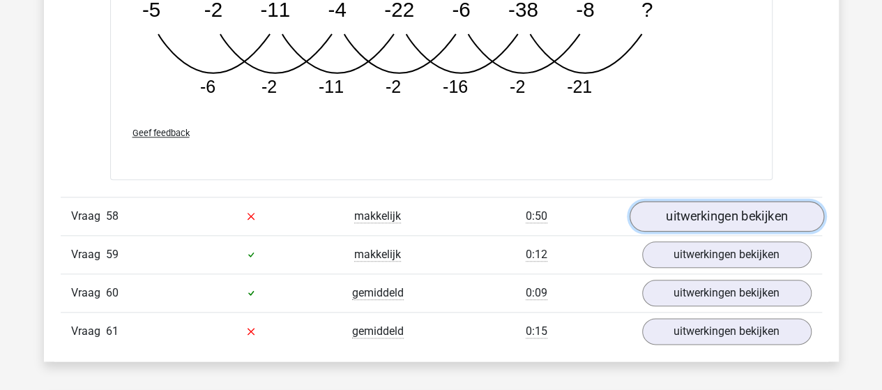
click at [655, 201] on link "uitwerkingen bekijken" at bounding box center [726, 216] width 195 height 31
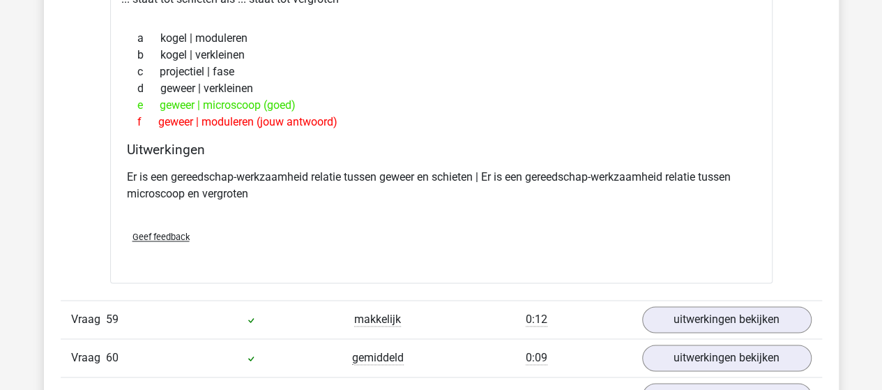
scroll to position [32703, 0]
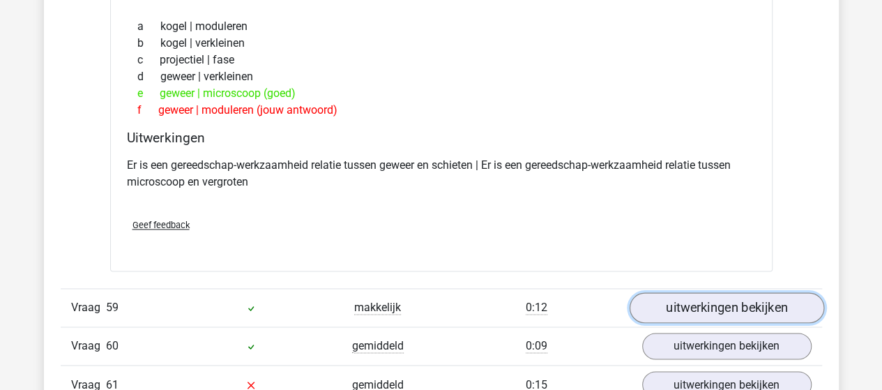
click at [681, 292] on link "uitwerkingen bekijken" at bounding box center [726, 307] width 195 height 31
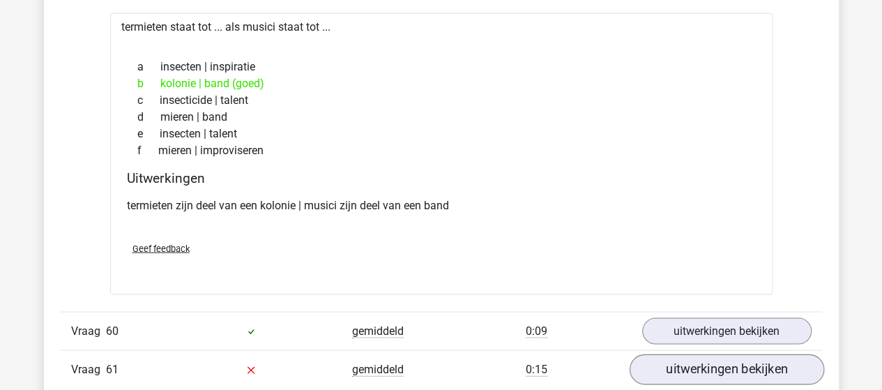
scroll to position [33052, 0]
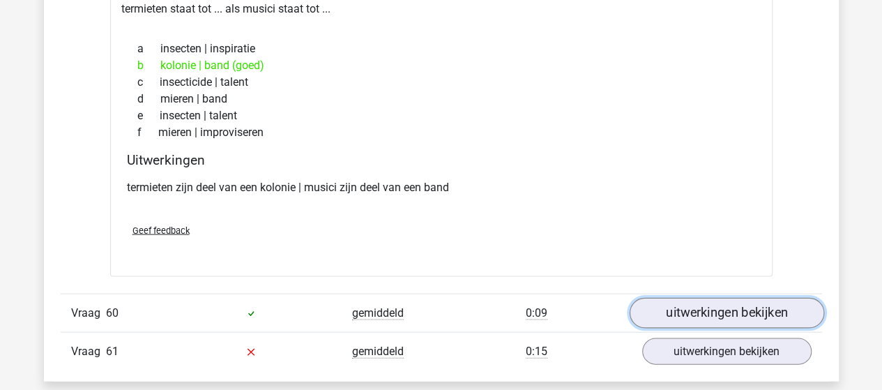
click at [658, 297] on link "uitwerkingen bekijken" at bounding box center [726, 312] width 195 height 31
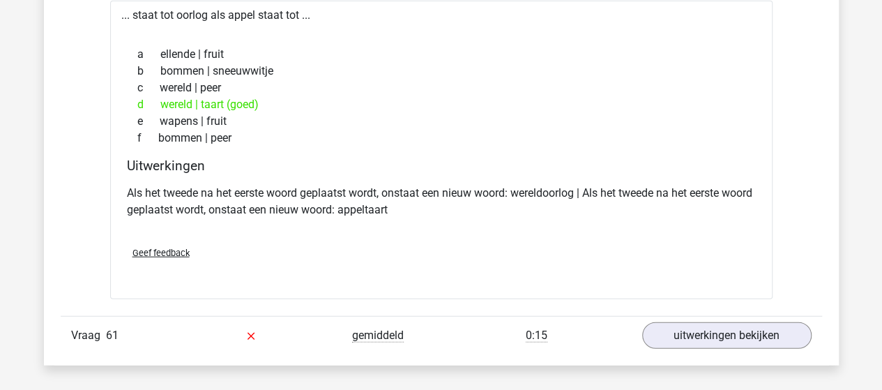
scroll to position [33401, 0]
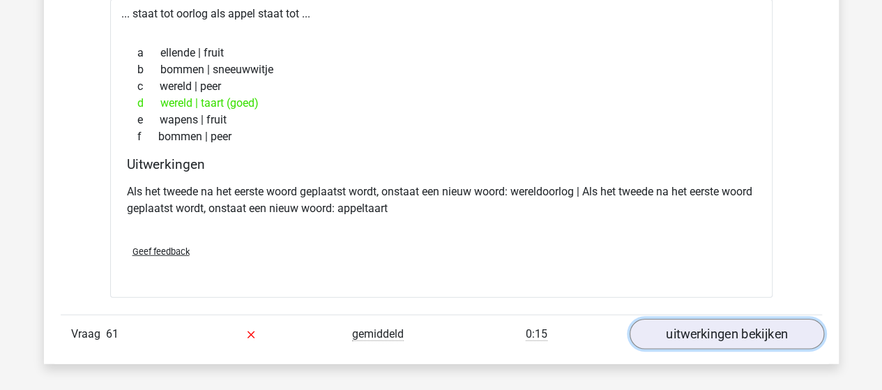
click at [678, 319] on link "uitwerkingen bekijken" at bounding box center [726, 334] width 195 height 31
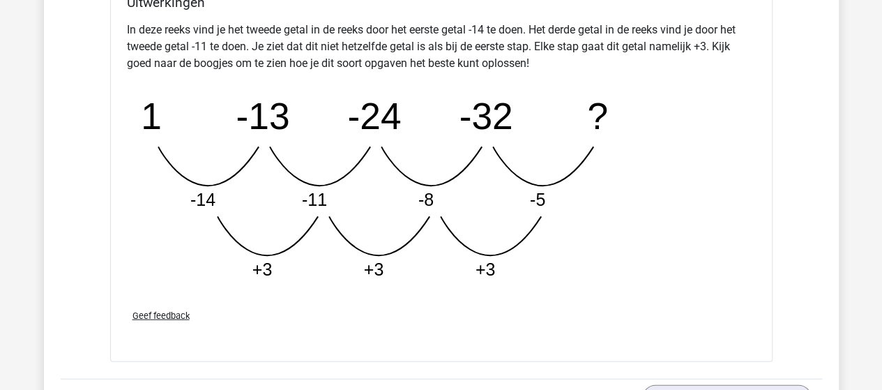
scroll to position [1707, 0]
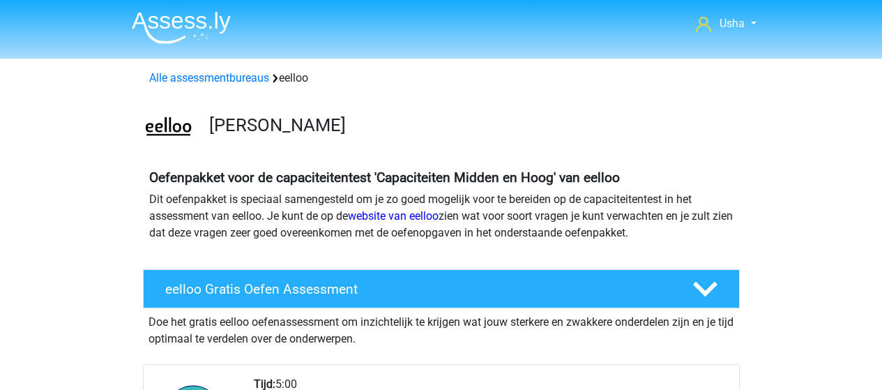
scroll to position [1046, 0]
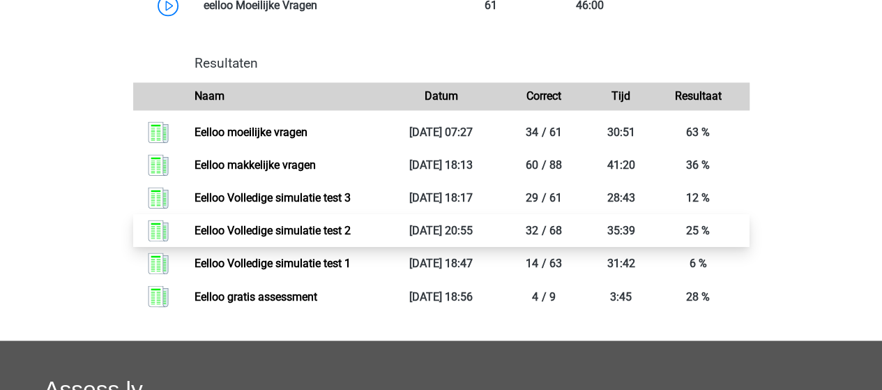
click at [315, 237] on link "Eelloo Volledige simulatie test 2" at bounding box center [273, 230] width 156 height 13
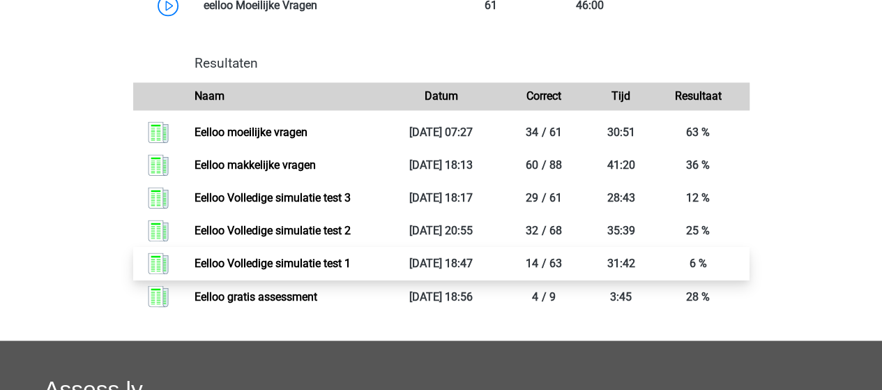
click at [314, 270] on link "Eelloo Volledige simulatie test 1" at bounding box center [273, 263] width 156 height 13
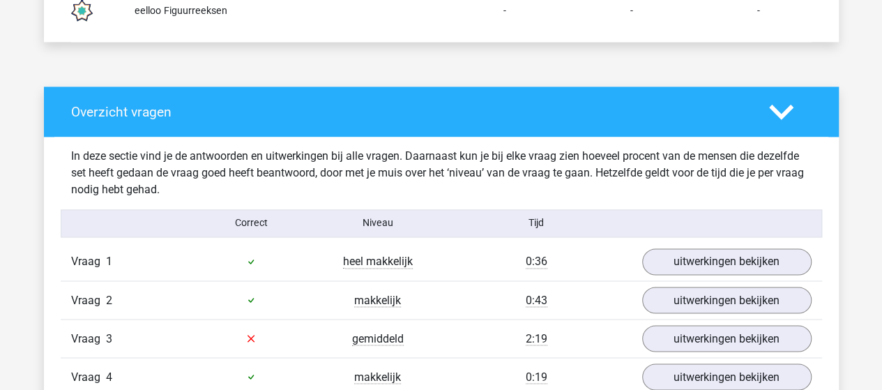
scroll to position [1046, 0]
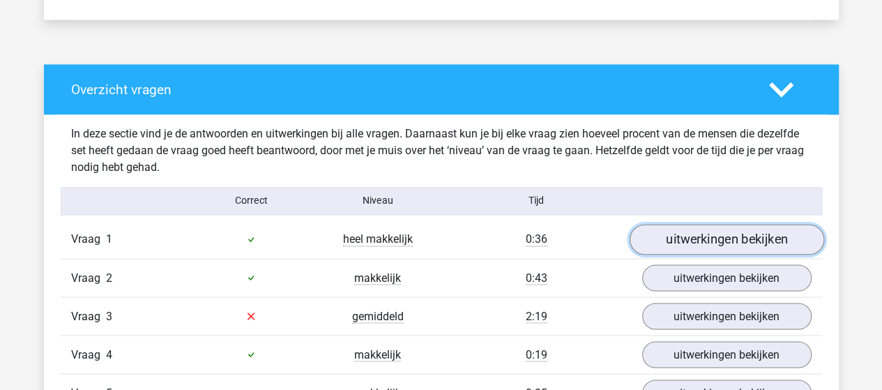
click at [692, 234] on link "uitwerkingen bekijken" at bounding box center [726, 239] width 195 height 31
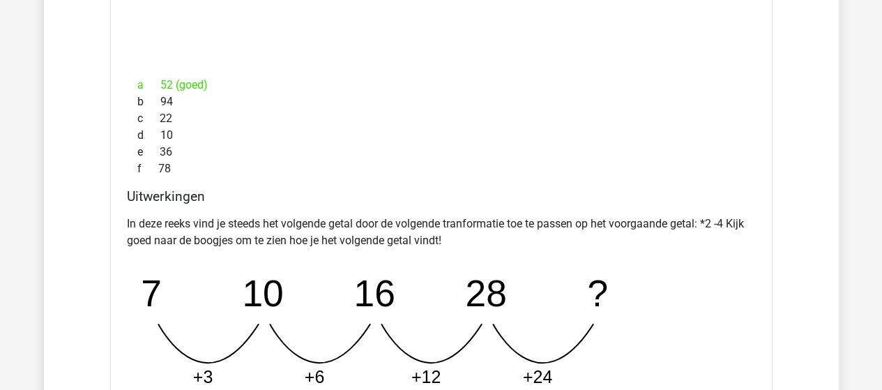
scroll to position [1534, 0]
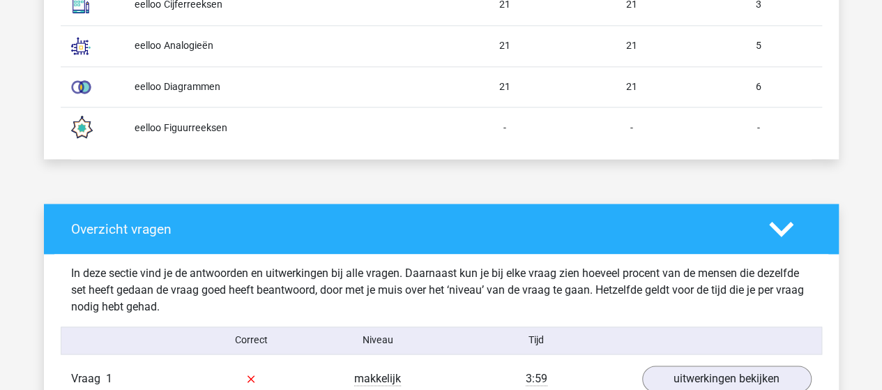
scroll to position [1046, 0]
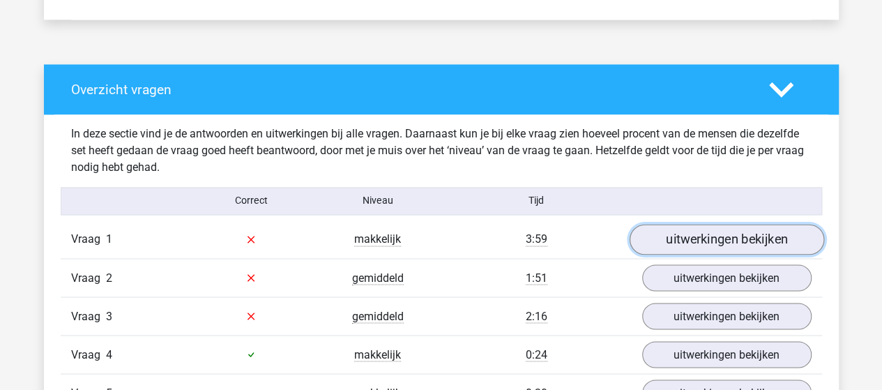
click at [674, 236] on link "uitwerkingen bekijken" at bounding box center [726, 239] width 195 height 31
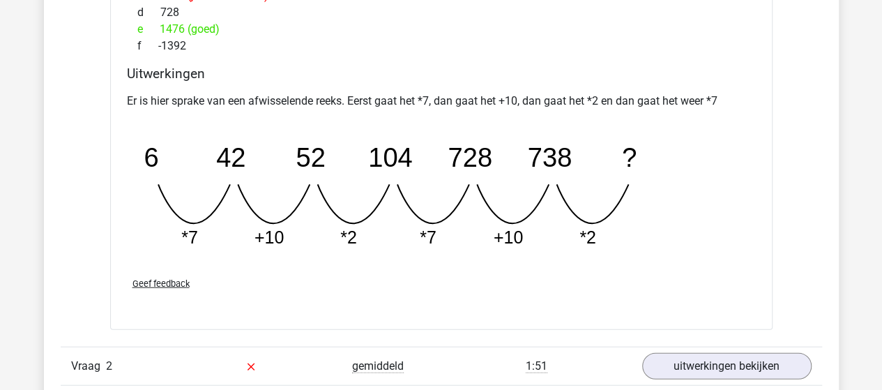
scroll to position [1604, 0]
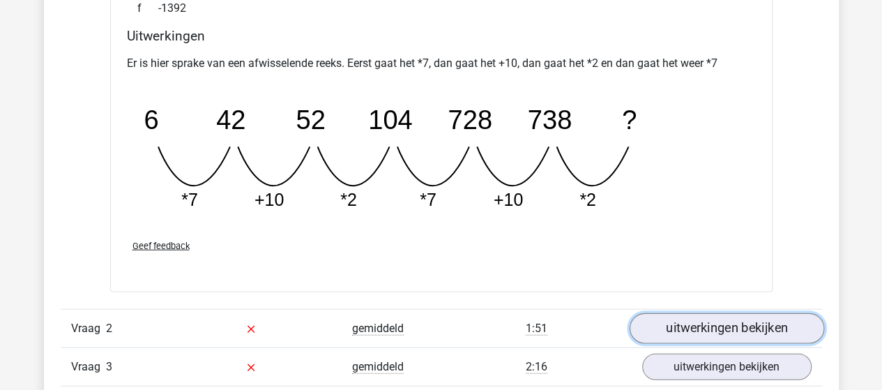
click at [656, 317] on link "uitwerkingen bekijken" at bounding box center [726, 329] width 195 height 31
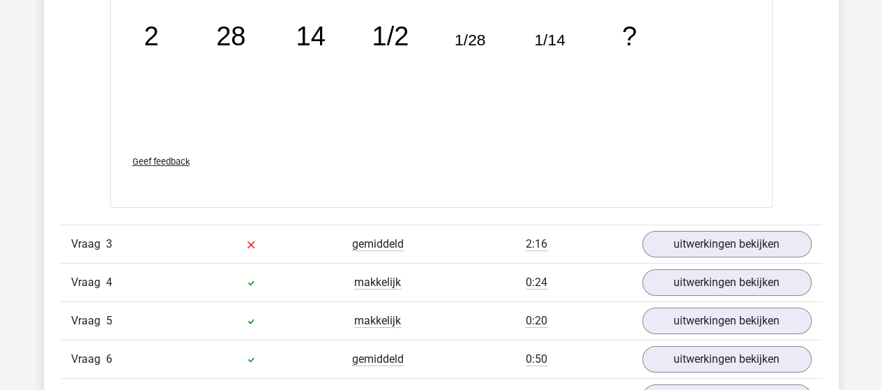
scroll to position [2371, 0]
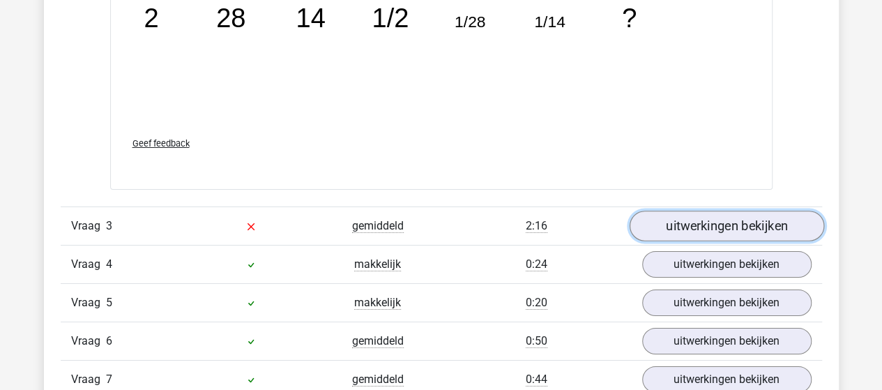
click at [690, 221] on link "uitwerkingen bekijken" at bounding box center [726, 226] width 195 height 31
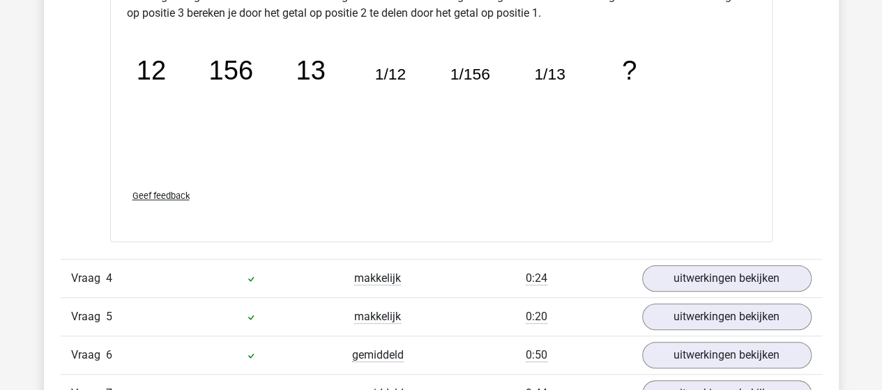
scroll to position [3068, 0]
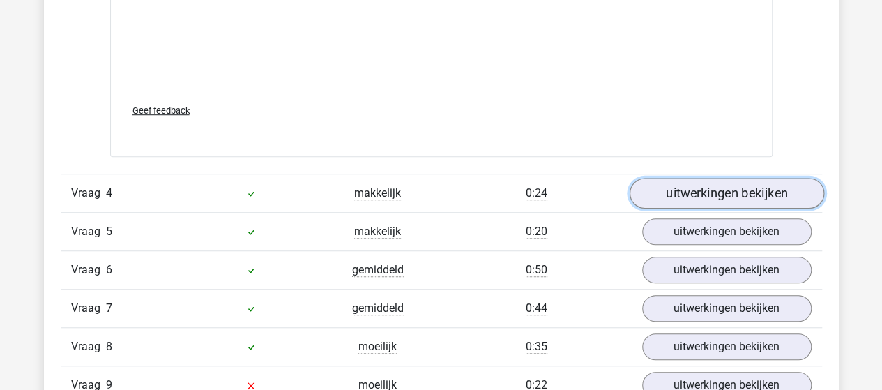
click at [746, 190] on link "uitwerkingen bekijken" at bounding box center [726, 193] width 195 height 31
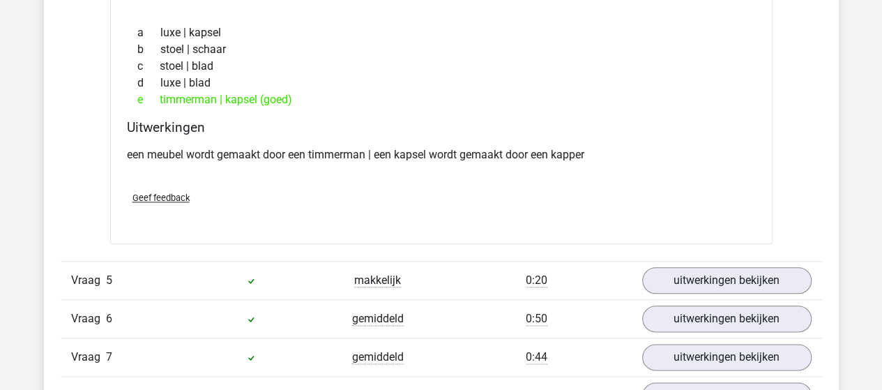
scroll to position [3347, 0]
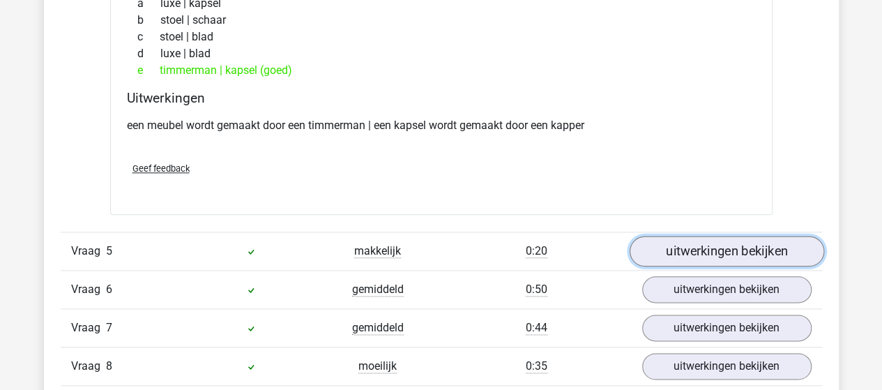
click at [692, 244] on link "uitwerkingen bekijken" at bounding box center [726, 251] width 195 height 31
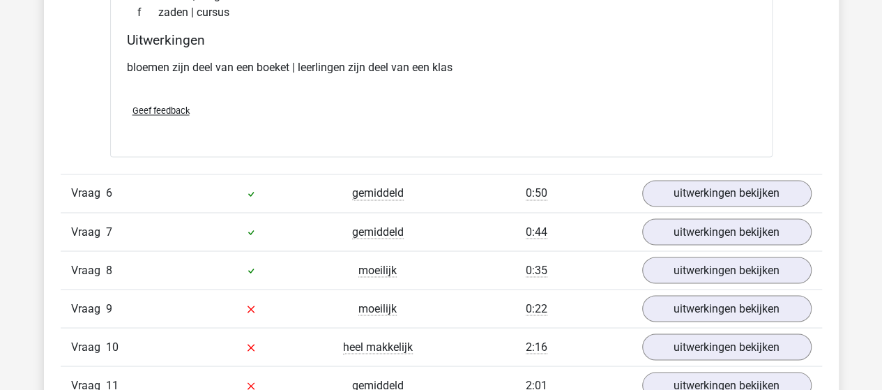
scroll to position [3765, 0]
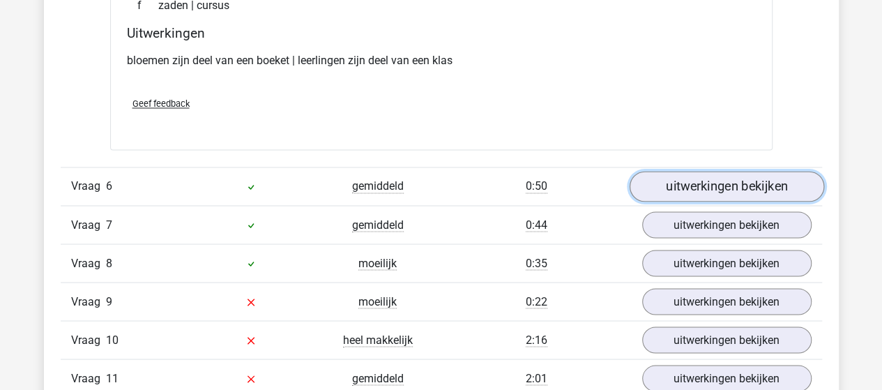
click at [699, 181] on link "uitwerkingen bekijken" at bounding box center [726, 186] width 195 height 31
